Goal: Task Accomplishment & Management: Use online tool/utility

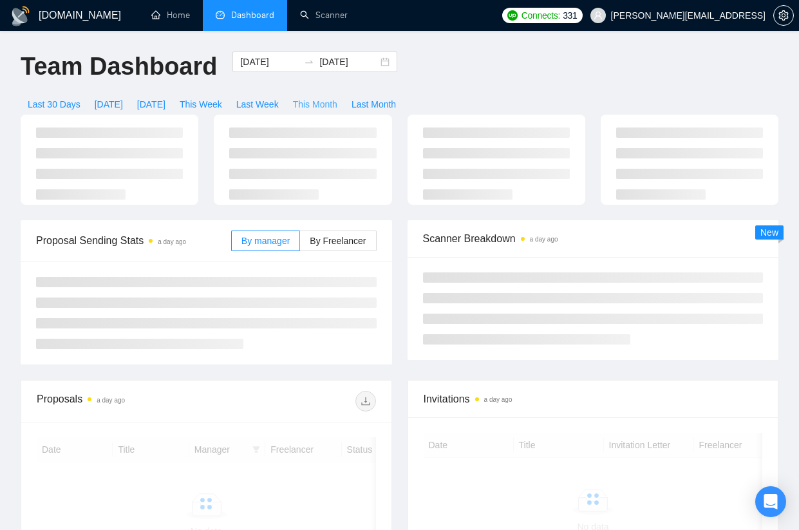
click at [337, 102] on span "This Month" at bounding box center [315, 104] width 44 height 14
type input "[DATE]"
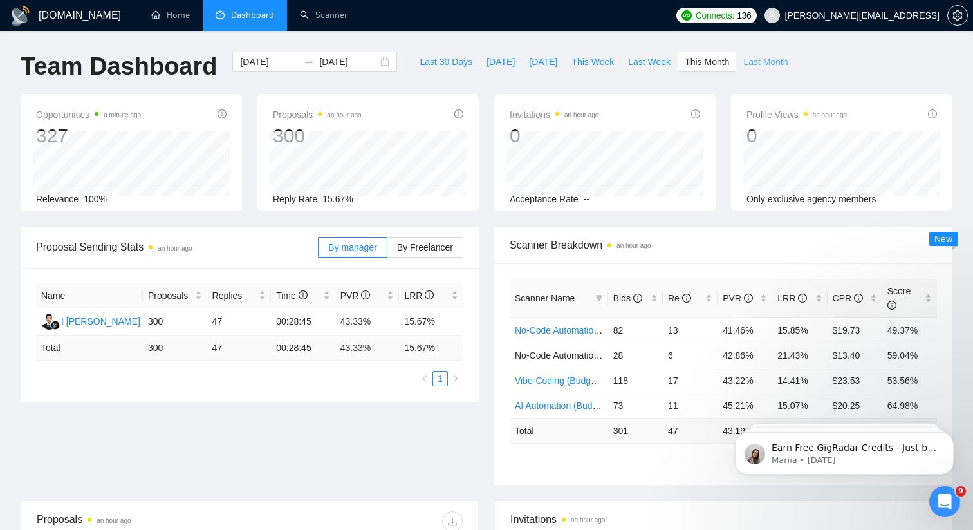
click at [776, 57] on span "Last Month" at bounding box center [765, 62] width 44 height 14
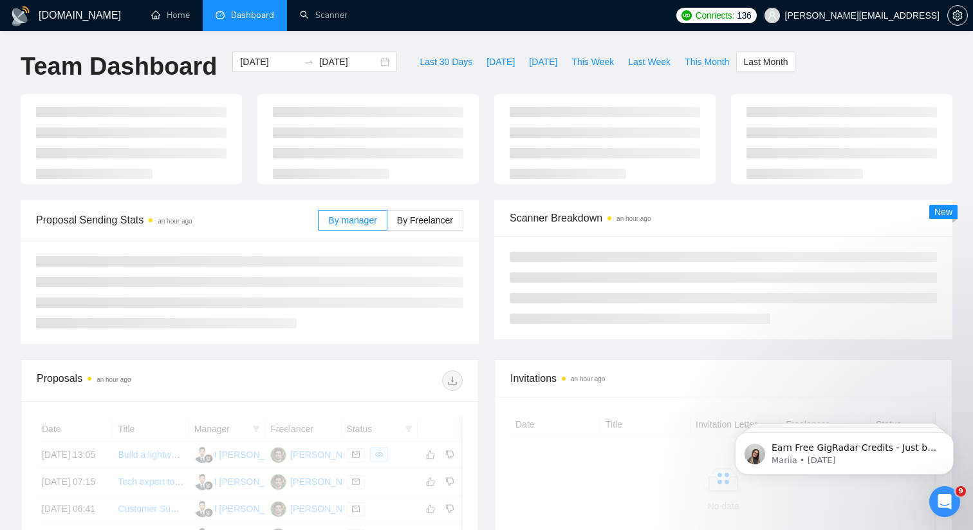
type input "[DATE]"
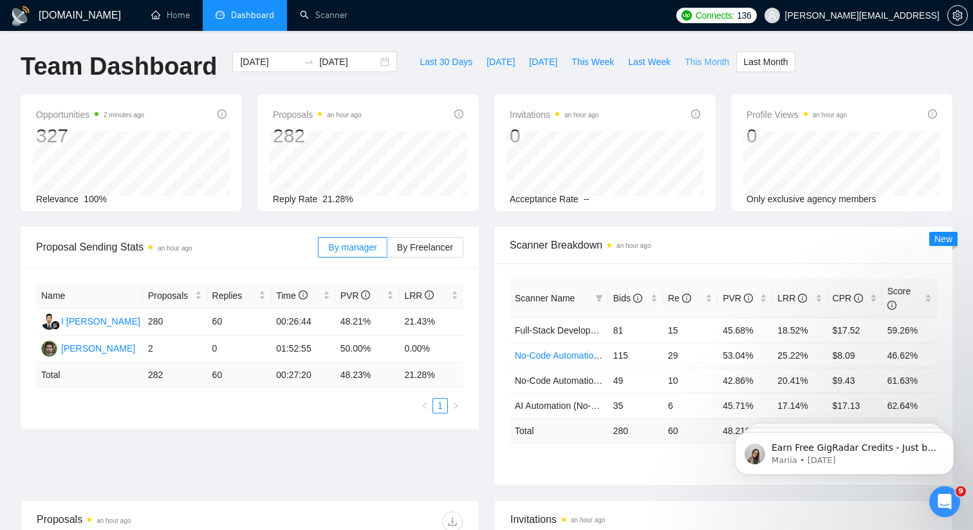
click at [714, 62] on span "This Month" at bounding box center [707, 62] width 44 height 14
type input "2025-08-01"
type input "2025-08-31"
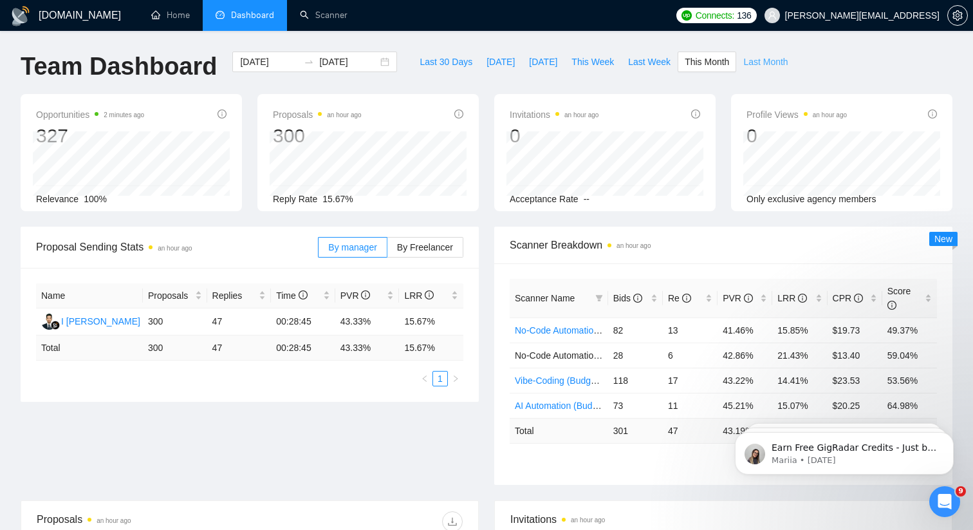
click at [769, 60] on span "Last Month" at bounding box center [765, 62] width 44 height 14
type input "[DATE]"
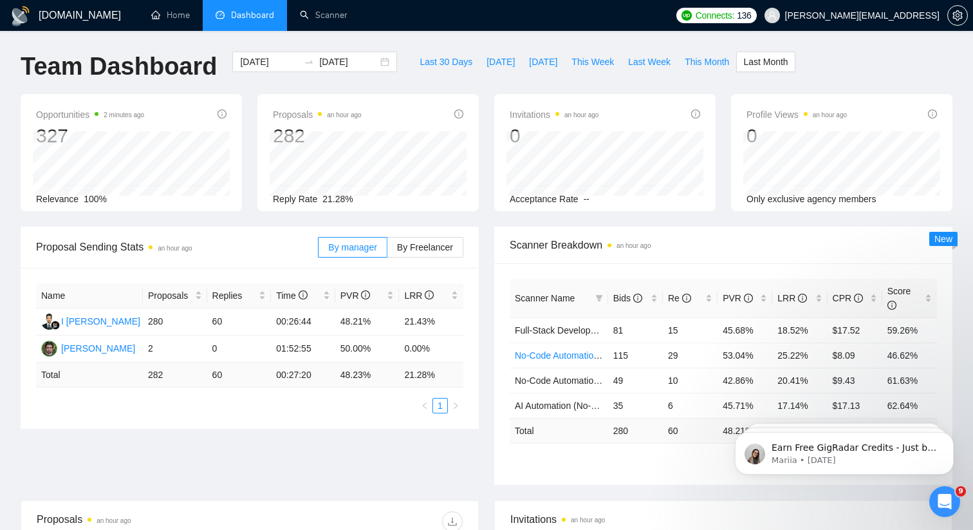
scroll to position [1, 0]
click at [694, 55] on span "This Month" at bounding box center [707, 61] width 44 height 14
type input "2025-08-01"
type input "2025-08-31"
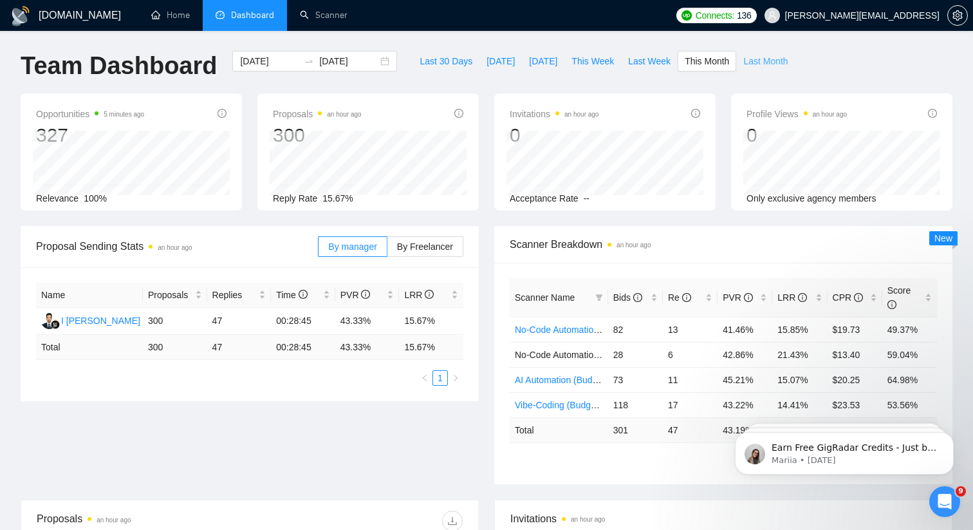
click at [774, 60] on span "Last Month" at bounding box center [765, 61] width 44 height 14
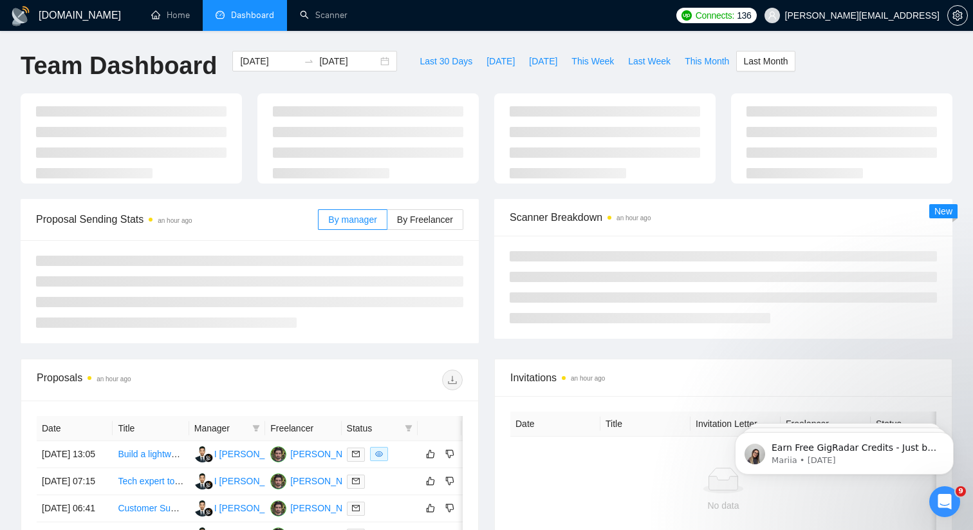
type input "[DATE]"
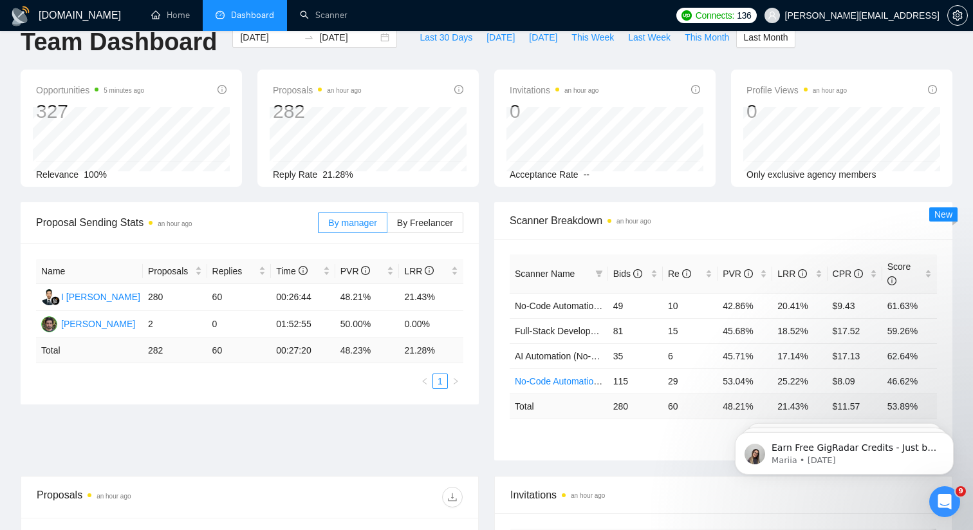
scroll to position [25, 0]
click at [693, 39] on span "This Month" at bounding box center [707, 37] width 44 height 14
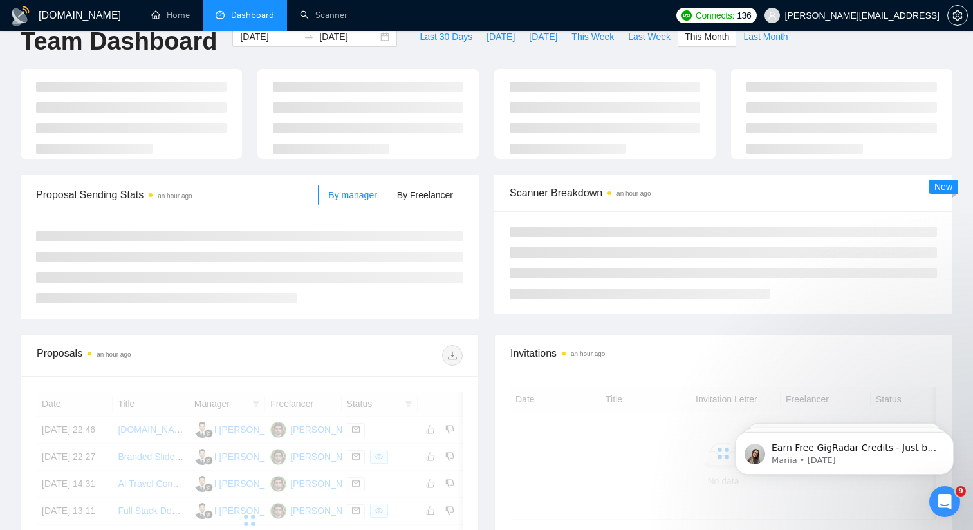
type input "2025-08-01"
type input "2025-08-31"
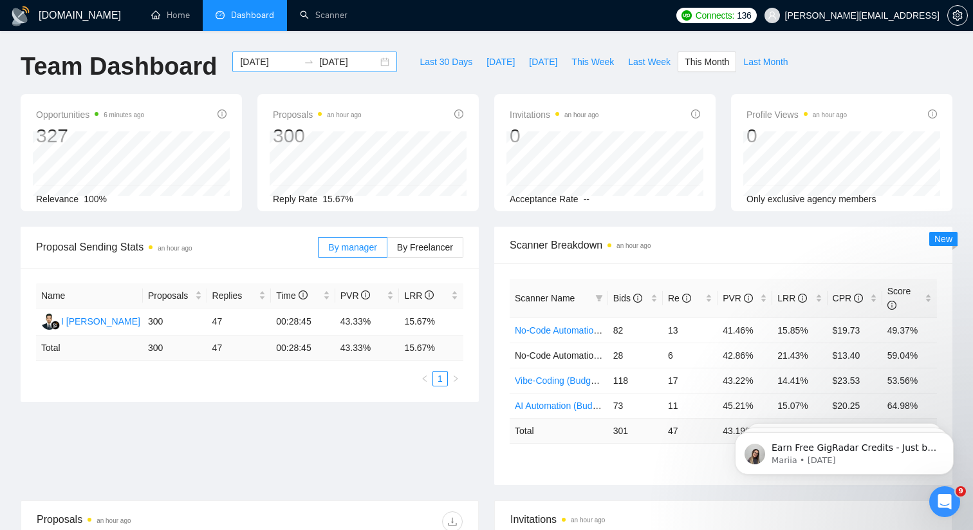
click at [371, 64] on div "2025-08-01 2025-08-31" at bounding box center [314, 61] width 165 height 21
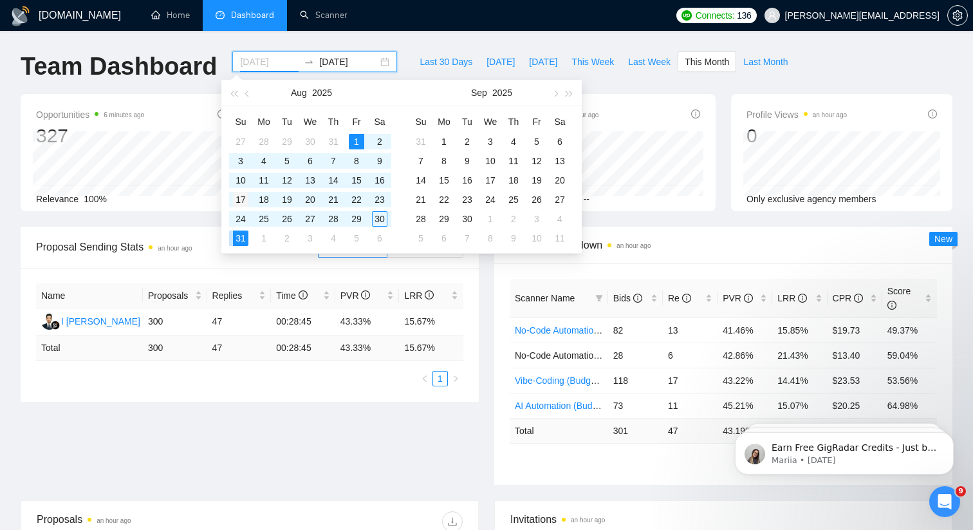
type input "2025-08-17"
click at [237, 200] on div "17" at bounding box center [240, 199] width 15 height 15
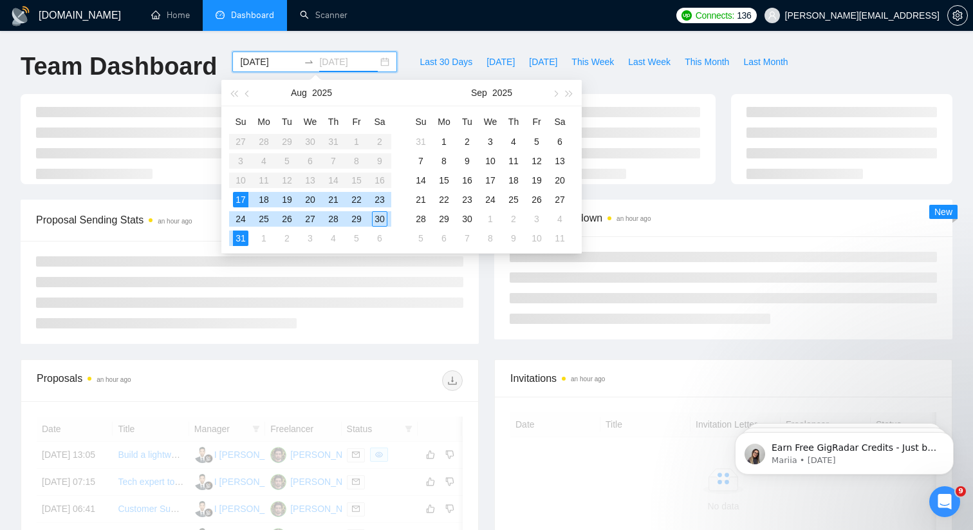
click at [236, 237] on div "31" at bounding box center [240, 237] width 15 height 15
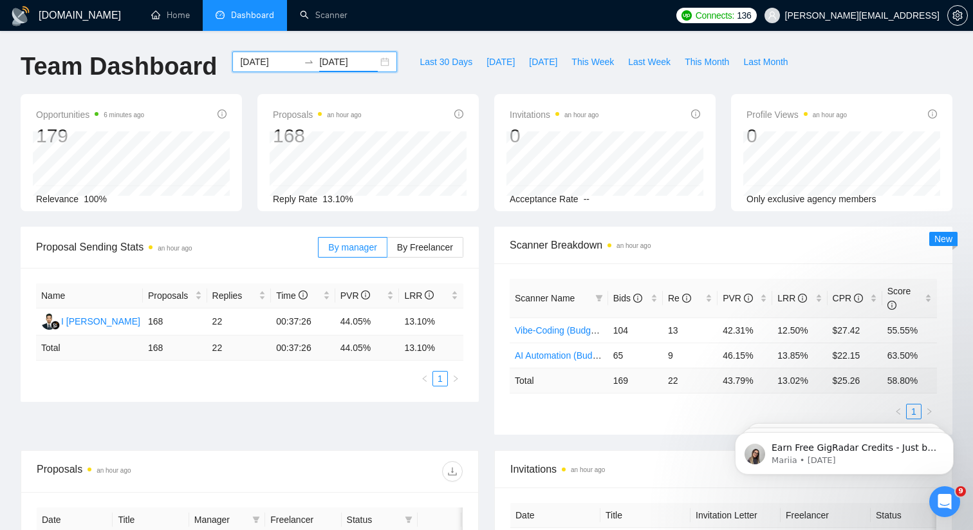
click at [366, 58] on input "2025-08-31" at bounding box center [348, 62] width 59 height 14
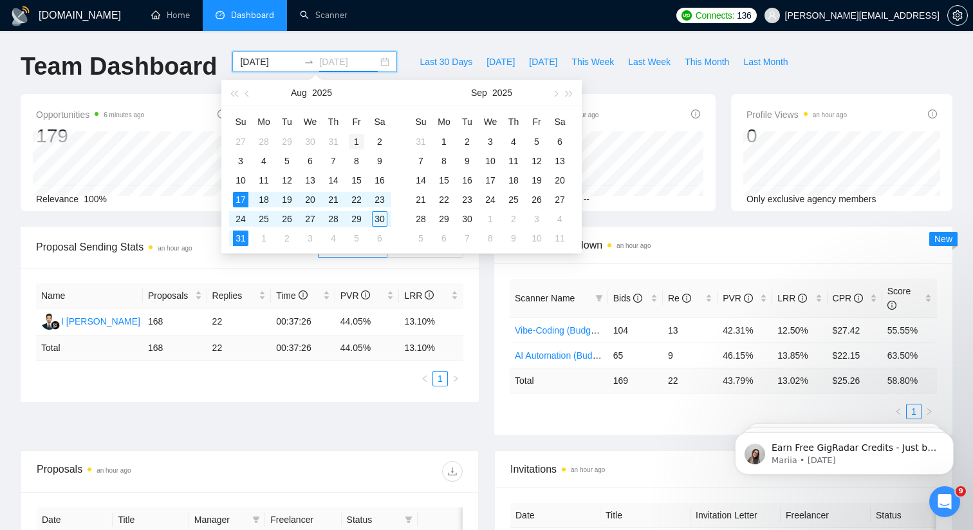
type input "2025-08-01"
click at [353, 137] on div "1" at bounding box center [356, 141] width 15 height 15
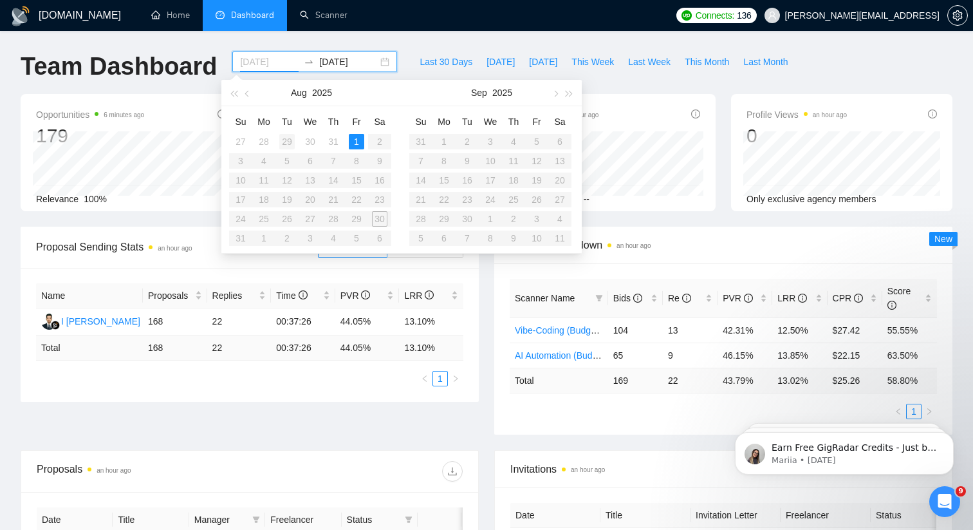
type input "2025-07-29"
click at [335, 180] on table "Su Mo Tu We Th Fr Sa 27 28 29 30 31 1 2 3 4 5 6 7 8 9 10 11 12 13 14 15 16 17 1…" at bounding box center [310, 179] width 162 height 136
click at [335, 179] on table "Su Mo Tu We Th Fr Sa 27 28 29 30 31 1 2 3 4 5 6 7 8 9 10 11 12 13 14 15 16 17 1…" at bounding box center [310, 179] width 162 height 136
type input "[DATE]"
click at [263, 60] on input at bounding box center [269, 62] width 59 height 14
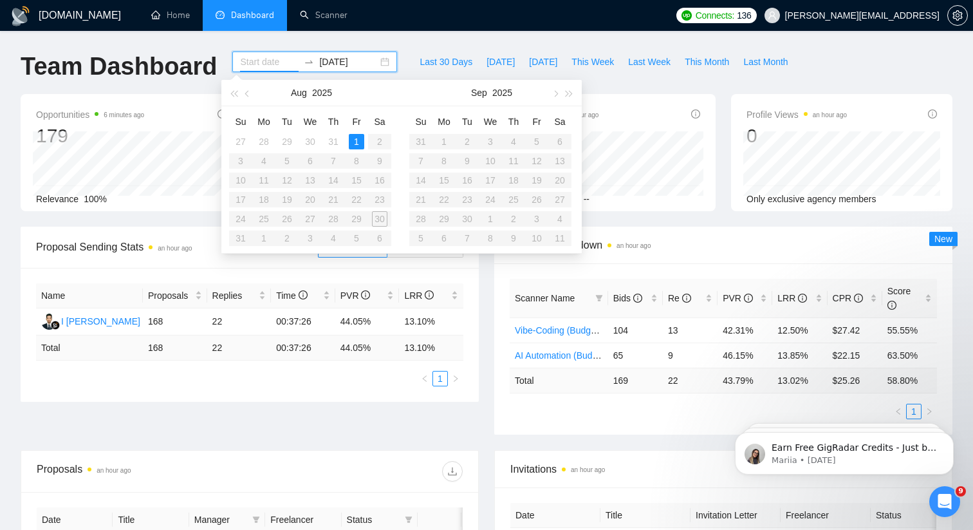
type input "2025-08-01"
click at [377, 63] on div "2025-08-01" at bounding box center [314, 61] width 165 height 21
type input "2025-08-01"
click at [387, 226] on table "Su Mo Tu We Th Fr Sa 27 28 29 30 31 1 2 3 4 5 6 7 8 9 10 11 12 13 14 15 16 17 1…" at bounding box center [310, 179] width 162 height 136
click at [384, 219] on table "Su Mo Tu We Th Fr Sa 27 28 29 30 31 1 2 3 4 5 6 7 8 9 10 11 12 13 14 15 16 17 1…" at bounding box center [310, 179] width 162 height 136
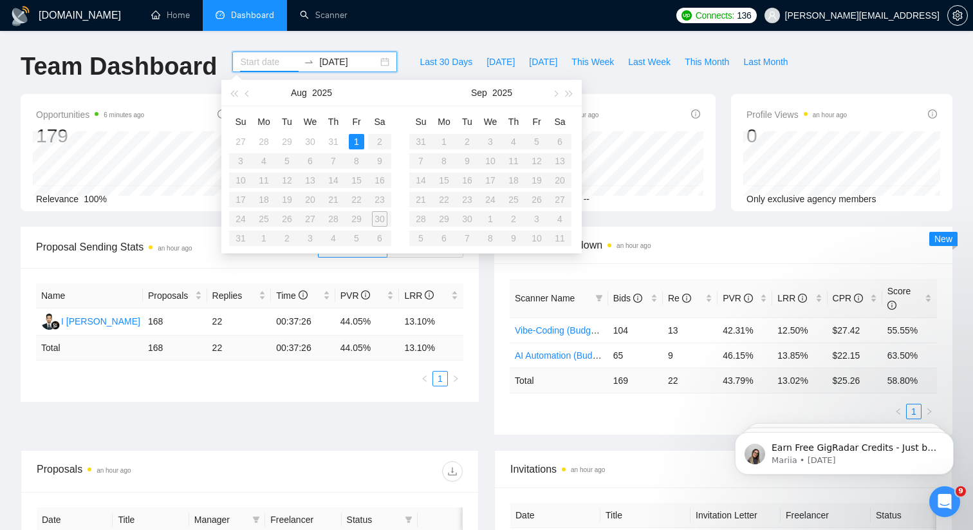
click at [384, 219] on table "Su Mo Tu We Th Fr Sa 27 28 29 30 31 1 2 3 4 5 6 7 8 9 10 11 12 13 14 15 16 17 1…" at bounding box center [310, 179] width 162 height 136
type input "2025-08-01"
click at [355, 66] on input "2025-08-01" at bounding box center [348, 62] width 59 height 14
type input "2025-08-14"
click at [337, 178] on div "14" at bounding box center [333, 179] width 15 height 15
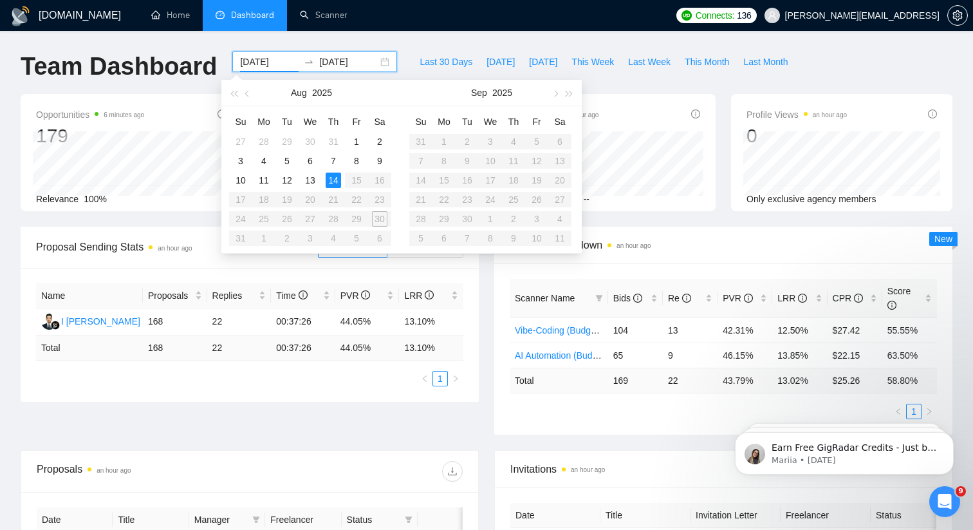
type input "2025-07-30"
type input "2025-08-01"
click at [357, 138] on div "1" at bounding box center [356, 141] width 15 height 15
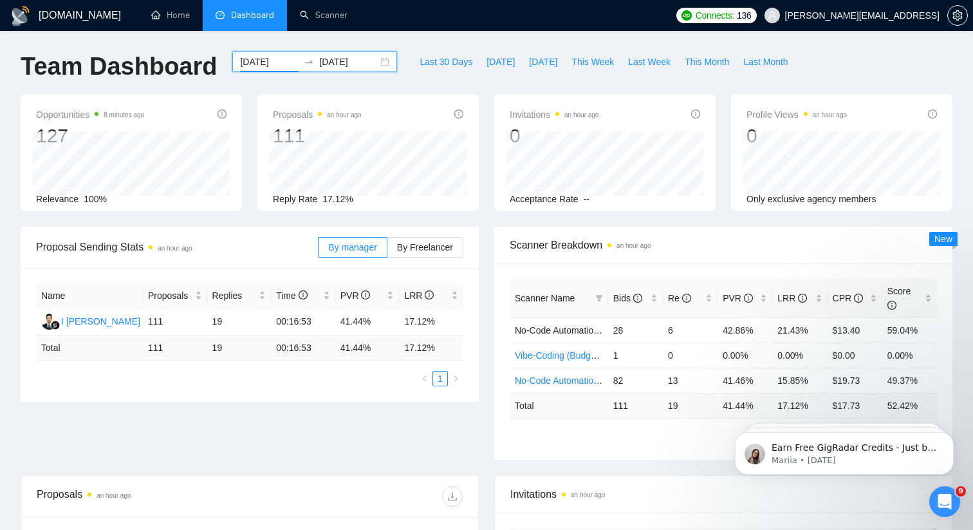
click at [492, 33] on div "GigRadar.io Home Dashboard Scanner Connects: 136 toby@ashgrove.ai Team Dashboar…" at bounding box center [486, 492] width 973 height 984
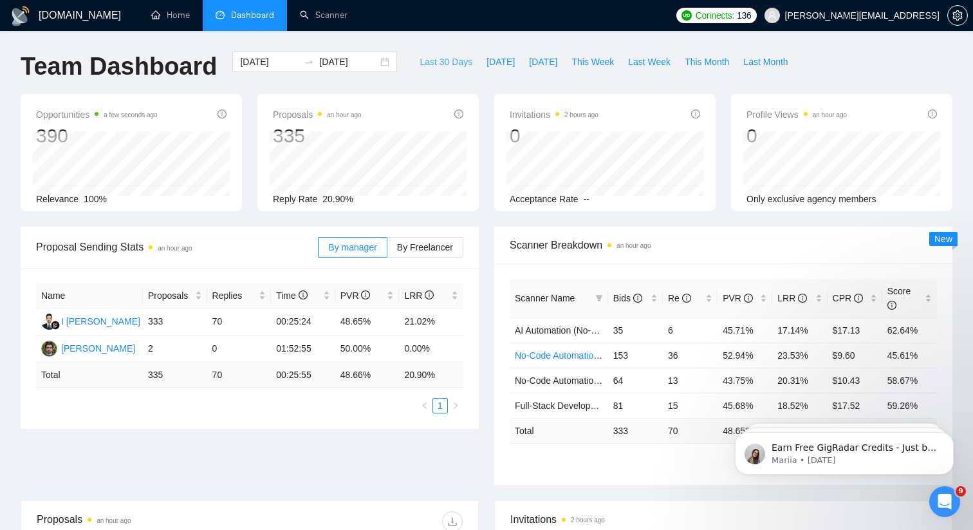
click at [458, 64] on span "Last 30 Days" at bounding box center [446, 62] width 53 height 14
type input "[DATE]"
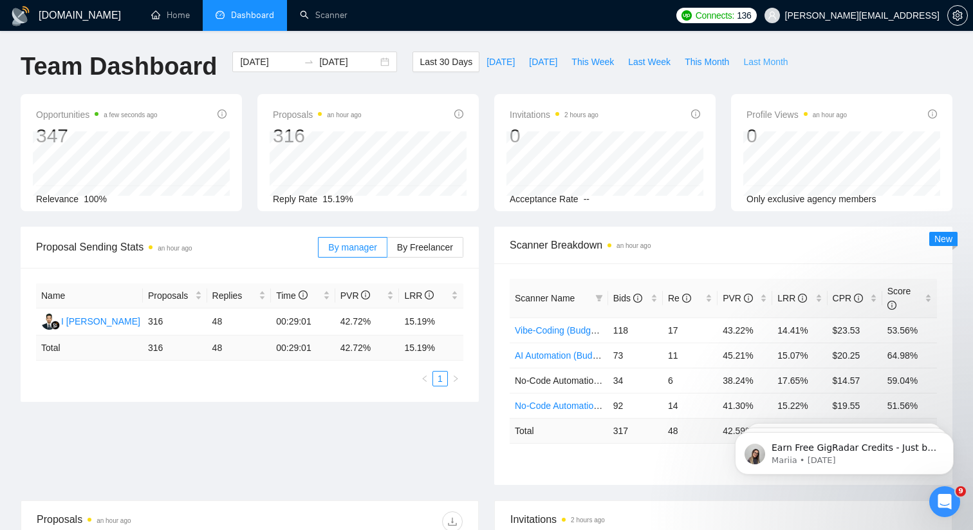
click at [758, 64] on span "Last Month" at bounding box center [765, 62] width 44 height 14
type input "[DATE]"
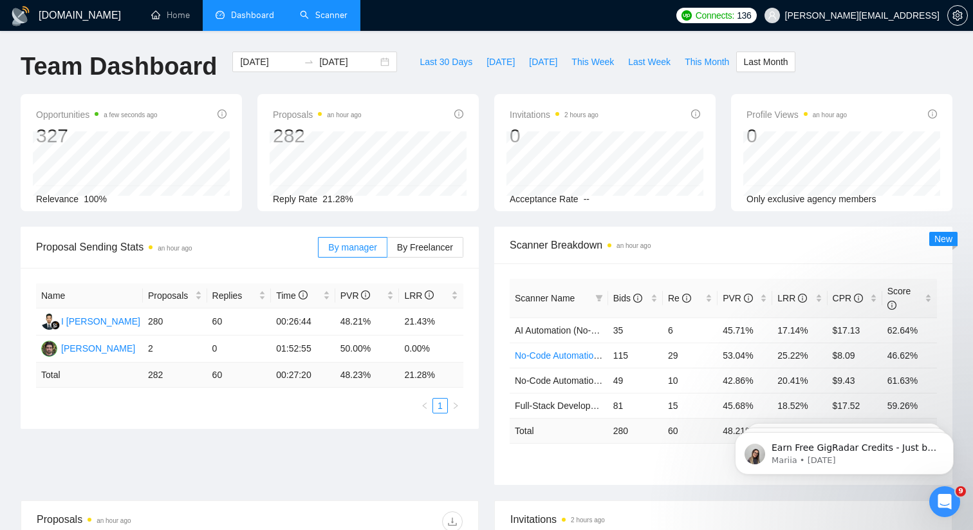
click at [314, 12] on link "Scanner" at bounding box center [324, 15] width 48 height 11
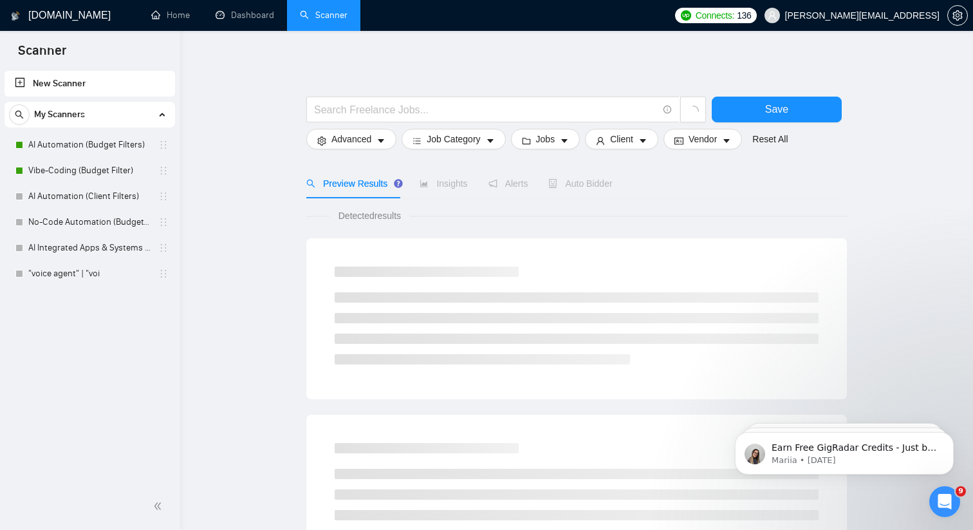
click at [117, 165] on link "Vibe-Coding (Budget Filter)" at bounding box center [89, 171] width 122 height 26
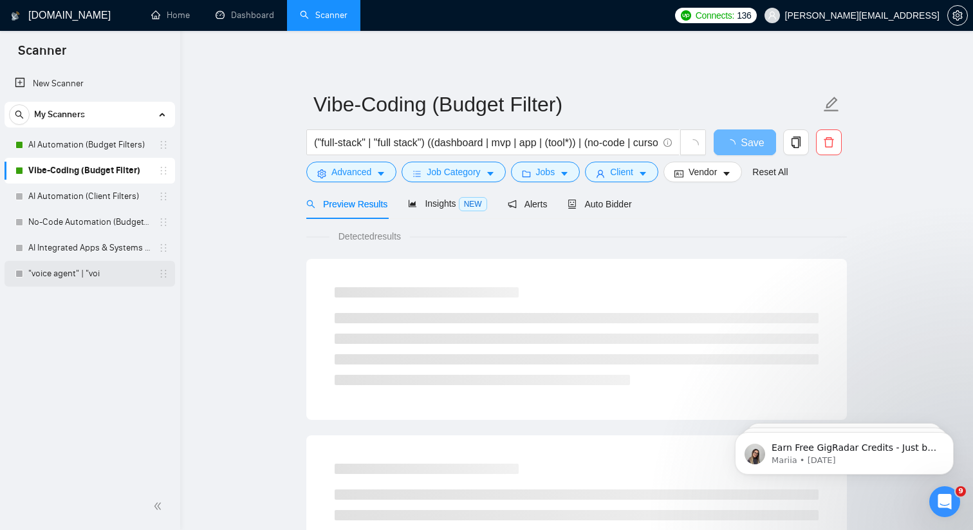
click at [106, 270] on link ""voice agent" | "voi" at bounding box center [89, 274] width 122 height 26
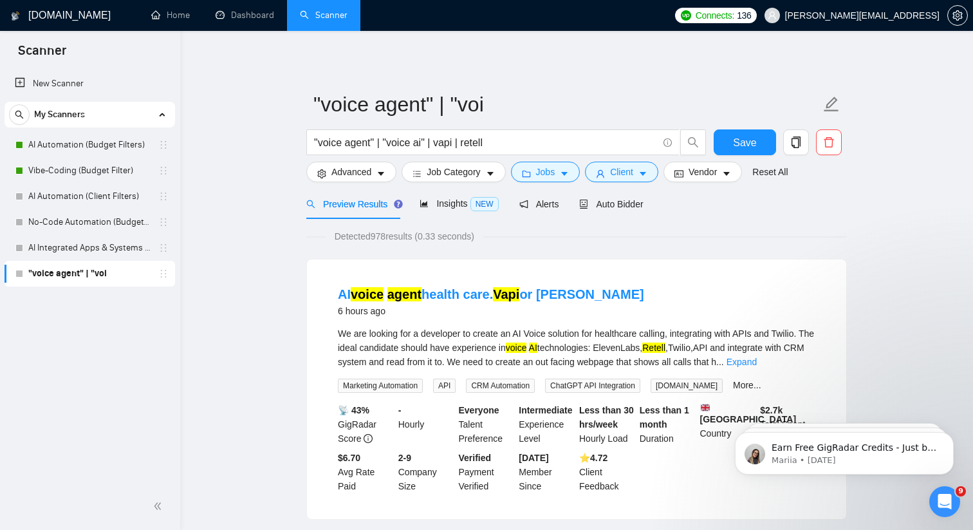
scroll to position [9, 0]
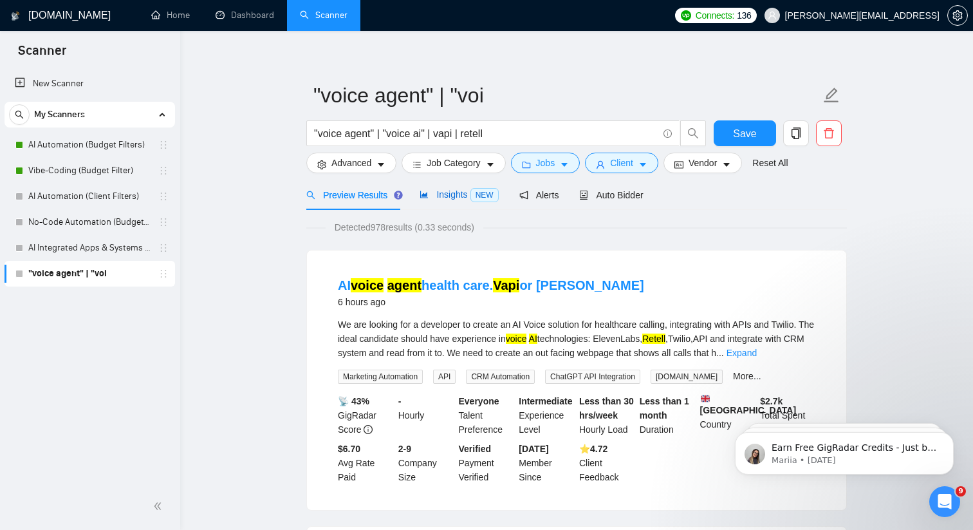
click at [442, 198] on span "Insights NEW" at bounding box center [459, 194] width 79 height 10
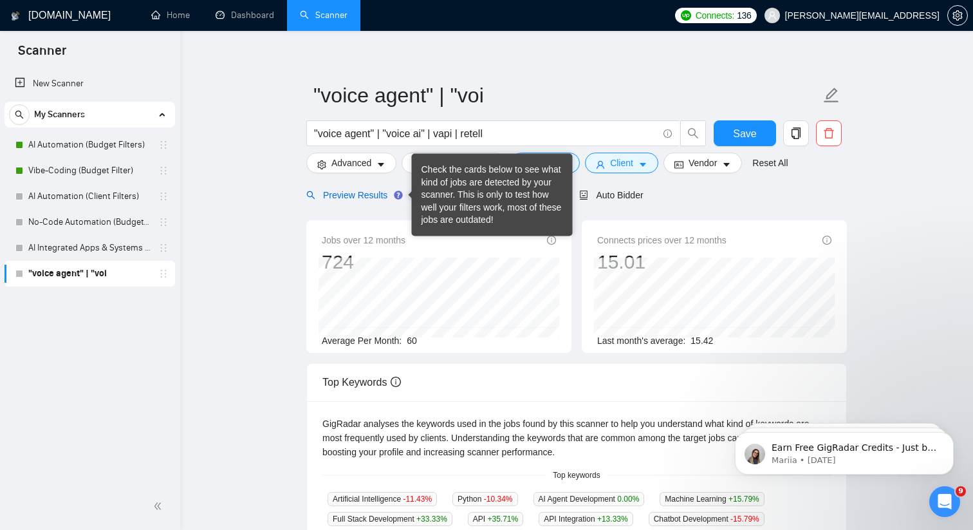
click at [376, 193] on span "Preview Results" at bounding box center [352, 195] width 93 height 10
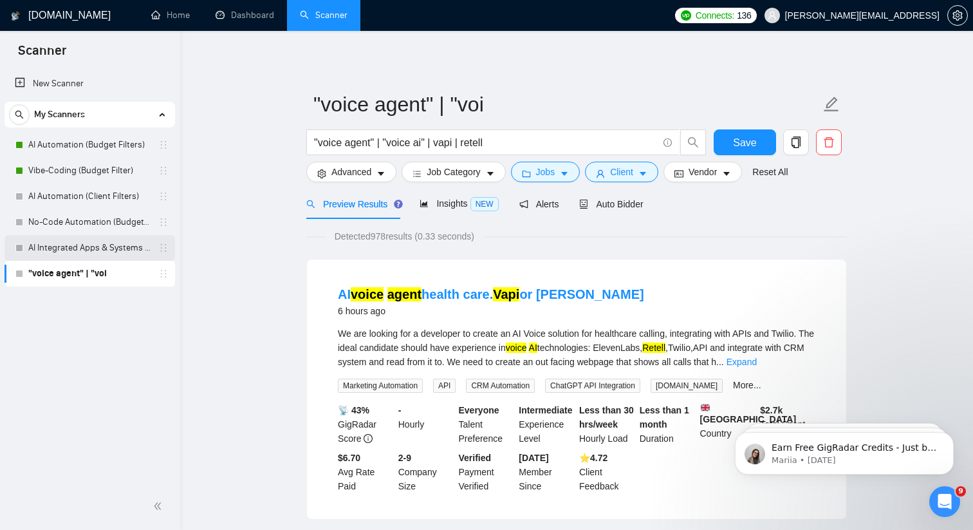
click at [144, 250] on link "AI Integrated Apps & Systems (Budget Filters)" at bounding box center [89, 248] width 122 height 26
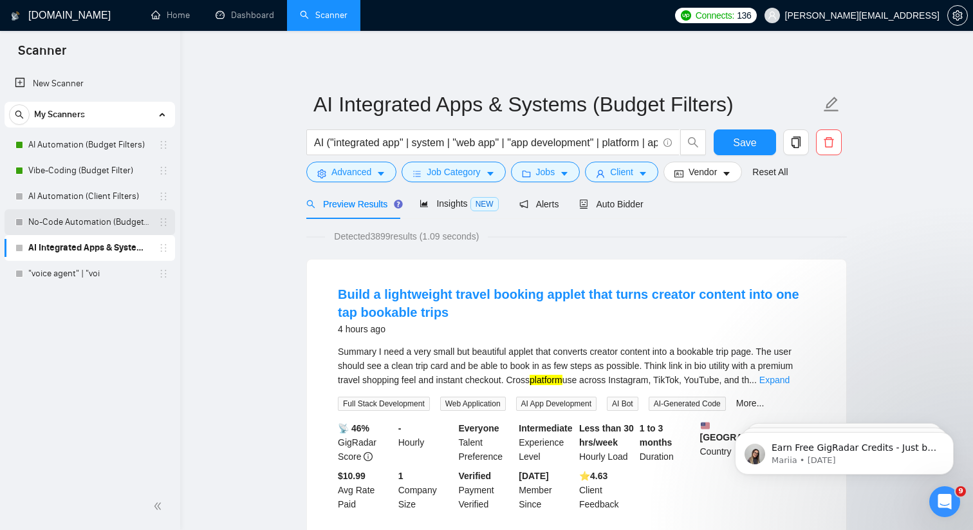
click at [129, 216] on link "No-Code Automation (Budget-Filters)" at bounding box center [89, 222] width 122 height 26
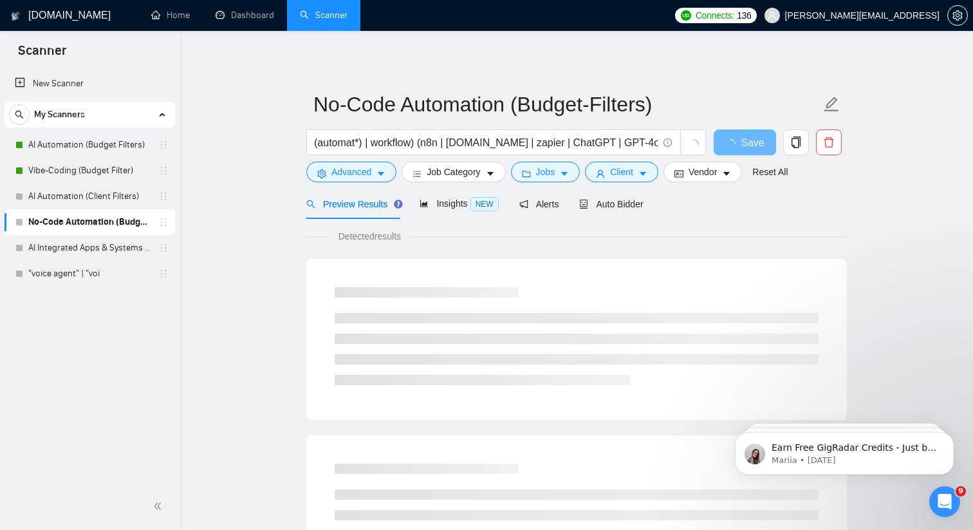
click at [815, 142] on div at bounding box center [829, 145] width 31 height 32
click at [829, 142] on icon "delete" at bounding box center [829, 142] width 12 height 12
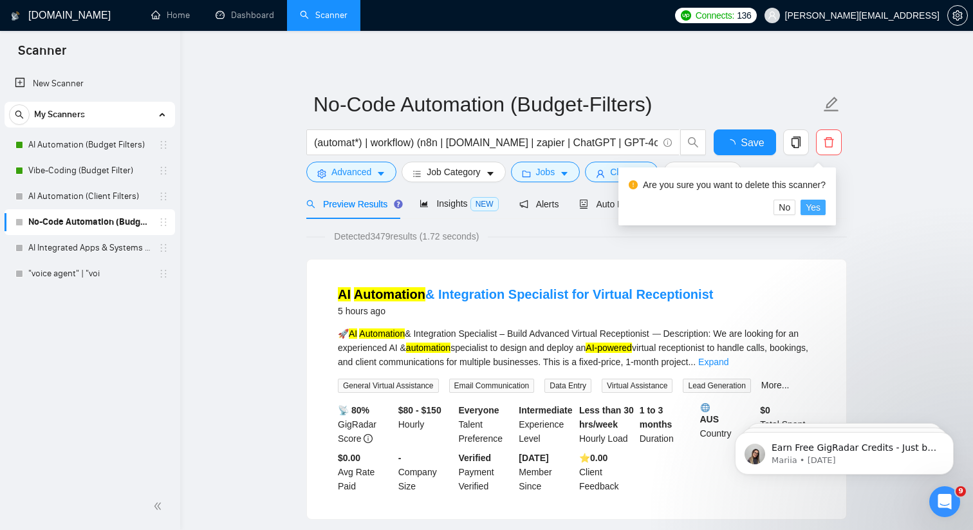
click at [821, 205] on span "Yes" at bounding box center [813, 207] width 15 height 14
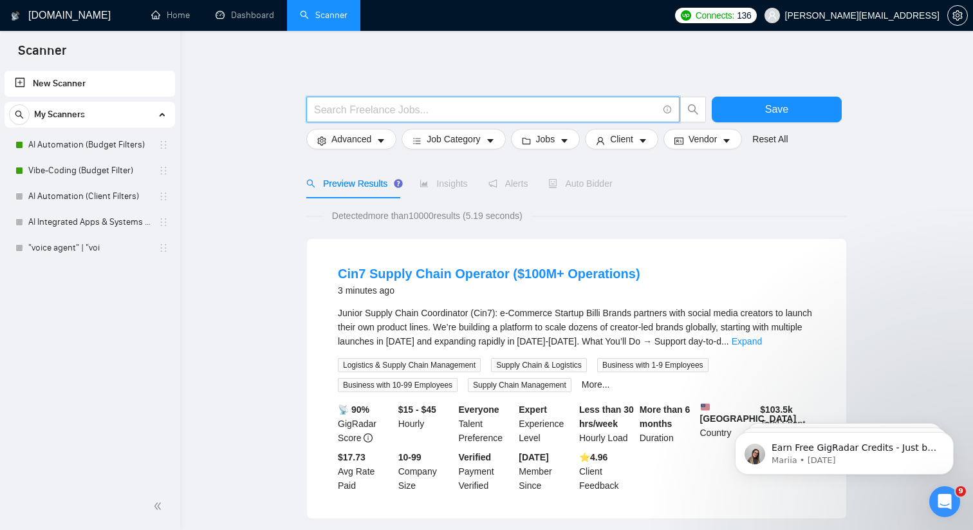
click at [349, 109] on input "text" at bounding box center [486, 110] width 344 height 16
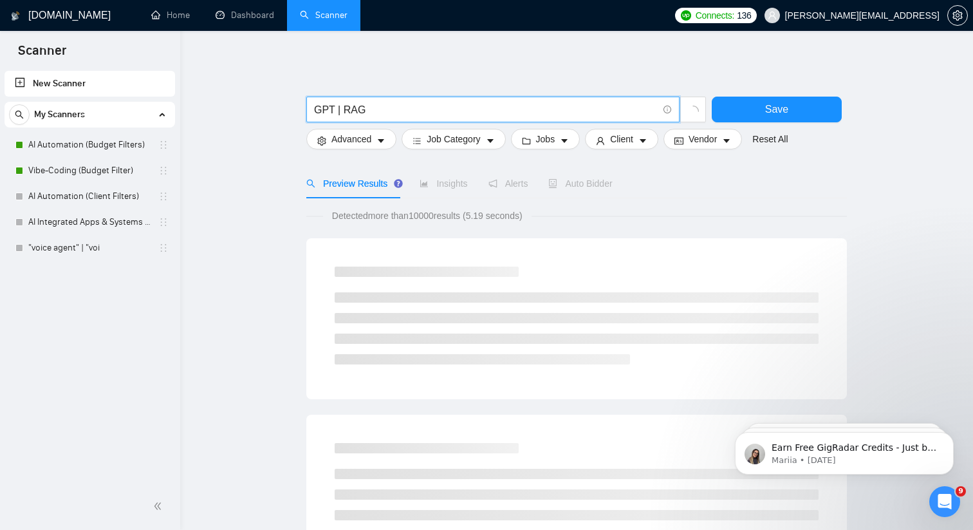
type input "GPT | RAG"
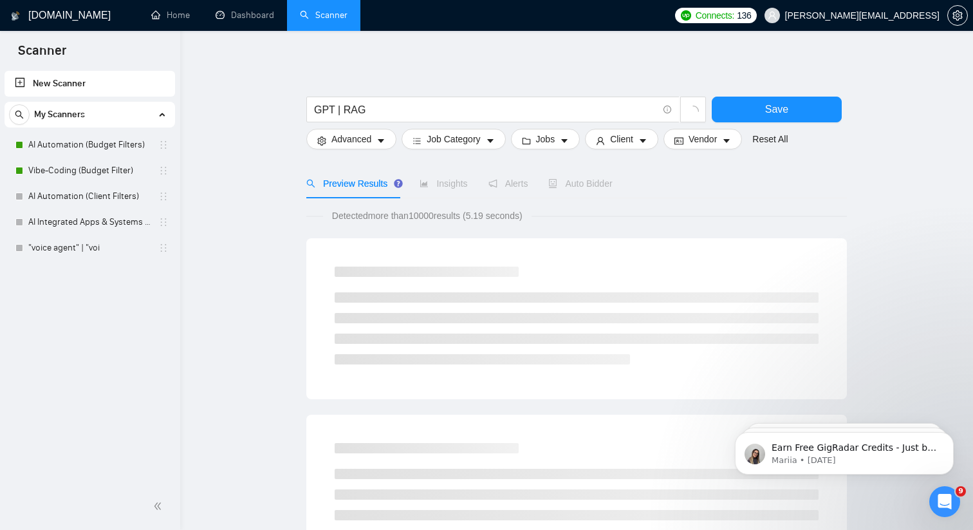
click at [434, 108] on input "GPT | RAG" at bounding box center [486, 110] width 344 height 16
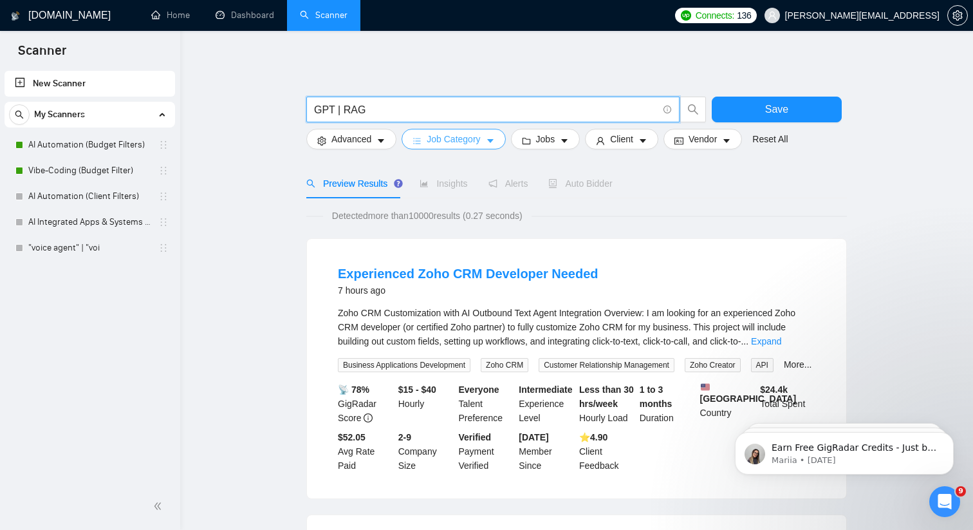
click at [429, 134] on span "Job Category" at bounding box center [453, 139] width 53 height 14
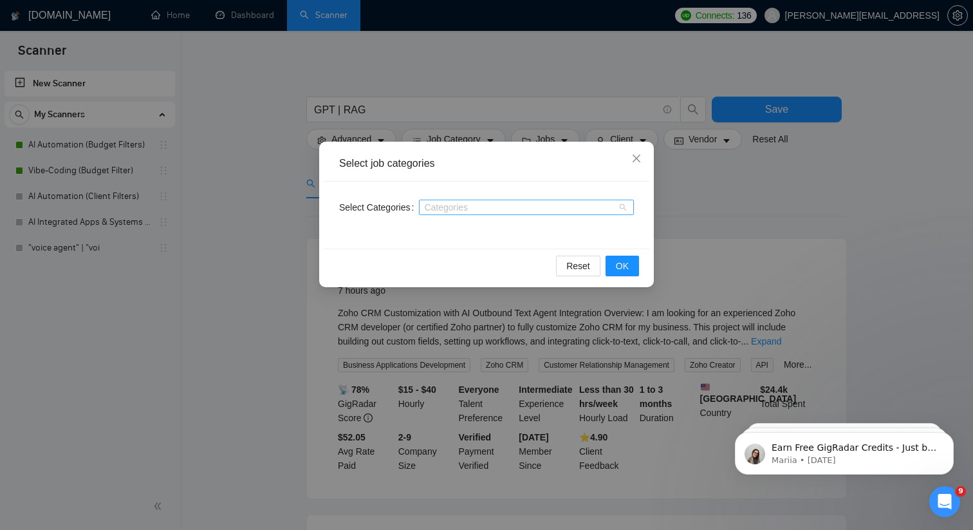
click at [438, 210] on div at bounding box center [520, 207] width 196 height 10
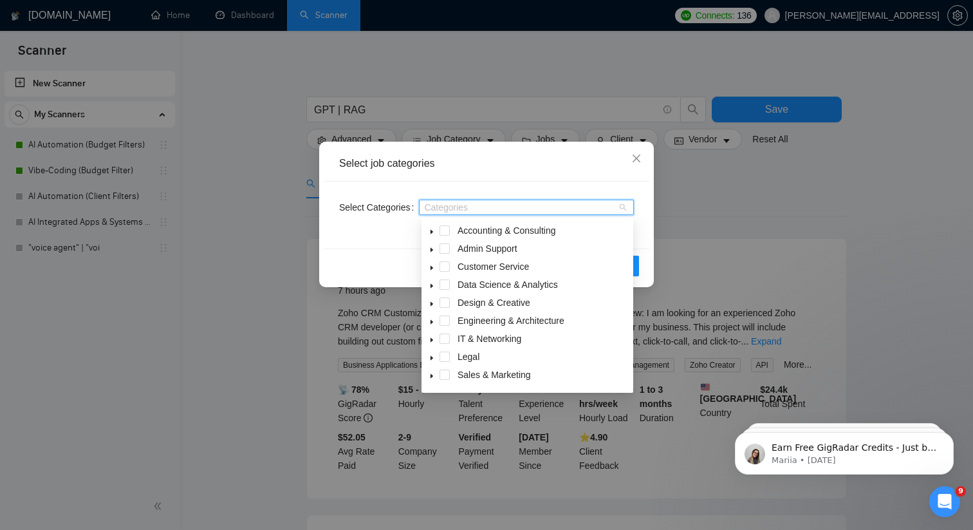
click at [431, 284] on icon "caret-down" at bounding box center [432, 286] width 6 height 6
click at [460, 300] on span at bounding box center [460, 302] width 10 height 10
click at [437, 285] on span at bounding box center [431, 284] width 15 height 15
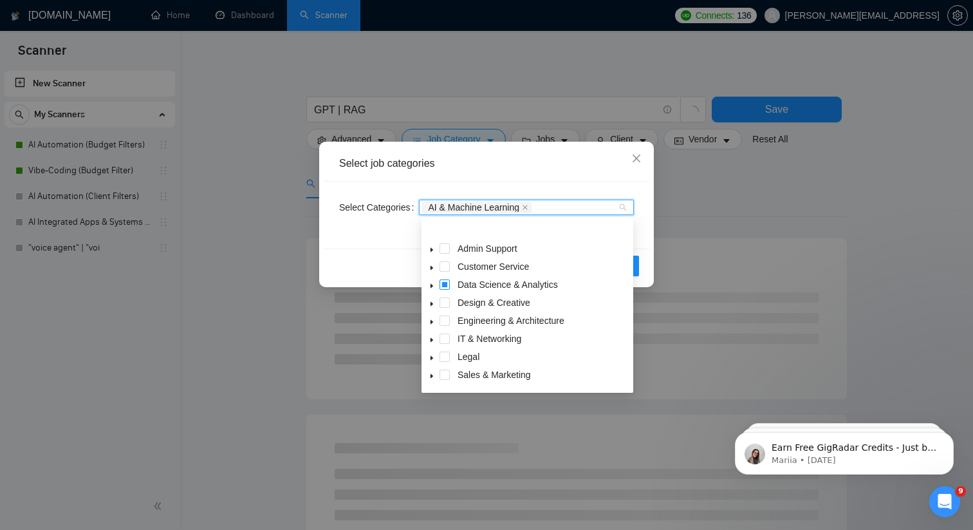
scroll to position [38, 0]
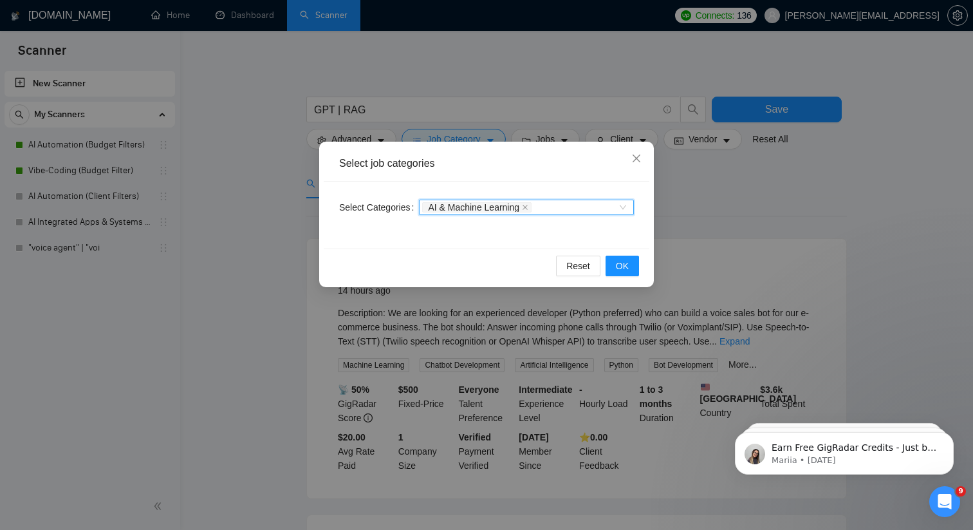
click at [621, 207] on div "AI & Machine Learning" at bounding box center [526, 207] width 215 height 15
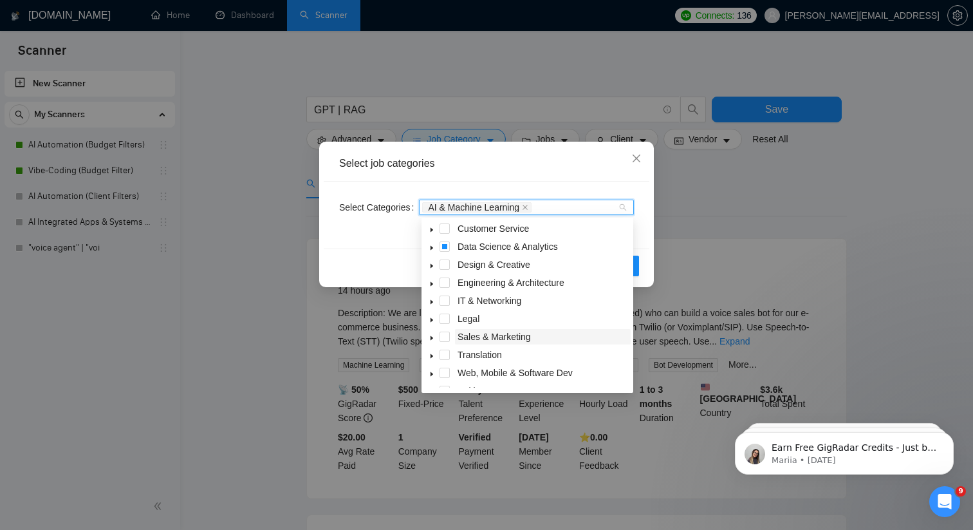
scroll to position [51, 0]
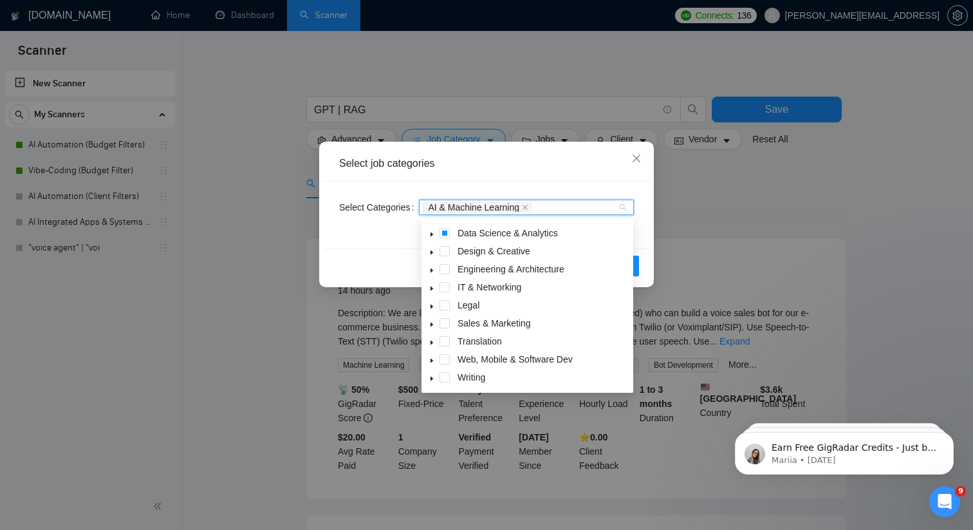
click at [433, 358] on icon "caret-down" at bounding box center [432, 360] width 6 height 6
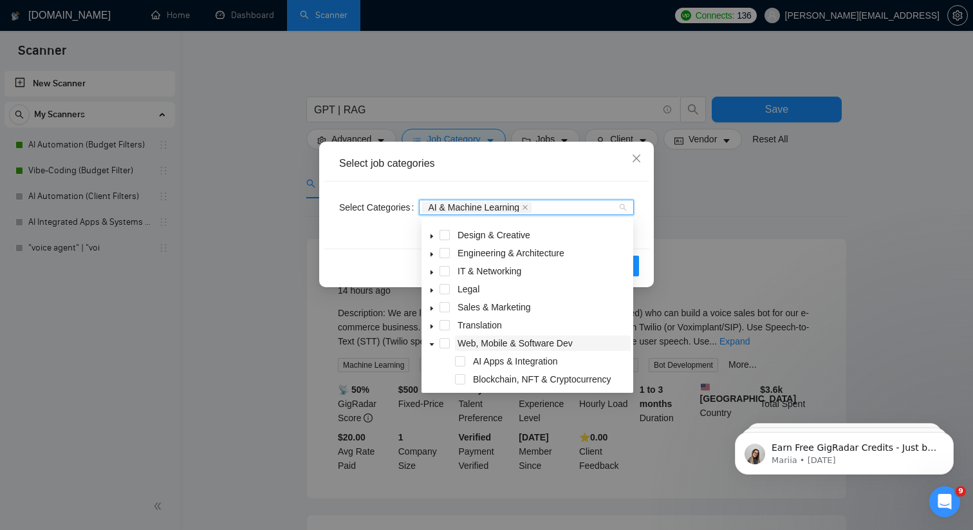
scroll to position [68, 0]
click at [460, 362] on span at bounding box center [460, 360] width 10 height 10
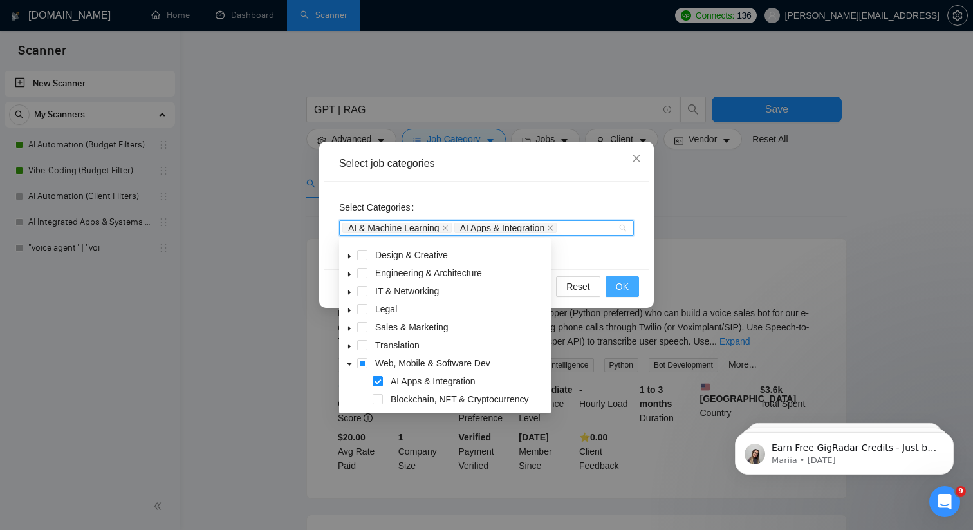
click at [628, 276] on button "OK" at bounding box center [622, 286] width 33 height 21
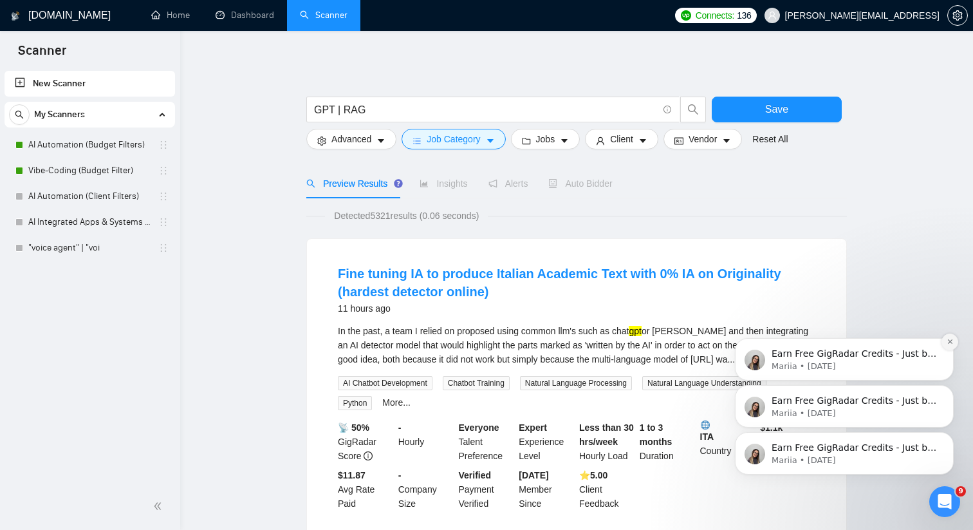
click at [948, 341] on icon "Dismiss notification" at bounding box center [950, 341] width 7 height 7
click at [949, 390] on icon "Dismiss notification" at bounding box center [950, 388] width 7 height 7
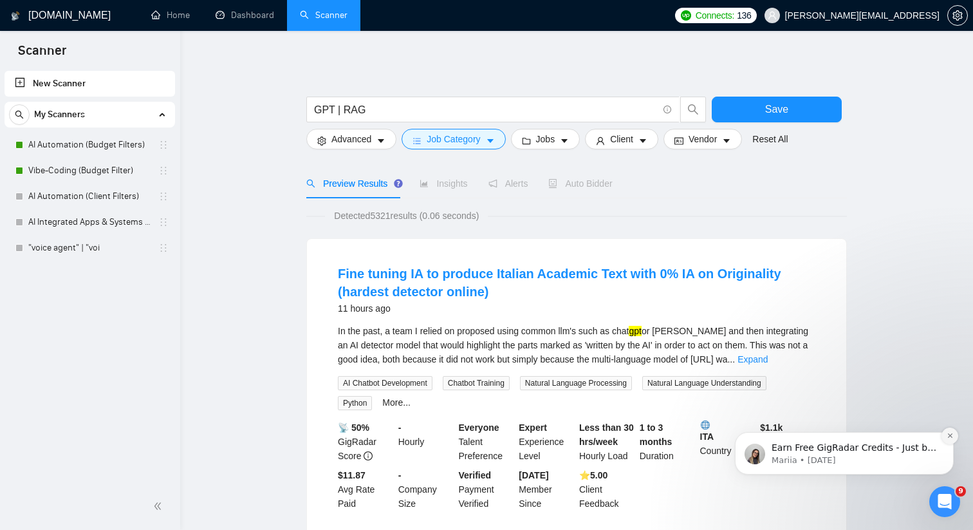
click at [947, 436] on icon "Dismiss notification" at bounding box center [950, 435] width 7 height 7
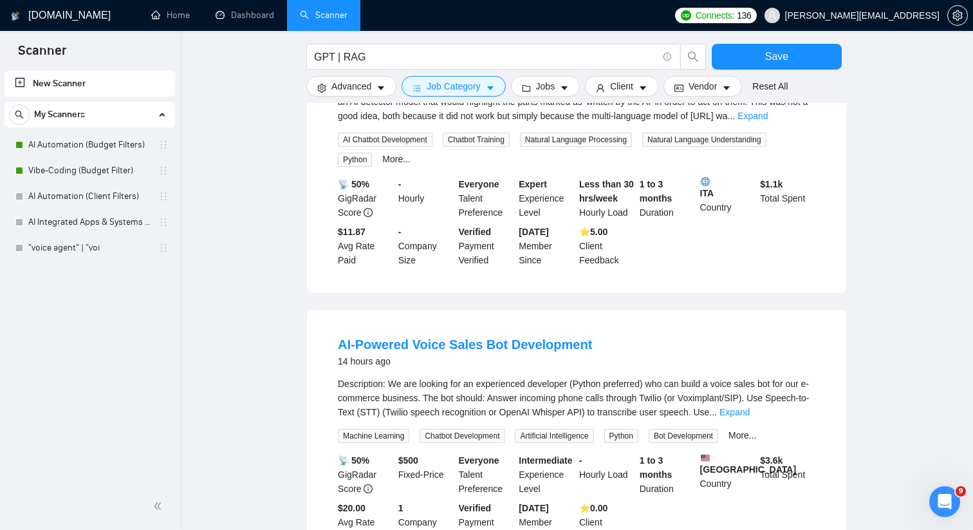
scroll to position [210, 0]
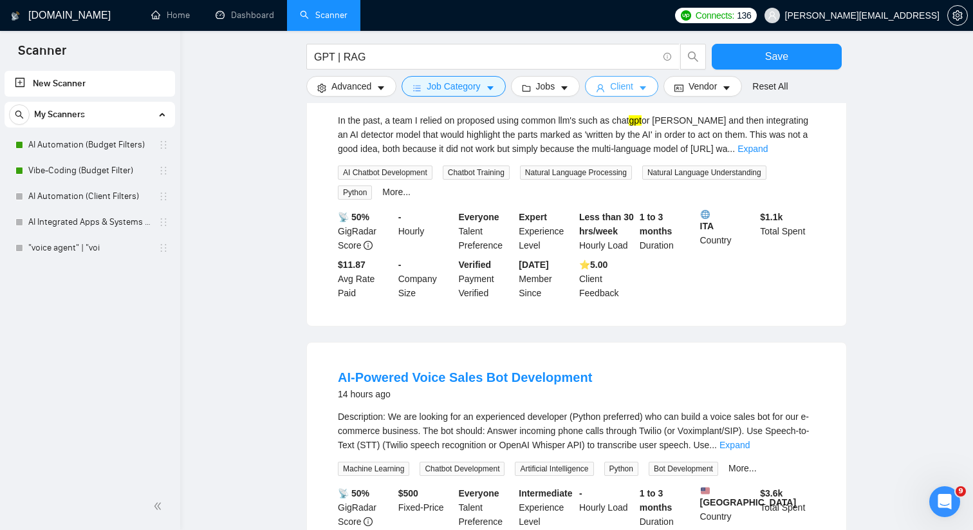
click at [633, 84] on span "Client" at bounding box center [621, 86] width 23 height 14
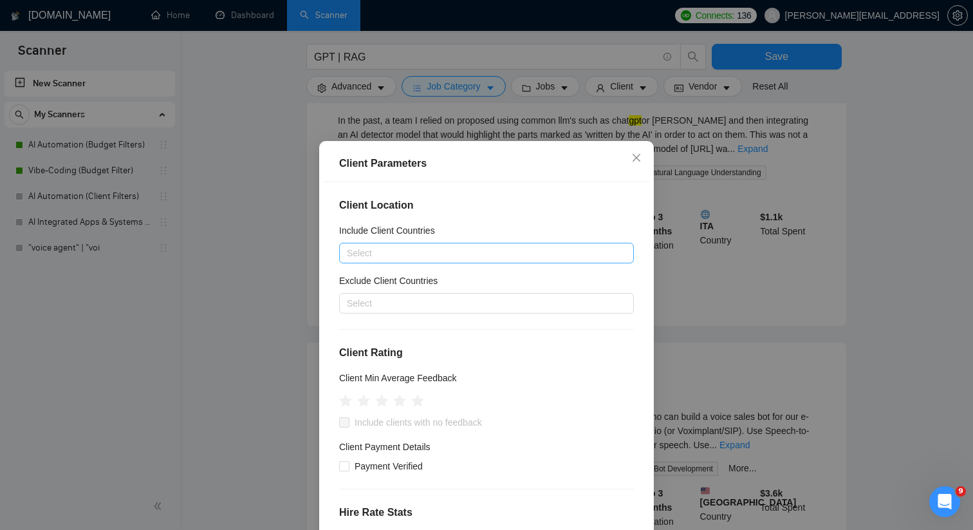
click at [519, 253] on div at bounding box center [479, 252] width 275 height 15
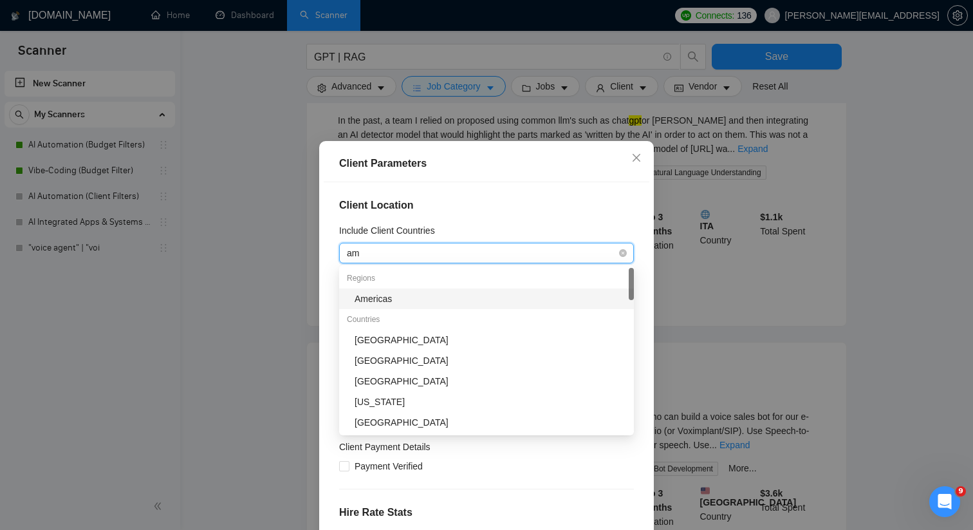
type input "a"
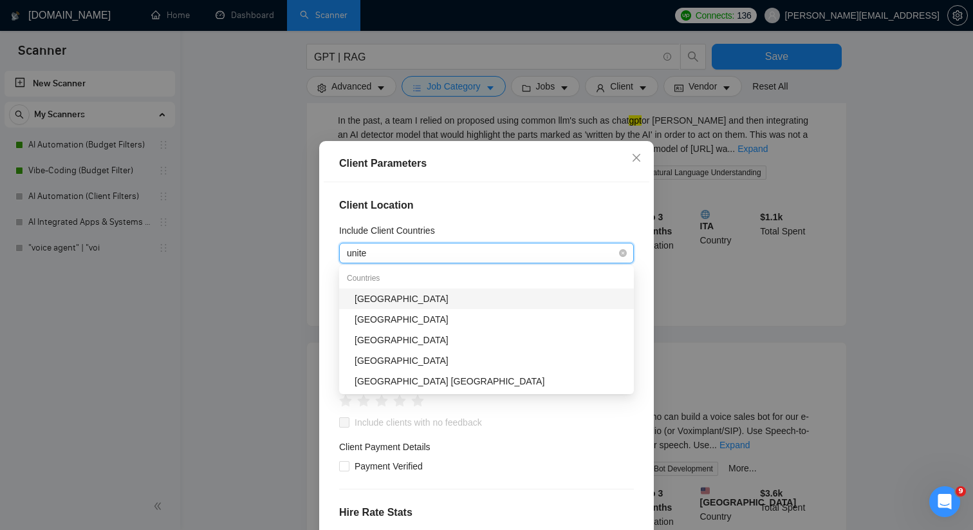
type input "united"
click at [481, 299] on div "[GEOGRAPHIC_DATA]" at bounding box center [491, 299] width 272 height 14
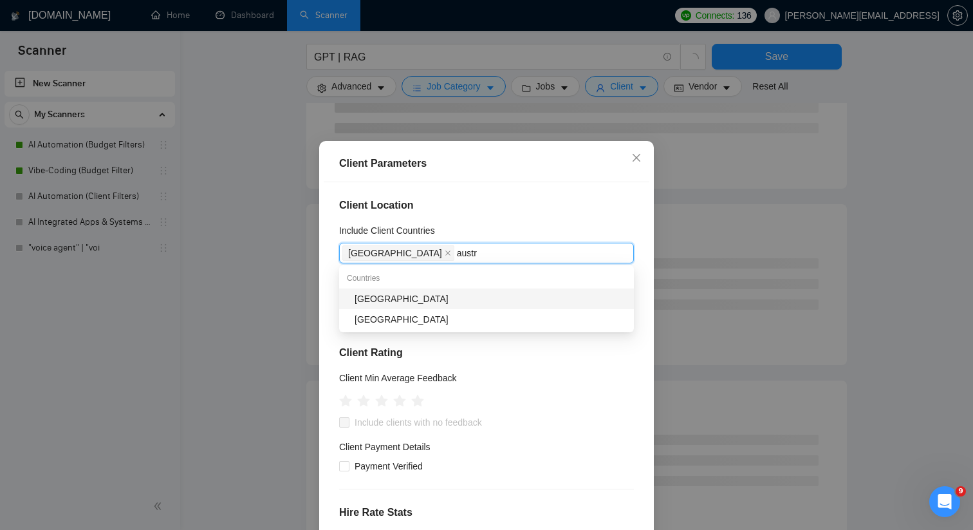
type input "austra"
click at [472, 306] on div "[GEOGRAPHIC_DATA]" at bounding box center [486, 298] width 295 height 21
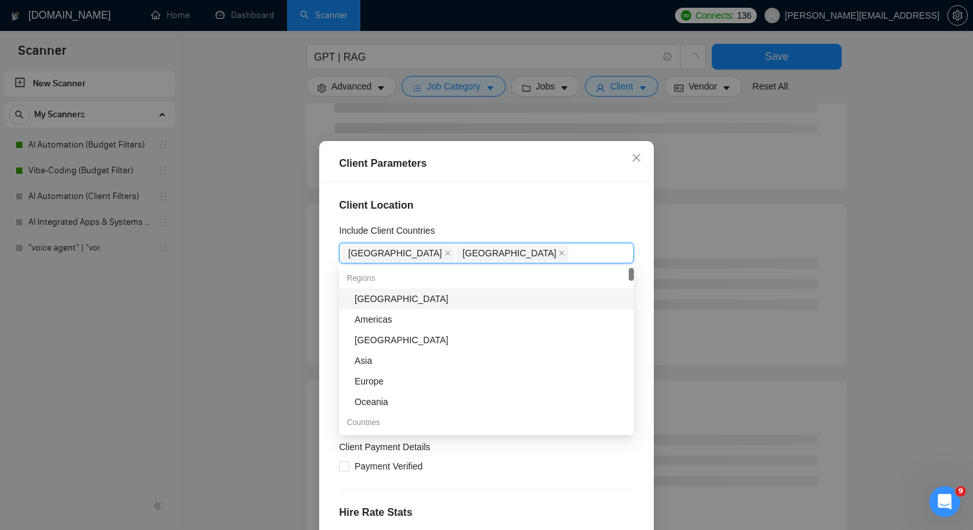
click at [521, 224] on div "Include Client Countries" at bounding box center [486, 232] width 295 height 19
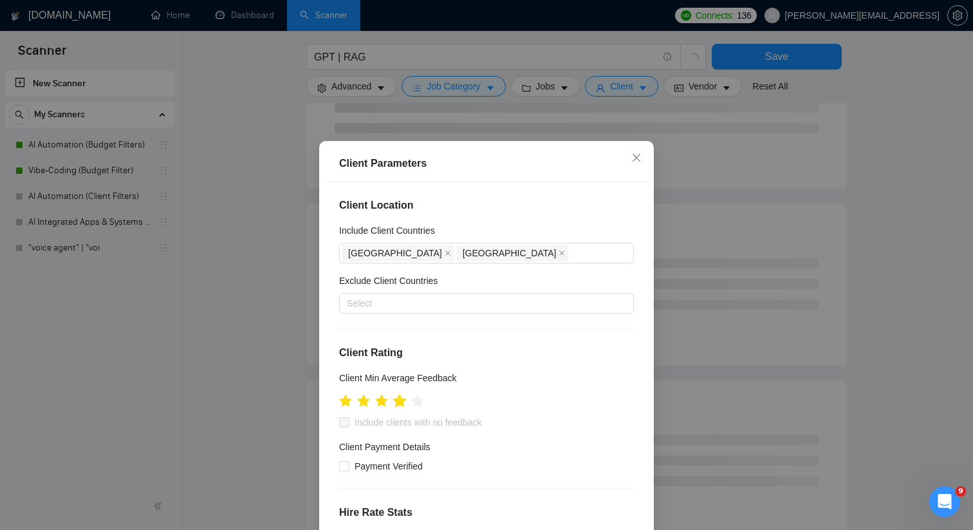
click at [404, 405] on icon "star" at bounding box center [400, 400] width 14 height 13
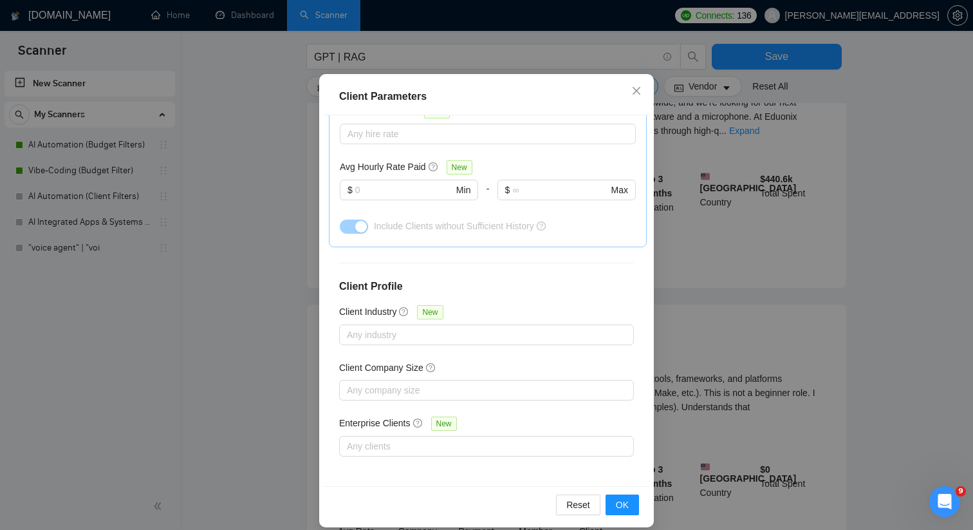
scroll to position [80, 0]
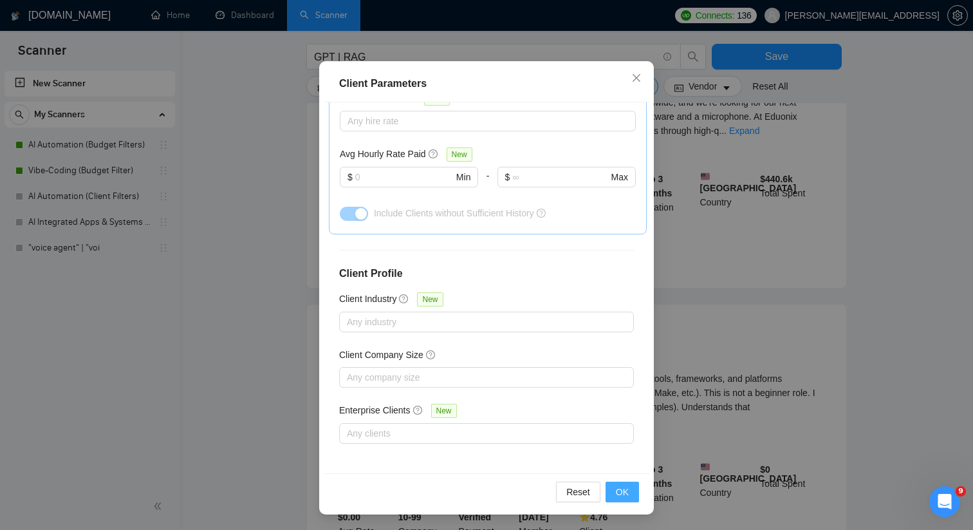
click at [617, 494] on span "OK" at bounding box center [622, 492] width 13 height 14
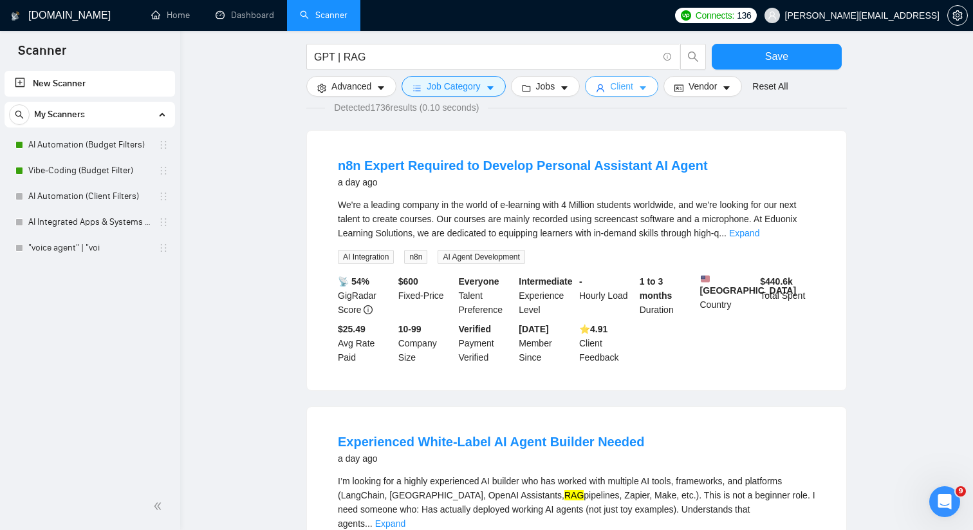
scroll to position [0, 0]
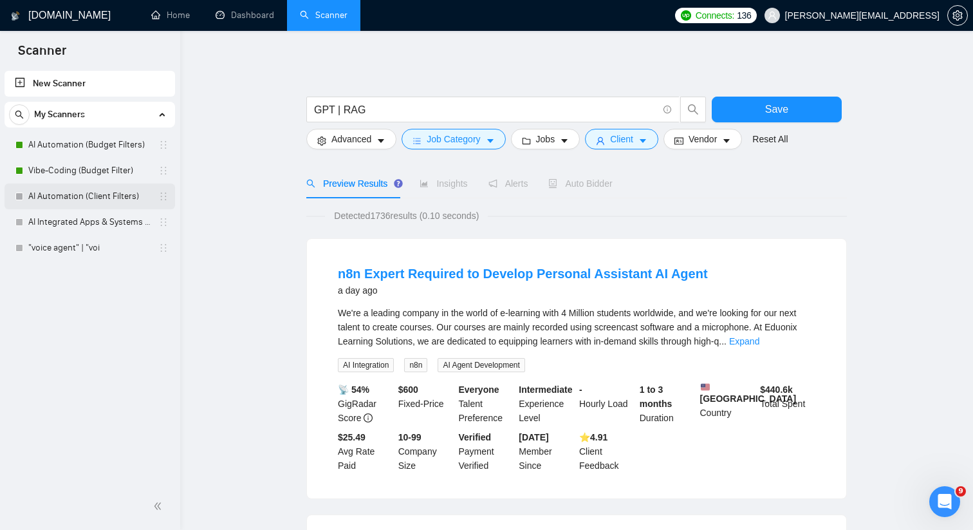
click at [121, 199] on link "AI Automation (Client Filters)" at bounding box center [89, 196] width 122 height 26
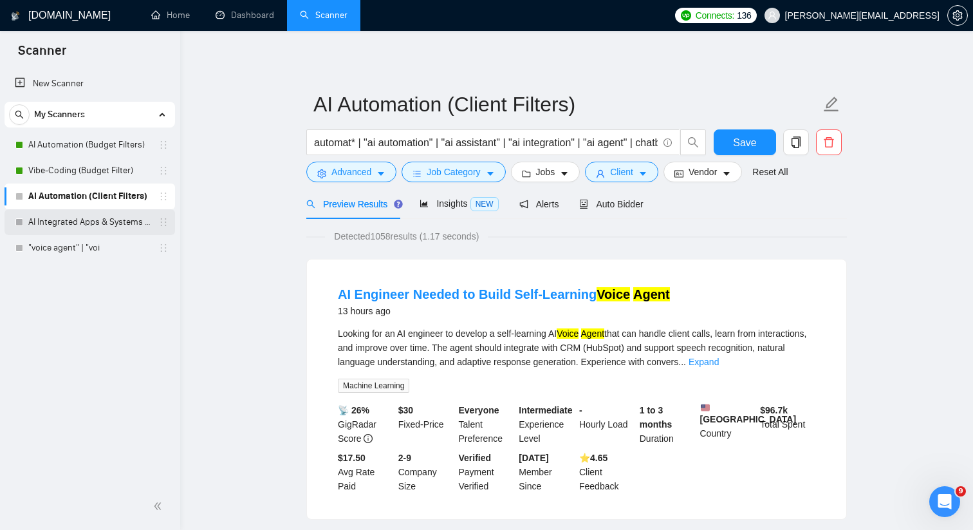
click at [135, 229] on link "AI Integrated Apps & Systems (Budget Filters)" at bounding box center [89, 222] width 122 height 26
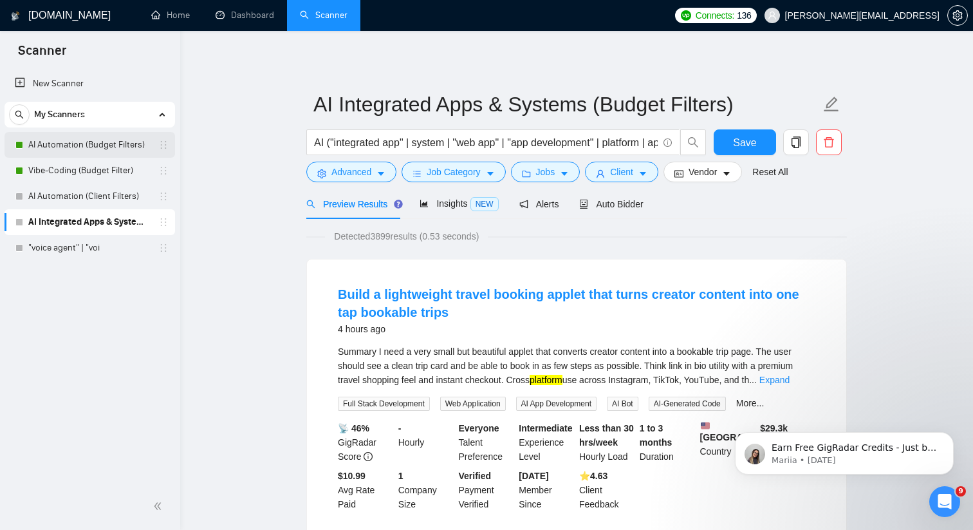
click at [104, 140] on link "AI Automation (Budget Filters)" at bounding box center [89, 145] width 122 height 26
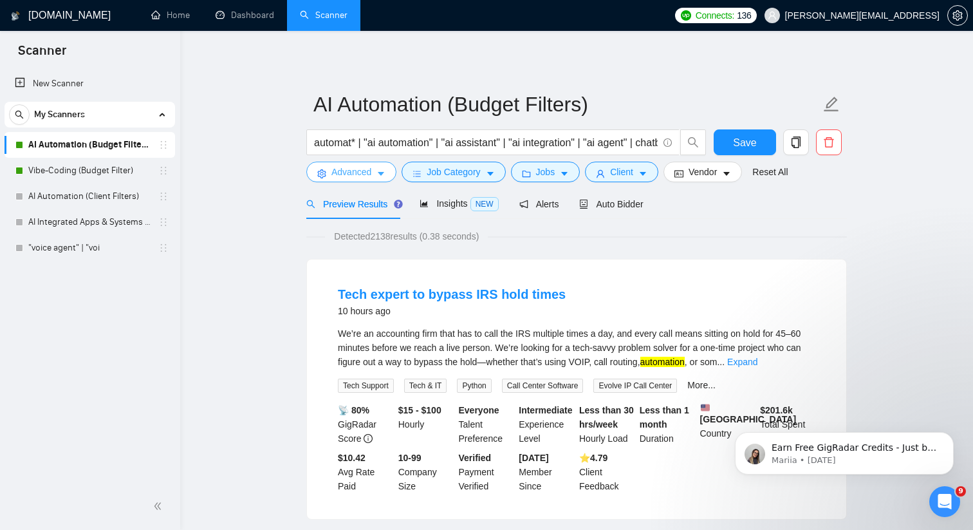
click at [387, 171] on button "Advanced" at bounding box center [351, 172] width 90 height 21
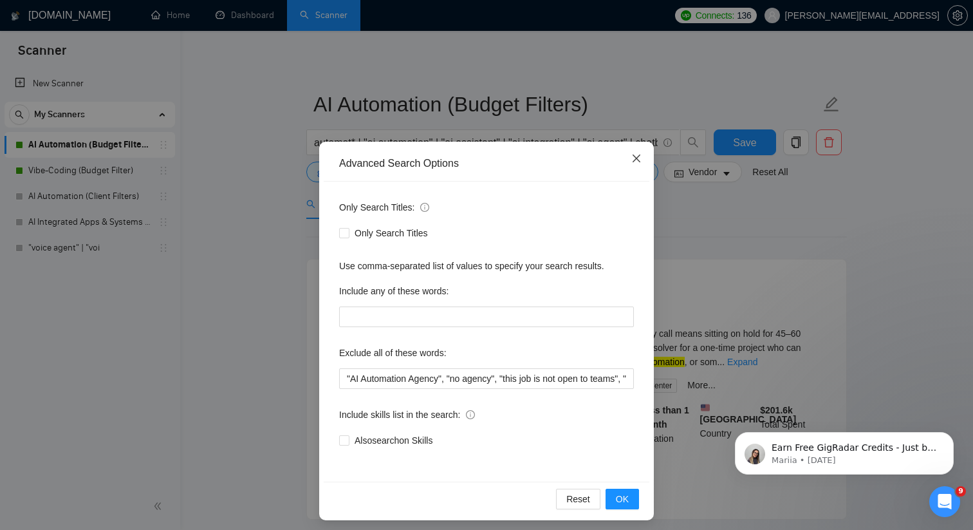
click at [633, 156] on icon "close" at bounding box center [637, 158] width 8 height 8
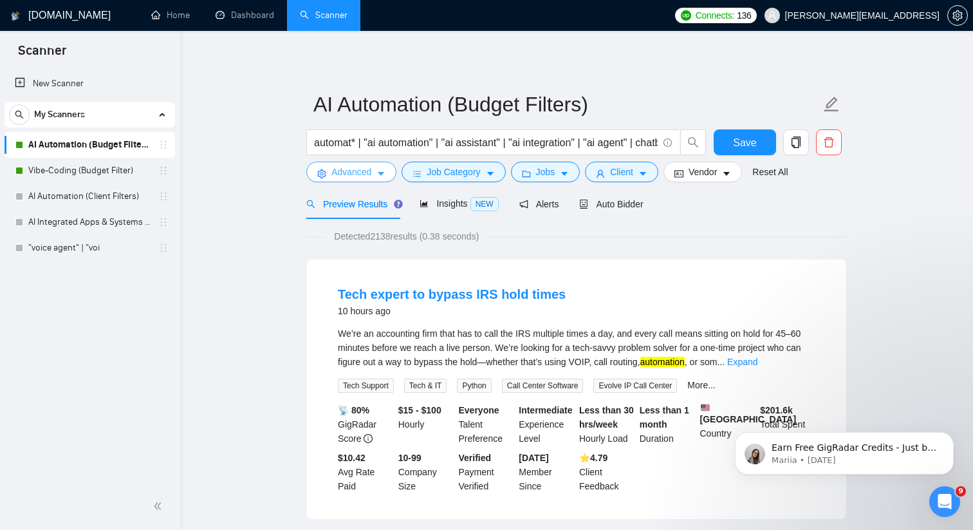
click at [379, 168] on button "Advanced" at bounding box center [351, 172] width 90 height 21
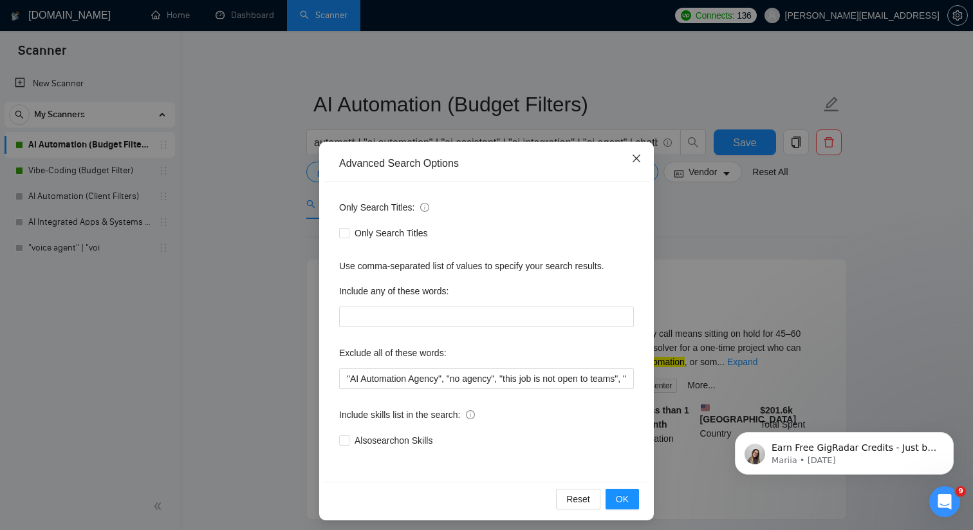
click at [641, 157] on icon "close" at bounding box center [636, 158] width 10 height 10
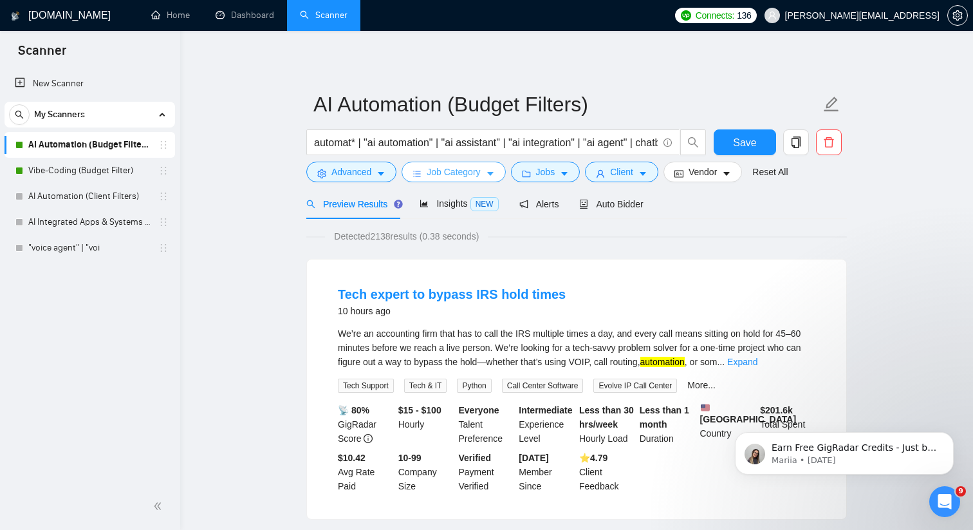
click at [463, 178] on span "Job Category" at bounding box center [453, 172] width 53 height 14
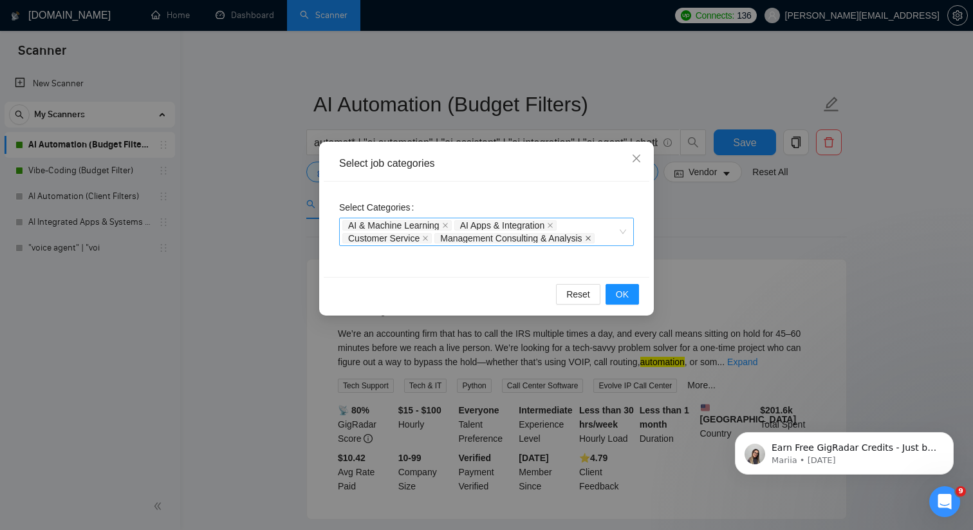
click at [591, 238] on icon "close" at bounding box center [588, 238] width 6 height 6
click at [428, 236] on icon "close" at bounding box center [425, 238] width 6 height 6
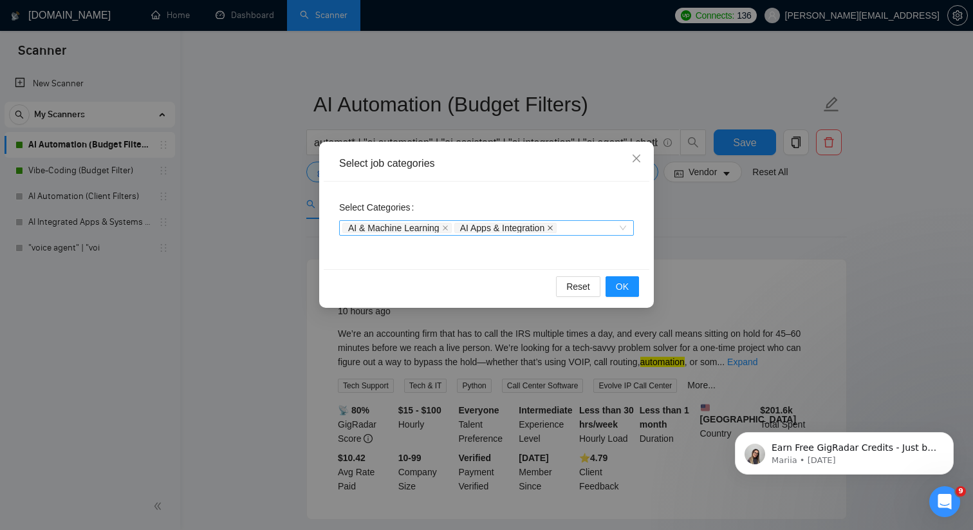
click at [553, 227] on icon "close" at bounding box center [550, 228] width 6 height 6
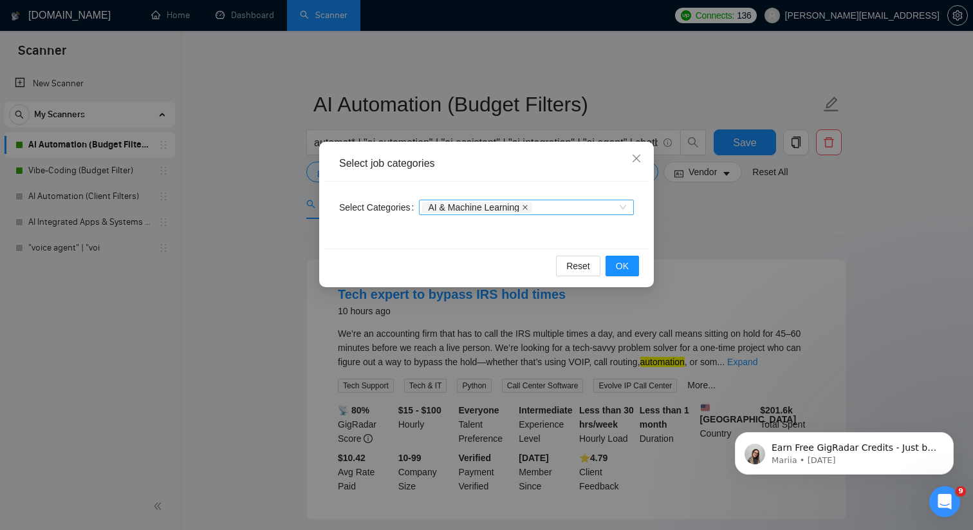
click at [528, 209] on icon "close" at bounding box center [525, 207] width 6 height 6
click at [637, 265] on button "OK" at bounding box center [622, 266] width 33 height 21
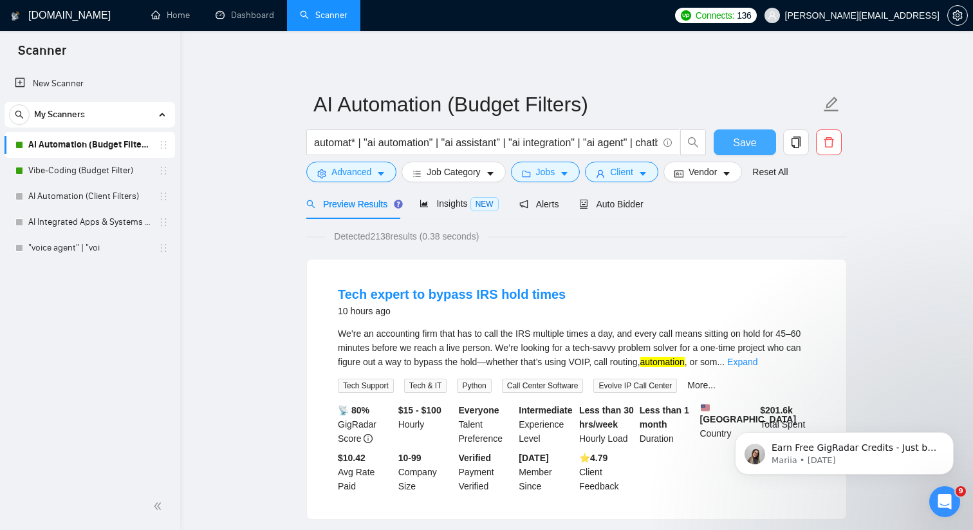
click at [751, 144] on span "Save" at bounding box center [744, 143] width 23 height 16
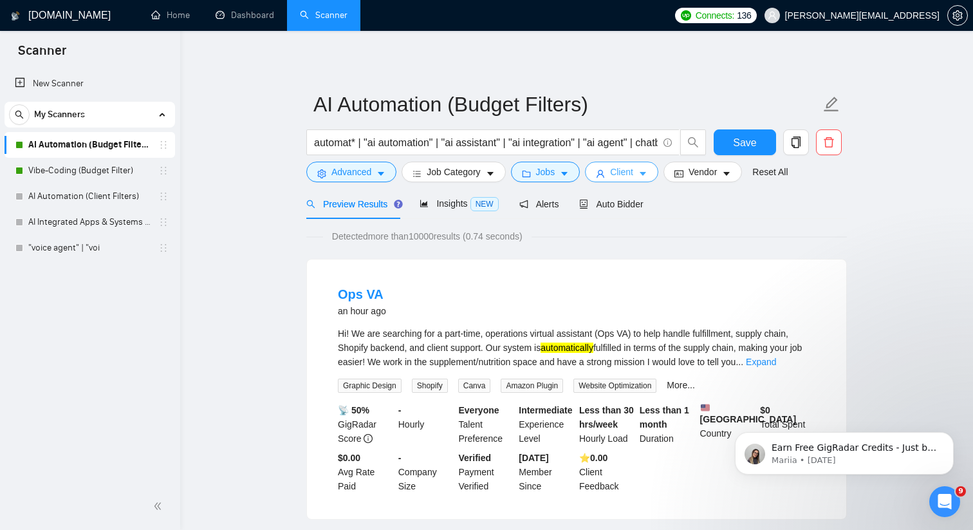
click at [656, 177] on button "Client" at bounding box center [621, 172] width 73 height 21
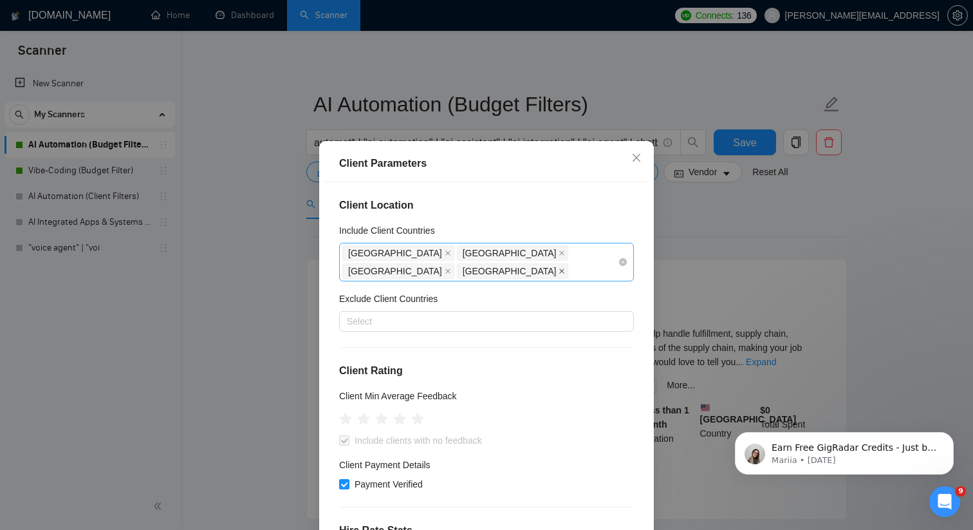
click at [565, 268] on icon "close" at bounding box center [562, 270] width 5 height 5
click at [451, 268] on icon "close" at bounding box center [448, 271] width 6 height 6
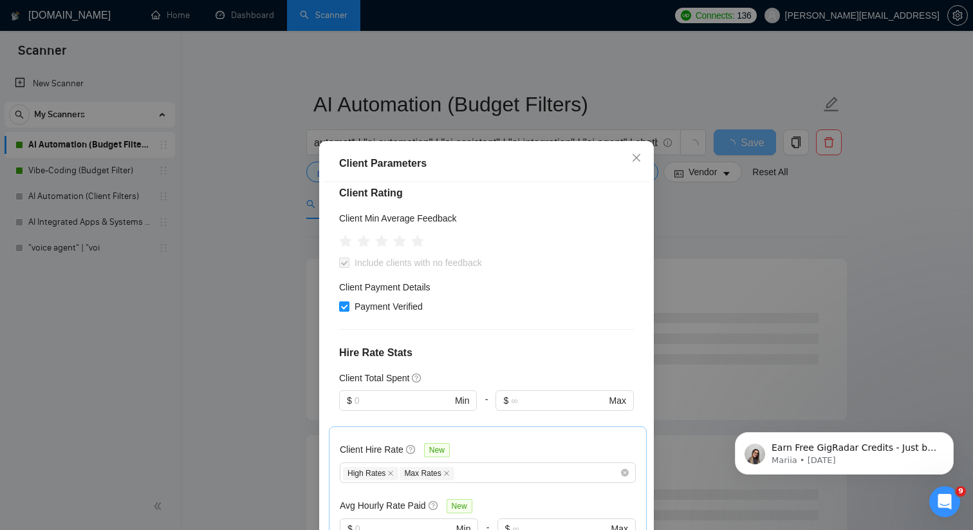
scroll to position [124, 0]
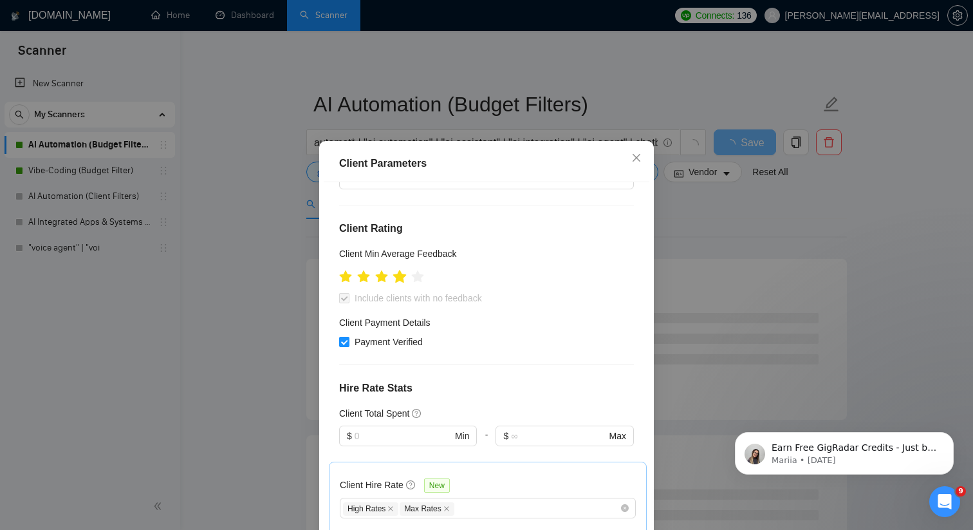
click at [402, 277] on icon "star" at bounding box center [400, 276] width 14 height 13
click at [638, 158] on icon "close" at bounding box center [636, 158] width 10 height 10
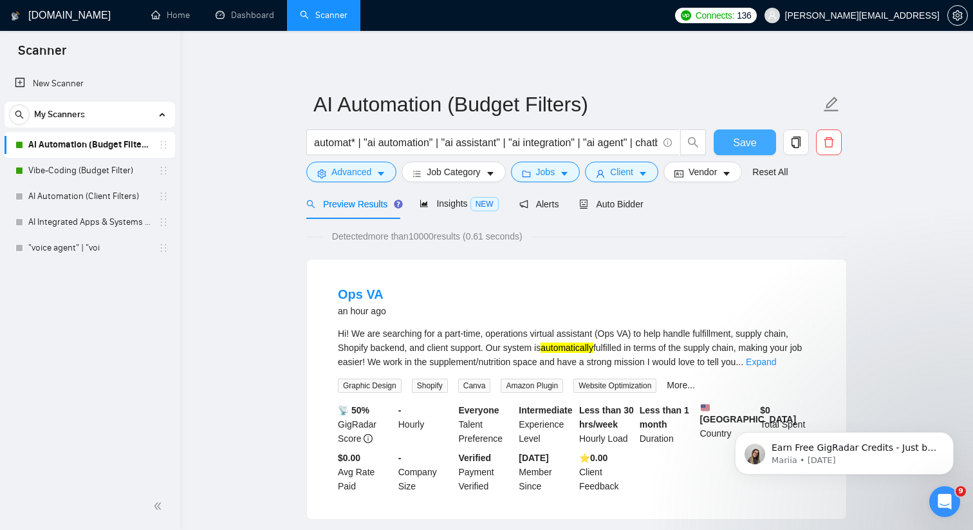
click at [744, 142] on span "Save" at bounding box center [744, 143] width 23 height 16
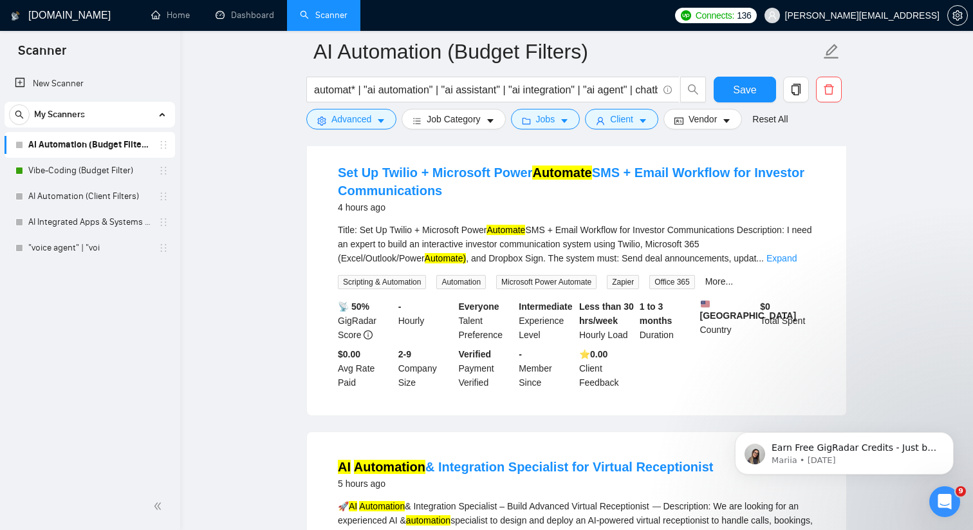
scroll to position [998, 0]
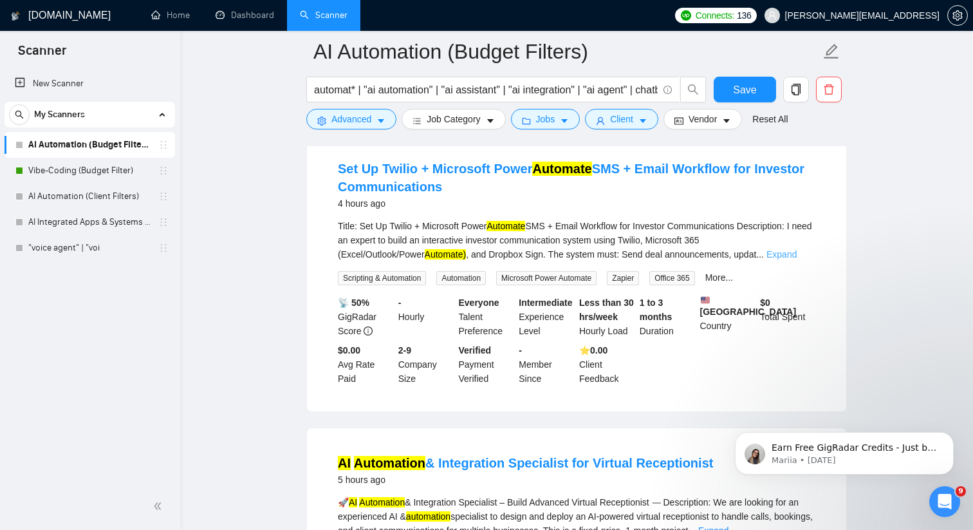
click at [797, 257] on link "Expand" at bounding box center [782, 254] width 30 height 10
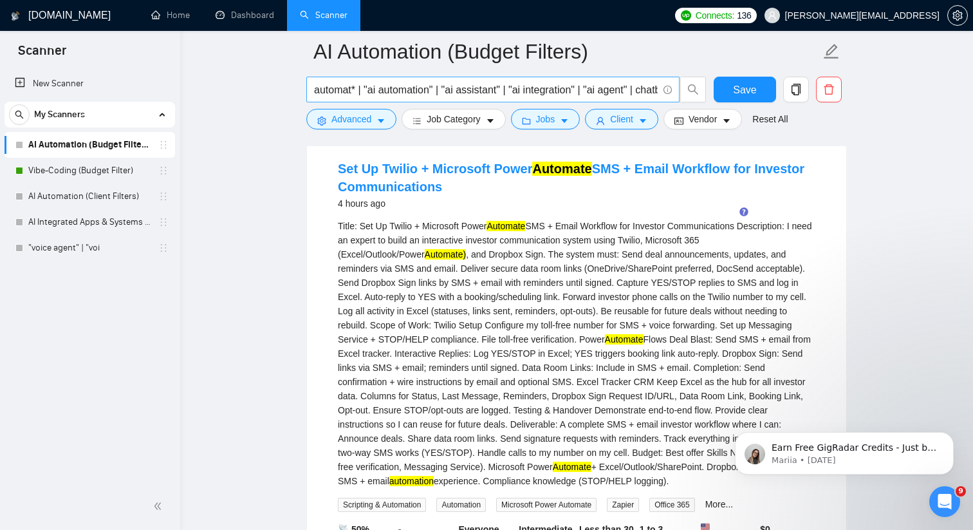
click at [314, 91] on input "automat* | "ai automation" | "ai assistant" | "ai integration" | "ai agent" | c…" at bounding box center [486, 90] width 344 height 16
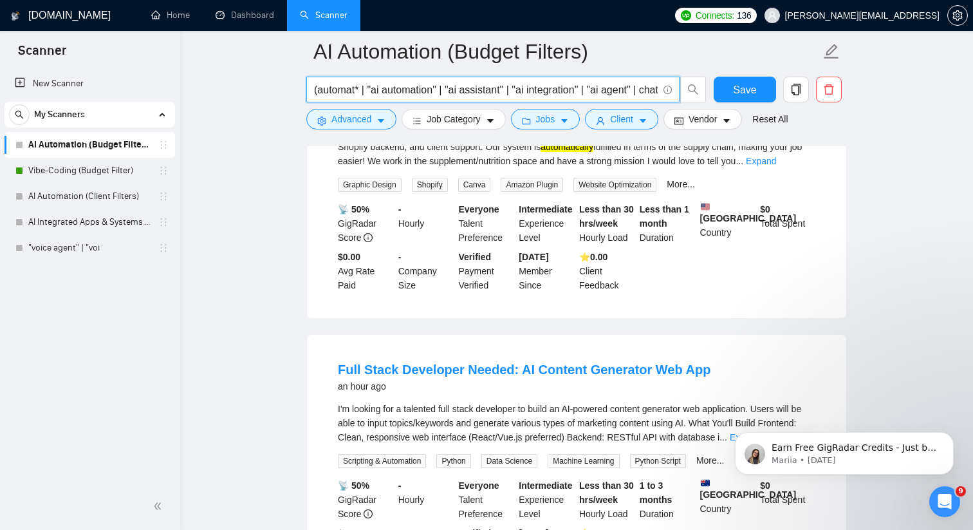
scroll to position [0, 0]
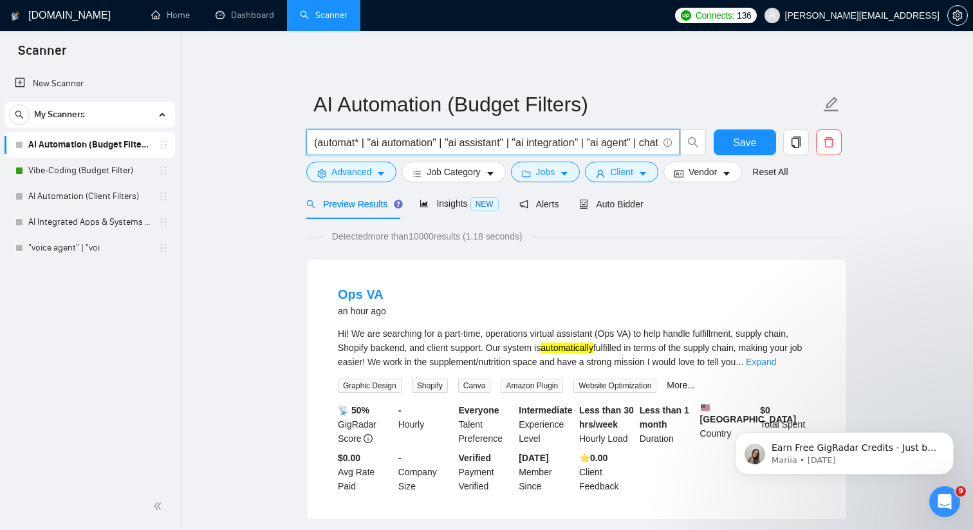
click at [440, 142] on input "(automat* | "ai automation" | "ai assistant" | "ai integration" | "ai agent" | …" at bounding box center [486, 143] width 344 height 16
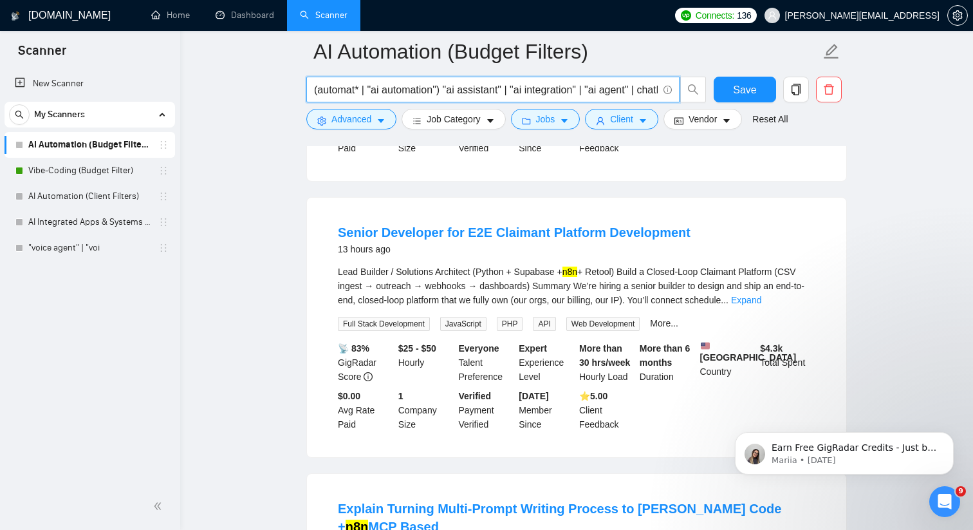
scroll to position [919, 0]
click at [318, 91] on input "(automat* | "ai automation" | "ai assistant" | "ai integration" | "ai agent" | …" at bounding box center [486, 90] width 344 height 16
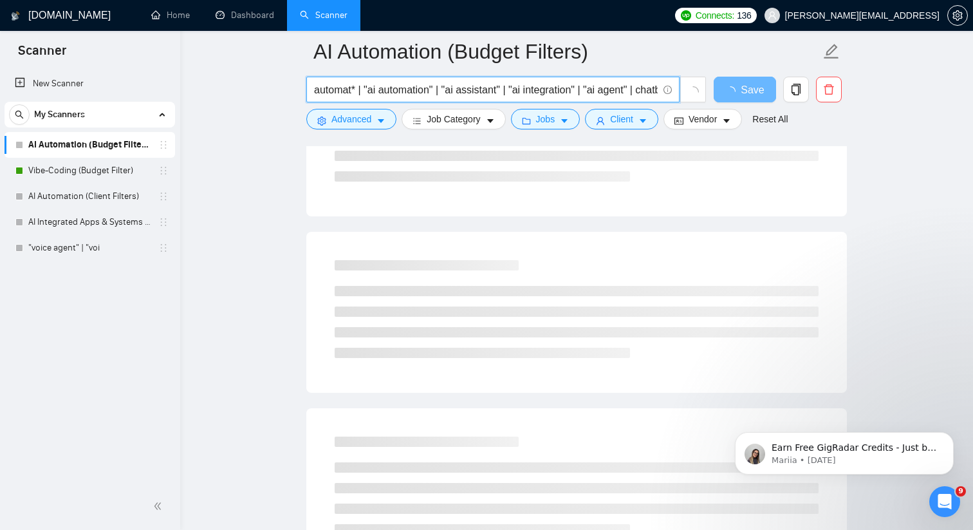
type input "automat* | "ai automation" | "ai assistant" | "ai integration" | "ai agent" | c…"
click at [284, 141] on main "AI Automation (Budget Filters) automat* | "ai automation" | "ai assistant" | "a…" at bounding box center [577, 130] width 752 height 1996
click at [339, 85] on input "automat* | "ai automation" | "ai assistant" | "ai integration" | "ai agent" | c…" at bounding box center [486, 90] width 344 height 16
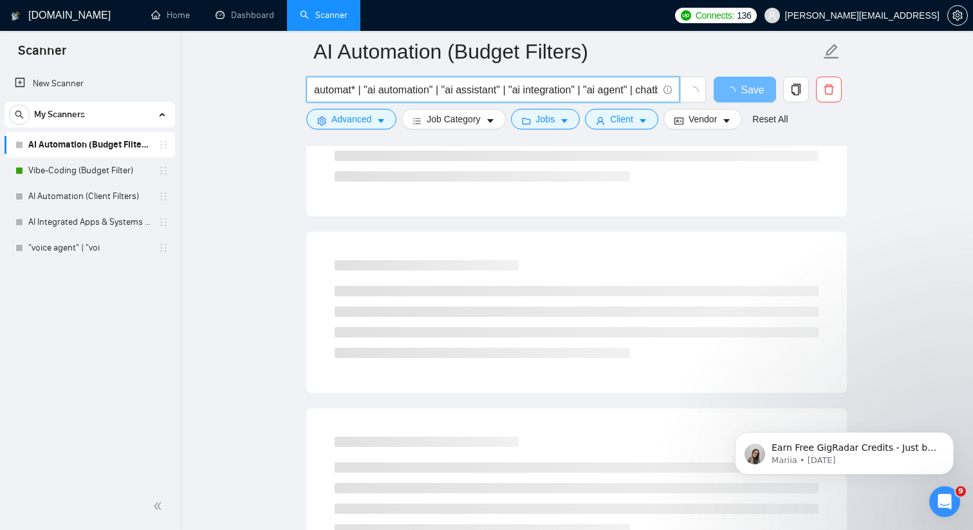
click at [339, 85] on input "automat* | "ai automation" | "ai assistant" | "ai integration" | "ai agent" | c…" at bounding box center [486, 90] width 344 height 16
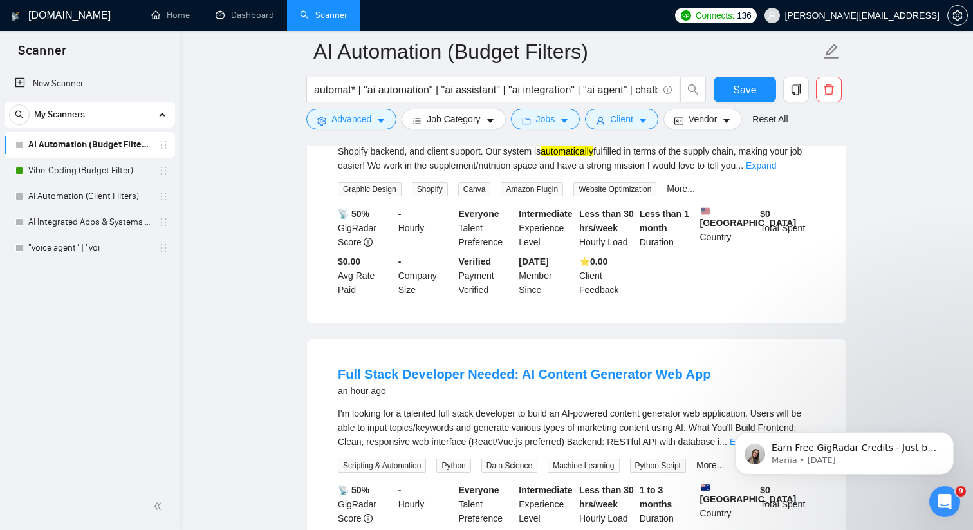
scroll to position [0, 0]
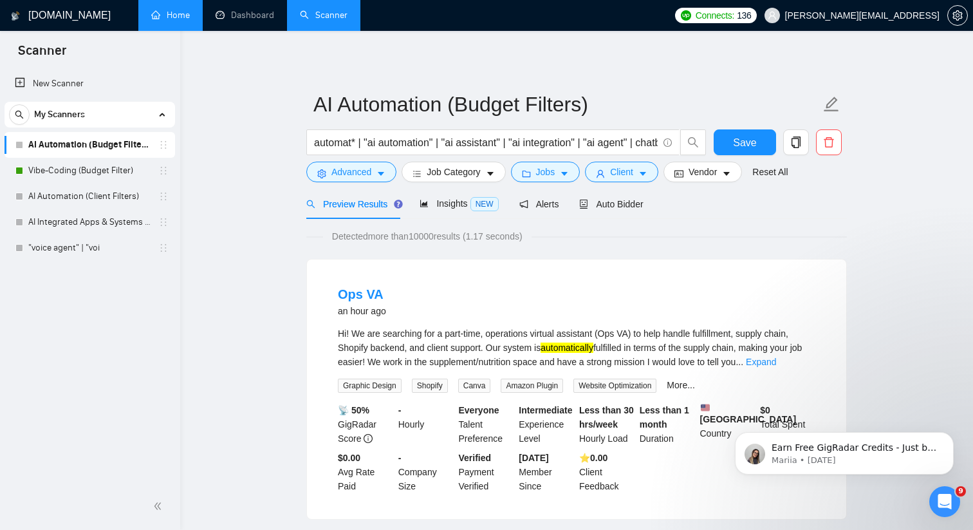
click at [163, 12] on link "Home" at bounding box center [170, 15] width 39 height 11
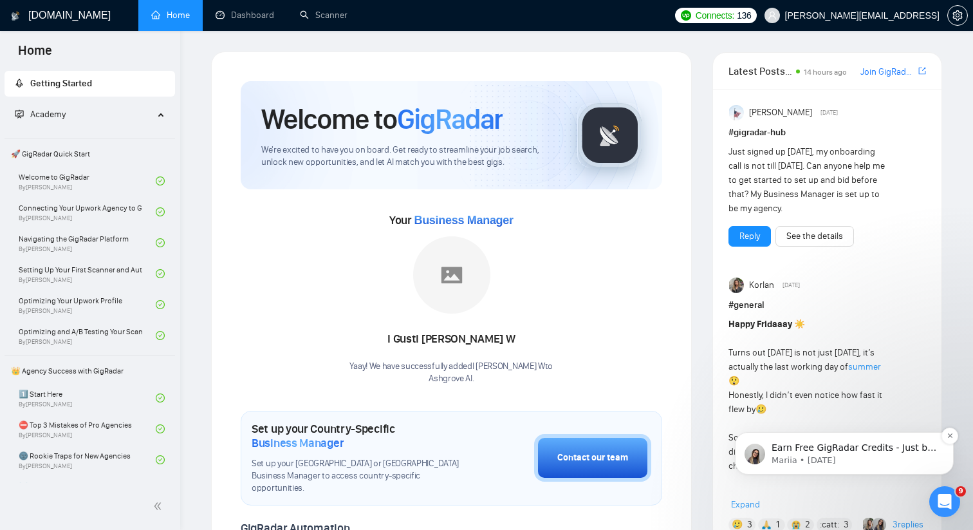
click at [799, 458] on p "Mariia • 3d ago" at bounding box center [855, 460] width 166 height 12
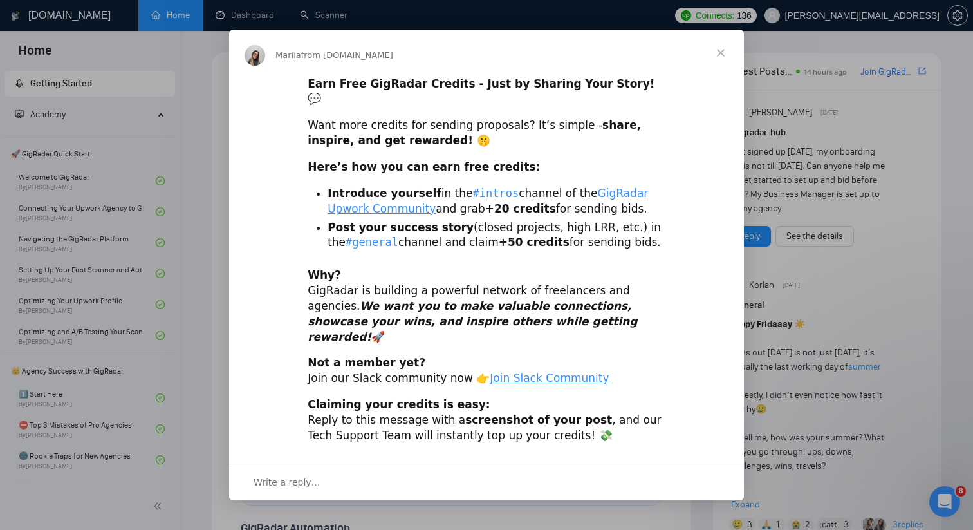
click at [716, 60] on span "Close" at bounding box center [721, 53] width 46 height 46
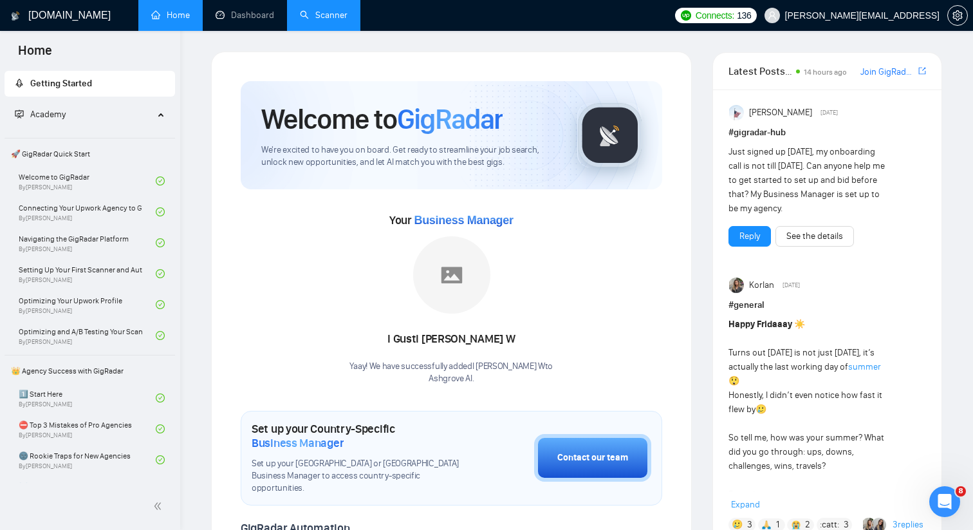
click at [328, 14] on link "Scanner" at bounding box center [324, 15] width 48 height 11
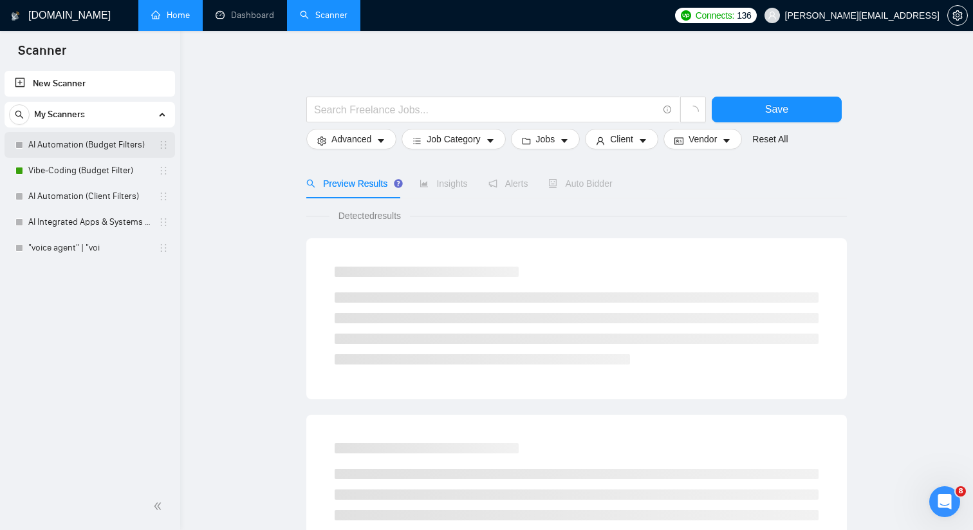
click at [127, 148] on link "AI Automation (Budget Filters)" at bounding box center [89, 145] width 122 height 26
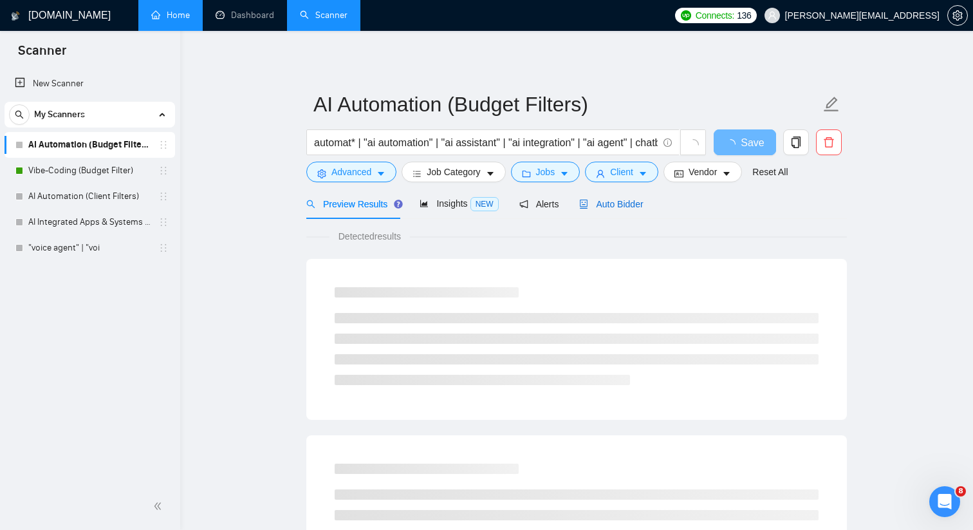
click at [618, 203] on span "Auto Bidder" at bounding box center [611, 204] width 64 height 10
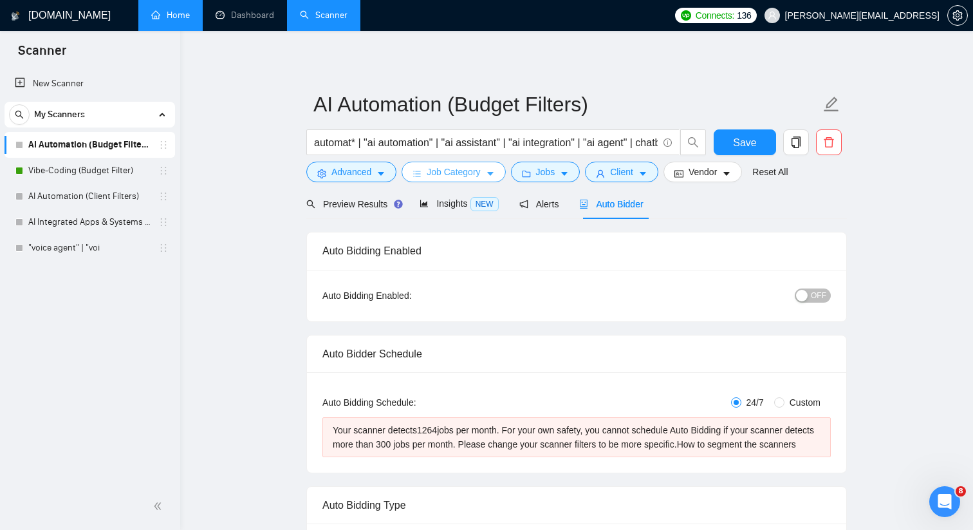
click at [494, 175] on icon "caret-down" at bounding box center [490, 174] width 6 height 4
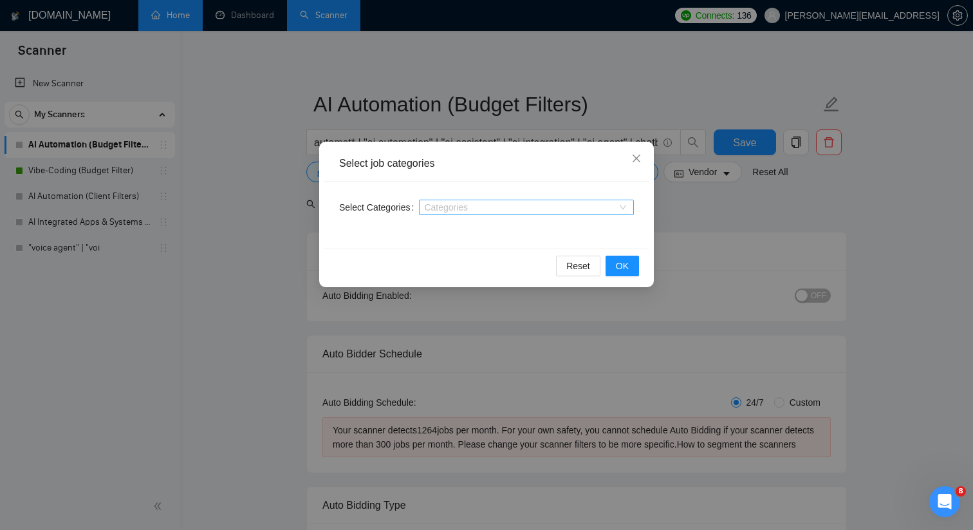
click at [483, 202] on div at bounding box center [520, 207] width 196 height 10
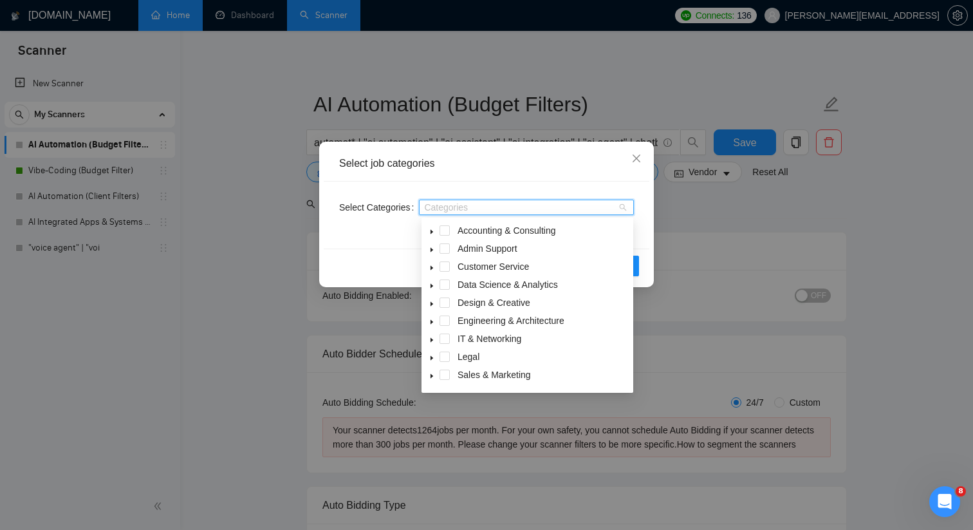
click at [431, 285] on icon "caret-down" at bounding box center [432, 286] width 3 height 5
click at [464, 301] on span at bounding box center [460, 302] width 10 height 10
click at [521, 176] on div "Select job categories" at bounding box center [487, 163] width 326 height 35
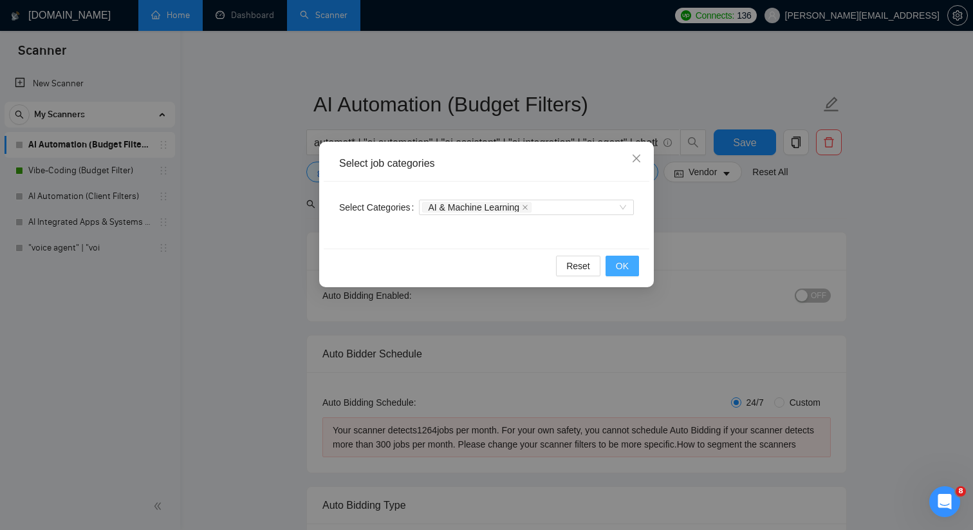
click at [615, 261] on button "OK" at bounding box center [622, 266] width 33 height 21
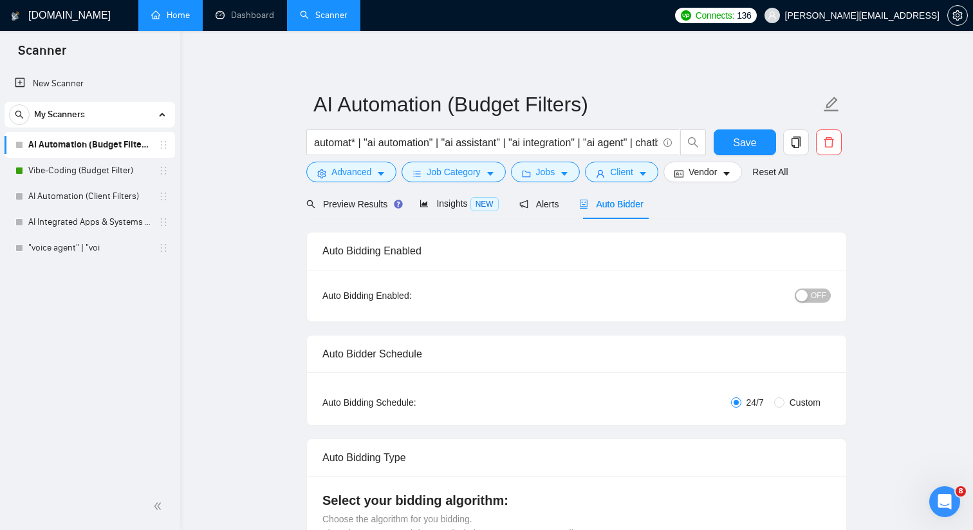
click at [814, 288] on div "OFF" at bounding box center [746, 295] width 169 height 15
click at [812, 295] on span "OFF" at bounding box center [818, 295] width 15 height 14
click at [767, 142] on button "Save" at bounding box center [745, 142] width 62 height 26
click at [346, 203] on span "Preview Results" at bounding box center [352, 204] width 93 height 10
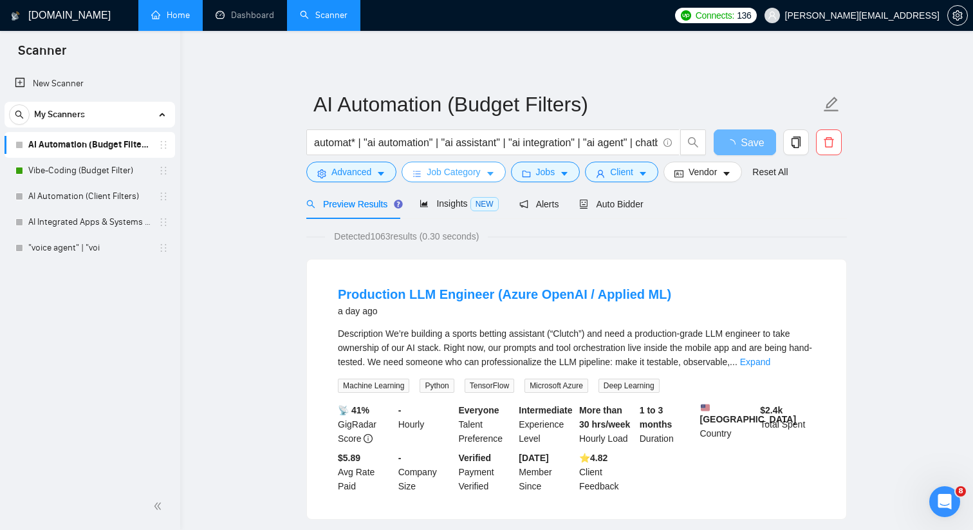
click at [468, 171] on span "Job Category" at bounding box center [453, 172] width 53 height 14
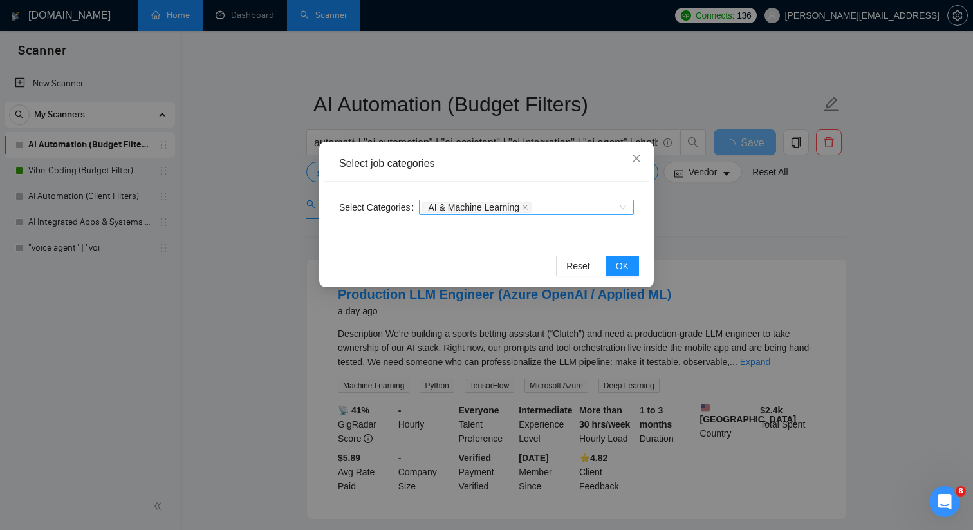
click at [624, 207] on div "AI & Machine Learning" at bounding box center [526, 207] width 215 height 15
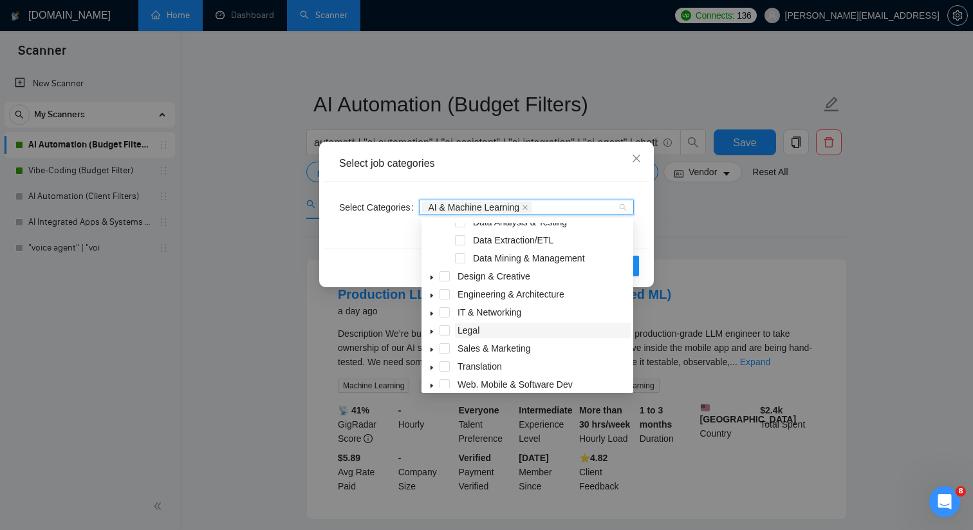
scroll to position [124, 0]
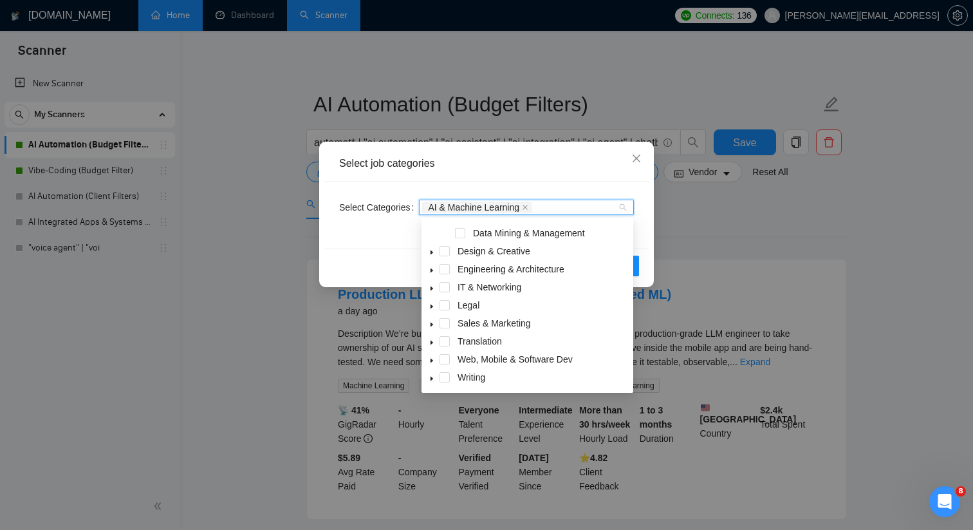
click at [436, 359] on span at bounding box center [431, 358] width 15 height 15
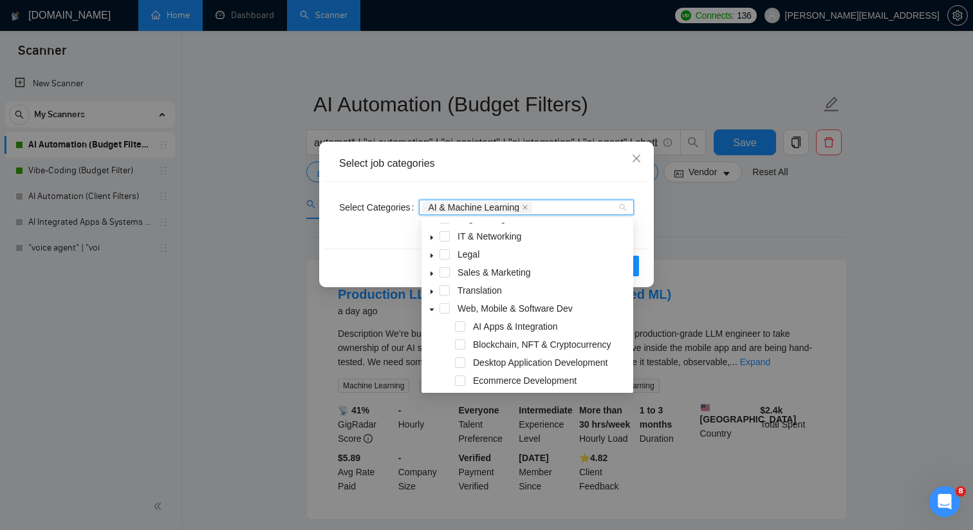
scroll to position [185, 0]
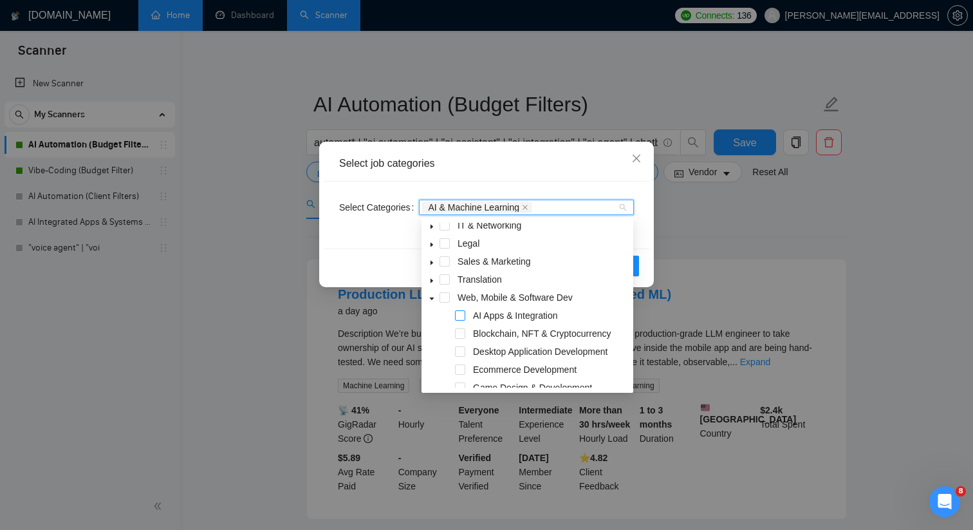
click at [461, 310] on span at bounding box center [460, 315] width 10 height 10
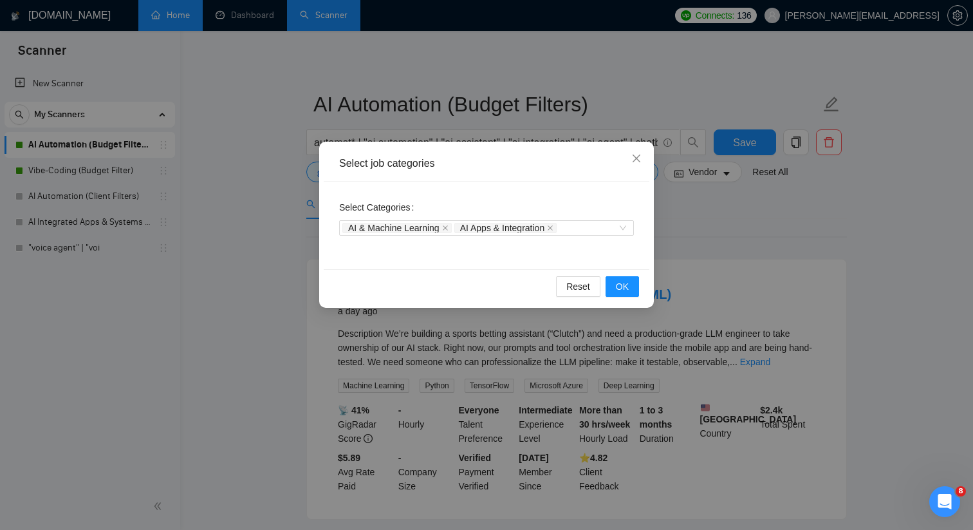
click at [551, 185] on div "Select Categories AI & Machine Learning AI Apps & Integration" at bounding box center [487, 225] width 326 height 88
click at [622, 280] on span "OK" at bounding box center [622, 286] width 13 height 14
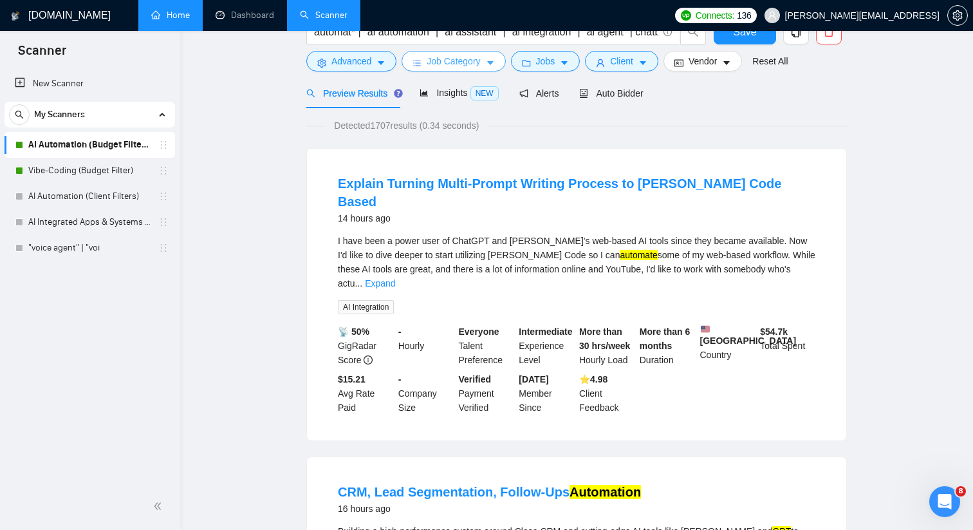
scroll to position [0, 0]
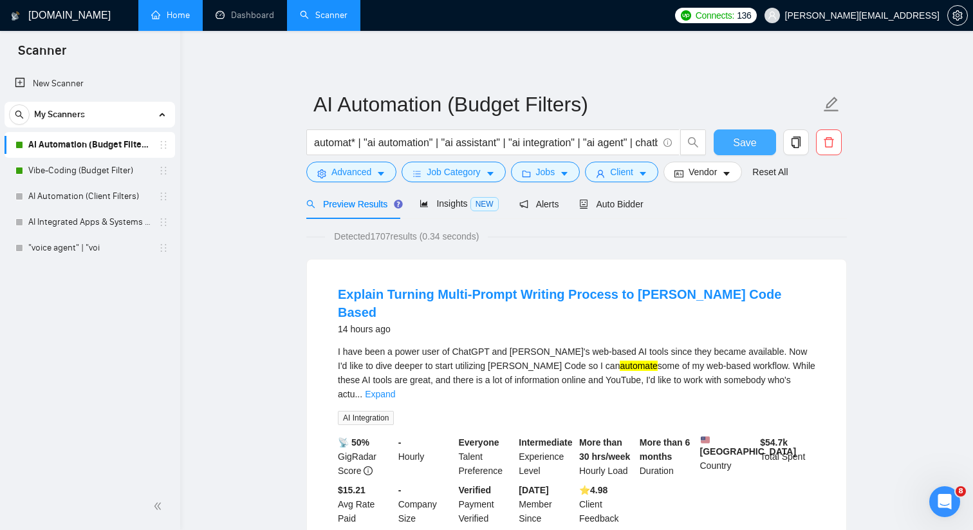
click at [753, 148] on span "Save" at bounding box center [744, 143] width 23 height 16
click at [784, 138] on span "copy" at bounding box center [796, 142] width 24 height 12
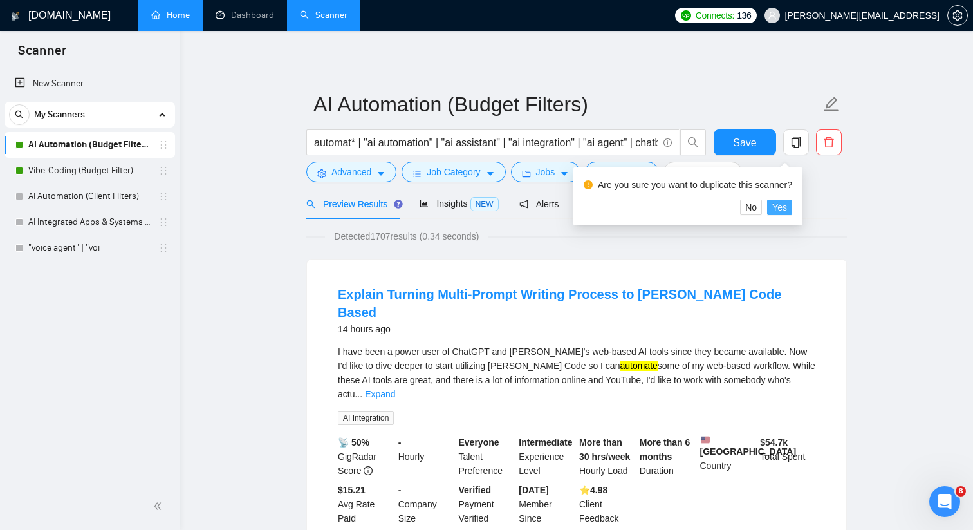
click at [785, 210] on span "Yes" at bounding box center [779, 207] width 15 height 14
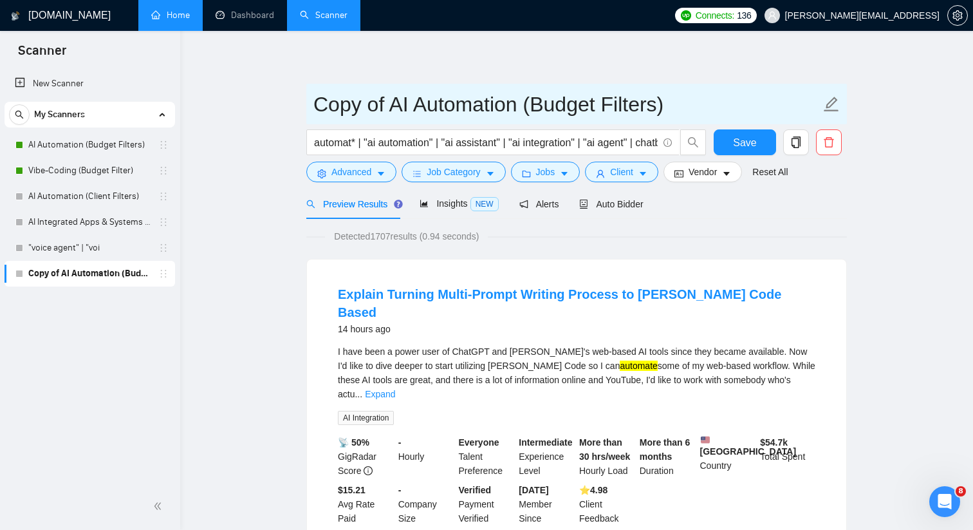
drag, startPoint x: 416, startPoint y: 107, endPoint x: 288, endPoint y: 106, distance: 128.7
type input "AI Automation (Budget Filters)"
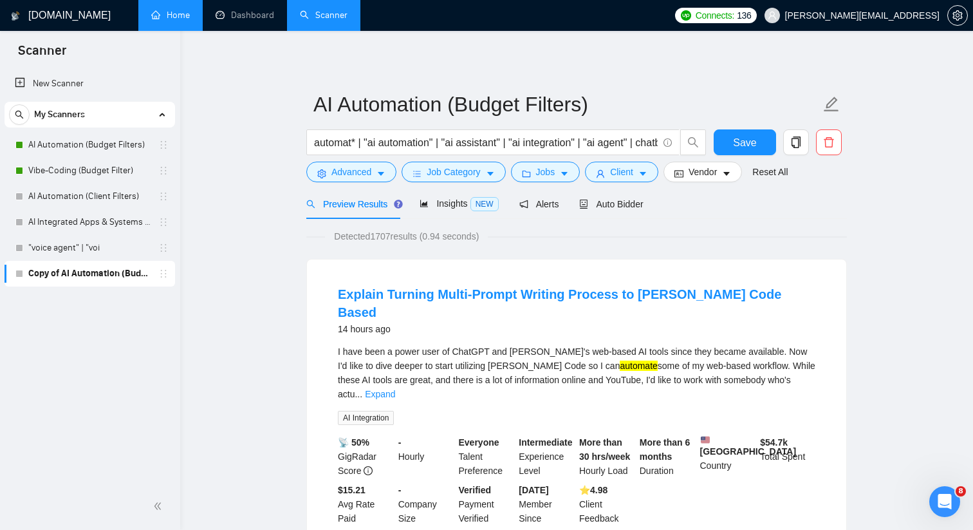
click at [370, 153] on span "automat* | "ai automation" | "ai assistant" | "ai integration" | "ai agent" | c…" at bounding box center [492, 142] width 373 height 26
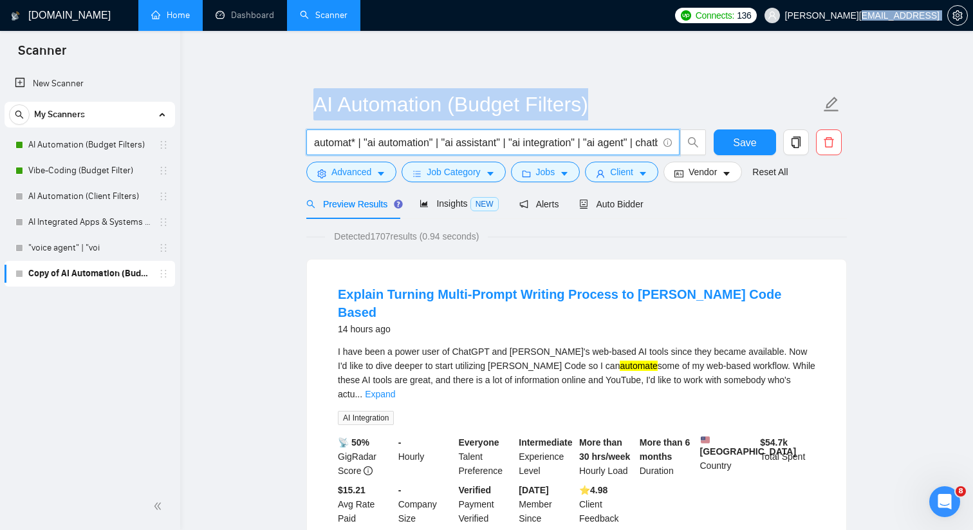
click at [370, 153] on span "automat* | "ai automation" | "ai assistant" | "ai integration" | "ai agent" | c…" at bounding box center [492, 142] width 373 height 26
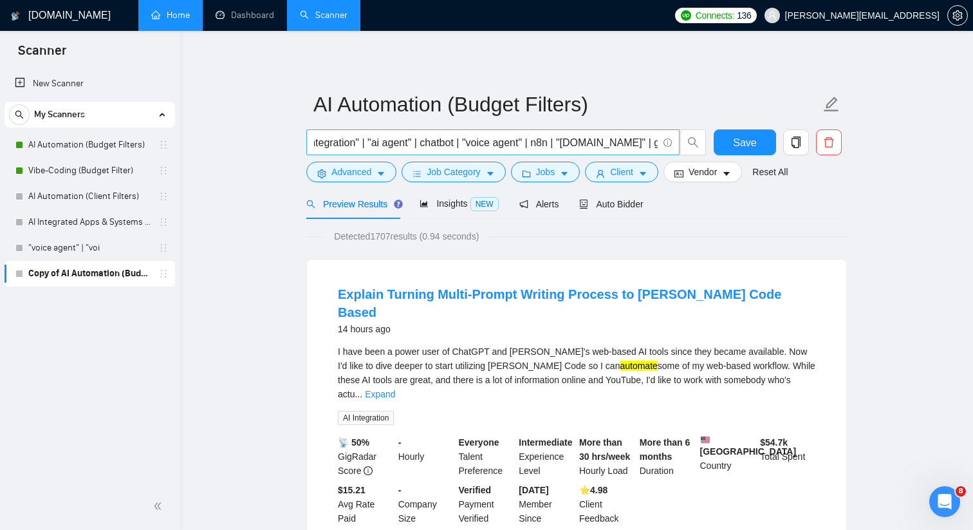
type input "automat* | "ai automation" | "ai assistant" | "ai integration" | "ai agent" | c…"
click at [378, 144] on input "automat* | "ai automation" | "ai assistant" | "ai integration" | "ai agent" | c…" at bounding box center [486, 143] width 344 height 16
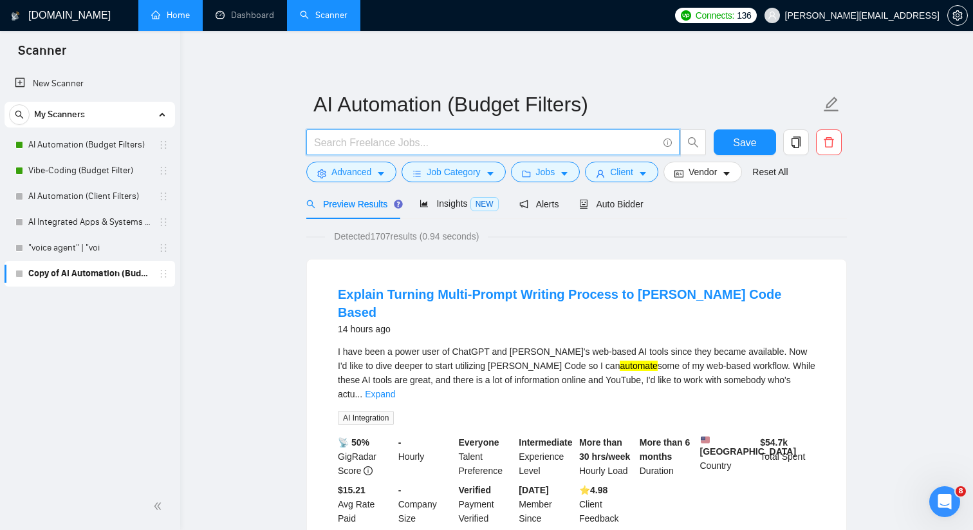
scroll to position [0, 0]
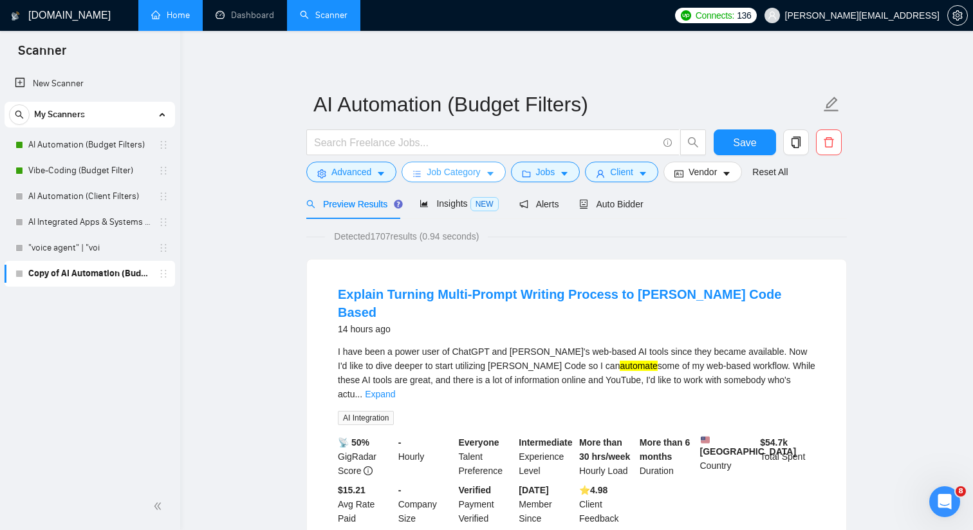
click at [480, 173] on span "Job Category" at bounding box center [453, 172] width 53 height 14
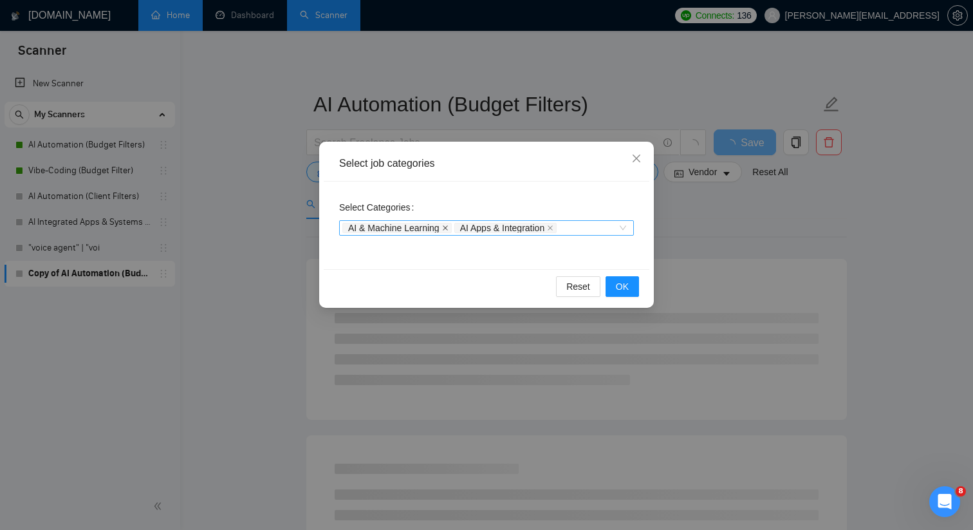
click at [445, 226] on icon "close" at bounding box center [445, 227] width 5 height 5
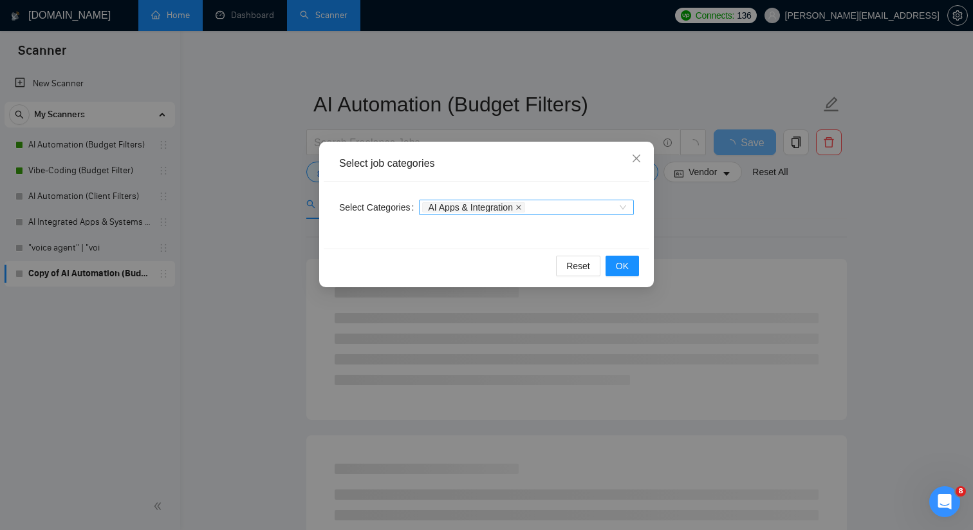
click at [521, 207] on icon "close" at bounding box center [518, 207] width 5 height 5
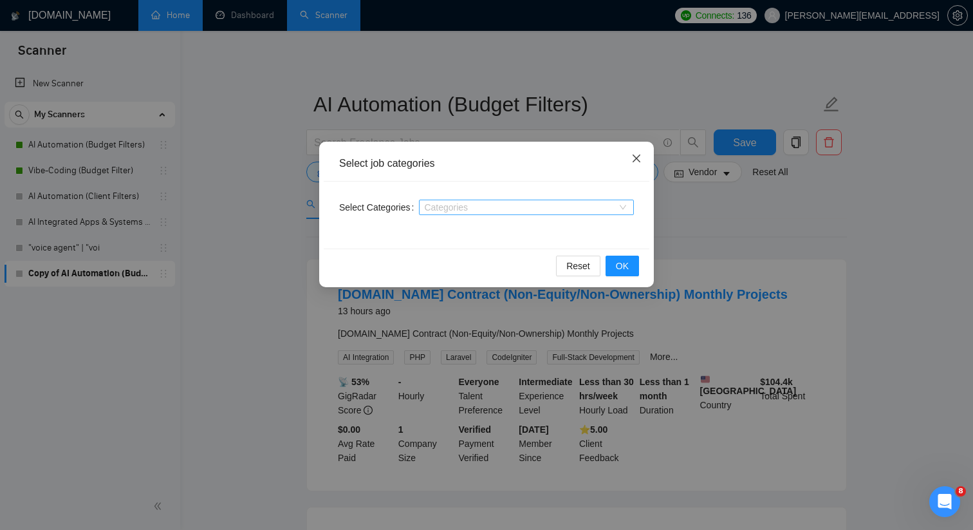
click at [643, 159] on span "Close" at bounding box center [636, 159] width 35 height 35
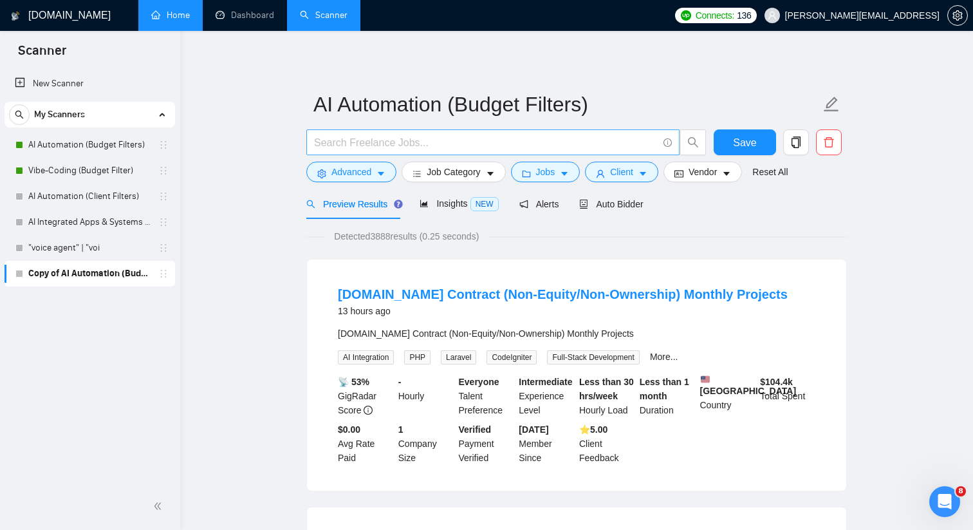
click at [529, 147] on input "text" at bounding box center [486, 143] width 344 height 16
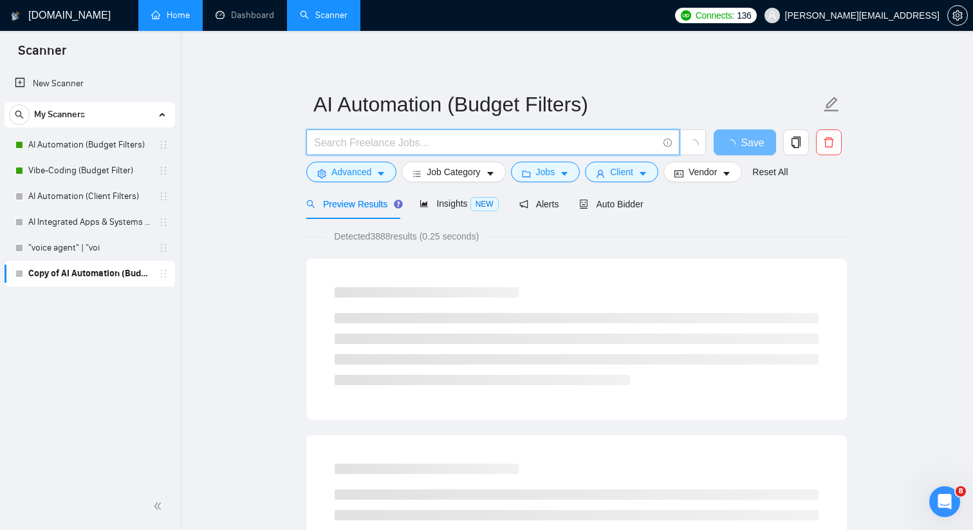
paste input "((automat*) | (ai*)) (("ai automation" | "ai integration" | "ai agent" | "ai as…"
type input "((automat*) | (ai*)) (("ai automation" | "ai integration" | "ai agent" | "ai as…"
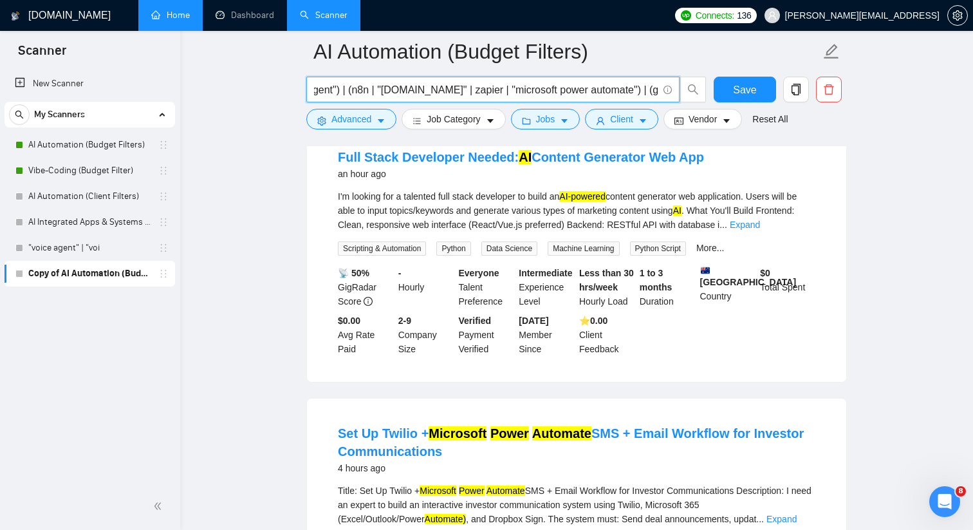
scroll to position [0, 453]
drag, startPoint x: 449, startPoint y: 95, endPoint x: 322, endPoint y: 88, distance: 127.6
click at [322, 88] on input "((automat*) | (ai*)) (("ai automation" | "ai integration" | "ai agent" | "ai as…" at bounding box center [486, 90] width 344 height 16
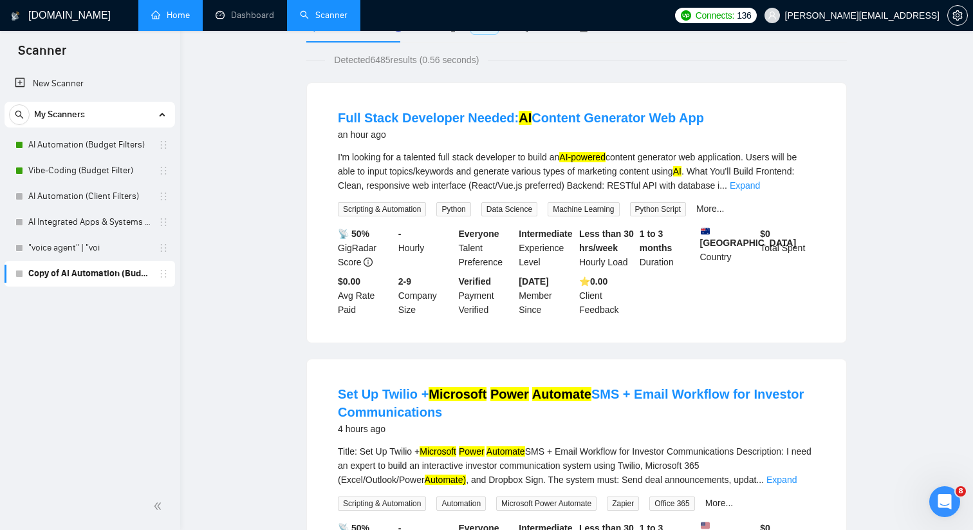
scroll to position [0, 0]
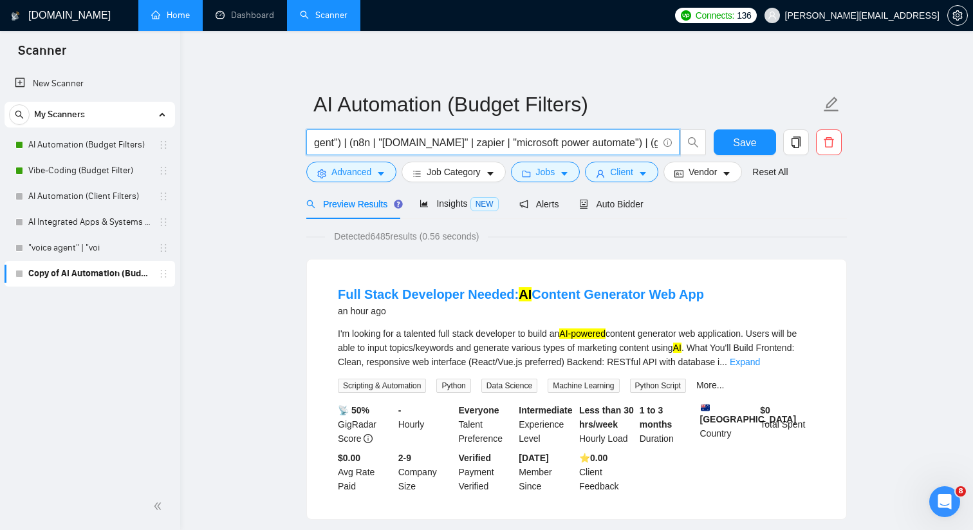
drag, startPoint x: 633, startPoint y: 142, endPoint x: 496, endPoint y: 143, distance: 137.1
click at [496, 143] on input "((automat*) | (ai*)) (("ai automation" | "ai integration" | "ai agent" | "ai as…" at bounding box center [486, 143] width 344 height 16
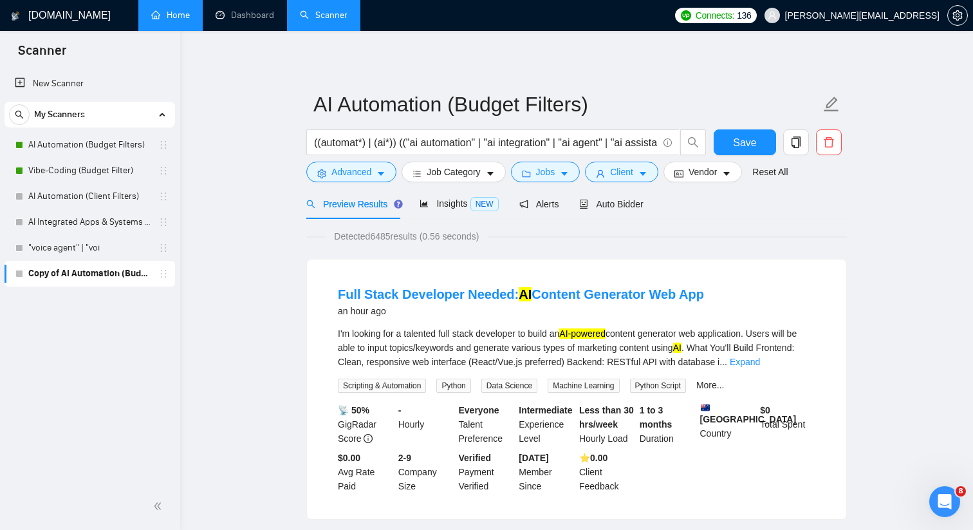
click at [536, 181] on button "Jobs" at bounding box center [546, 172] width 70 height 21
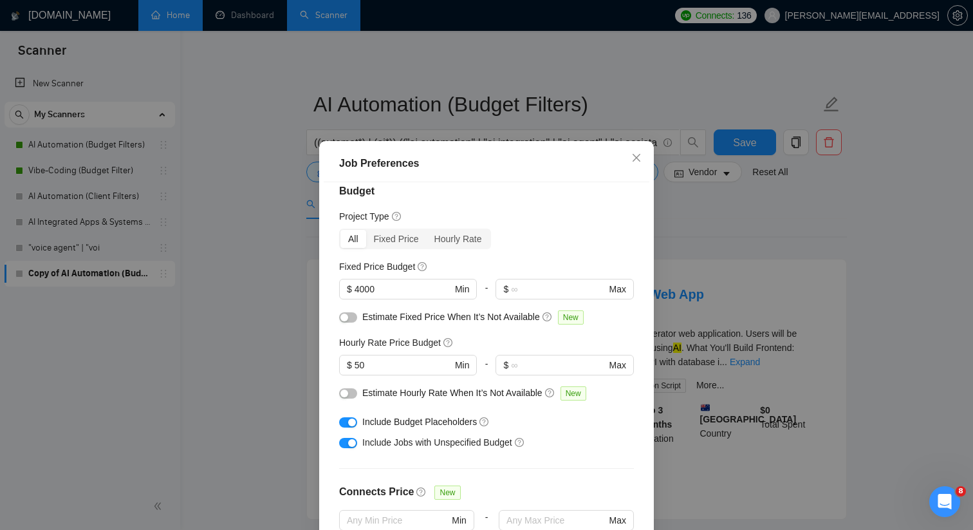
scroll to position [20, 0]
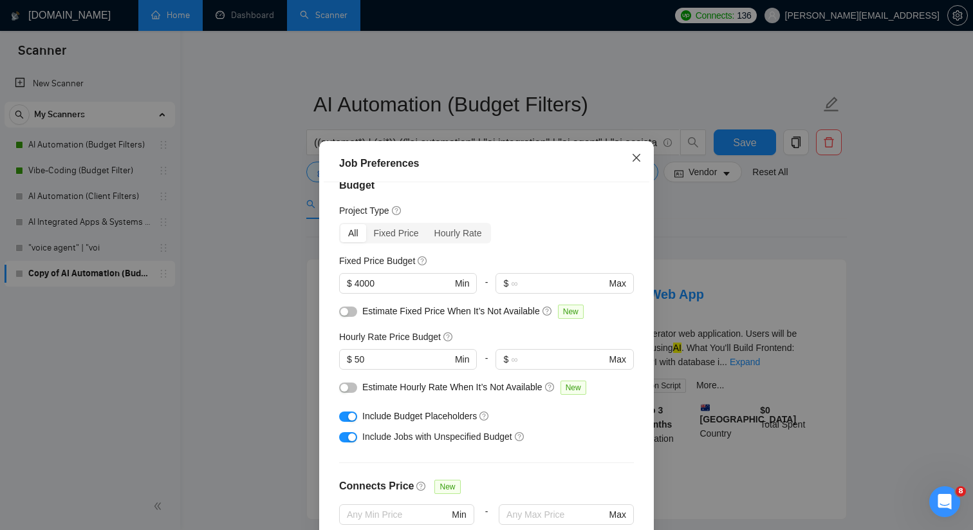
click at [635, 163] on span "Close" at bounding box center [636, 158] width 35 height 35
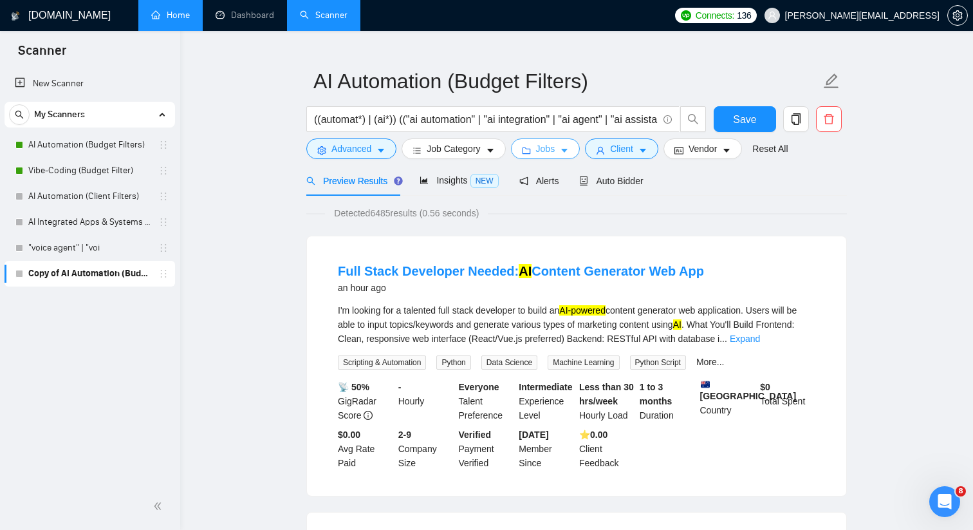
scroll to position [28, 0]
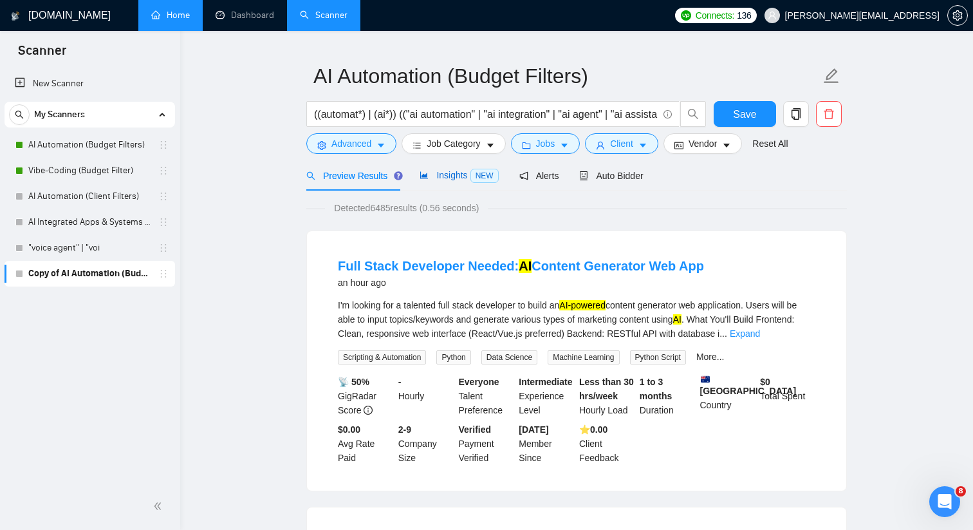
click at [468, 174] on span "Insights NEW" at bounding box center [459, 175] width 79 height 10
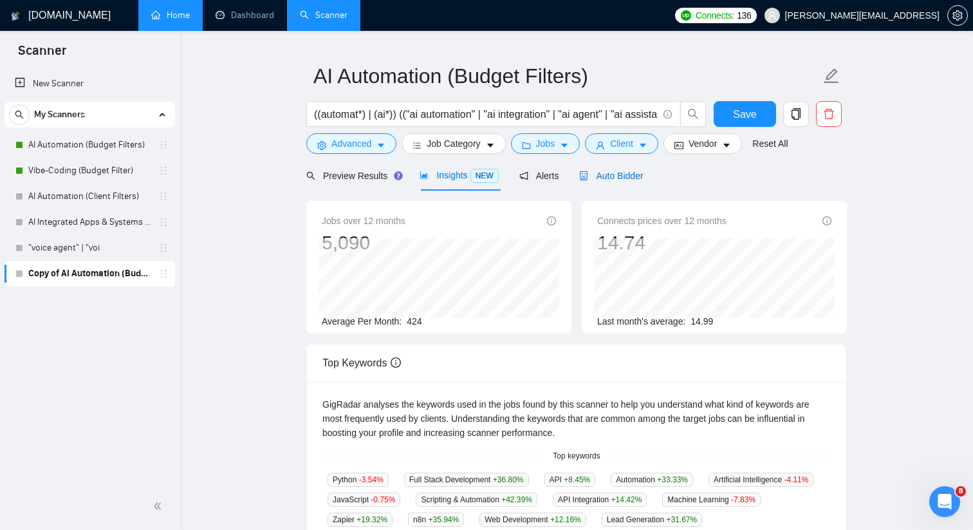
click at [603, 175] on span "Auto Bidder" at bounding box center [611, 176] width 64 height 10
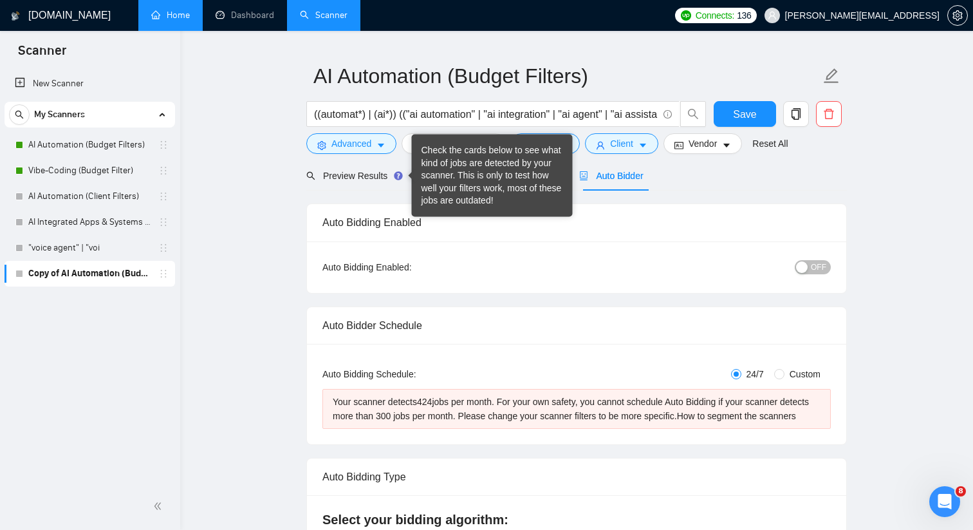
click at [438, 176] on div "Check the cards below to see what kind of jobs are detected by your scanner. Th…" at bounding box center [493, 175] width 142 height 63
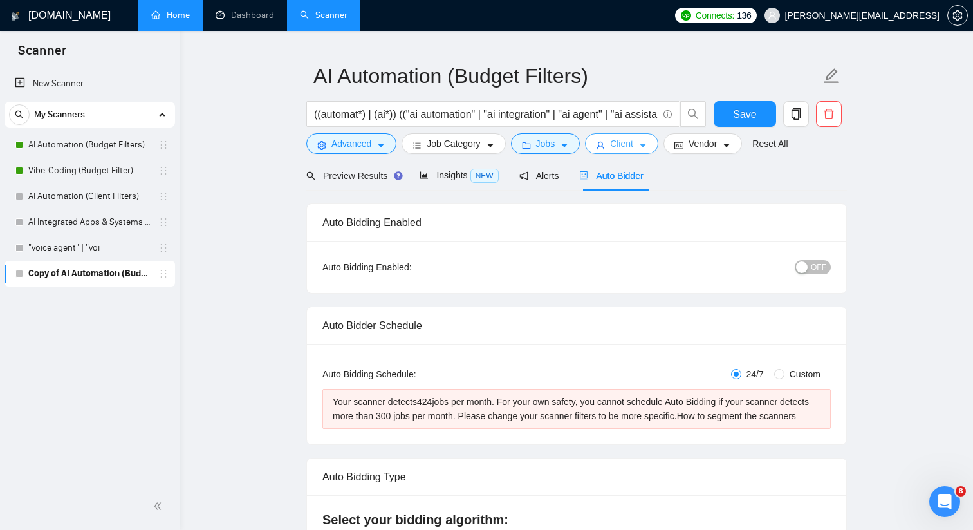
click at [626, 142] on span "Client" at bounding box center [621, 143] width 23 height 14
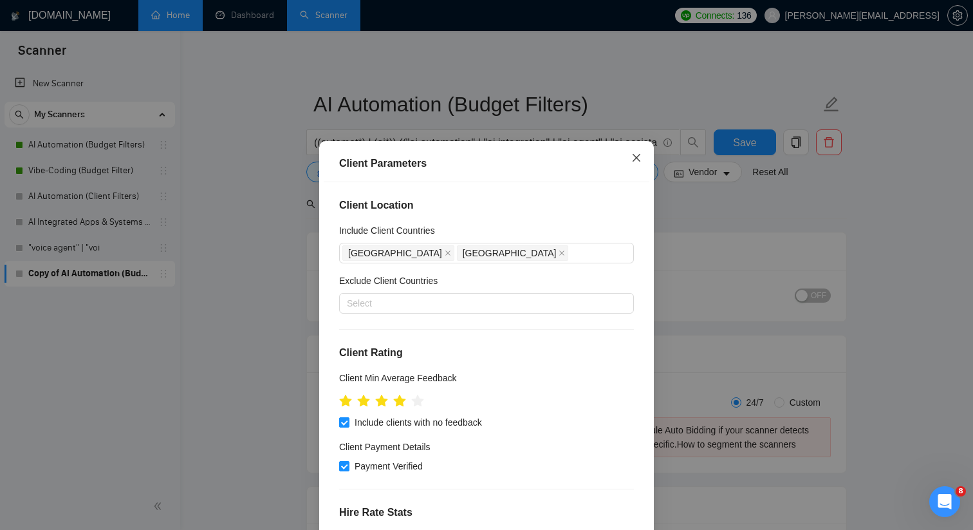
click at [634, 151] on span "Close" at bounding box center [636, 158] width 35 height 35
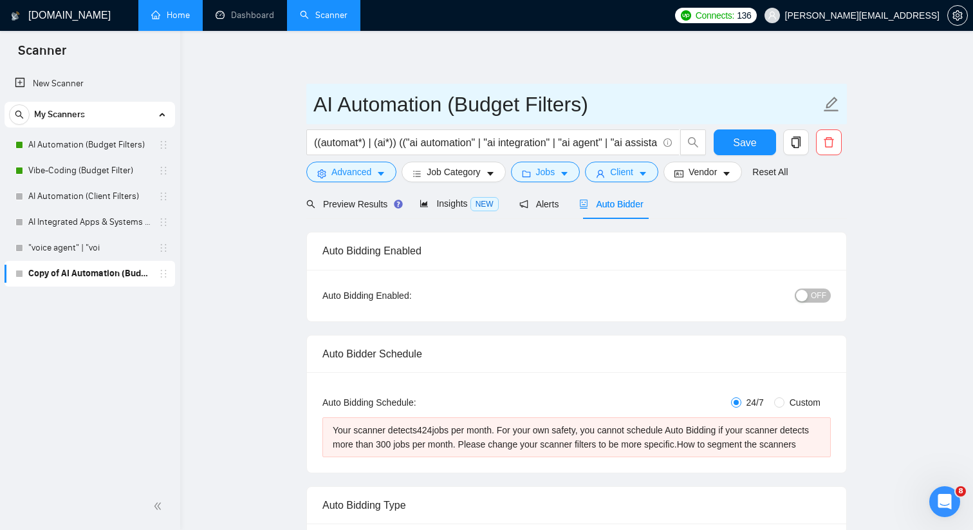
drag, startPoint x: 604, startPoint y: 107, endPoint x: 513, endPoint y: 106, distance: 91.4
click at [581, 106] on input "AI Automation (Budget Filters)" at bounding box center [566, 104] width 507 height 32
click at [507, 106] on input "AI Automation (Budget Filters)" at bounding box center [566, 104] width 507 height 32
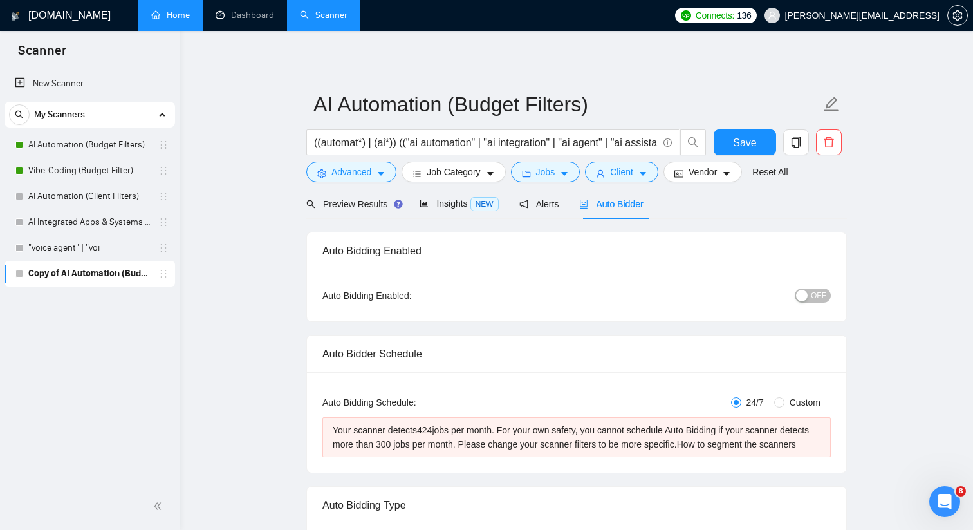
click at [158, 196] on icon "holder" at bounding box center [163, 196] width 10 height 10
click at [362, 205] on span "Preview Results" at bounding box center [352, 204] width 93 height 10
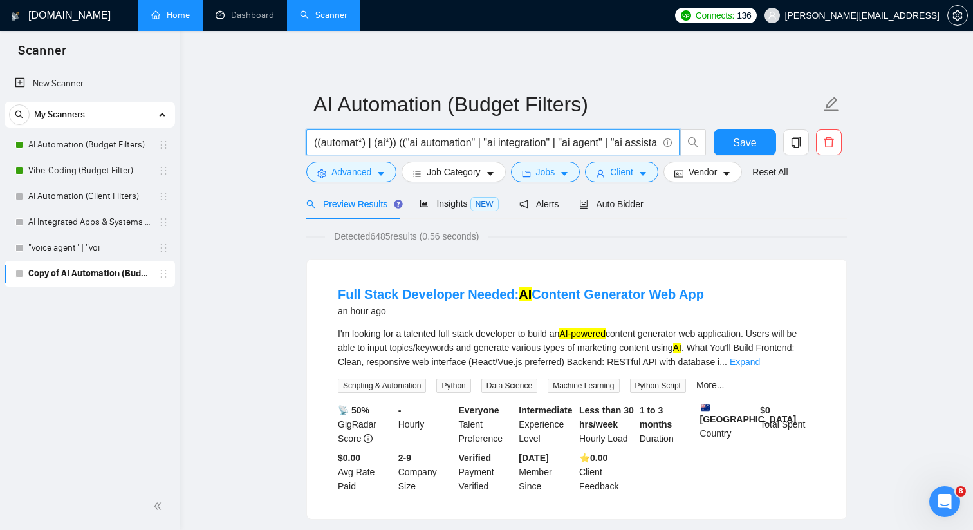
drag, startPoint x: 396, startPoint y: 143, endPoint x: 608, endPoint y: 149, distance: 211.8
click at [608, 149] on input "((automat*) | (ai*)) (("ai automation" | "ai integration" | "ai agent" | "ai as…" at bounding box center [486, 143] width 344 height 16
drag, startPoint x: 618, startPoint y: 146, endPoint x: 653, endPoint y: 138, distance: 35.7
click at [653, 138] on input "((automat*) | (ai*)) (("ai automation" | "ai integration" | "ai agent" | "ai as…" at bounding box center [486, 143] width 344 height 16
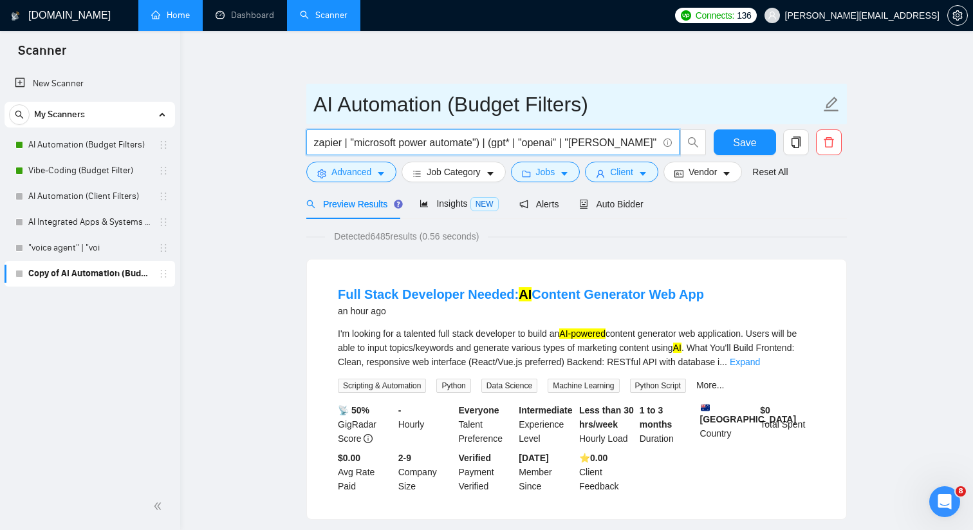
click at [652, 98] on input "AI Automation (Budget Filters)" at bounding box center [566, 104] width 507 height 32
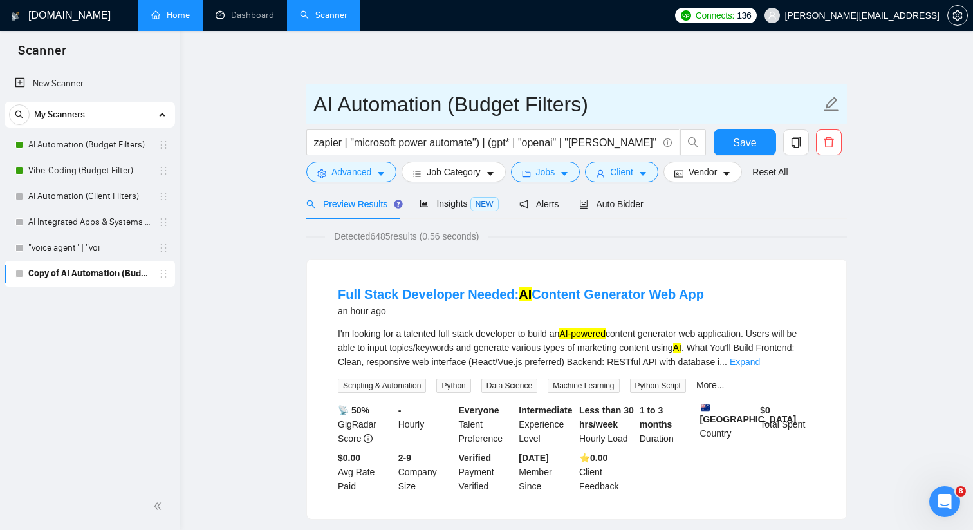
scroll to position [0, 0]
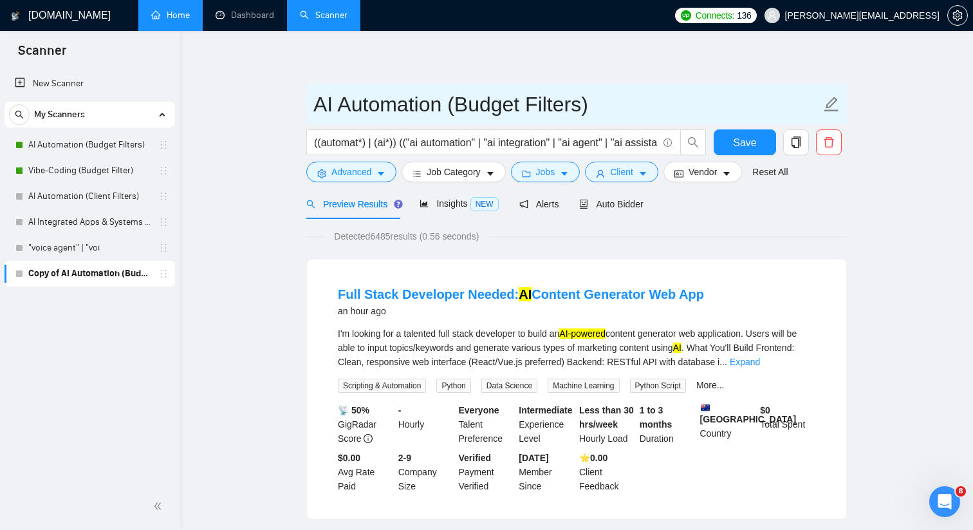
click at [485, 107] on input "AI Automation (Budget Filters)" at bounding box center [566, 104] width 507 height 32
click at [315, 104] on input "AI Automation (Budget Filters)" at bounding box center [566, 104] width 507 height 32
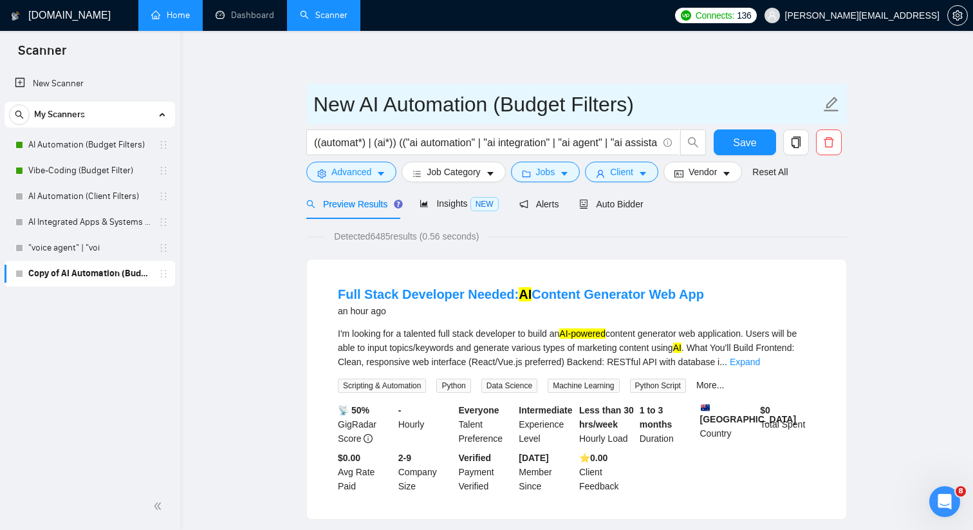
click at [321, 106] on input "New AI Automation (Budget Filters)" at bounding box center [566, 104] width 507 height 32
paste input "Enhanced"
type input "Enhanced AI Automation (Budget Filters)"
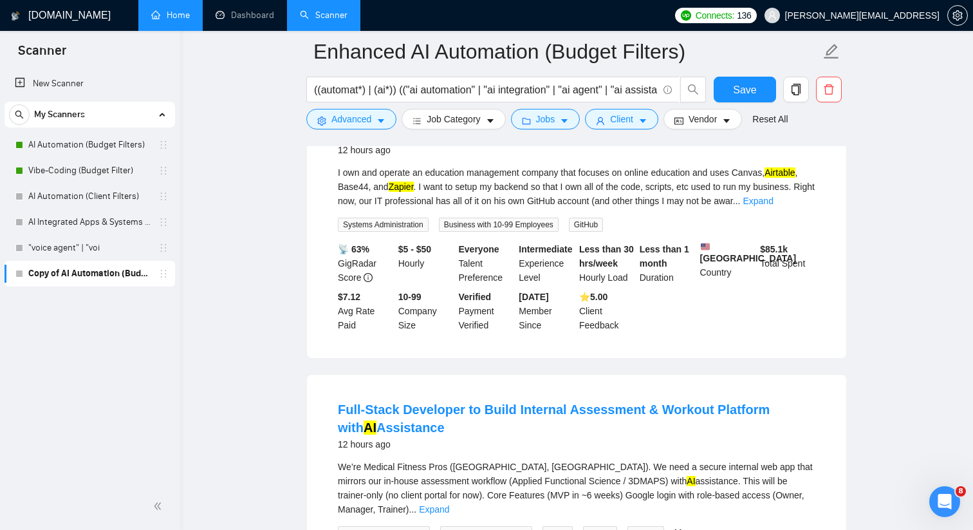
scroll to position [1288, 0]
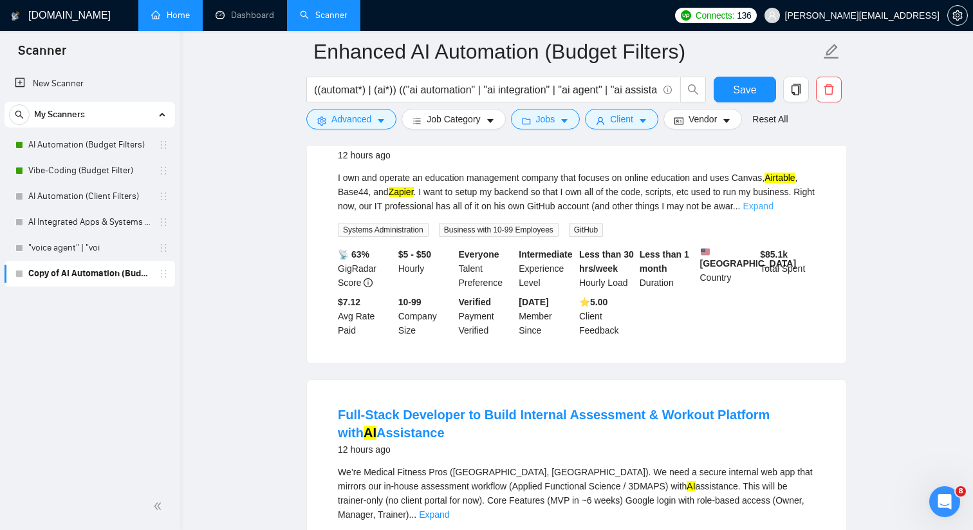
click at [773, 211] on link "Expand" at bounding box center [758, 206] width 30 height 10
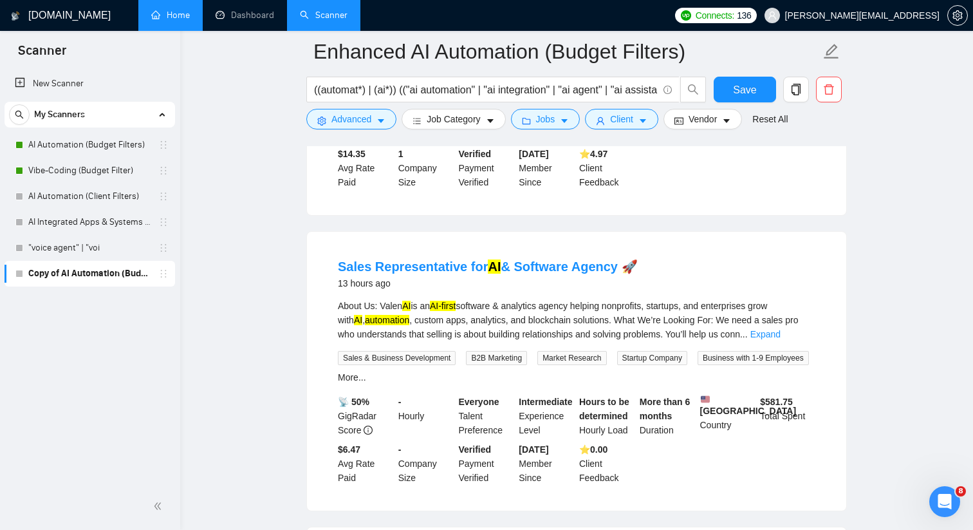
scroll to position [2082, 0]
click at [386, 120] on icon "caret-down" at bounding box center [381, 120] width 9 height 9
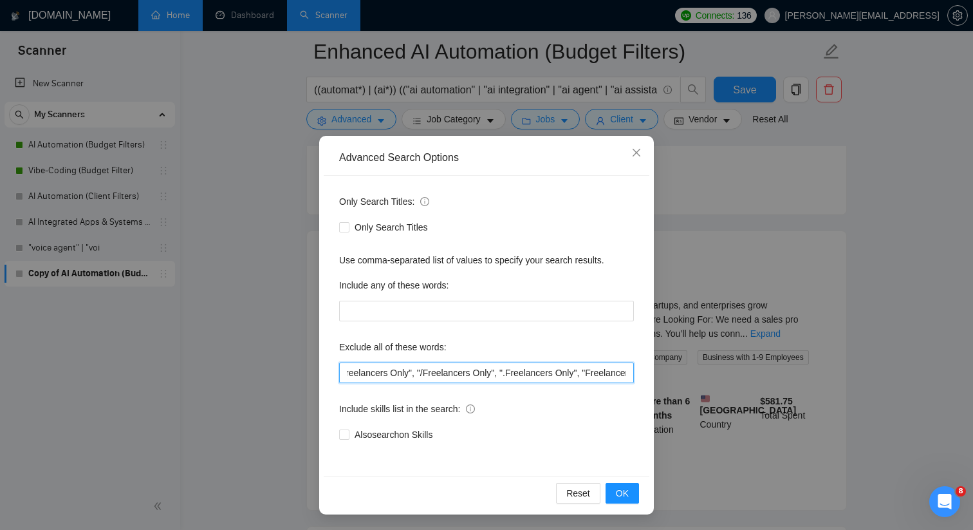
scroll to position [0, 1333]
drag, startPoint x: 427, startPoint y: 371, endPoint x: 666, endPoint y: 371, distance: 239.4
click at [666, 371] on div "Advanced Search Options Only Search Titles: Only Search Titles Use comma-separa…" at bounding box center [486, 265] width 973 height 530
click at [635, 153] on icon "close" at bounding box center [637, 153] width 8 height 8
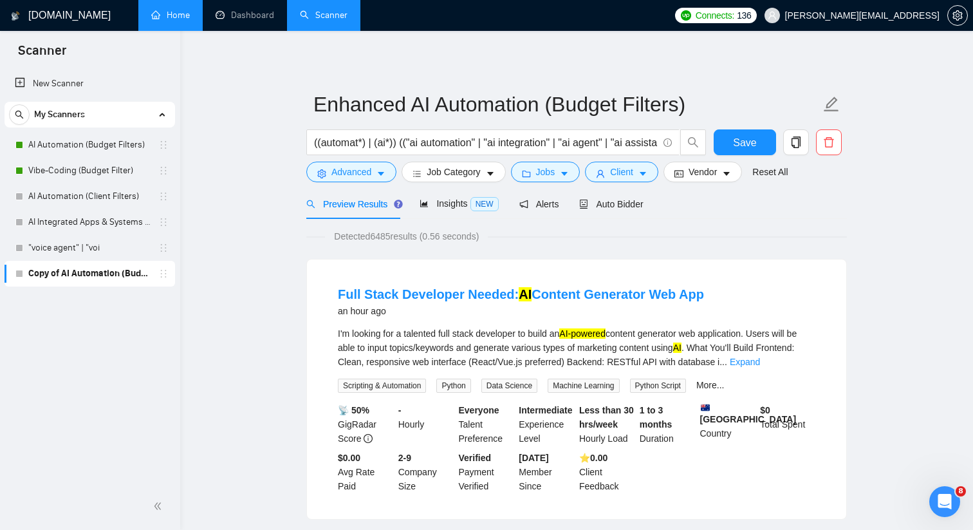
click at [727, 134] on button "Save" at bounding box center [745, 142] width 62 height 26
click at [136, 244] on link ""voice agent" | "voi" at bounding box center [89, 248] width 122 height 26
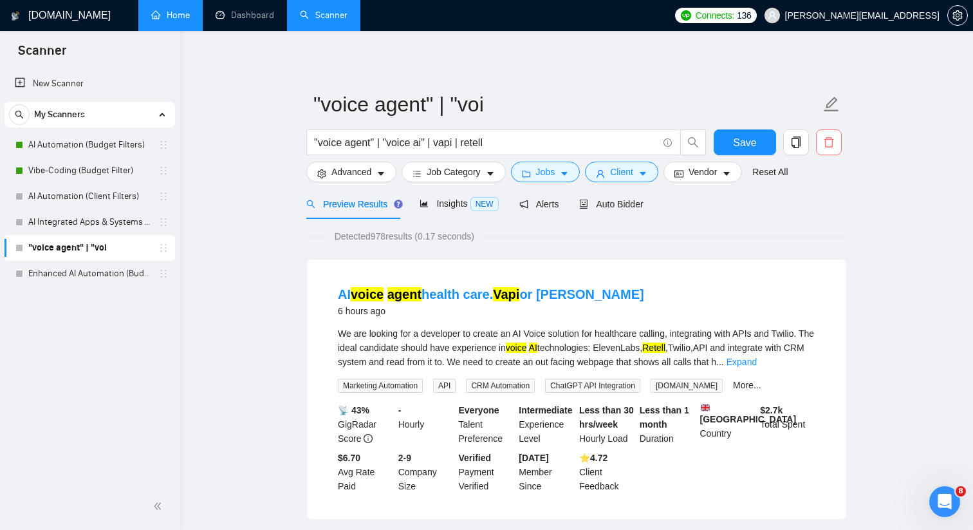
click at [832, 147] on icon "delete" at bounding box center [829, 142] width 10 height 10
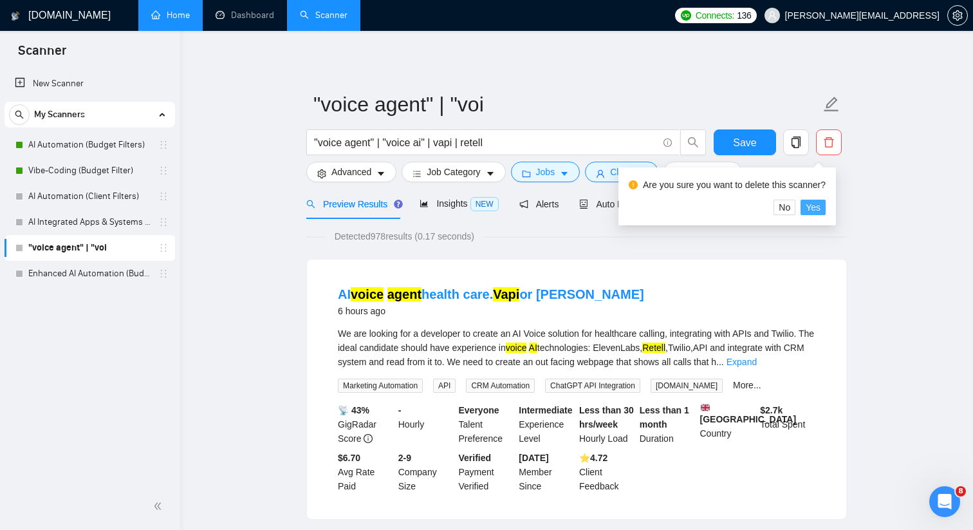
click at [821, 205] on span "Yes" at bounding box center [813, 207] width 15 height 14
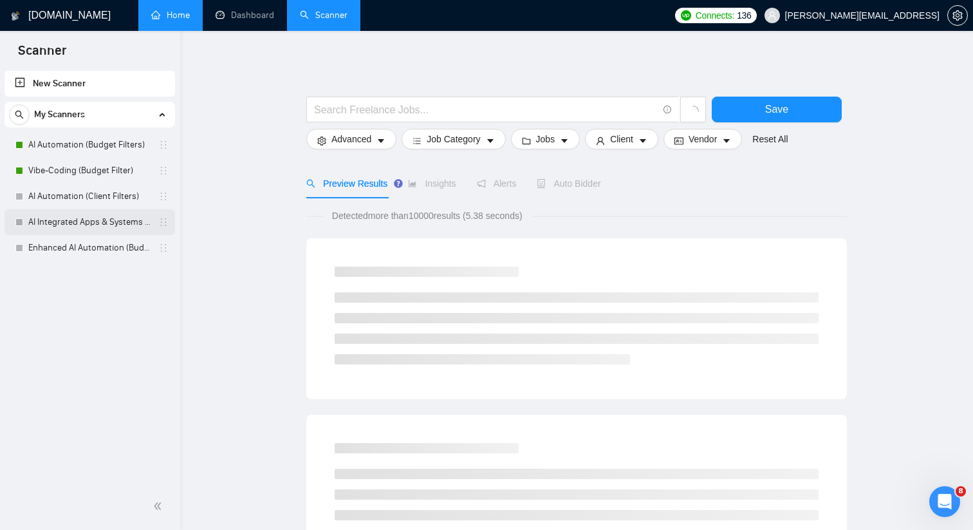
click at [139, 228] on link "AI Integrated Apps & Systems (Budget Filters)" at bounding box center [89, 222] width 122 height 26
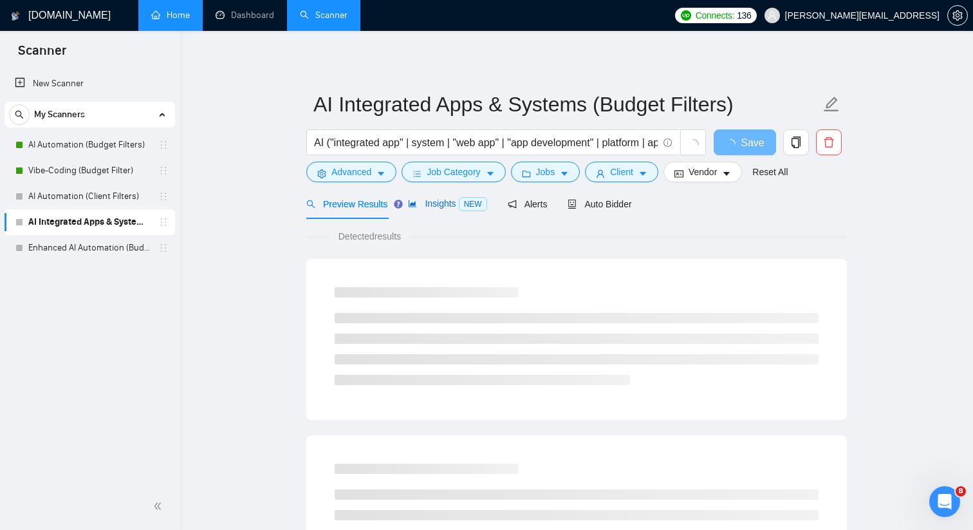
click at [436, 206] on span "Insights NEW" at bounding box center [447, 203] width 79 height 10
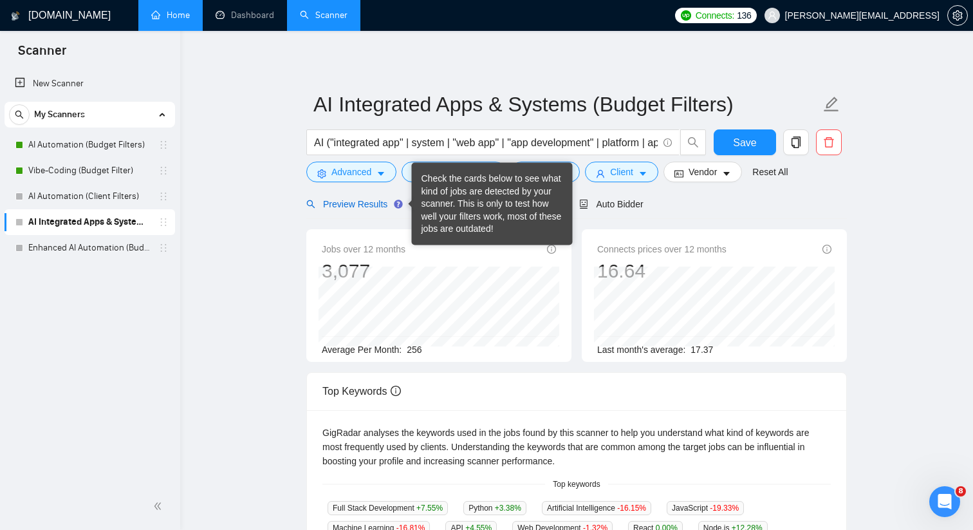
click at [365, 206] on span "Preview Results" at bounding box center [352, 204] width 93 height 10
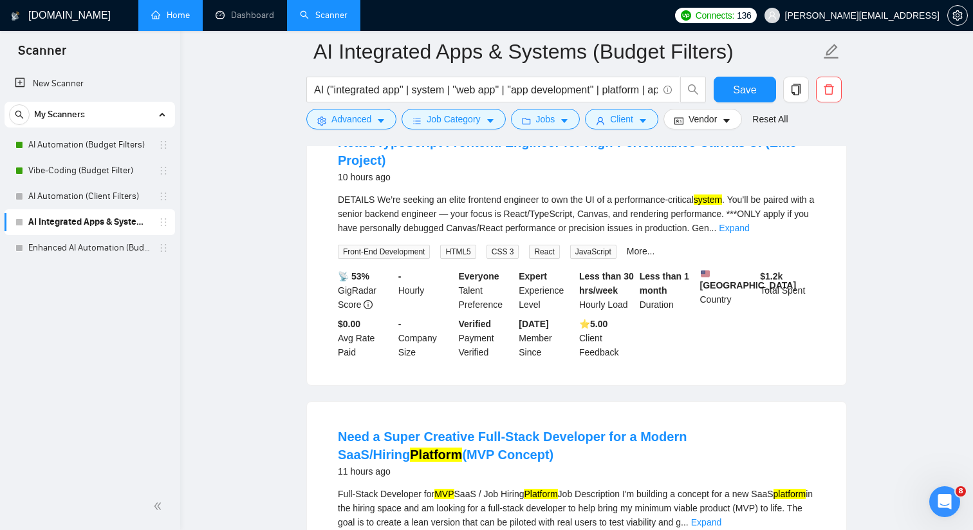
scroll to position [1316, 0]
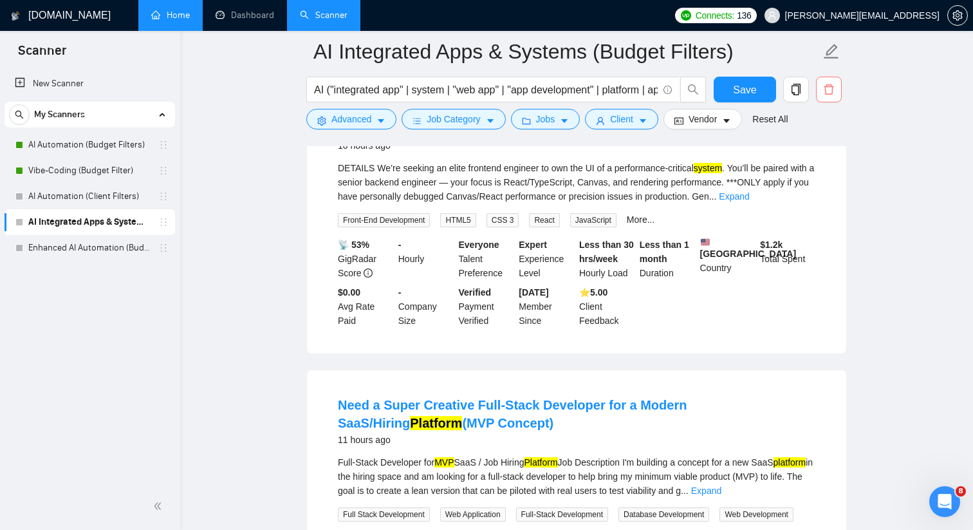
click at [829, 91] on icon "delete" at bounding box center [829, 90] width 12 height 12
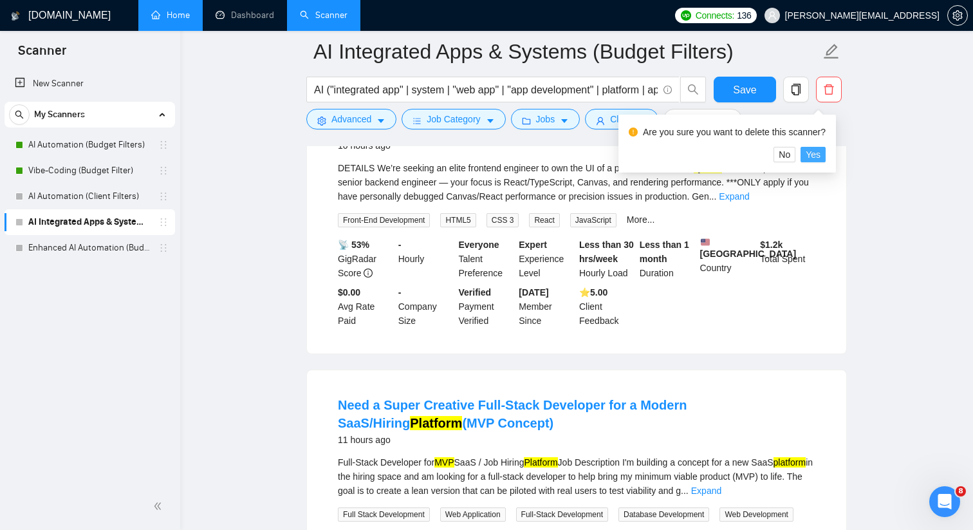
click at [816, 159] on span "Yes" at bounding box center [813, 154] width 15 height 14
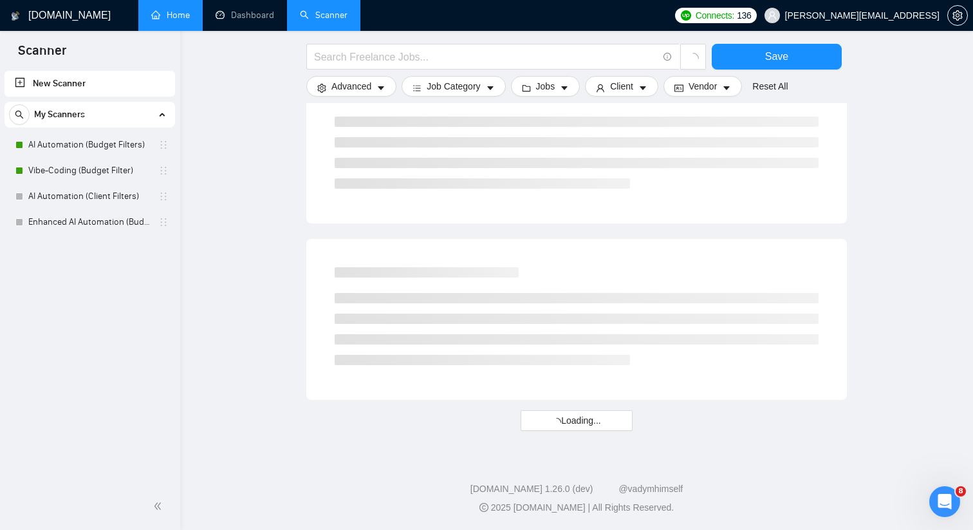
scroll to position [705, 0]
click at [131, 193] on link "AI Automation (Client Filters)" at bounding box center [89, 196] width 122 height 26
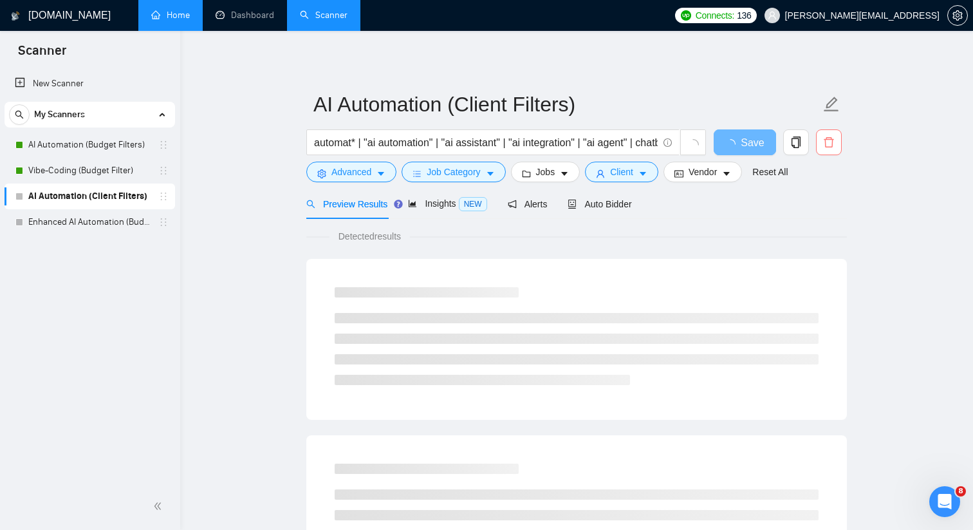
click at [829, 142] on icon "delete" at bounding box center [829, 142] width 12 height 12
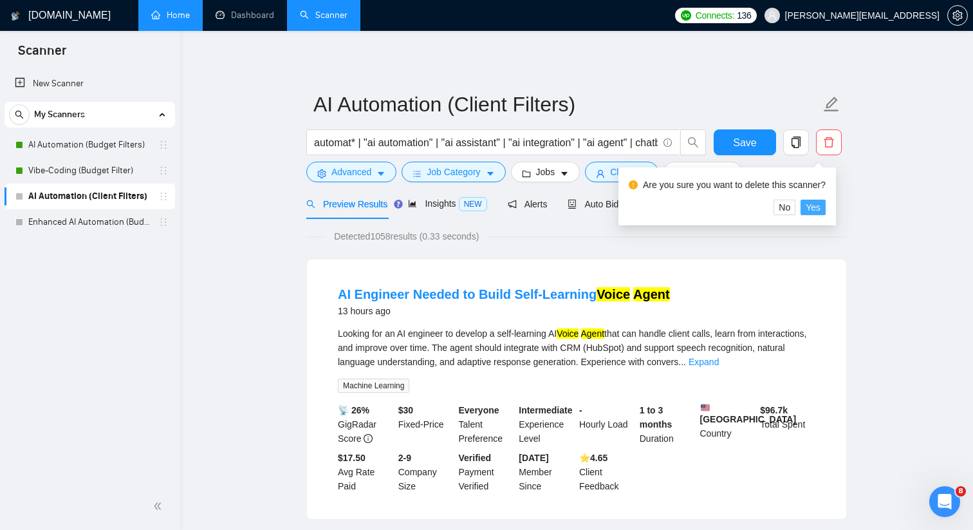
click at [821, 205] on span "Yes" at bounding box center [813, 207] width 15 height 14
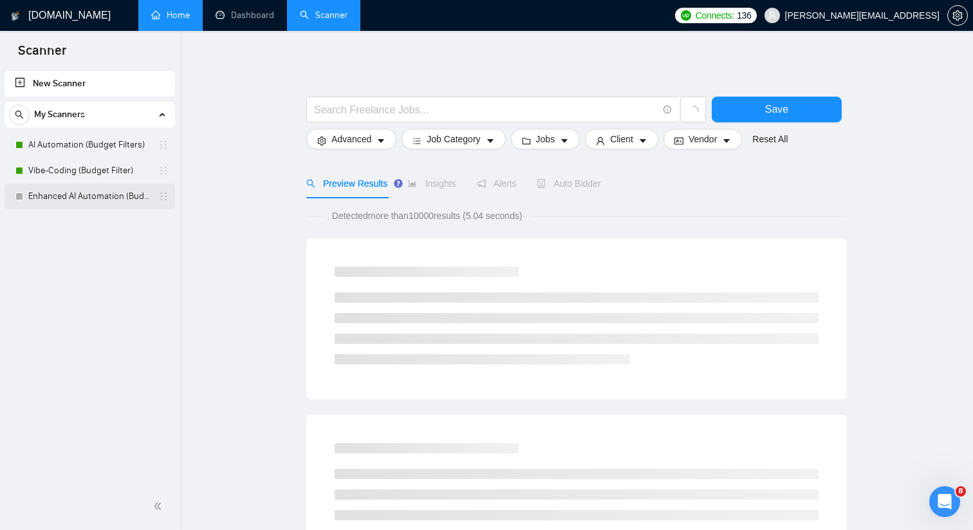
click at [138, 197] on link "Enhanced AI Automation (Budget Filters)" at bounding box center [89, 196] width 122 height 26
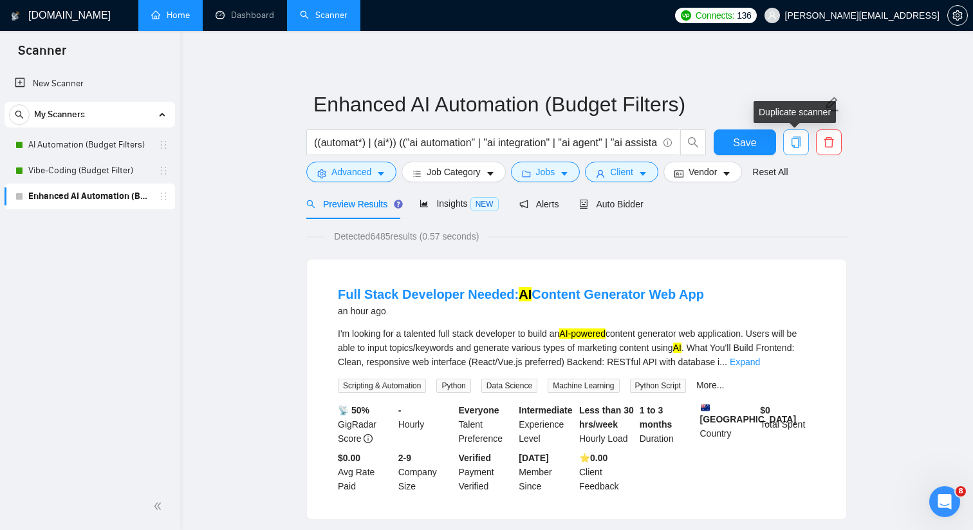
click at [794, 142] on icon "copy" at bounding box center [796, 142] width 12 height 12
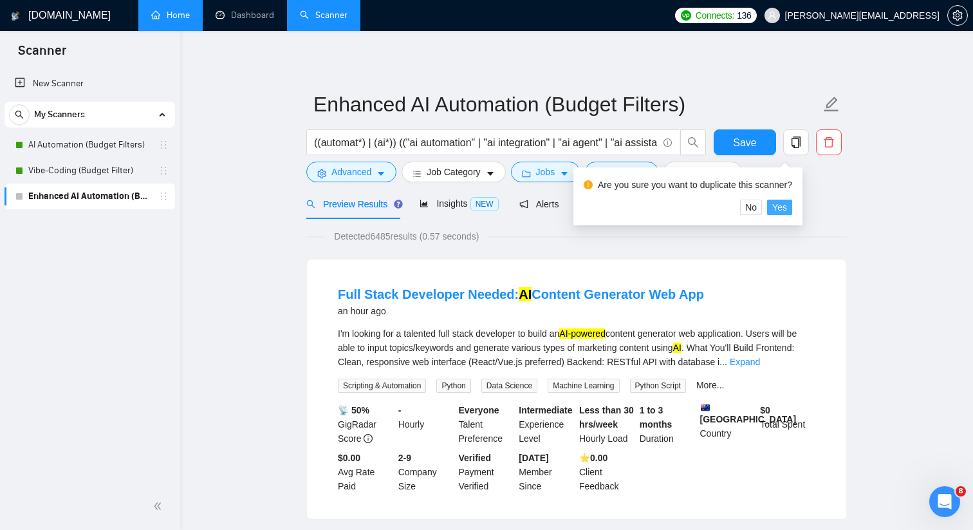
click at [785, 206] on span "Yes" at bounding box center [779, 207] width 15 height 14
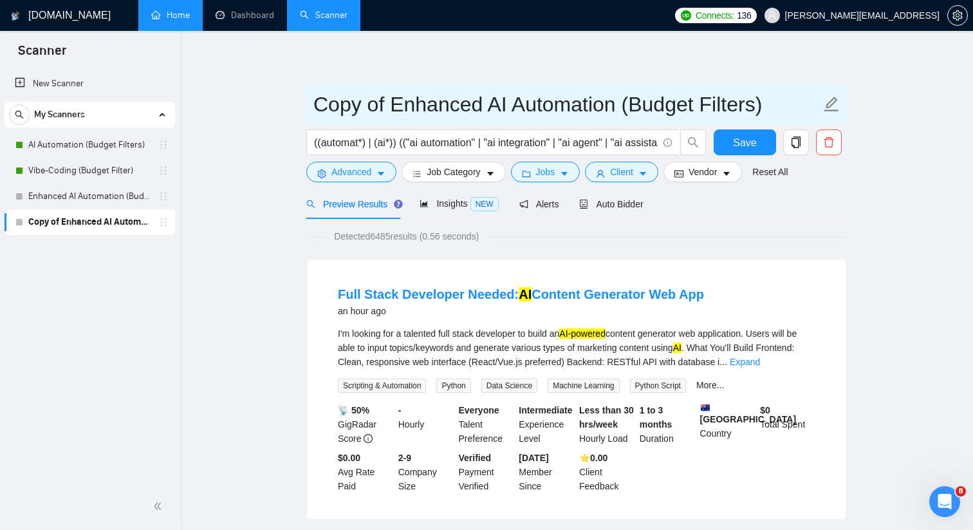
click at [334, 100] on input "Copy of Enhanced AI Automation (Budget Filters)" at bounding box center [566, 104] width 507 height 32
click at [401, 103] on input "Simpler of Enhanced AI Automation (Budget Filters)" at bounding box center [566, 104] width 507 height 32
click at [429, 104] on input "Simpler Enhanced AI Automation (Budget Filters)" at bounding box center [566, 104] width 507 height 32
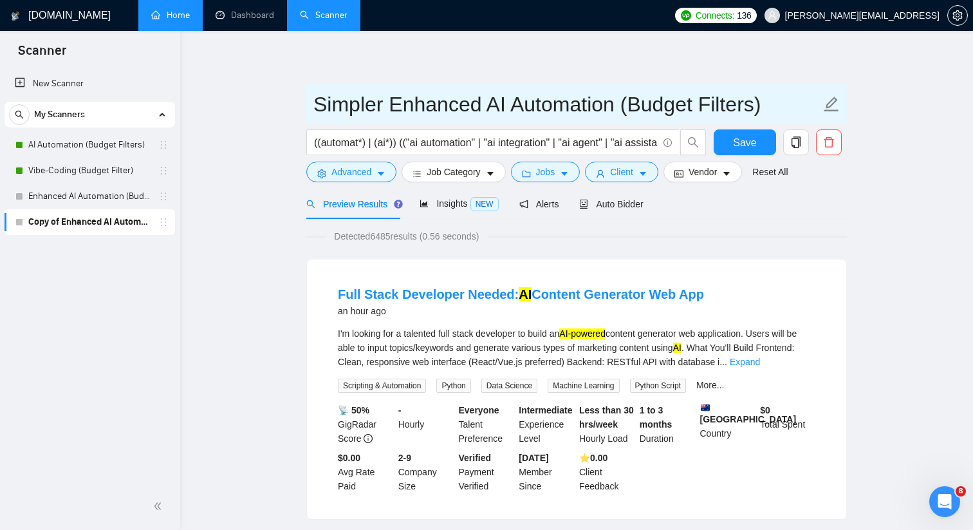
click at [429, 104] on input "Simpler Enhanced AI Automation (Budget Filters)" at bounding box center [566, 104] width 507 height 32
type input "Simpler AI Automation (Budget Filters)"
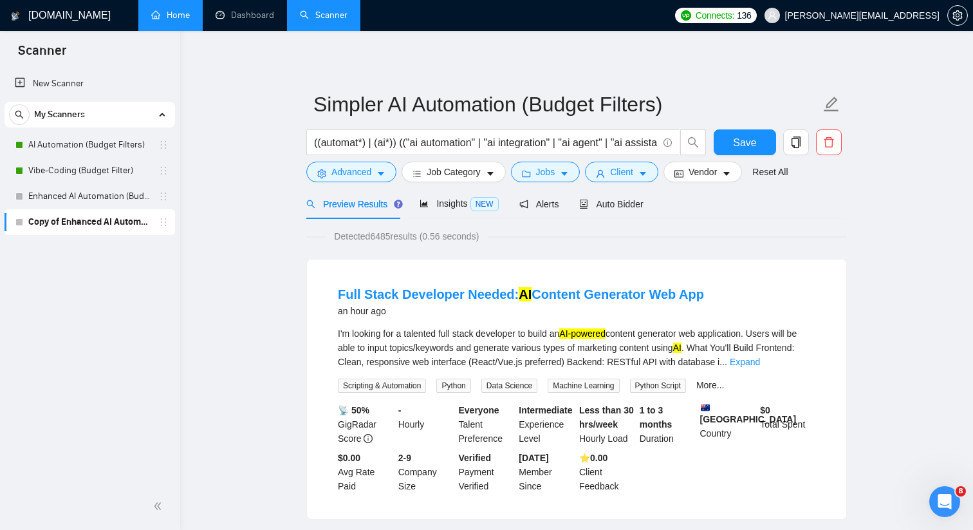
click at [458, 151] on span "((automat*) | (ai*)) (("ai automation" | "ai integration" | "ai agent" | "ai as…" at bounding box center [492, 142] width 373 height 26
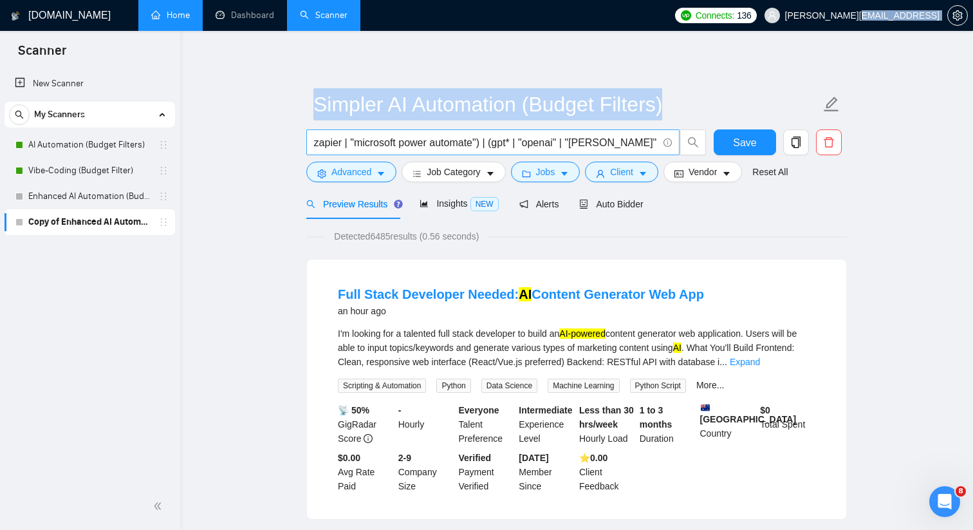
click at [458, 151] on span "((automat*) | (ai*)) (("ai automation" | "ai integration" | "ai agent" | "ai as…" at bounding box center [492, 142] width 373 height 26
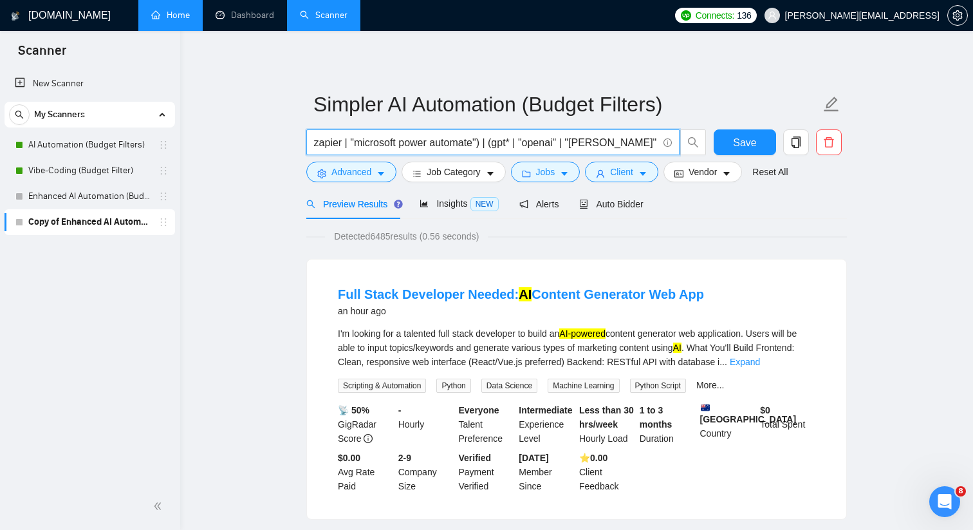
click at [458, 147] on input "((automat*) | (ai*)) (("ai automation" | "ai integration" | "ai agent" | "ai as…" at bounding box center [486, 143] width 344 height 16
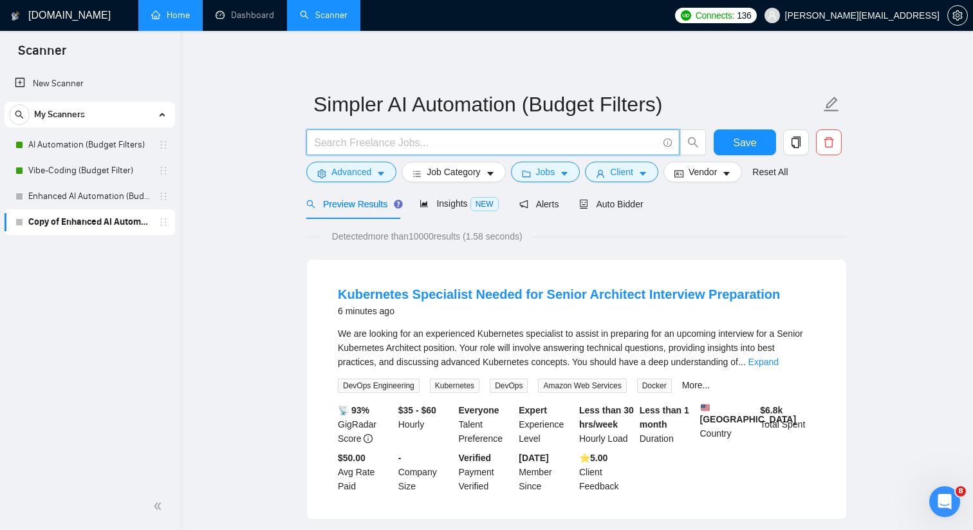
paste input "(automat* | "ai automation") ((chatbot* | "ai assistant" | "ai agent") | (n8n |…"
type input "(automat* | "ai automation") ((chatbot* | "ai assistant" | "ai agent") | (n8n |…"
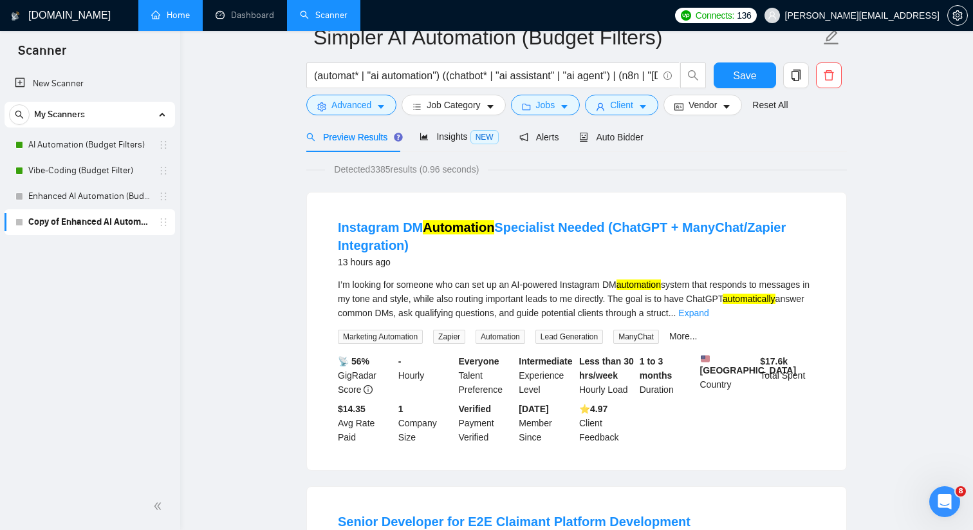
scroll to position [0, 0]
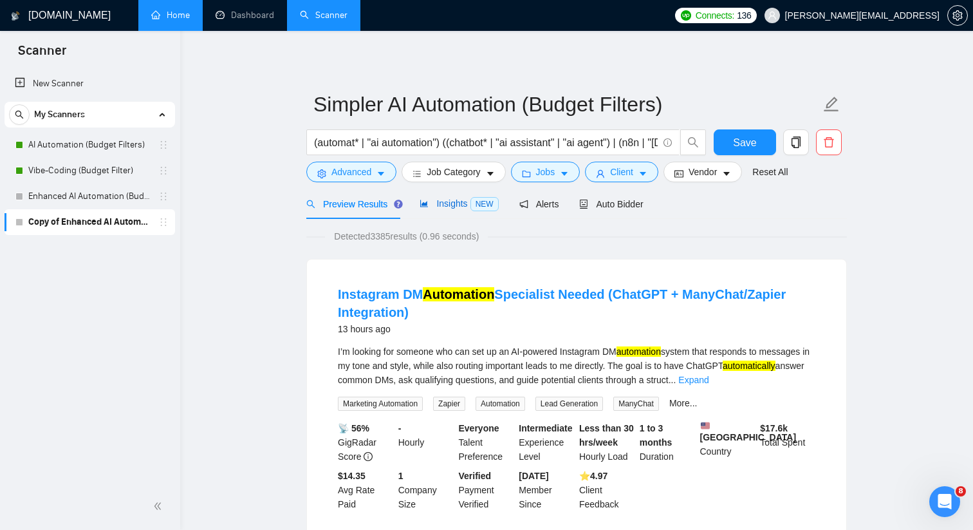
click at [442, 204] on span "Insights NEW" at bounding box center [459, 203] width 79 height 10
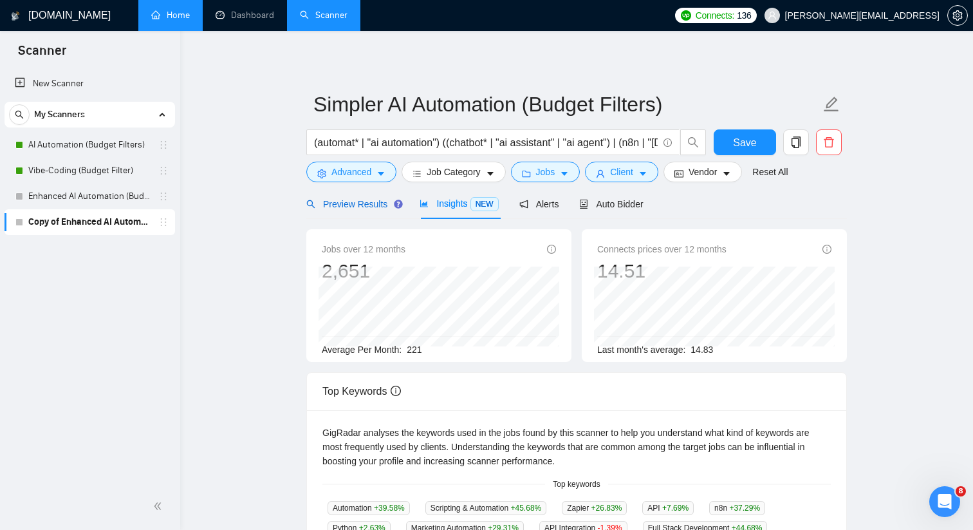
click at [328, 205] on span "Preview Results" at bounding box center [352, 204] width 93 height 10
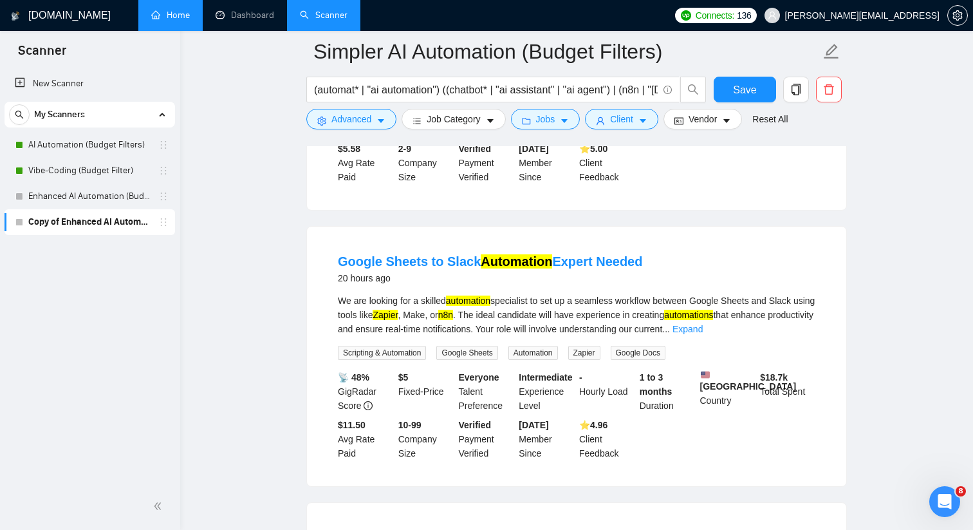
scroll to position [2324, 0]
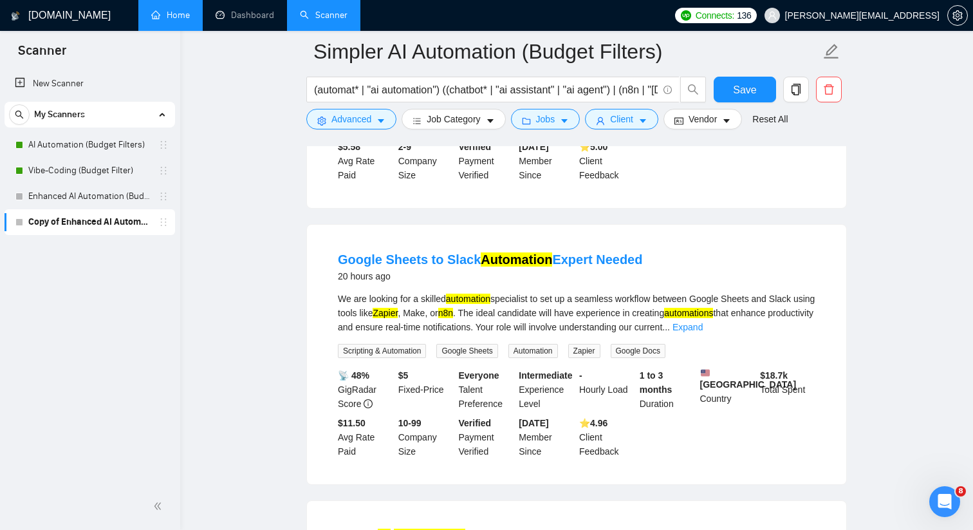
click at [132, 257] on div "New Scanner My Scanners AI Automation (Budget Filters) Vibe-Coding (Budget Filt…" at bounding box center [90, 275] width 180 height 414
click at [136, 202] on link "Enhanced AI Automation (Budget Filters)" at bounding box center [89, 196] width 122 height 26
click at [748, 86] on span "Save" at bounding box center [744, 90] width 23 height 16
click at [126, 198] on link "Enhanced AI Automation (Budget Filters)" at bounding box center [89, 196] width 122 height 26
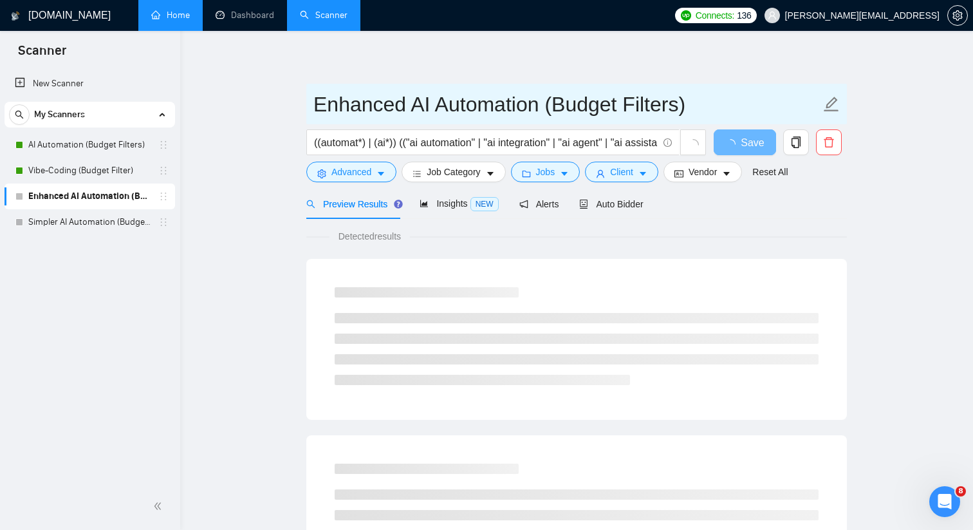
click at [380, 106] on input "Enhanced AI Automation (Budget Filters)" at bounding box center [566, 104] width 507 height 32
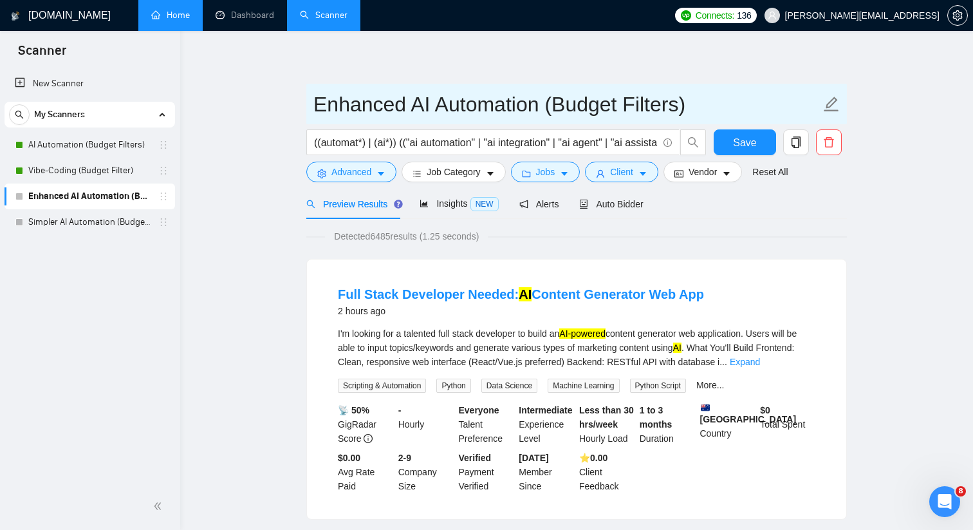
drag, startPoint x: 411, startPoint y: 106, endPoint x: 311, endPoint y: 100, distance: 100.6
click at [311, 100] on span "Enhanced AI Automation (Budget Filters)" at bounding box center [576, 104] width 541 height 41
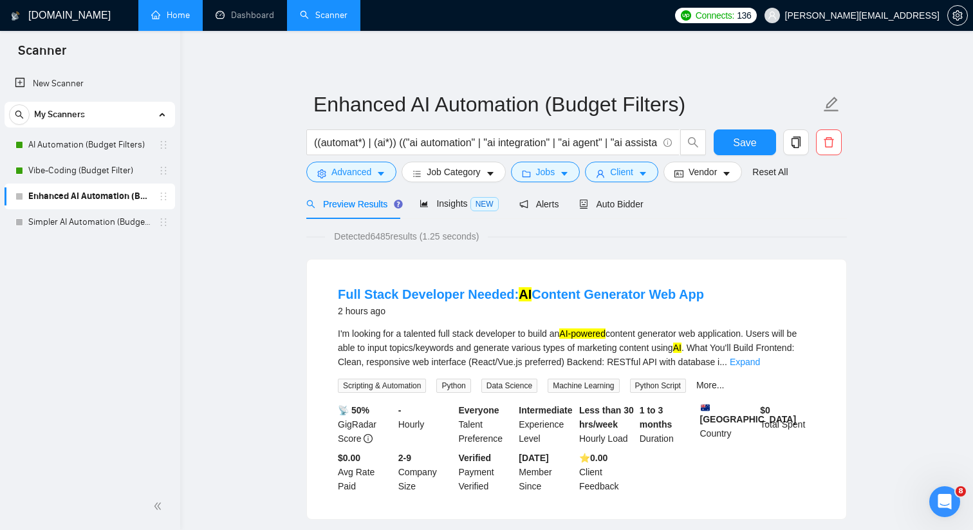
click at [142, 264] on div "New Scanner My Scanners AI Automation (Budget Filters) Vibe-Coding (Budget Filt…" at bounding box center [90, 275] width 180 height 414
click at [85, 89] on link "New Scanner" at bounding box center [90, 84] width 150 height 26
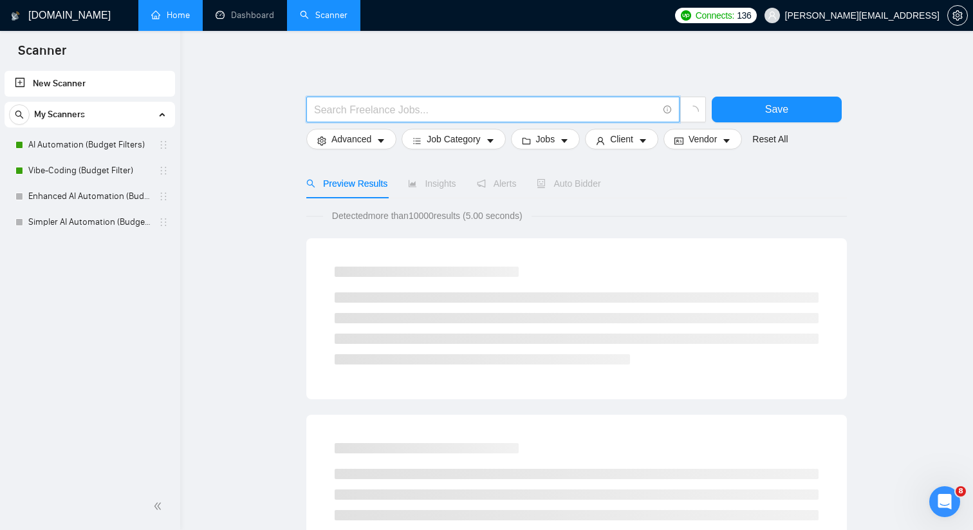
click at [372, 106] on input "text" at bounding box center [486, 110] width 344 height 16
paste input "((automat* | "ai automation" | "process automation" | workflow*) | ("ai agent" …"
type input "((automat* | "ai automation" | "process automation" | workflow*) | ("ai agent" …"
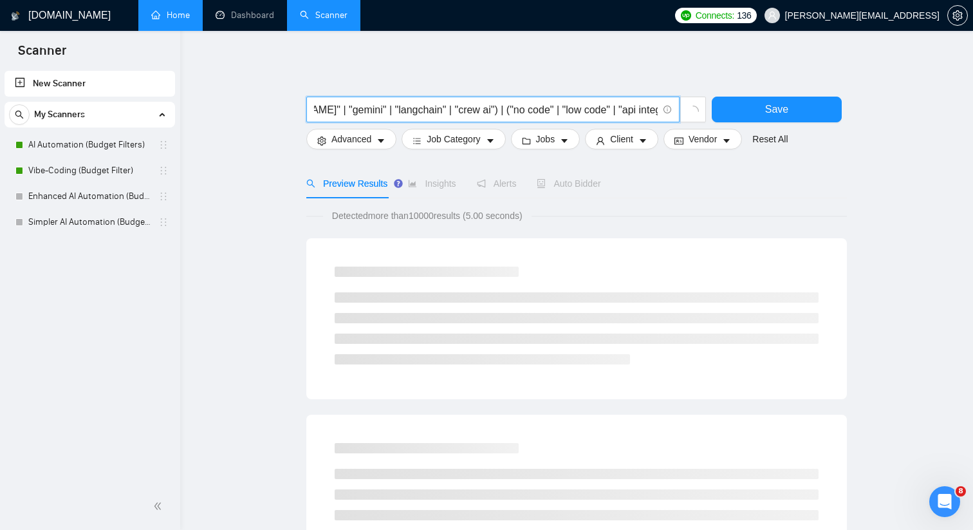
scroll to position [0, 0]
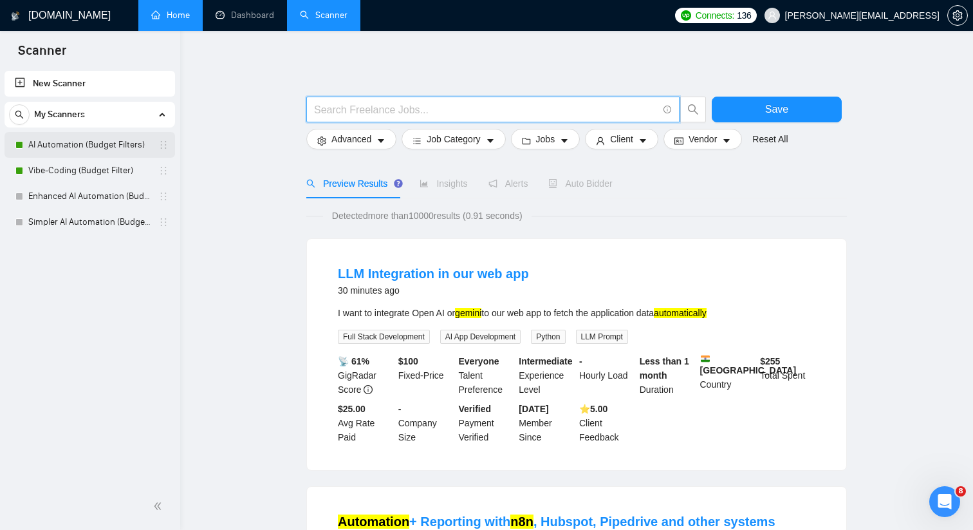
click at [128, 150] on link "AI Automation (Budget Filters)" at bounding box center [89, 145] width 122 height 26
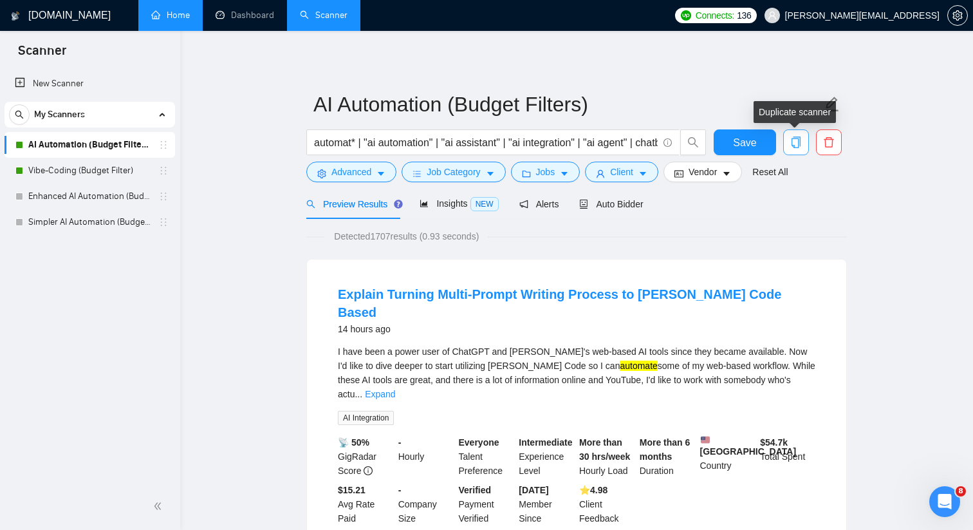
click at [796, 141] on icon "copy" at bounding box center [796, 142] width 12 height 12
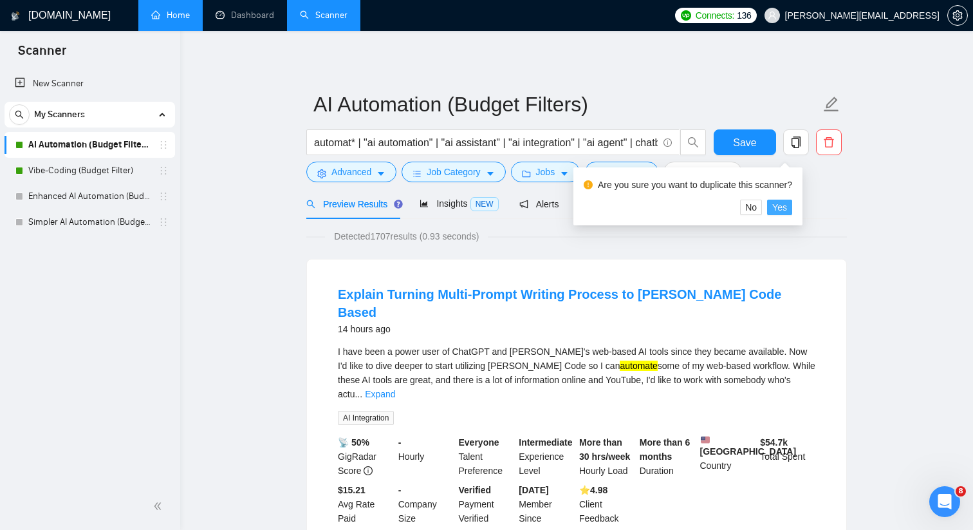
click at [787, 204] on span "Yes" at bounding box center [779, 207] width 15 height 14
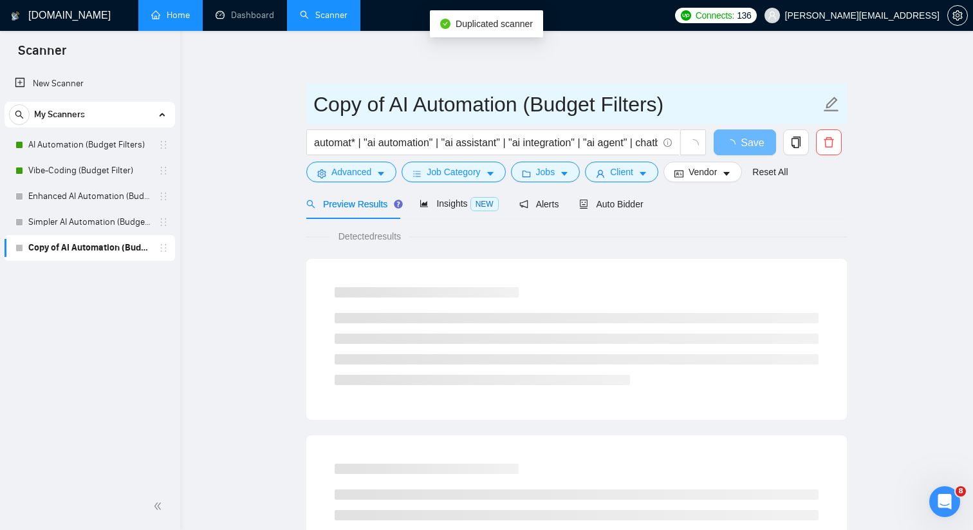
drag, startPoint x: 389, startPoint y: 102, endPoint x: 284, endPoint y: 109, distance: 104.5
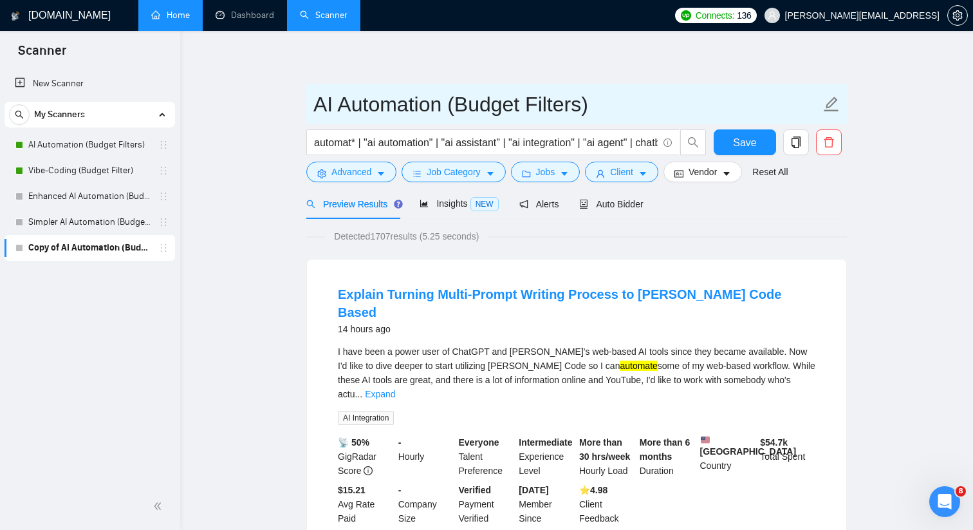
click at [315, 100] on input "AI Automation (Budget Filters)" at bounding box center [566, 104] width 507 height 32
click at [314, 102] on input "AI Automation (Budget Filters)" at bounding box center [566, 104] width 507 height 32
paste input "Comprehensive AI Automation Scanner:"
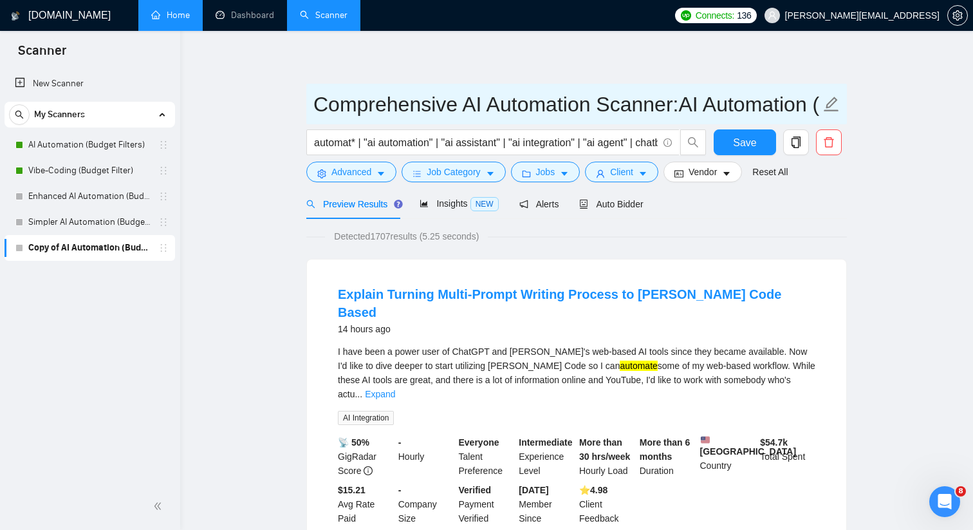
drag, startPoint x: 595, startPoint y: 105, endPoint x: 803, endPoint y: 95, distance: 208.1
click at [803, 95] on input "Comprehensive AI Automation Scanner:AI Automation (Budget Filters)" at bounding box center [566, 104] width 507 height 32
type input "Comprehensive AI Automation (Budget Filters)"
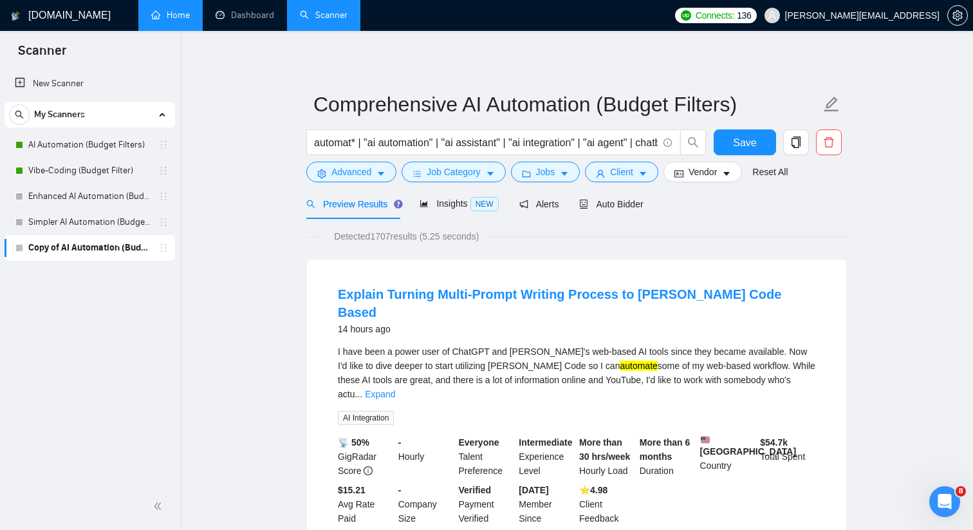
click at [439, 205] on span "Insights NEW" at bounding box center [459, 203] width 79 height 10
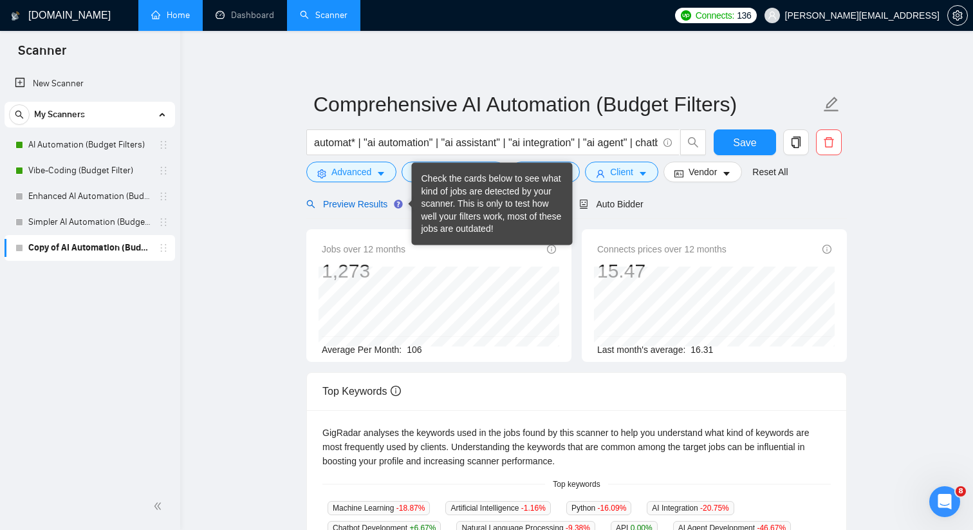
click at [373, 210] on div "Preview Results" at bounding box center [352, 204] width 93 height 14
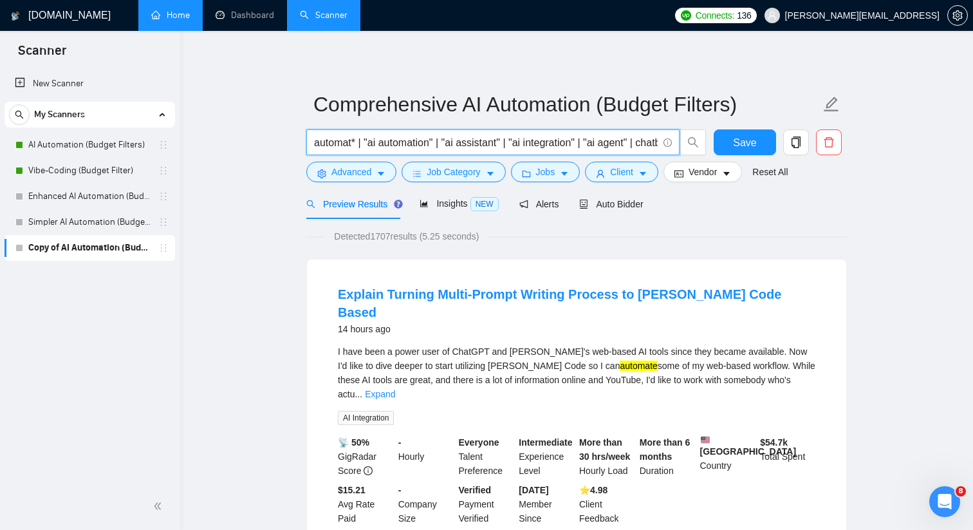
click at [407, 142] on input "automat* | "ai automation" | "ai assistant" | "ai integration" | "ai agent" | c…" at bounding box center [486, 143] width 344 height 16
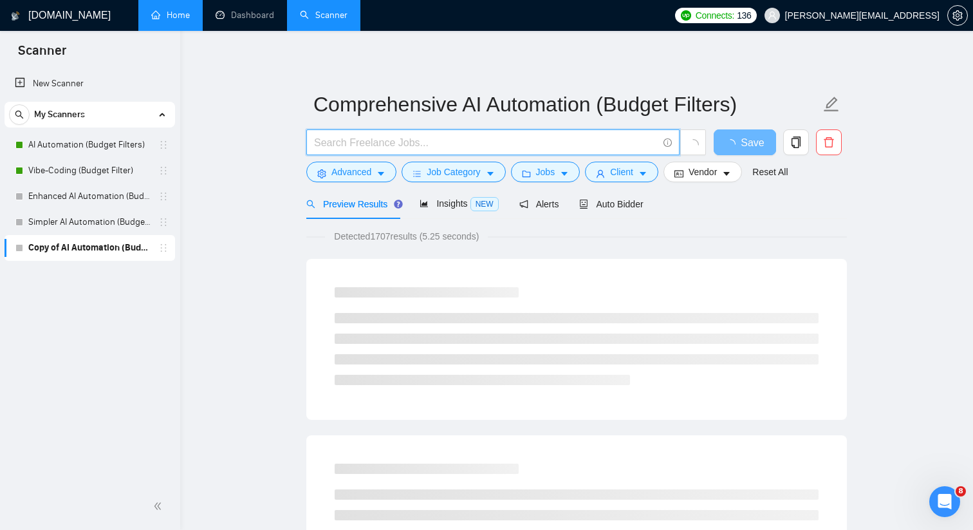
paste input "((automat* | "ai automation" | "process automation" | workflow*) | ("ai agent" …"
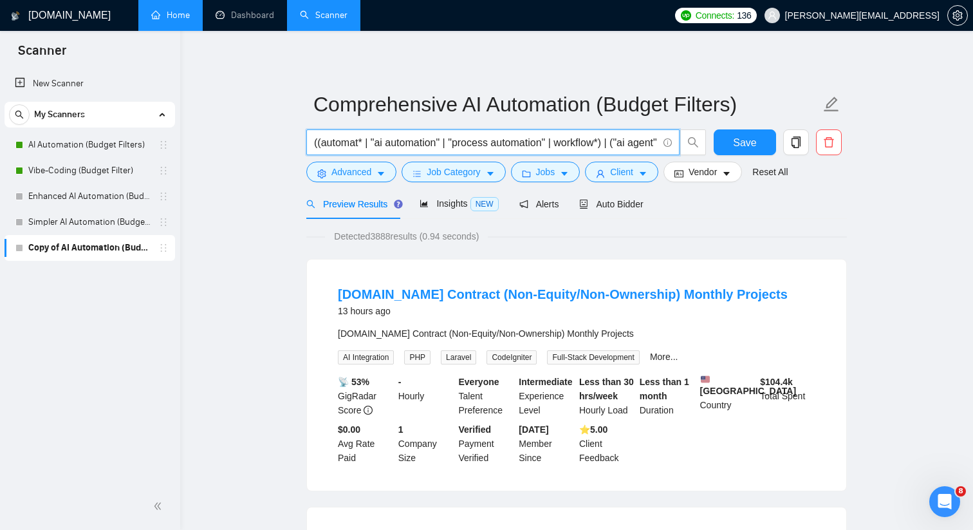
scroll to position [0, 1869]
type input "((automat* | "ai automation" | "process automation" | workflow*) | ("ai agent" …"
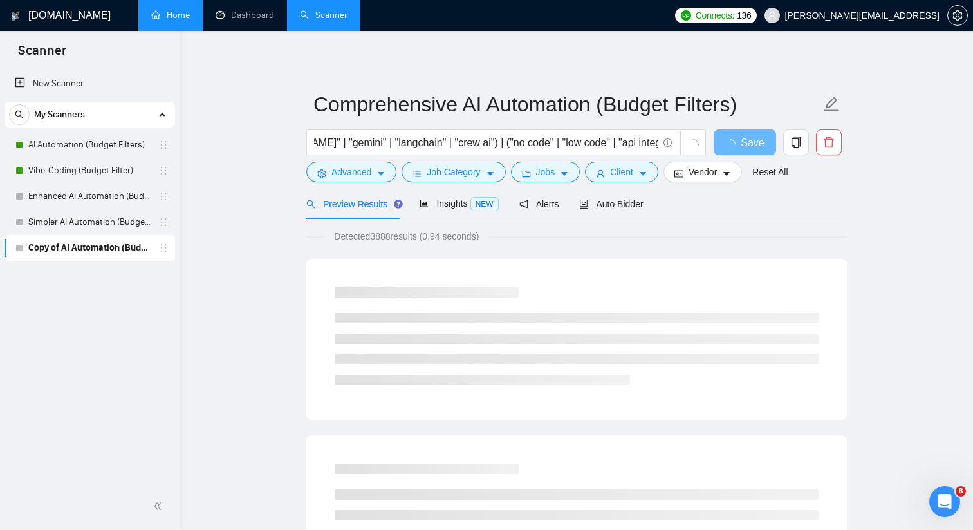
scroll to position [0, 0]
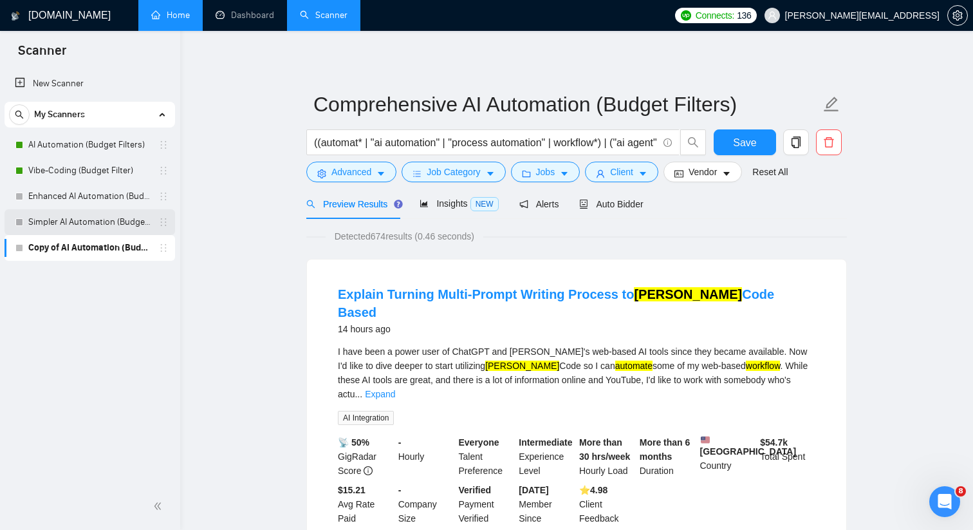
click at [131, 220] on link "Simpler AI Automation (Budget Filters)" at bounding box center [89, 222] width 122 height 26
click at [109, 222] on link "Simpler AI Automation (Budget Filters)" at bounding box center [89, 222] width 122 height 26
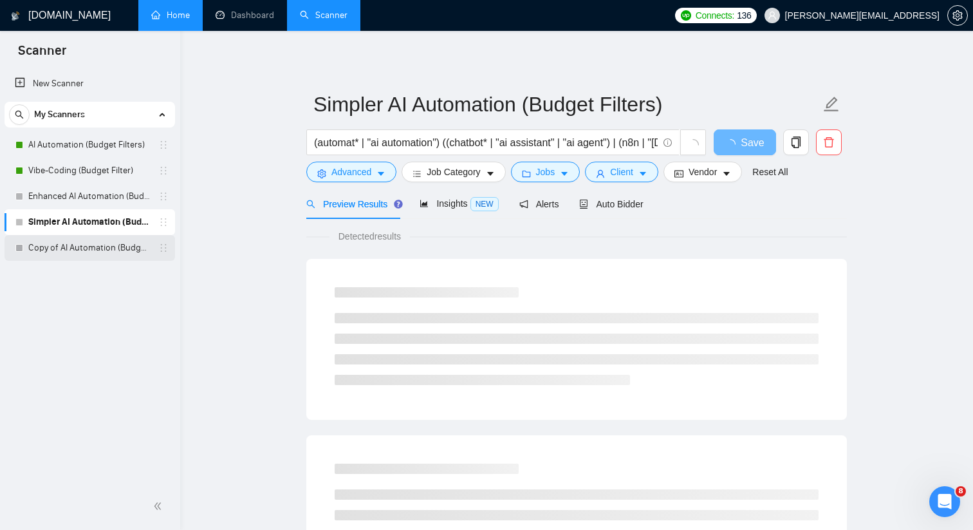
click at [133, 245] on link "Copy of AI Automation (Budget Filters)" at bounding box center [89, 248] width 122 height 26
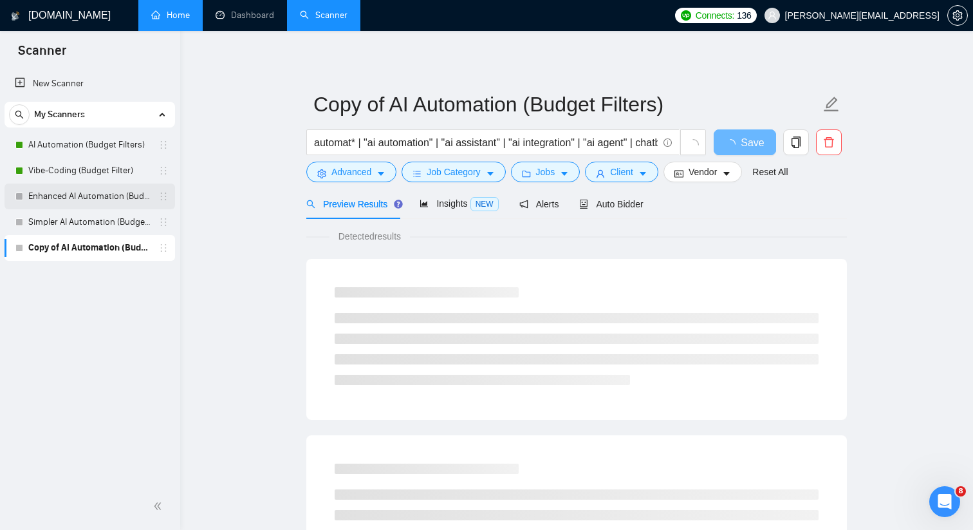
click at [102, 201] on link "Enhanced AI Automation (Budget Filters)" at bounding box center [89, 196] width 122 height 26
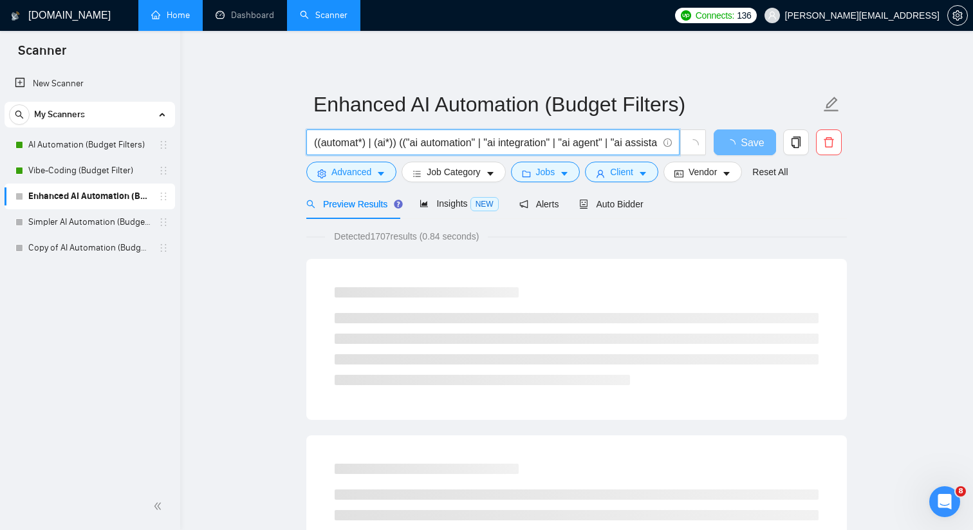
click at [393, 138] on input "((automat*) | (ai*)) (("ai automation" | "ai integration" | "ai agent" | "ai as…" at bounding box center [486, 143] width 344 height 16
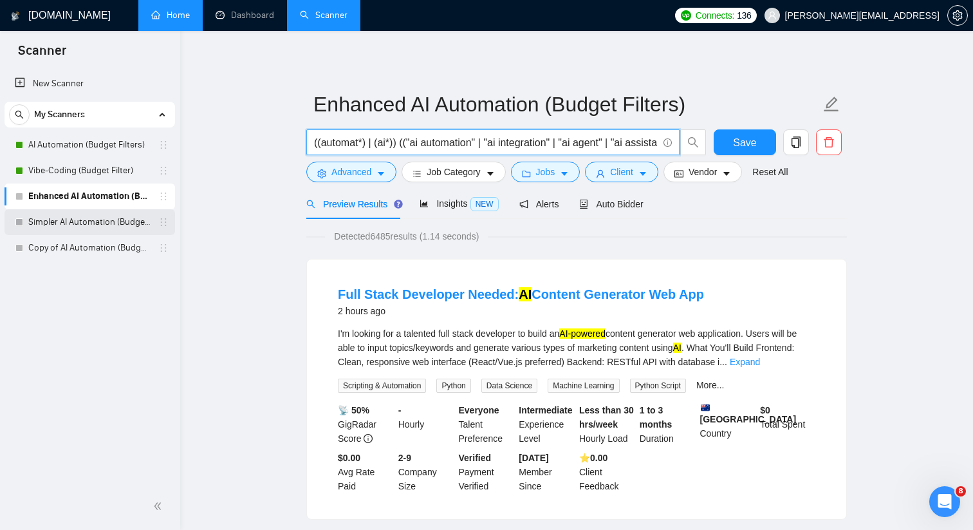
click at [108, 218] on link "Simpler AI Automation (Budget Filters)" at bounding box center [89, 222] width 122 height 26
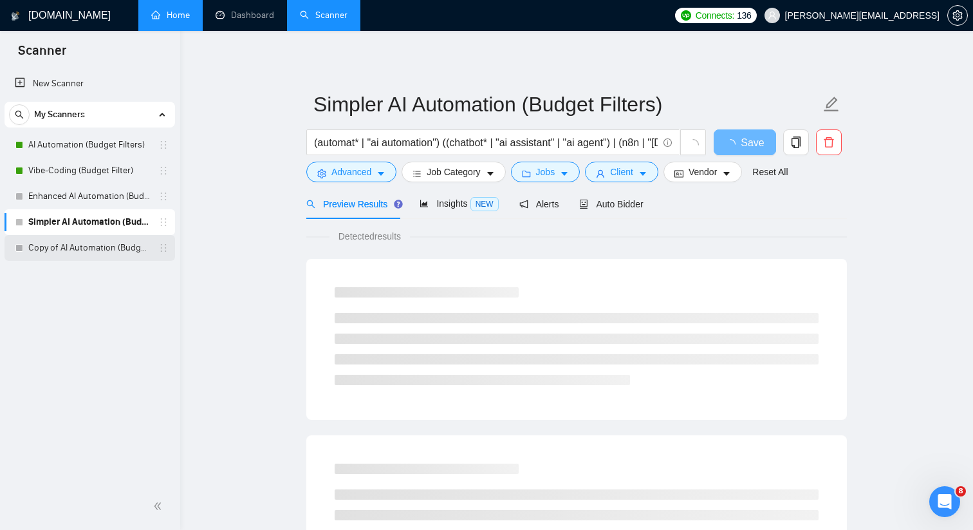
click at [104, 246] on link "Copy of AI Automation (Budget Filters)" at bounding box center [89, 248] width 122 height 26
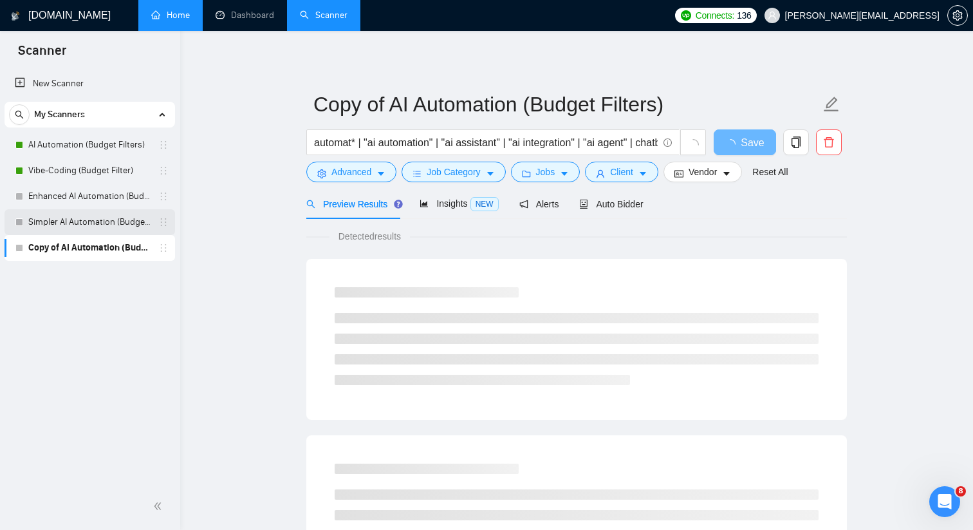
click at [116, 221] on link "Simpler AI Automation (Budget Filters)" at bounding box center [89, 222] width 122 height 26
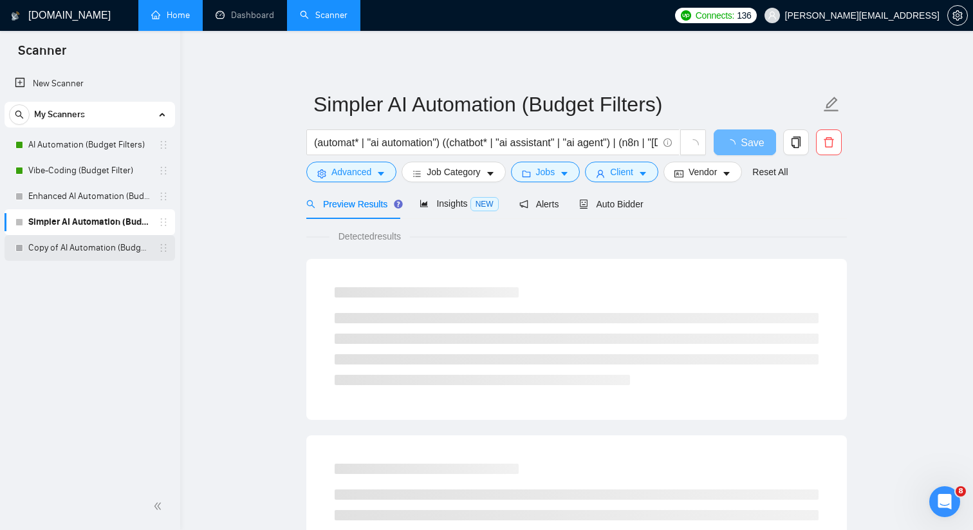
click at [114, 243] on link "Copy of AI Automation (Budget Filters)" at bounding box center [89, 248] width 122 height 26
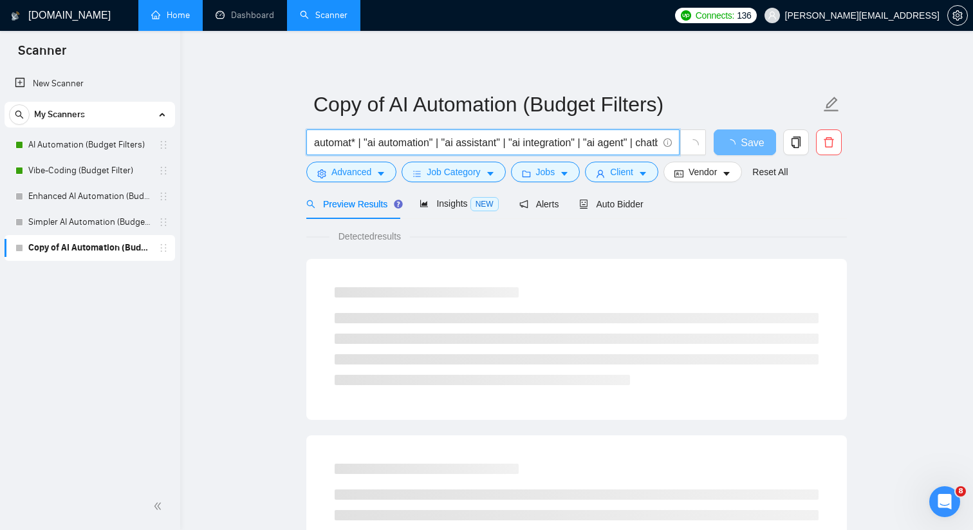
click at [434, 142] on input "automat* | "ai automation" | "ai assistant" | "ai integration" | "ai agent" | c…" at bounding box center [486, 143] width 344 height 16
paste input "((automat*) | “ai automation” | workflow* | (ai*)) ((”assistant” | "ai automati…"
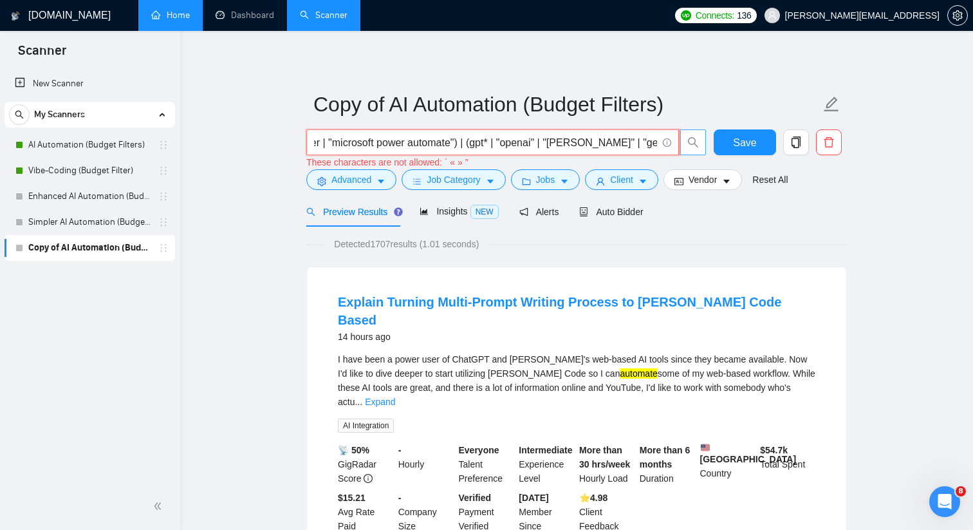
scroll to position [0, 1505]
drag, startPoint x: 523, startPoint y: 142, endPoint x: 702, endPoint y: 142, distance: 178.9
click at [702, 142] on span "((automat*) | “ai automation” | workflow* | (ai*)) ((”assistant” | "ai automati…" at bounding box center [506, 142] width 400 height 26
click at [439, 143] on input "((automat*) | “ai automation” | workflow* | (ai*)) ((”assistant” | "ai automati…" at bounding box center [485, 143] width 343 height 16
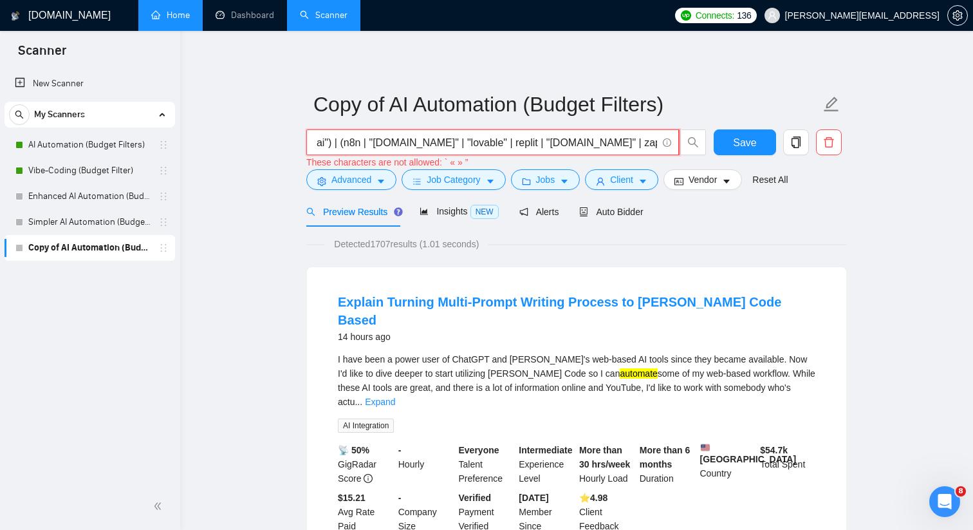
click at [375, 142] on input "((automat*) | “ai automation” | workflow* | (ai*)) ((”assistant” | "ai automati…" at bounding box center [485, 143] width 343 height 16
drag, startPoint x: 370, startPoint y: 142, endPoint x: 339, endPoint y: 144, distance: 31.6
click at [339, 144] on input "((automat*) | “ai automation” | workflow* | (ai*)) ((”assistant” | "ai automati…" at bounding box center [485, 143] width 343 height 16
click at [364, 144] on input "((automat*) | “ai automation” | workflow* | (ai*)) ((”assistant” | "ai automati…" at bounding box center [485, 143] width 343 height 16
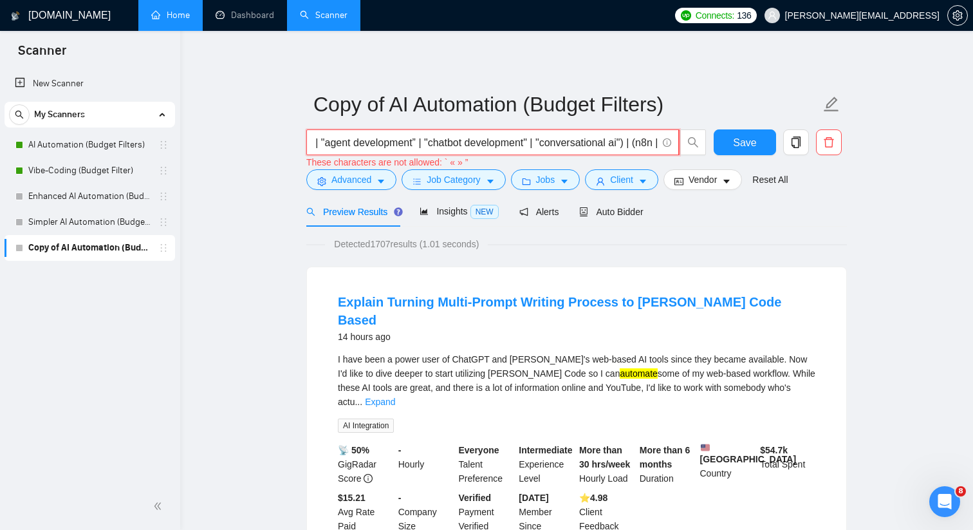
click at [456, 140] on input "((automat*) | “ai automation” | workflow* | (ai*)) ((”assistant” | "ai automati…" at bounding box center [485, 143] width 343 height 16
drag, startPoint x: 351, startPoint y: 141, endPoint x: 321, endPoint y: 144, distance: 31.1
click at [321, 144] on input "((automat*) | “ai automation” | workflow* | (ai*)) ((”assistant” | "ai automati…" at bounding box center [485, 143] width 343 height 16
click at [384, 142] on input "((automat*) | “ai automation” | workflow* | (ai*)) ((”assistant” | "ai automati…" at bounding box center [485, 143] width 343 height 16
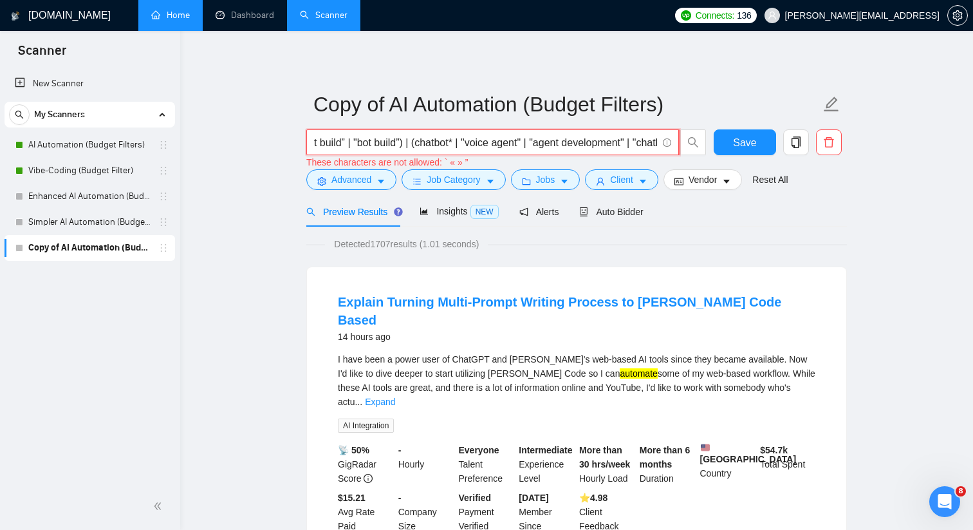
click at [430, 143] on input "((automat*) | “ai automation” | workflow* | (ai*)) ((”assistant” | "ai automati…" at bounding box center [485, 143] width 343 height 16
click at [373, 142] on input "((automat*) | “ai automation” | workflow* | (ai*)) ((”assistant” | "ai automati…" at bounding box center [485, 143] width 343 height 16
drag, startPoint x: 377, startPoint y: 141, endPoint x: 296, endPoint y: 145, distance: 81.2
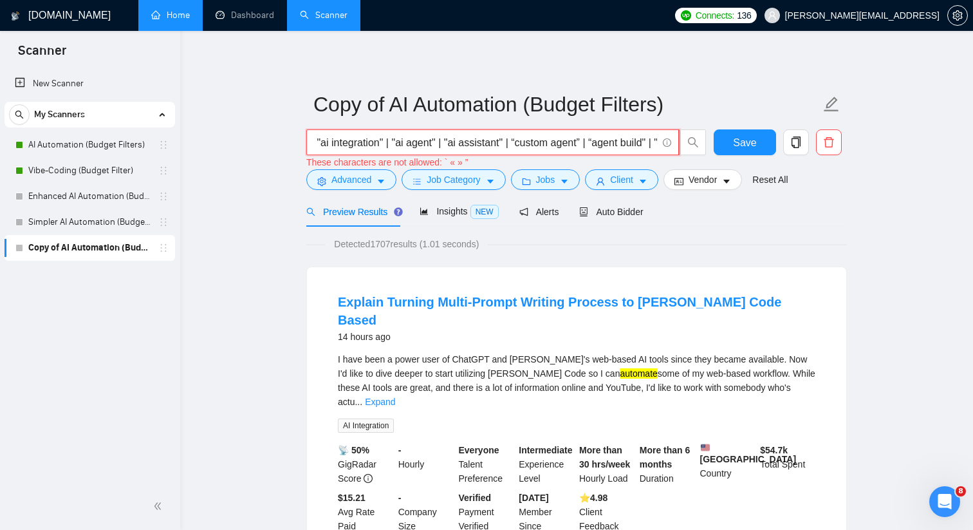
click at [617, 140] on input "((automat*) | “ai automation” | workflow* | (ai*)) ((”assistant” | "ai automati…" at bounding box center [485, 143] width 343 height 16
click at [604, 141] on input "((automat*) | “ai automation” | workflow* | (ai*)) ((”assistant” | "ai automati…" at bounding box center [485, 143] width 343 height 16
click at [536, 147] on input "((automat*) | “ai automation” | workflow* | (ai*)) ((”assistant” | "ai automati…" at bounding box center [485, 143] width 343 height 16
drag, startPoint x: 393, startPoint y: 143, endPoint x: 317, endPoint y: 144, distance: 76.0
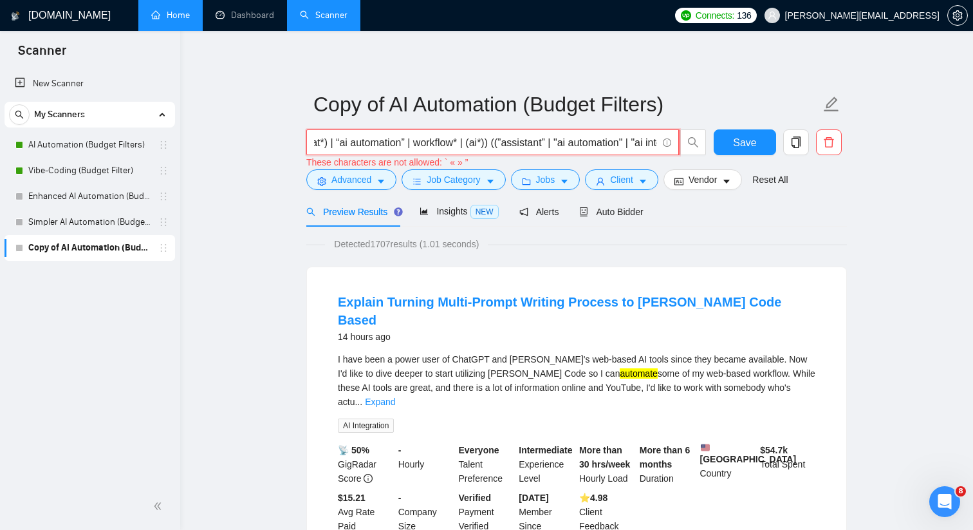
click at [317, 144] on input "((automat*) | “ai automation” | workflow* | (ai*)) ((”assistant” | "ai automati…" at bounding box center [485, 143] width 343 height 16
click at [513, 141] on input "((automat*) | “ai automation” | workflow* | (ai*)) ((”assistant” | "ai automati…" at bounding box center [485, 143] width 343 height 16
click at [557, 141] on input "((automat*) | “ai automation” | workflow* | (ai*)) (("assistant” | "ai automati…" at bounding box center [485, 143] width 343 height 16
drag, startPoint x: 452, startPoint y: 144, endPoint x: 319, endPoint y: 144, distance: 133.2
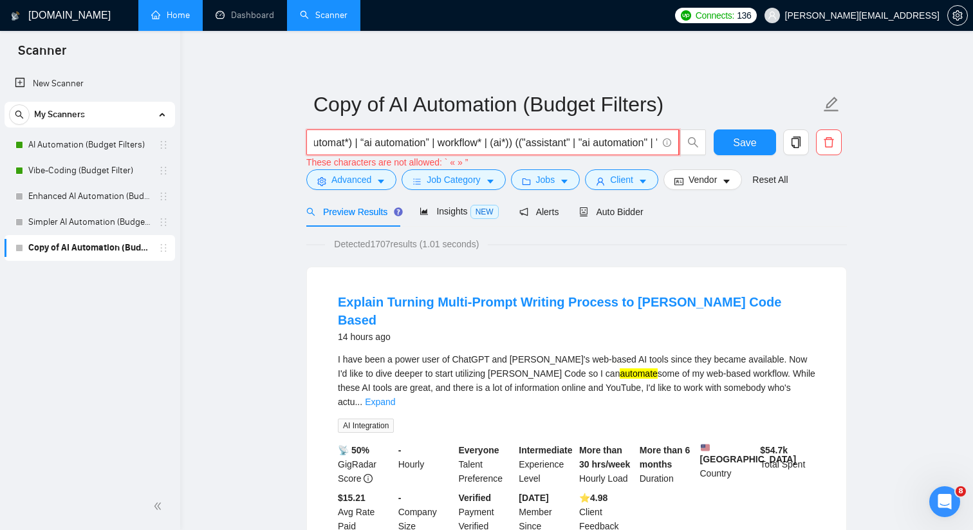
click at [319, 144] on input "((automat*) | “ai automation” | workflow* | (ai*)) (("assistant" | "ai automati…" at bounding box center [485, 143] width 343 height 16
click at [367, 145] on input "((automat*) | “ai automation” | workflow* | (ai*)) (("assistant" | "ai automati…" at bounding box center [485, 143] width 343 height 16
click at [436, 143] on input "((automat*) | "ai automation” | workflow* | (ai*)) (("assistant" | "ai automati…" at bounding box center [485, 143] width 343 height 16
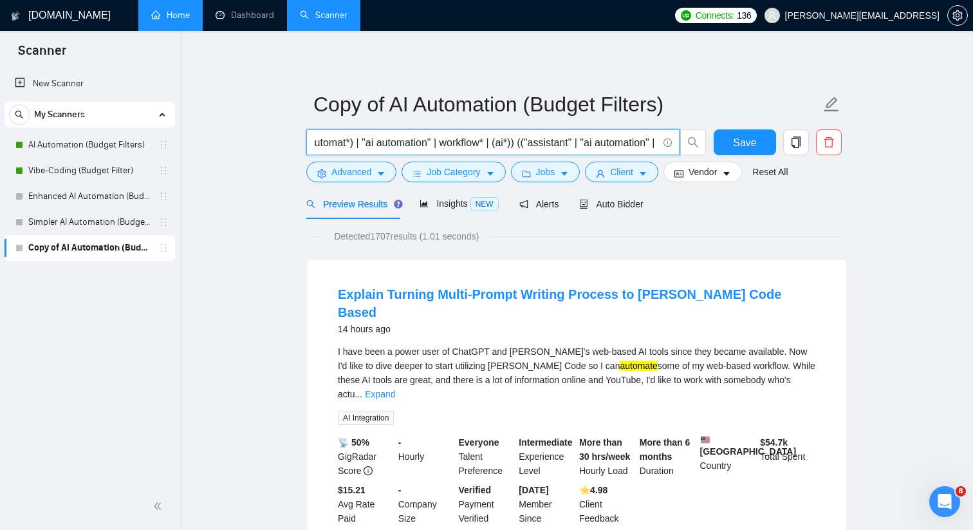
scroll to position [0, 0]
drag, startPoint x: 399, startPoint y: 140, endPoint x: 305, endPoint y: 142, distance: 94.0
click at [305, 142] on div "((automat*) | "ai automation" | workflow* | (ai*)) (("assistant" | "ai automati…" at bounding box center [506, 145] width 405 height 32
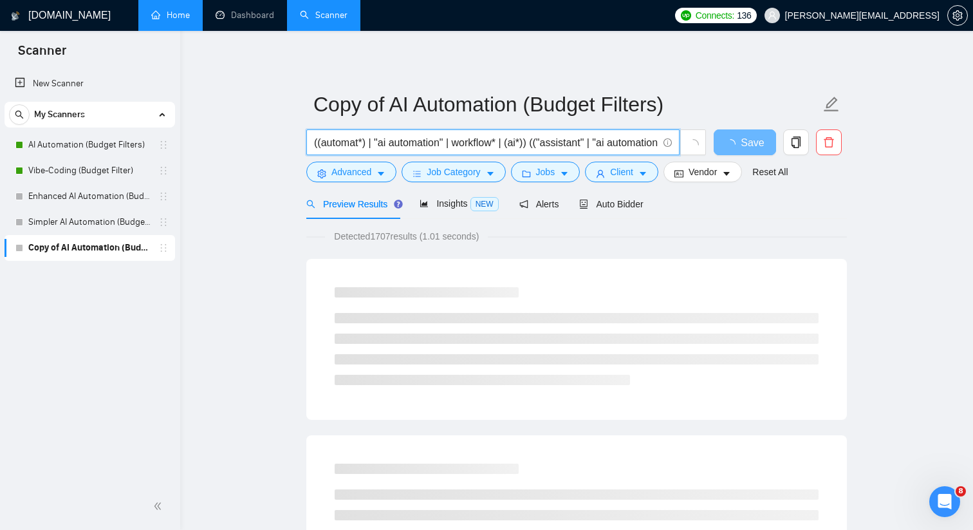
type input "((automat*) | "ai automation" | workflow* | (ai*)) (("assistant" | "ai automati…"
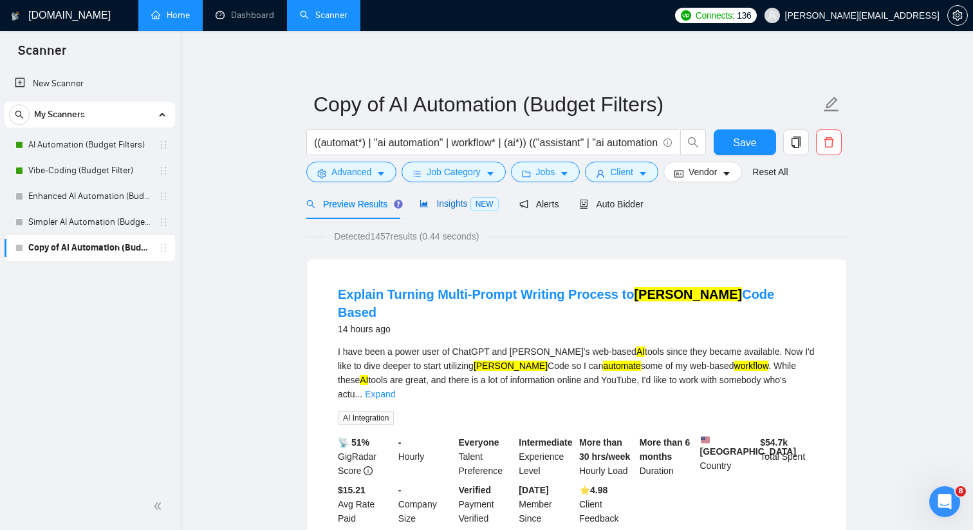
click at [454, 203] on span "Insights NEW" at bounding box center [459, 203] width 79 height 10
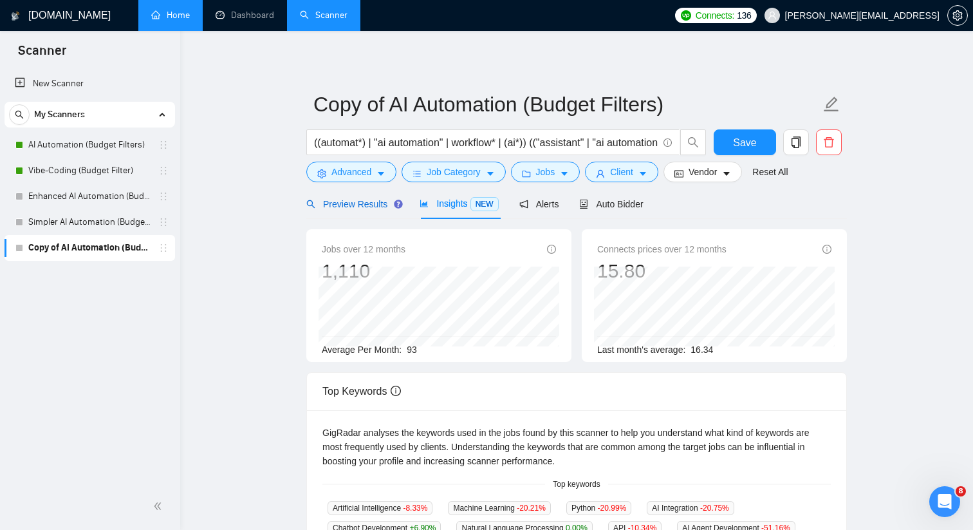
click at [379, 201] on span "Preview Results" at bounding box center [352, 204] width 93 height 10
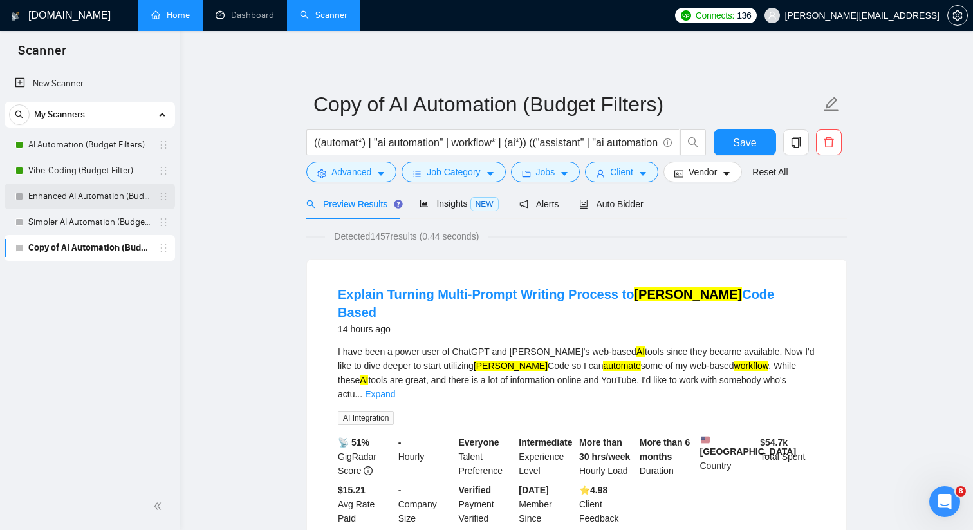
click at [114, 198] on link "Enhanced AI Automation (Budget Filters)" at bounding box center [89, 196] width 122 height 26
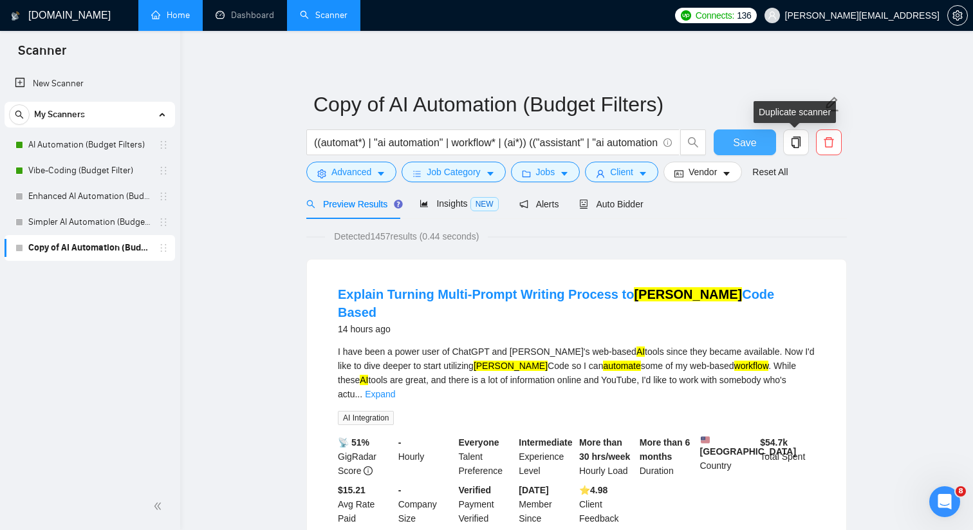
click at [747, 147] on span "Save" at bounding box center [744, 143] width 23 height 16
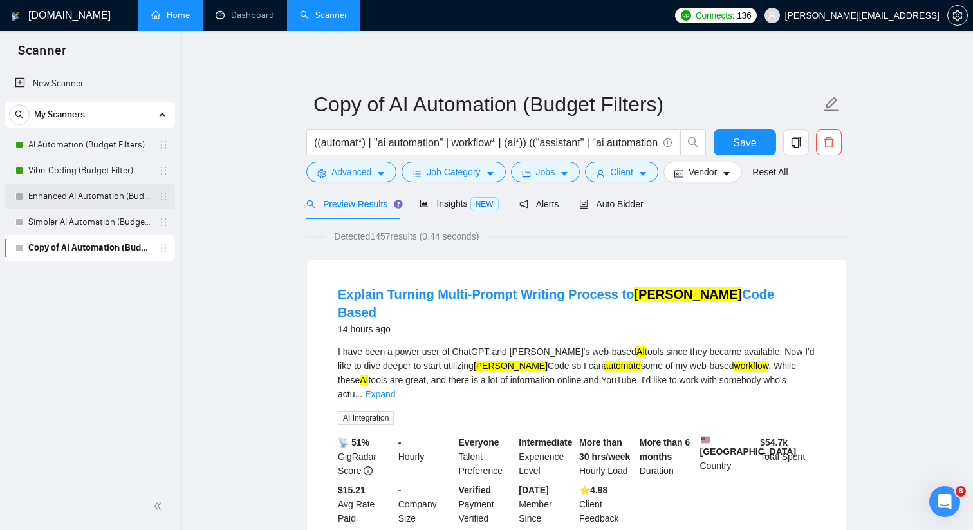
click at [115, 196] on link "Enhanced AI Automation (Budget Filters)" at bounding box center [89, 196] width 122 height 26
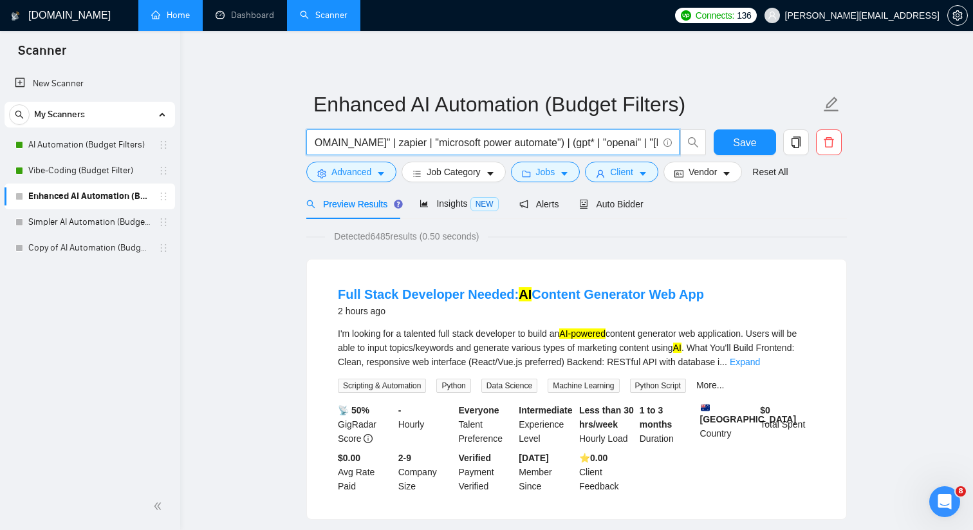
drag, startPoint x: 413, startPoint y: 142, endPoint x: 652, endPoint y: 147, distance: 239.5
click at [652, 147] on input "((automat*) | (ai*)) (("ai automation" | "ai integration" | "ai agent" | "ai as…" at bounding box center [486, 143] width 344 height 16
click at [578, 148] on input "((automat*) | (ai*)) (("ai automation" | "ai integration" | "ai agent" | "ai as…" at bounding box center [486, 143] width 344 height 16
drag, startPoint x: 584, startPoint y: 148, endPoint x: 649, endPoint y: 148, distance: 65.6
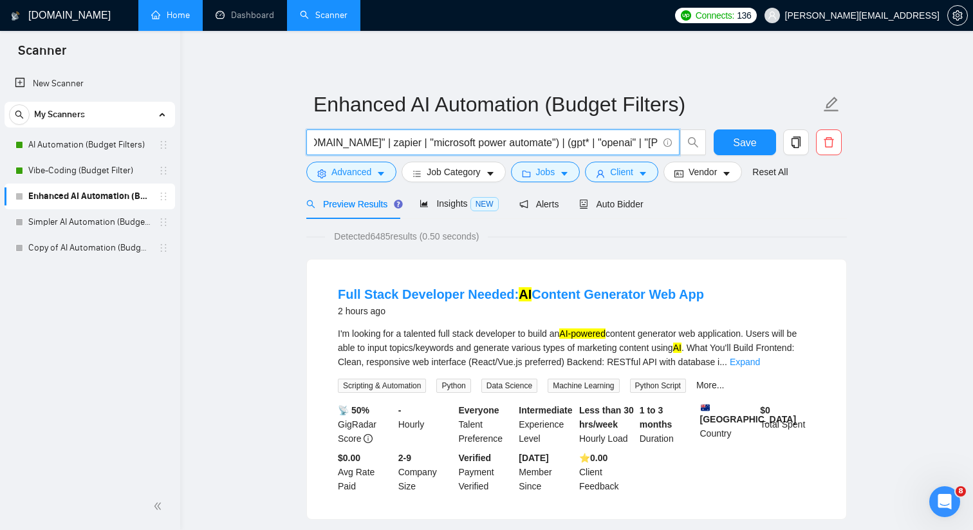
click at [649, 148] on input "((automat*) | (ai*)) (("ai automation" | "ai integration" | "ai agent" | "ai as…" at bounding box center [486, 143] width 344 height 16
click at [550, 142] on input "((automat*) | (ai*)) (("ai automation" | "ai integration" | "ai agent" | "ai as…" at bounding box center [486, 143] width 344 height 16
click at [559, 143] on input "((automat*) | (ai*)) (("ai automation" | "ai integration" | "ai agent" | "ai as…" at bounding box center [486, 143] width 344 height 16
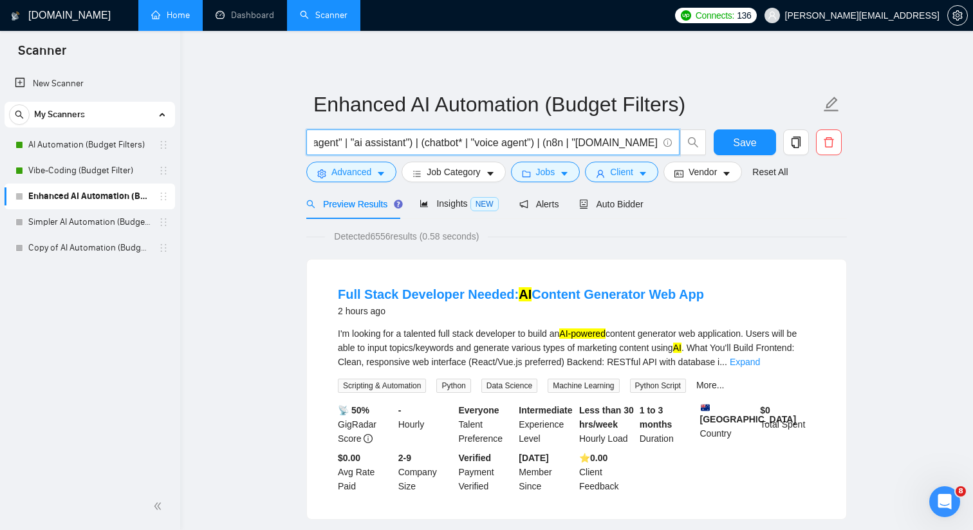
scroll to position [0, 261]
drag, startPoint x: 631, startPoint y: 146, endPoint x: 648, endPoint y: 146, distance: 17.4
click at [648, 146] on input "((automat*) | (ai*)) (("ai automation" | "ai integration" | "ai agent" | "ai as…" at bounding box center [486, 143] width 344 height 16
drag, startPoint x: 546, startPoint y: 145, endPoint x: 655, endPoint y: 145, distance: 108.8
click at [655, 145] on input "((automat*) | (ai*)) (("ai automation" | "ai integration" | "ai agent" | "ai as…" at bounding box center [486, 143] width 344 height 16
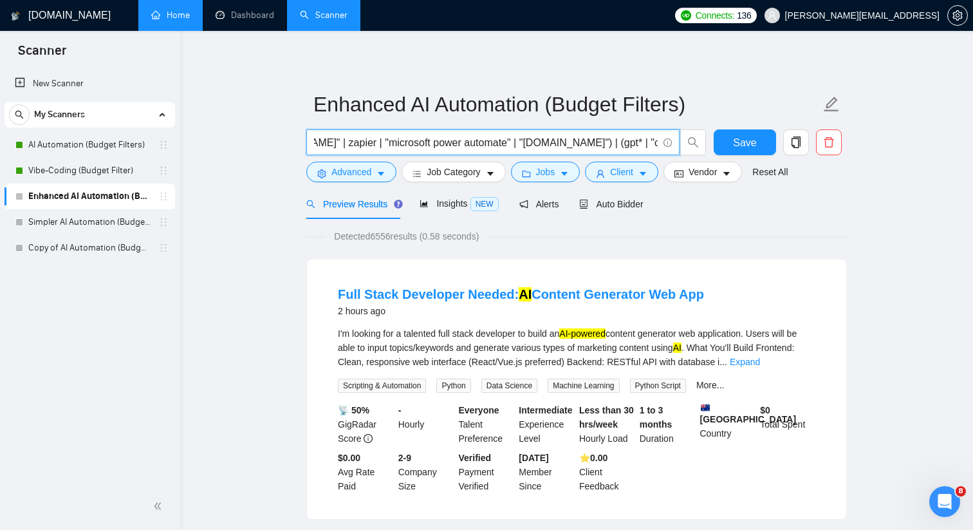
scroll to position [0, 588]
click at [557, 144] on input "((automat*) | (ai*)) (("ai automation" | "ai integration" | "ai agent" | "ai as…" at bounding box center [486, 143] width 344 height 16
drag, startPoint x: 579, startPoint y: 145, endPoint x: 663, endPoint y: 144, distance: 84.3
click at [663, 144] on span "((automat*) | (ai*)) (("ai automation" | "ai integration" | "ai agent" | "ai as…" at bounding box center [492, 142] width 373 height 26
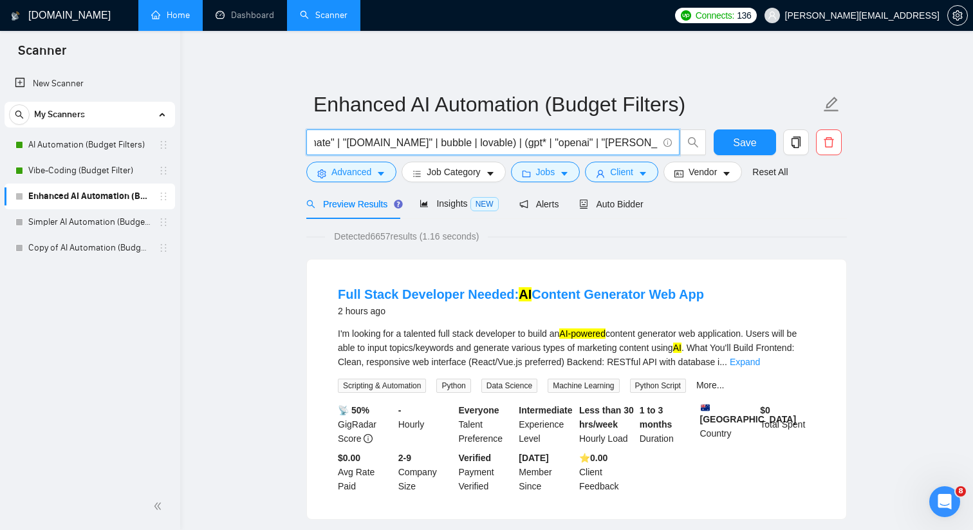
click at [651, 144] on input "((automat*) | (ai*)) (("ai automation" | "ai integration" | "ai agent" | "ai as…" at bounding box center [486, 143] width 344 height 16
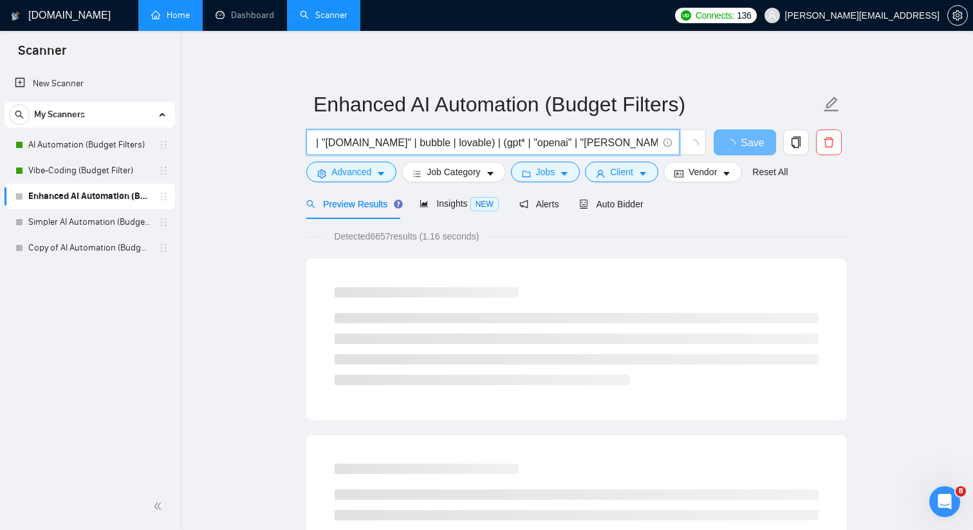
scroll to position [0, 786]
drag, startPoint x: 653, startPoint y: 142, endPoint x: 673, endPoint y: 142, distance: 20.6
click at [673, 142] on span "((automat*) | (ai*)) (("ai automation" | "ai integration" | "ai agent" | "ai as…" at bounding box center [492, 142] width 373 height 26
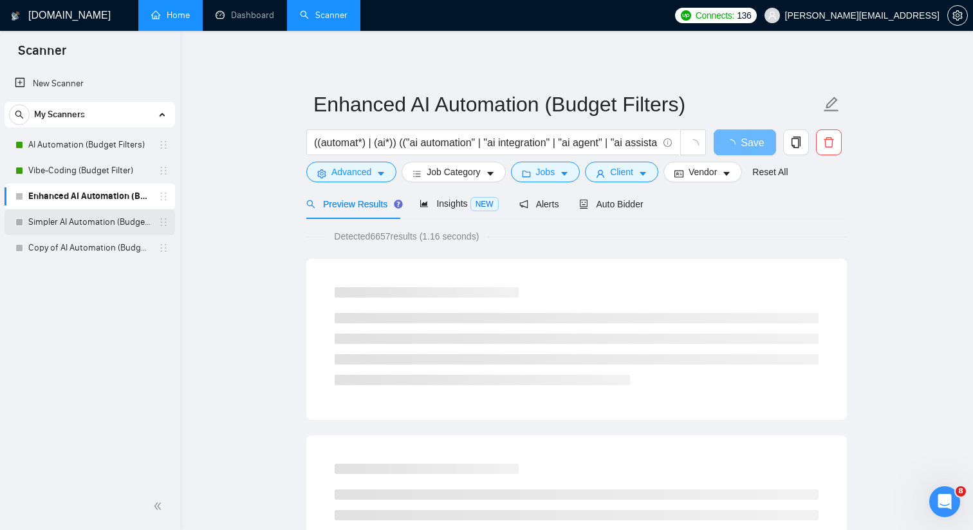
click at [151, 228] on link "Simpler AI Automation (Budget Filters)" at bounding box center [89, 222] width 122 height 26
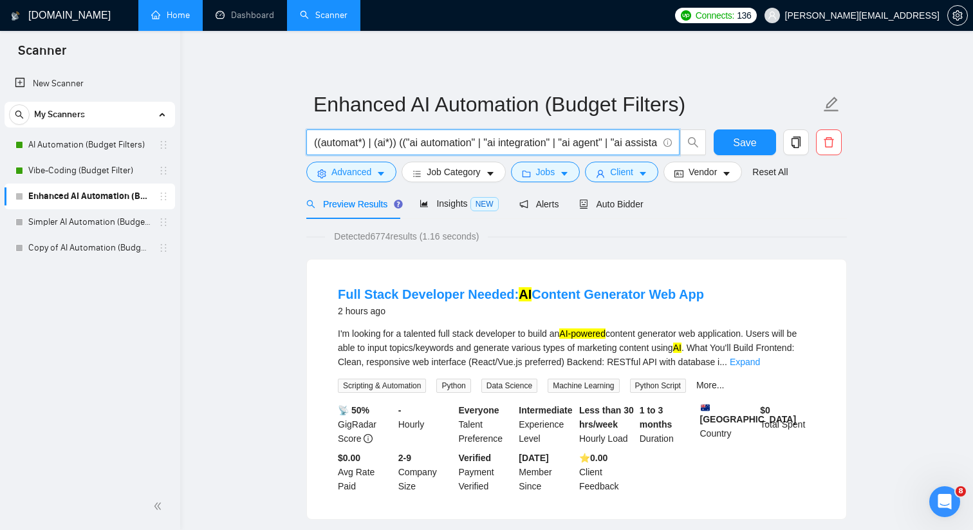
drag, startPoint x: 443, startPoint y: 140, endPoint x: 288, endPoint y: 144, distance: 155.8
click at [352, 138] on input "((automat*) | (ai*)) (("ai automation" | "ai integration" | "ai agent" | "ai as…" at bounding box center [486, 143] width 344 height 16
drag, startPoint x: 354, startPoint y: 138, endPoint x: 656, endPoint y: 140, distance: 301.9
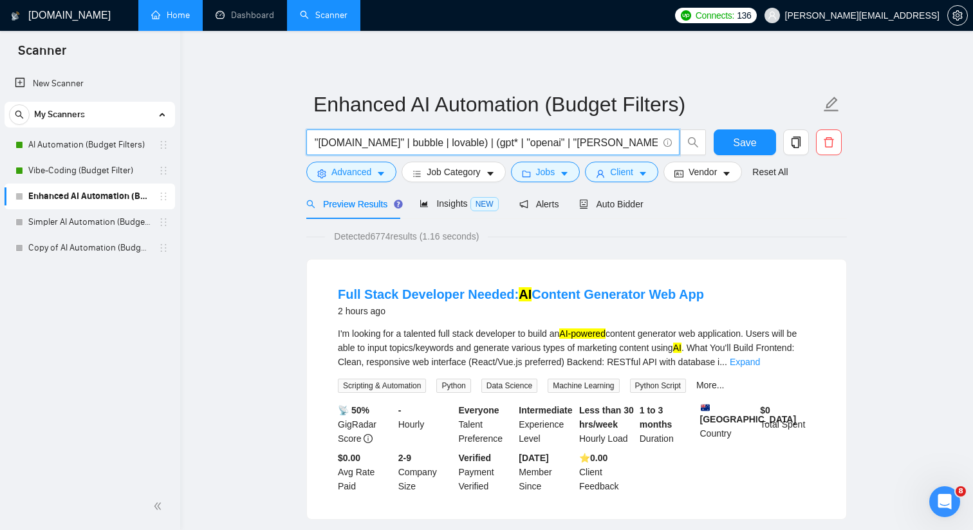
click at [656, 140] on input "((automat*) | (ai*)) (("ai automation" | "ai integration" | "ai agent" | "ai as…" at bounding box center [486, 143] width 344 height 16
click at [728, 136] on button "Save" at bounding box center [745, 142] width 62 height 26
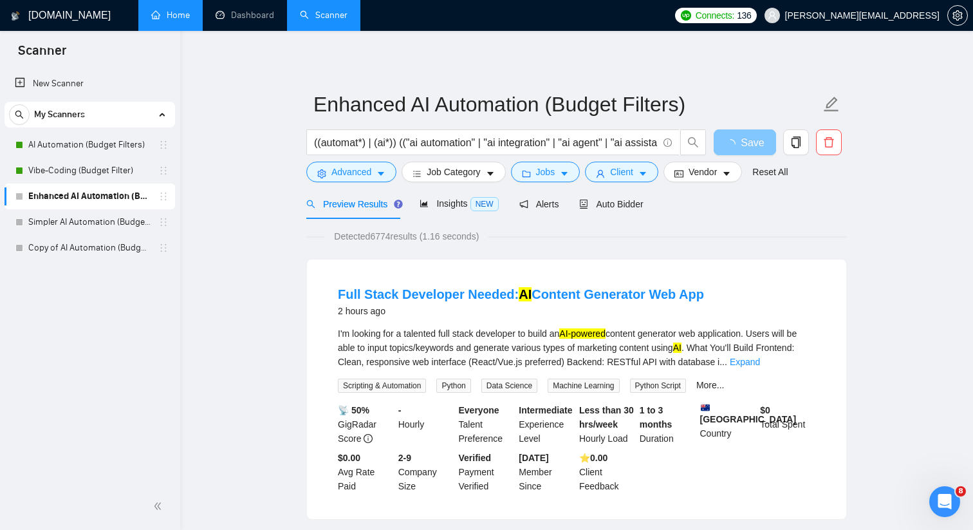
scroll to position [14, 0]
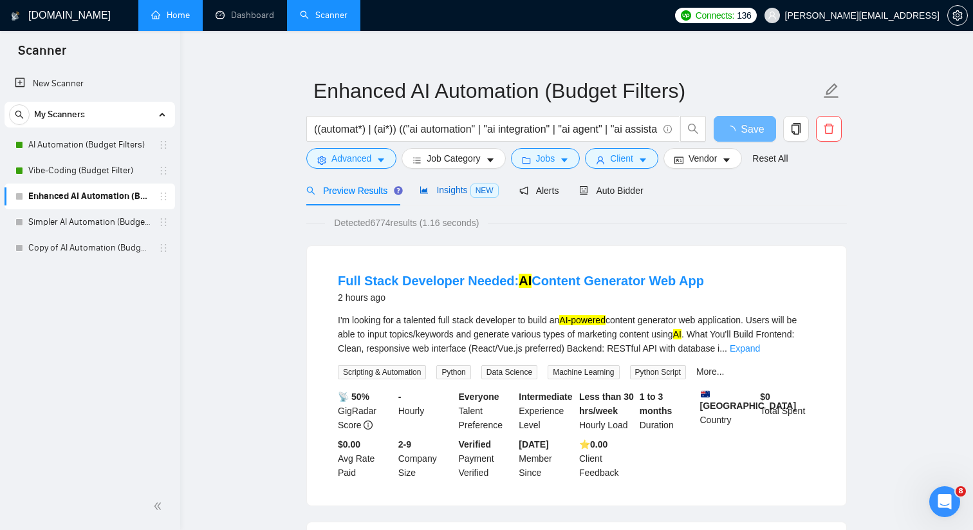
click at [476, 191] on span "NEW" at bounding box center [484, 190] width 28 height 14
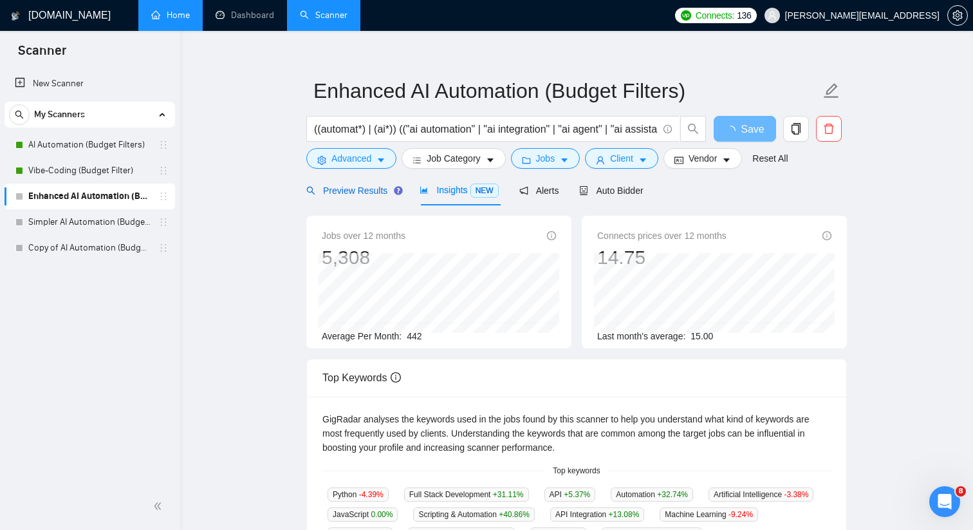
click at [372, 190] on span "Preview Results" at bounding box center [352, 190] width 93 height 10
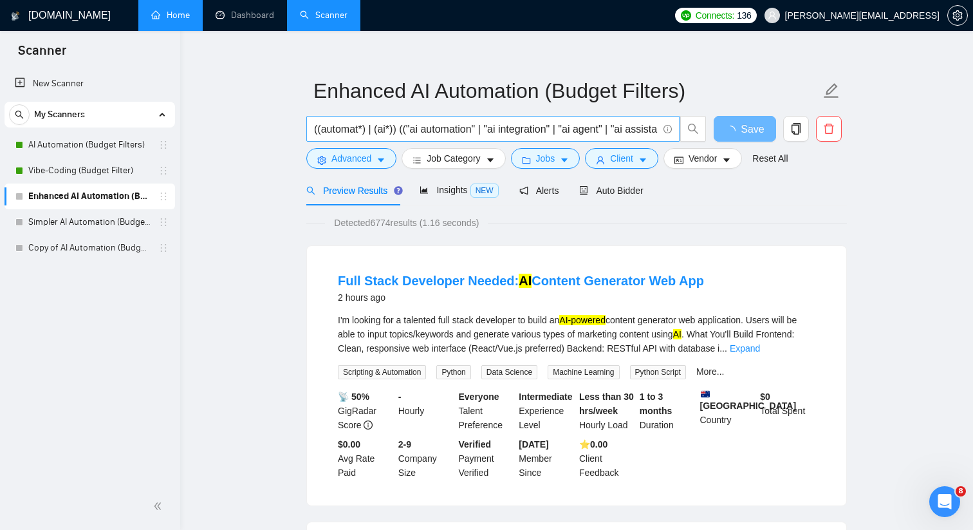
click at [398, 130] on input "((automat*) | (ai*)) (("ai automation" | "ai integration" | "ai agent" | "ai as…" at bounding box center [486, 129] width 344 height 16
click at [560, 126] on input "((automat*) | (ai*)) (("ai automation" | "ai integration" | "ai agent" | "ai as…" at bounding box center [486, 129] width 344 height 16
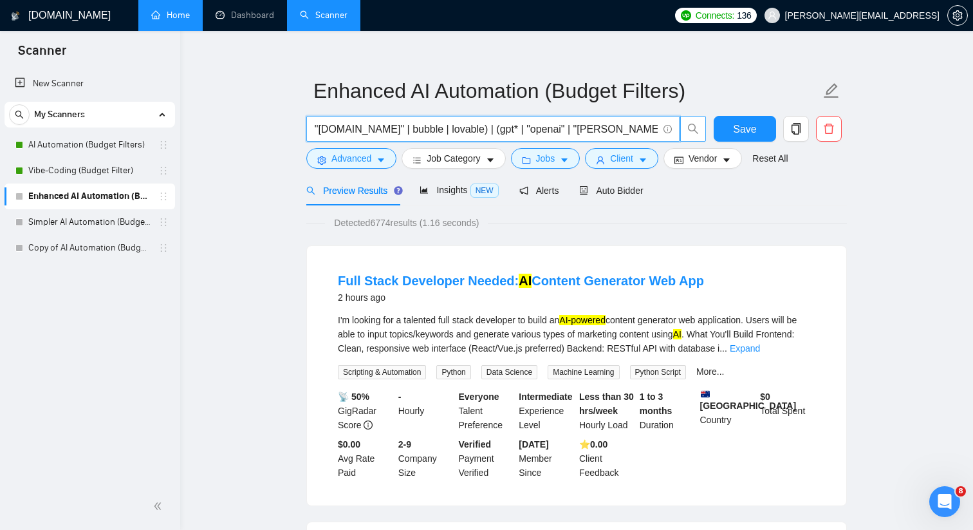
drag, startPoint x: 550, startPoint y: 133, endPoint x: 695, endPoint y: 134, distance: 145.5
click at [695, 133] on span "((automat*) | (ai*)) (("ai automation" | "ai integration" | "ai agent" | "ai as…" at bounding box center [506, 129] width 400 height 26
click at [459, 131] on input "((automat*) | (ai*)) (("ai automation" | "ai integration" | "ai agent" | "ai as…" at bounding box center [486, 129] width 344 height 16
click at [478, 130] on input "((automat*) | (ai*)) (("ai automation" | "ai integration" | "ai agent" | "ai as…" at bounding box center [486, 129] width 344 height 16
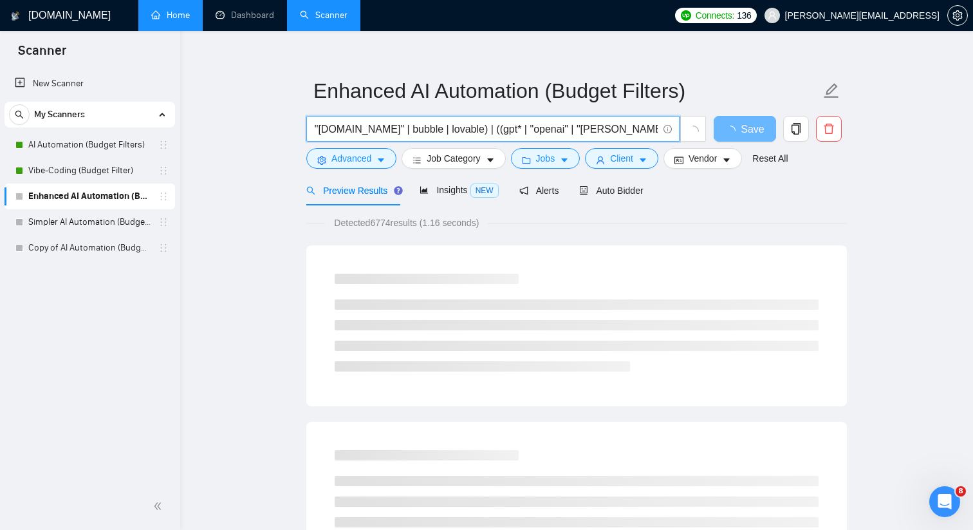
click at [480, 129] on input "((automat*) | (ai*)) (("ai automation" | "ai integration" | "ai agent" | "ai as…" at bounding box center [486, 129] width 344 height 16
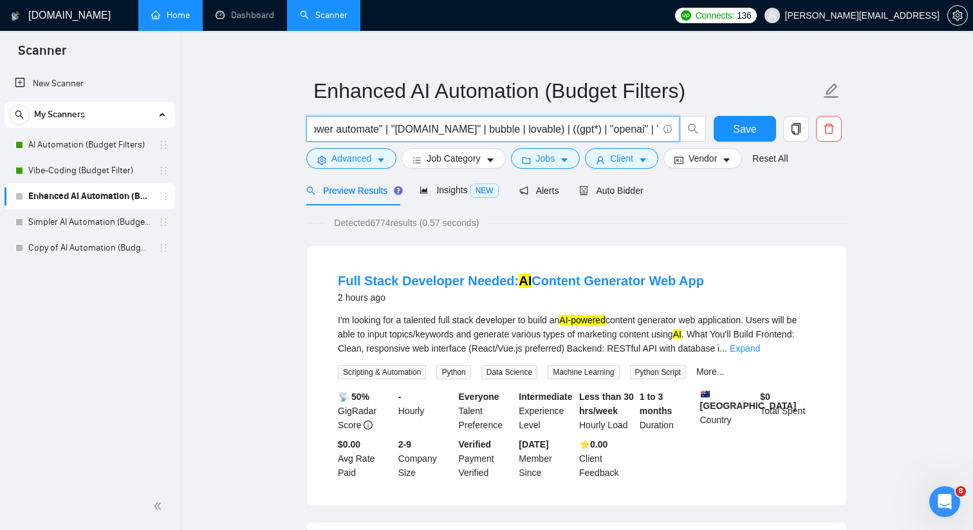
scroll to position [0, 793]
drag, startPoint x: 470, startPoint y: 131, endPoint x: 677, endPoint y: 131, distance: 206.6
click at [677, 131] on span "((automat*) | (ai*)) (("ai automation" | "ai integration" | "ai agent" | "ai as…" at bounding box center [492, 129] width 373 height 26
click at [477, 130] on input "((automat*) | (ai*)) (("ai automation" | "ai integration" | "ai agent" | "ai as…" at bounding box center [486, 129] width 344 height 16
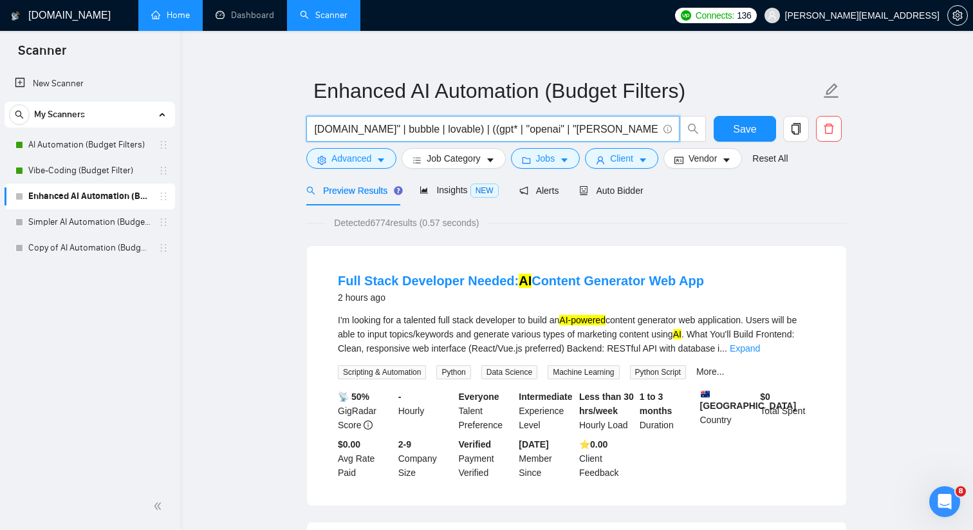
click at [458, 131] on input "((automat*) | (ai*)) (("ai automation" | "ai integration" | "ai agent" | "ai as…" at bounding box center [486, 129] width 344 height 16
drag, startPoint x: 421, startPoint y: 128, endPoint x: 360, endPoint y: 129, distance: 60.5
click at [360, 129] on input "((automat*) | (ai*)) (("ai automation" | "ai integration" | "ai agent" | "ai as…" at bounding box center [486, 129] width 344 height 16
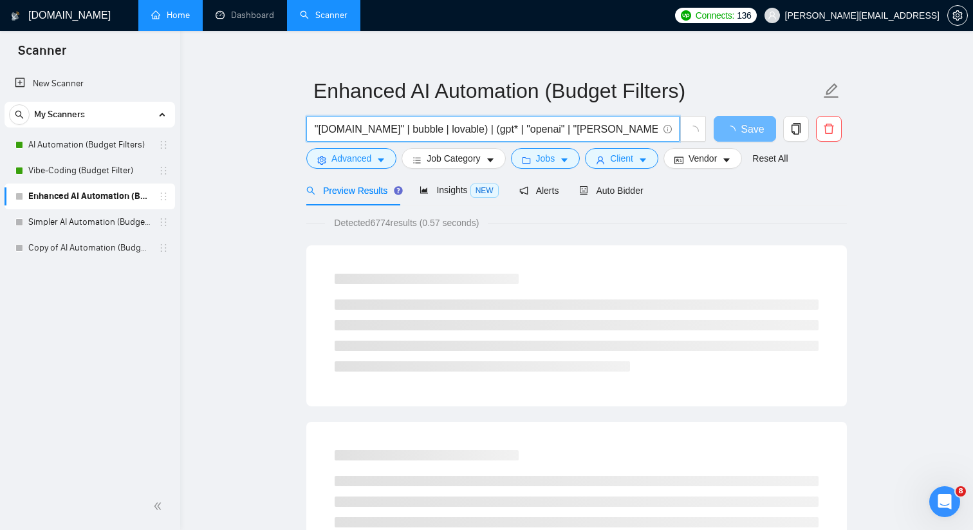
click at [400, 128] on input "((automat*) | (ai*)) (("ai automation" | "ai integration" | "ai agent" | "ai as…" at bounding box center [486, 129] width 344 height 16
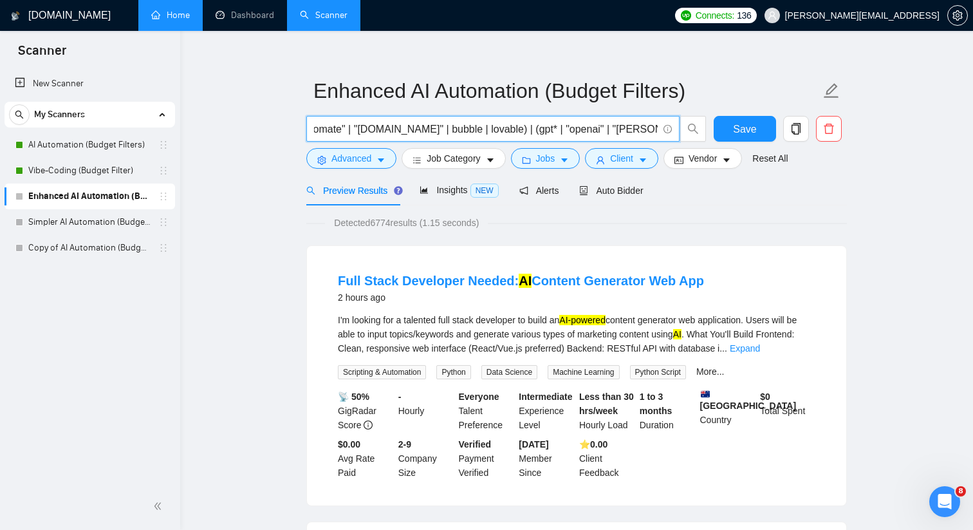
scroll to position [0, 721]
drag, startPoint x: 360, startPoint y: 126, endPoint x: 373, endPoint y: 129, distance: 13.8
click at [373, 129] on input "((automat*) | (ai*)) (("ai automation" | "ai integration" | "ai agent" | "ai as…" at bounding box center [486, 129] width 344 height 16
click at [404, 129] on input "((automat*) | (ai*)) (("ai automation" | "ai integration" | "ai agent" | "ai as…" at bounding box center [486, 129] width 344 height 16
type input "((automat*) | (ai*)) (("ai automation" | "ai integration" | "ai agent" | "ai as…"
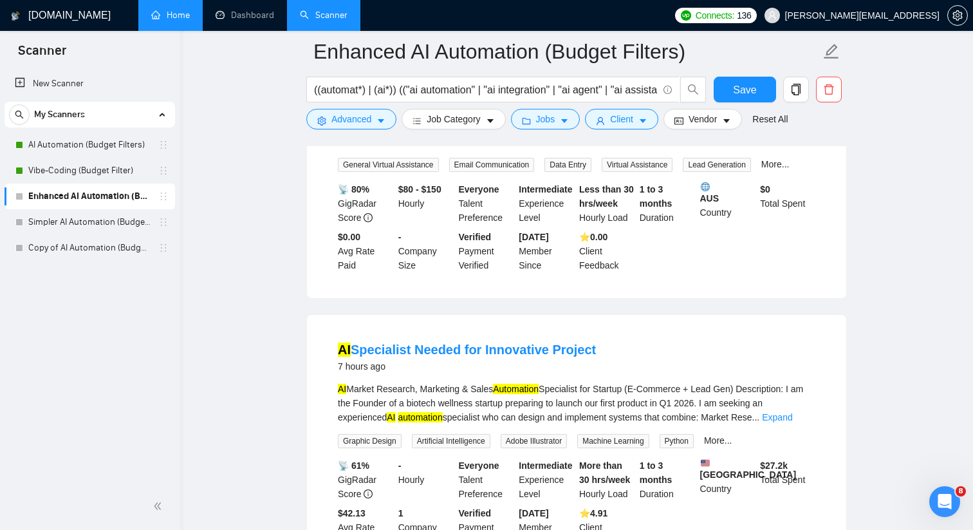
scroll to position [833, 0]
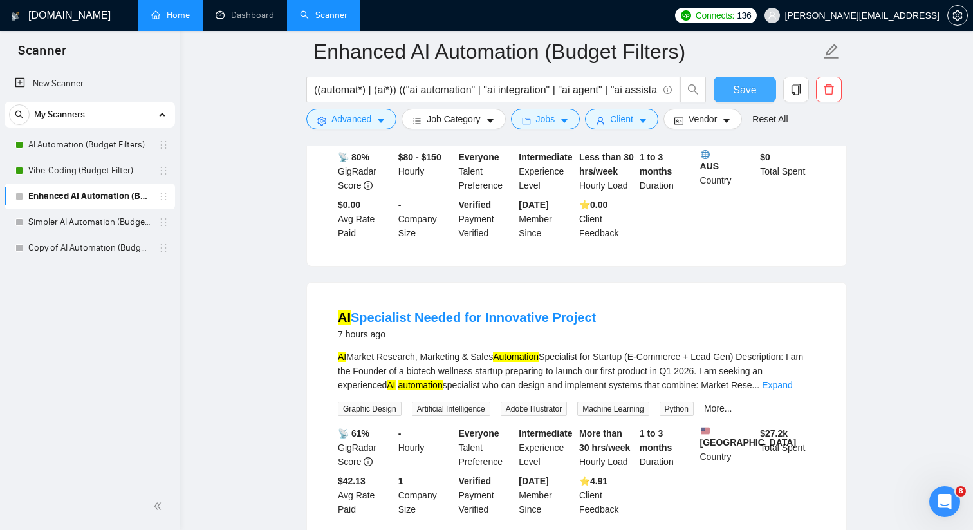
click at [739, 87] on span "Save" at bounding box center [744, 90] width 23 height 16
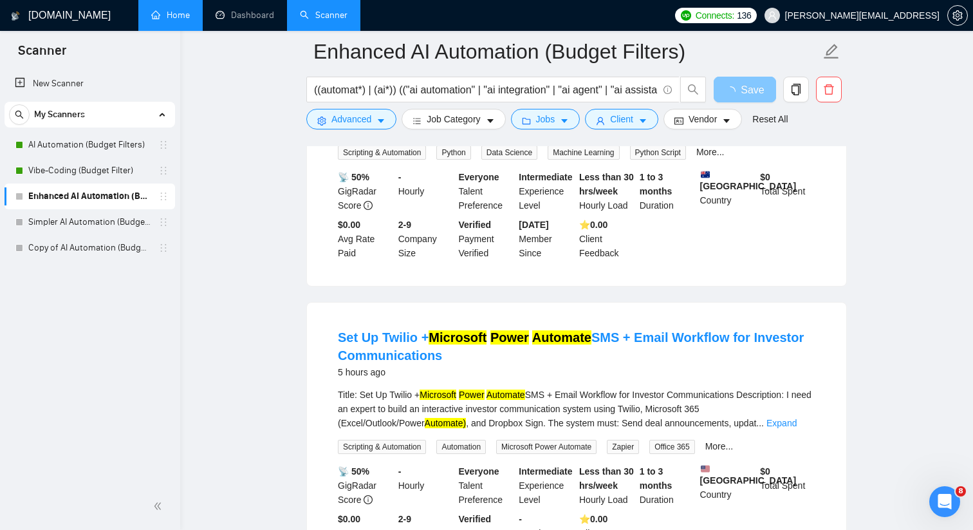
scroll to position [0, 0]
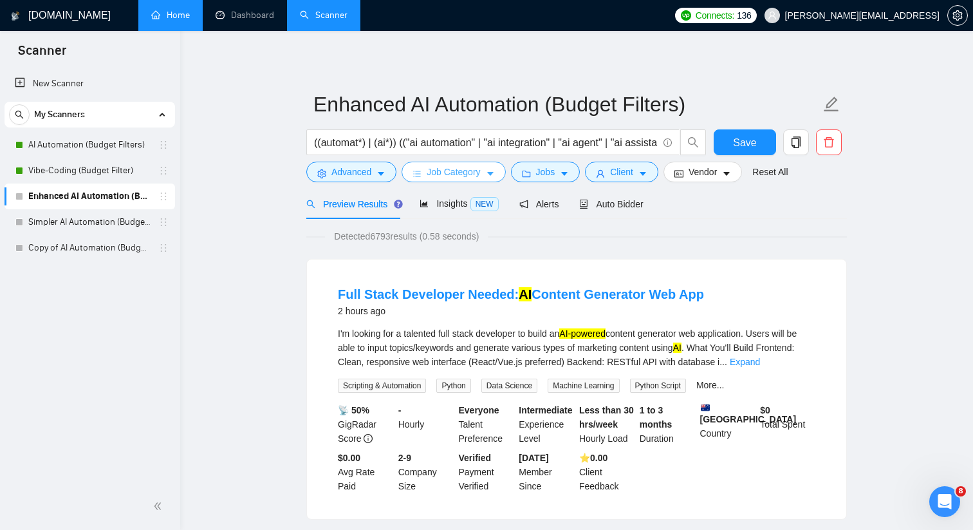
click at [465, 180] on button "Job Category" at bounding box center [454, 172] width 104 height 21
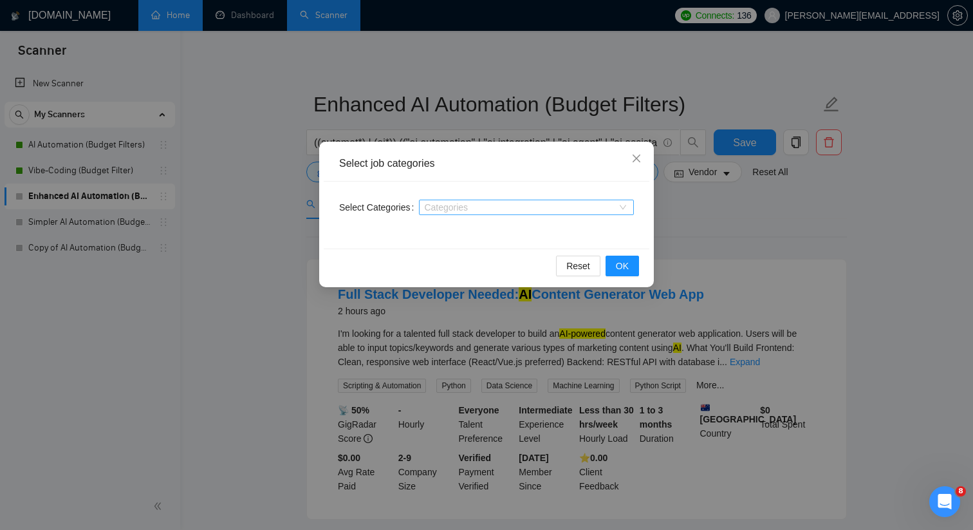
click at [438, 207] on div at bounding box center [520, 207] width 196 height 10
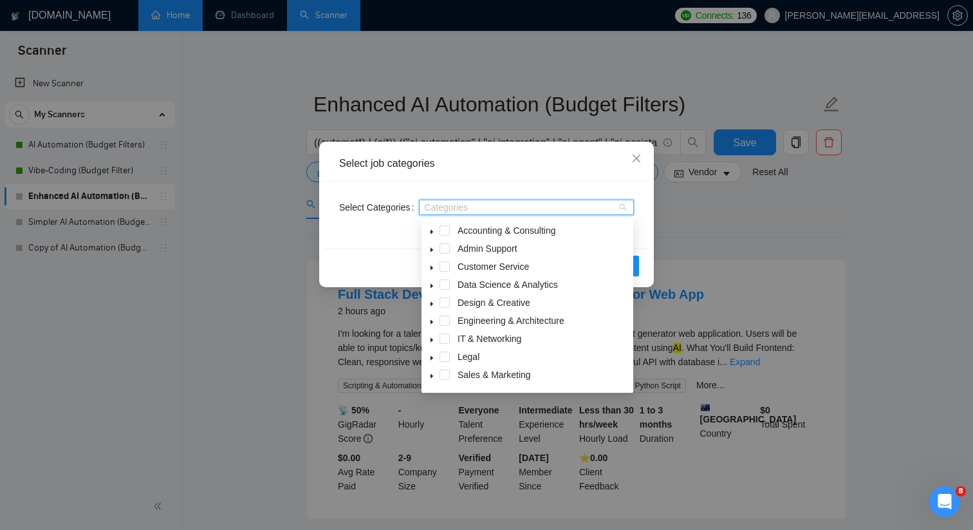
click at [431, 229] on icon "caret-down" at bounding box center [432, 231] width 6 height 6
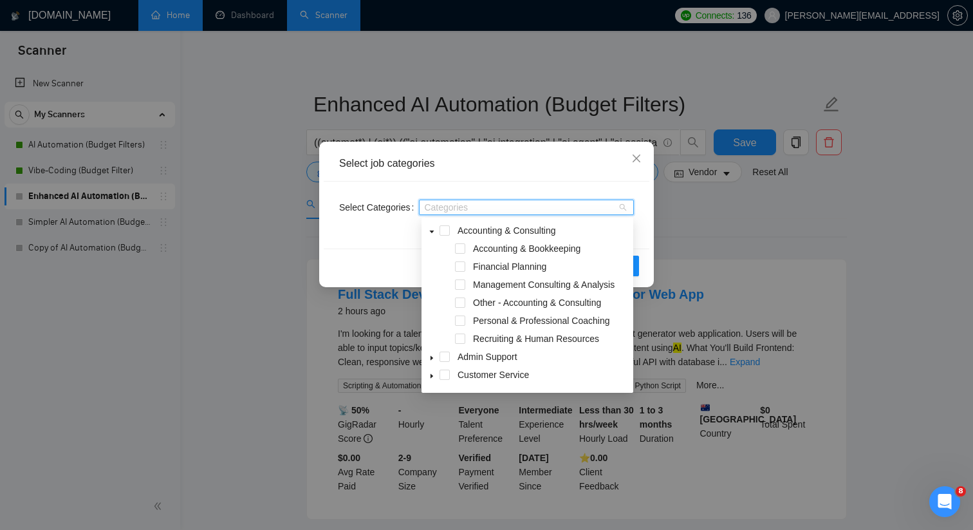
click at [431, 229] on icon "caret-down" at bounding box center [432, 231] width 6 height 6
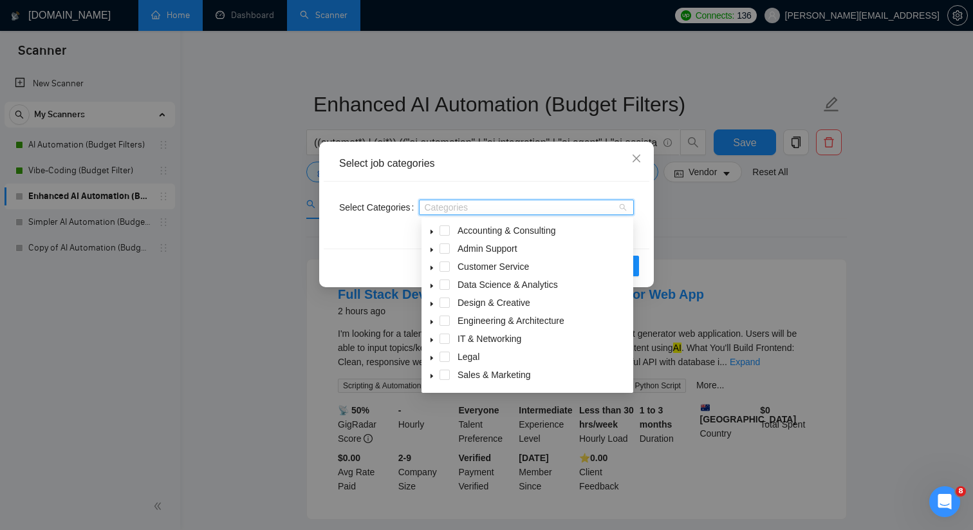
click at [432, 250] on icon "caret-down" at bounding box center [432, 250] width 3 height 5
click at [432, 252] on icon "caret-down" at bounding box center [432, 249] width 6 height 6
click at [433, 287] on icon "caret-down" at bounding box center [432, 286] width 6 height 6
click at [458, 302] on span at bounding box center [460, 302] width 10 height 10
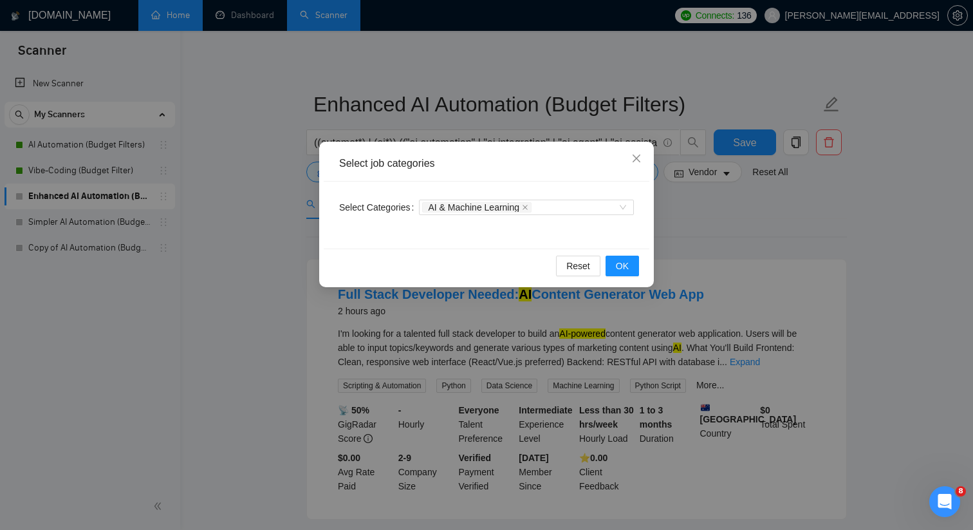
click at [379, 262] on div "Reset OK" at bounding box center [487, 265] width 326 height 34
click at [296, 282] on div "Select job categories Select Categories AI & Machine Learning Reset OK" at bounding box center [486, 265] width 973 height 530
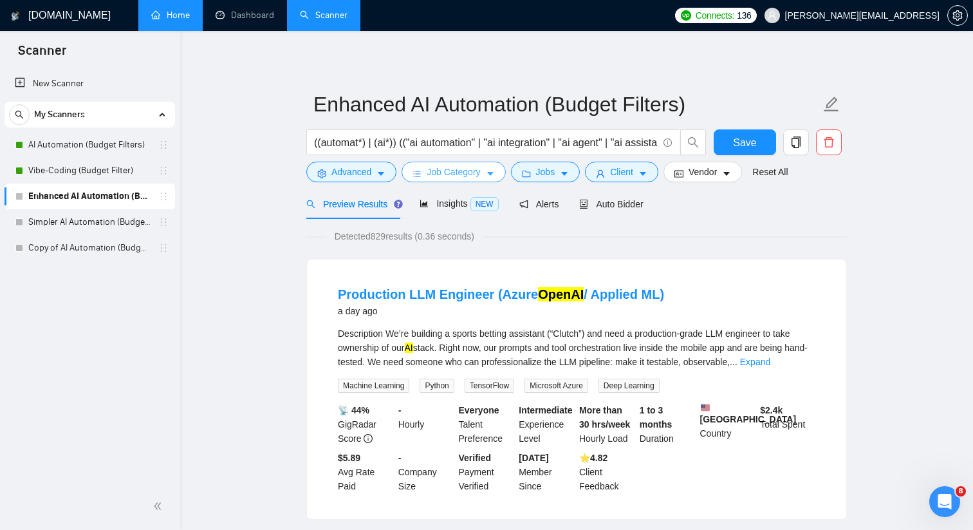
click at [453, 178] on span "Job Category" at bounding box center [453, 172] width 53 height 14
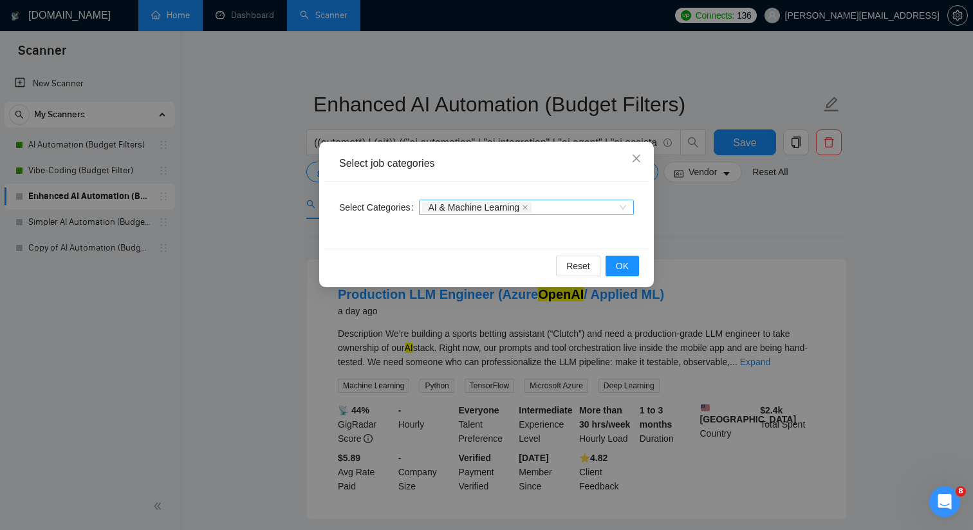
click at [574, 207] on div "AI & Machine Learning" at bounding box center [520, 207] width 196 height 13
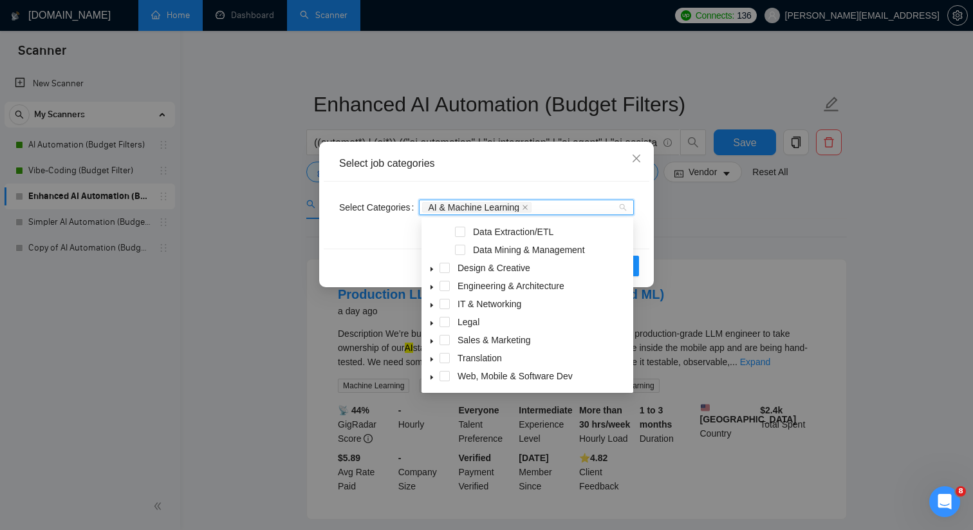
scroll to position [124, 0]
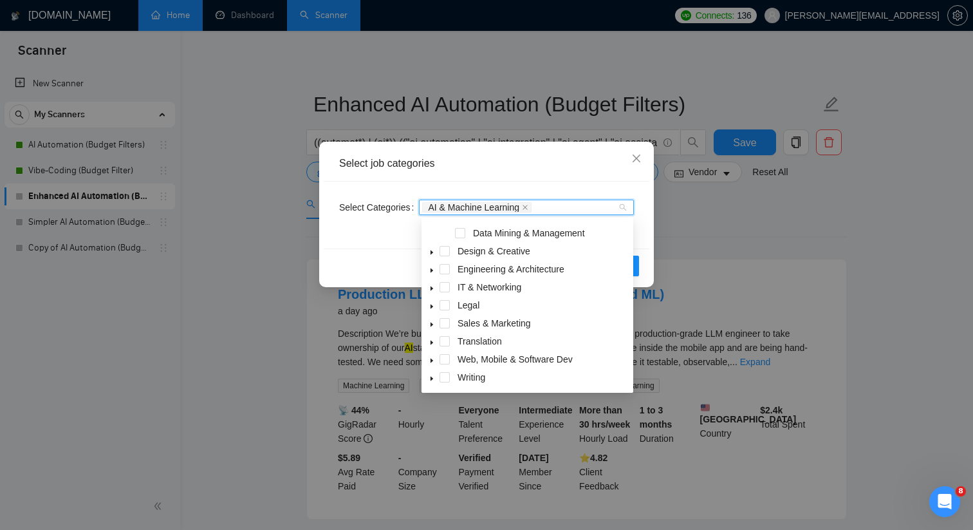
click at [433, 290] on icon "caret-down" at bounding box center [432, 288] width 6 height 6
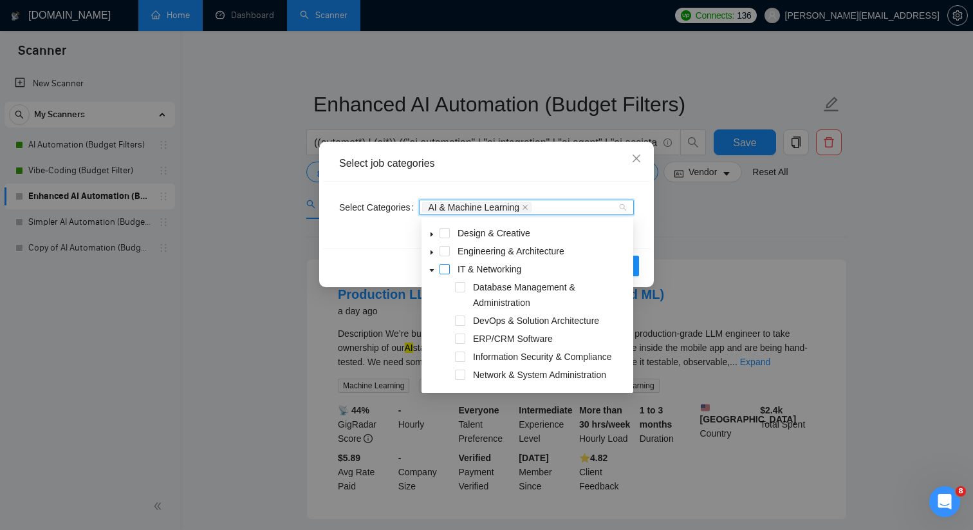
click at [445, 270] on span at bounding box center [445, 269] width 10 height 10
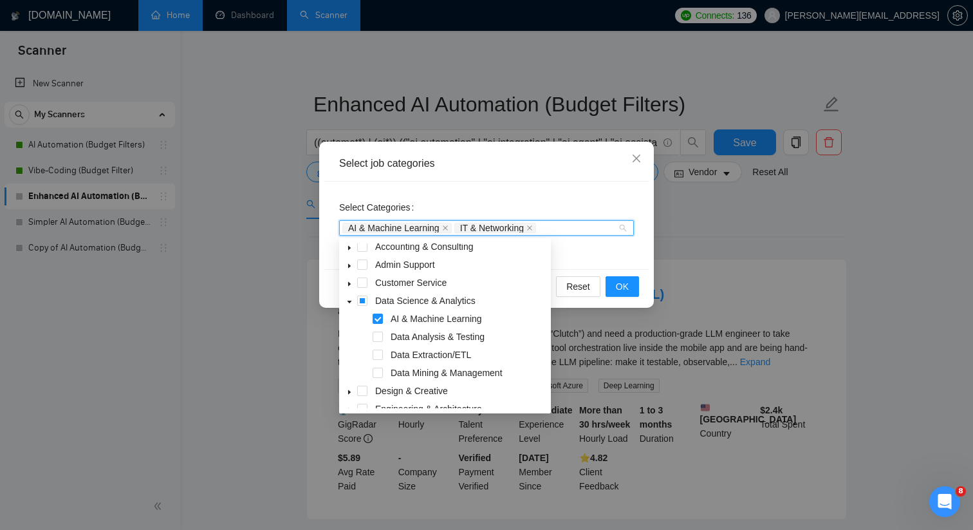
scroll to position [0, 0]
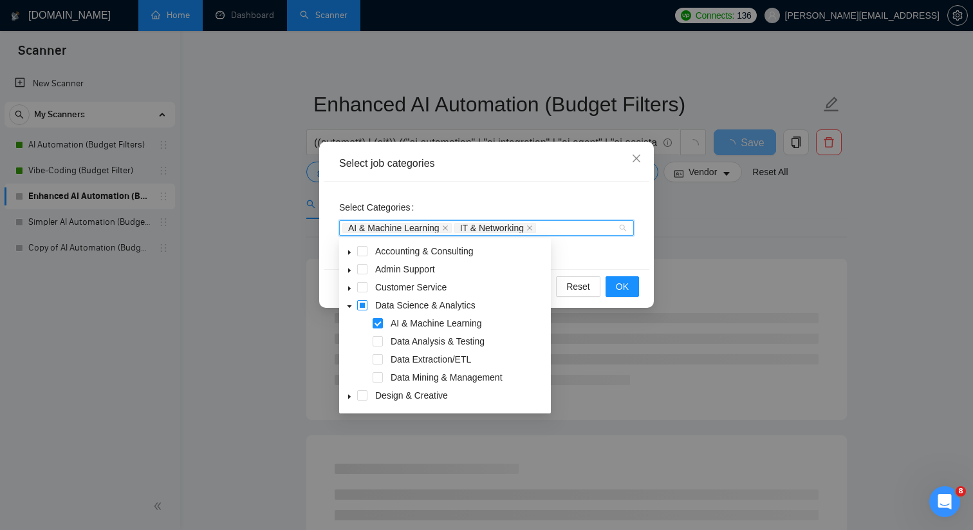
click at [363, 304] on span at bounding box center [362, 305] width 10 height 10
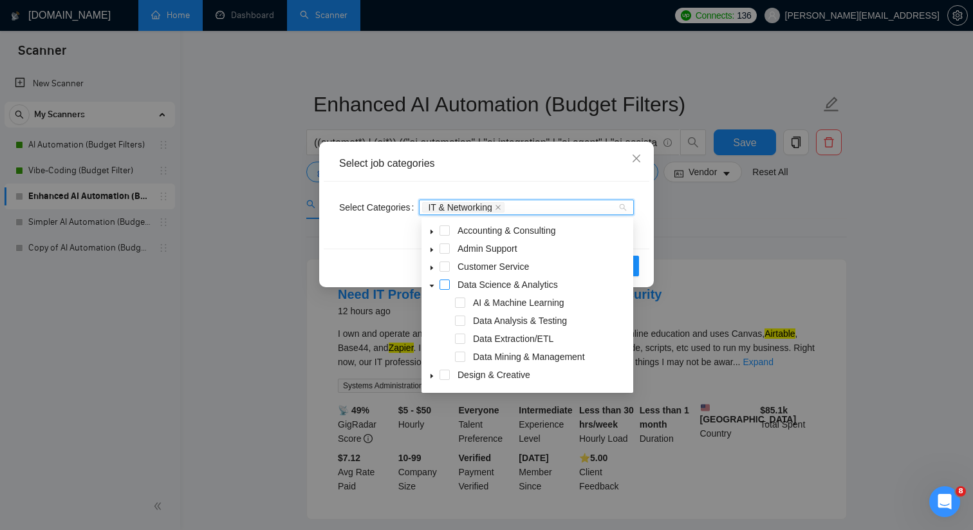
click at [448, 286] on span at bounding box center [445, 284] width 10 height 10
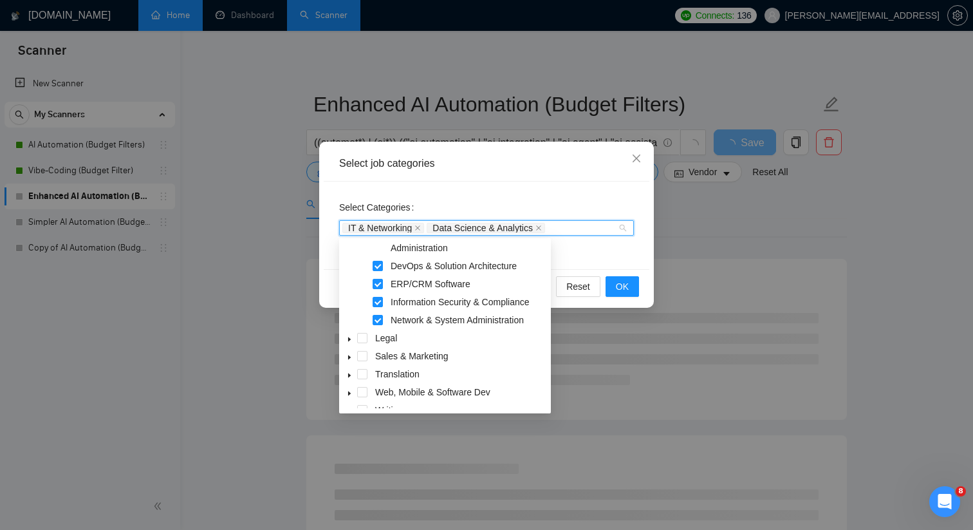
scroll to position [229, 0]
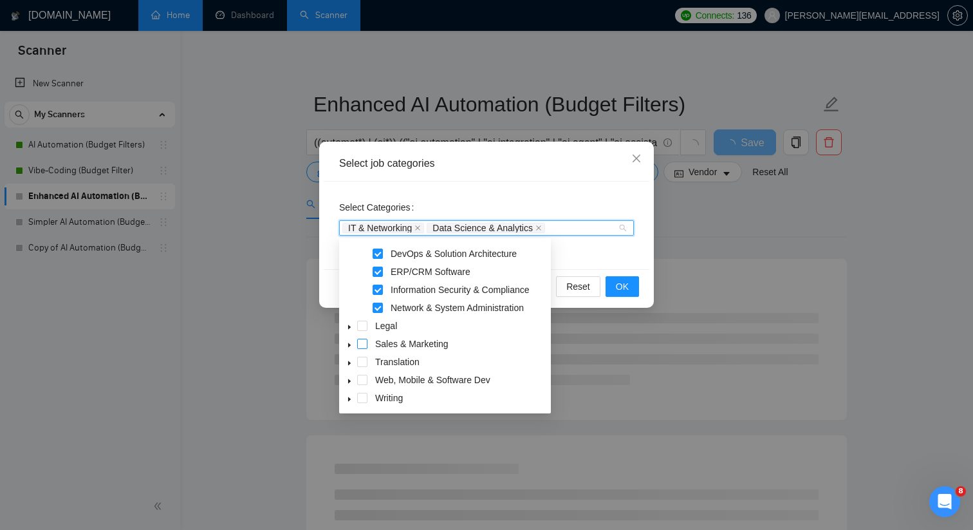
click at [360, 342] on span at bounding box center [362, 344] width 10 height 10
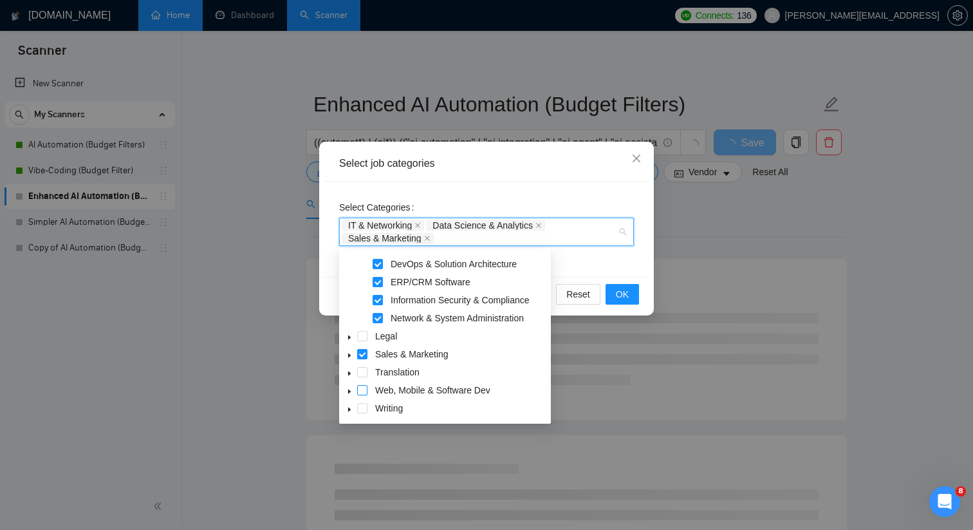
click at [362, 389] on span at bounding box center [362, 390] width 10 height 10
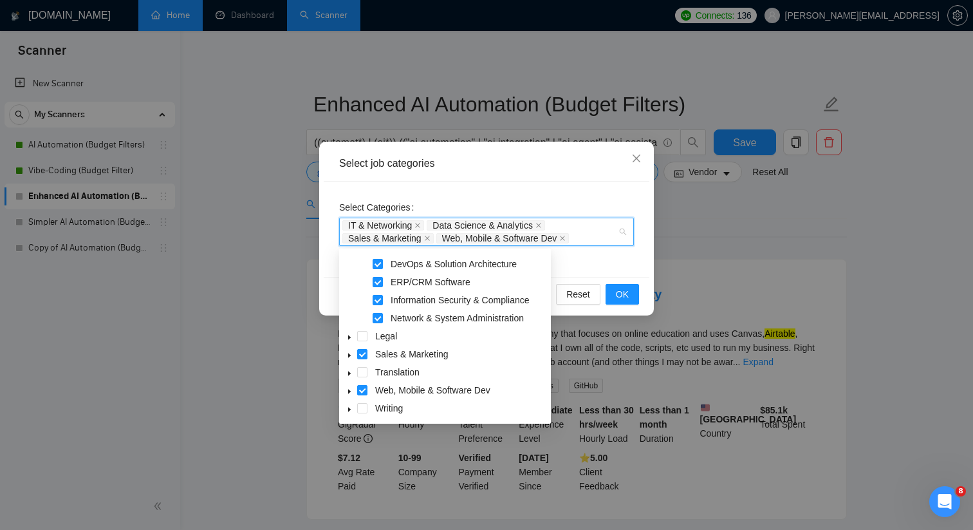
click at [586, 265] on div "Select Categories IT & Networking Data Science & Analytics Sales & Marketing We…" at bounding box center [487, 228] width 326 height 95
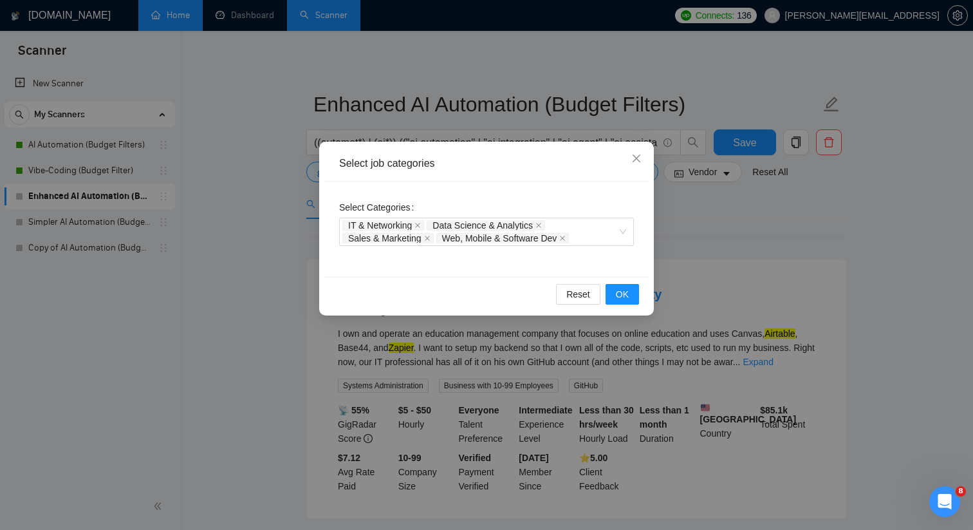
click at [614, 283] on div "Reset OK" at bounding box center [487, 294] width 326 height 34
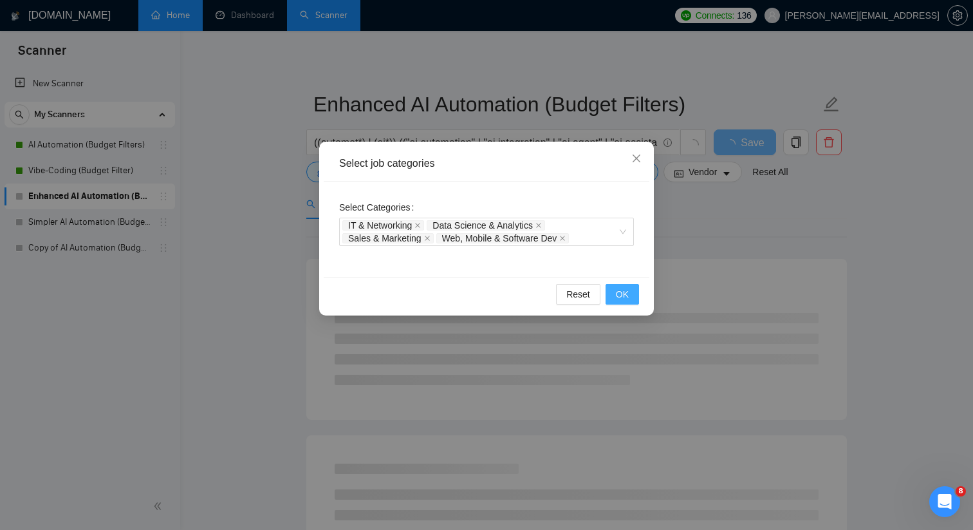
click at [614, 292] on button "OK" at bounding box center [622, 294] width 33 height 21
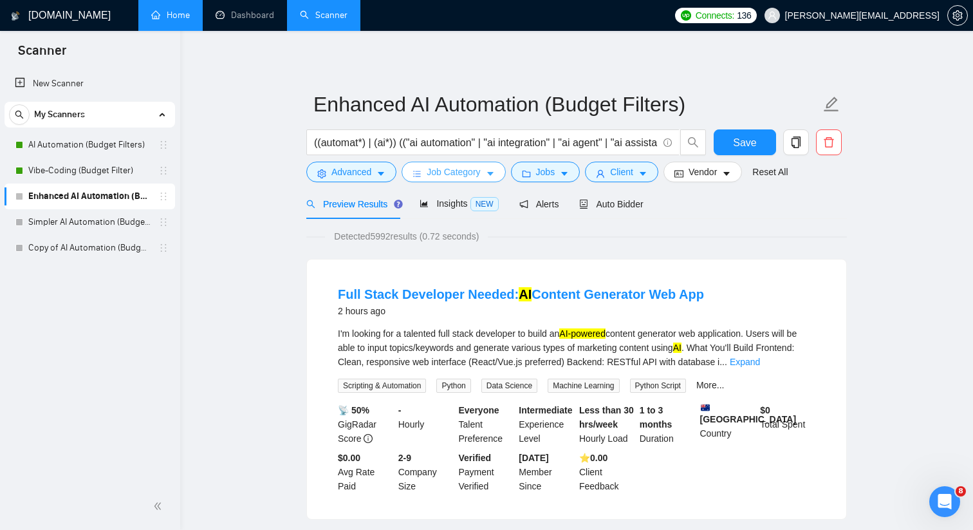
click at [480, 172] on span "Job Category" at bounding box center [453, 172] width 53 height 14
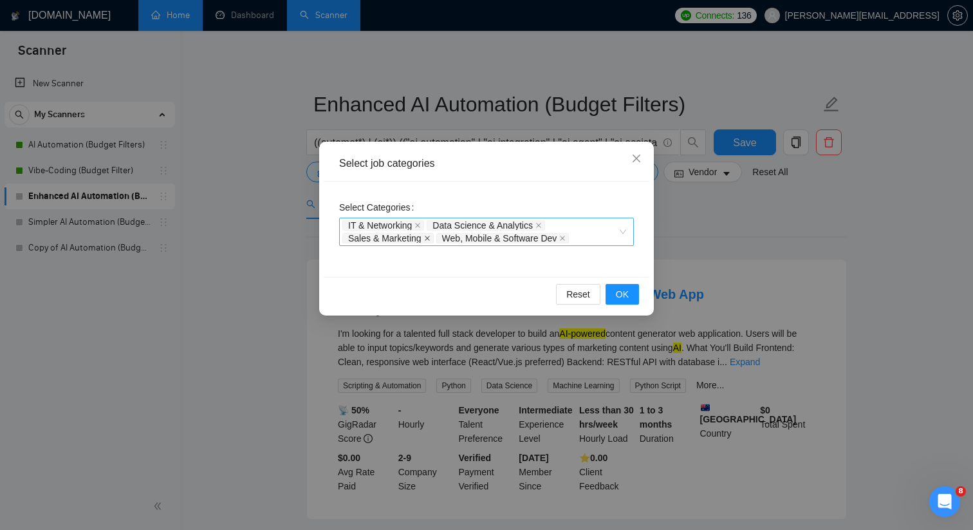
click at [429, 237] on icon "close" at bounding box center [427, 238] width 5 height 5
click at [635, 162] on icon "close" at bounding box center [636, 158] width 10 height 10
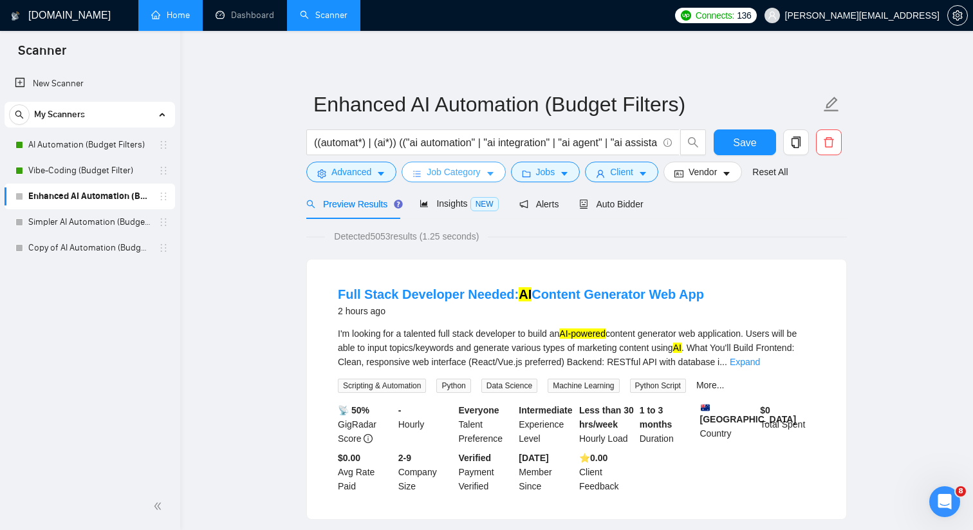
click at [492, 174] on icon "caret-down" at bounding box center [490, 174] width 6 height 4
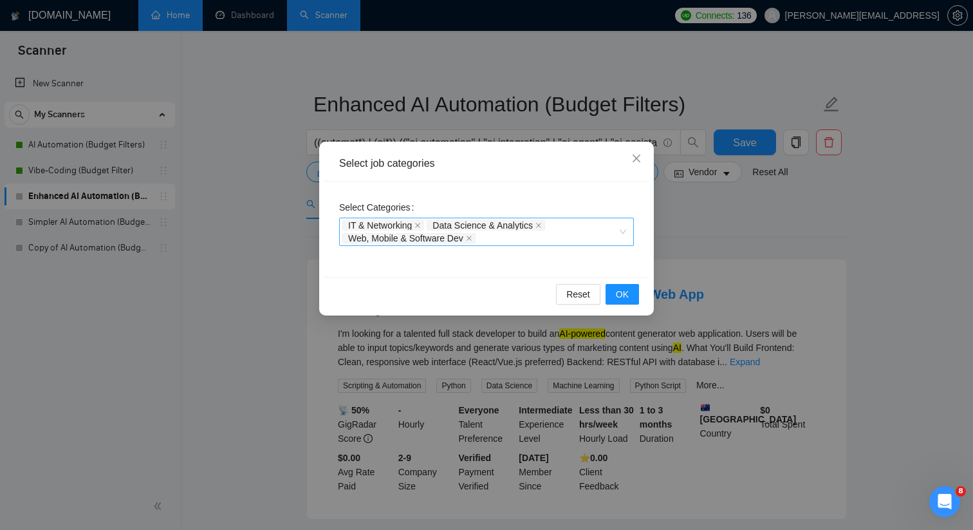
click at [420, 225] on icon "close" at bounding box center [417, 225] width 6 height 6
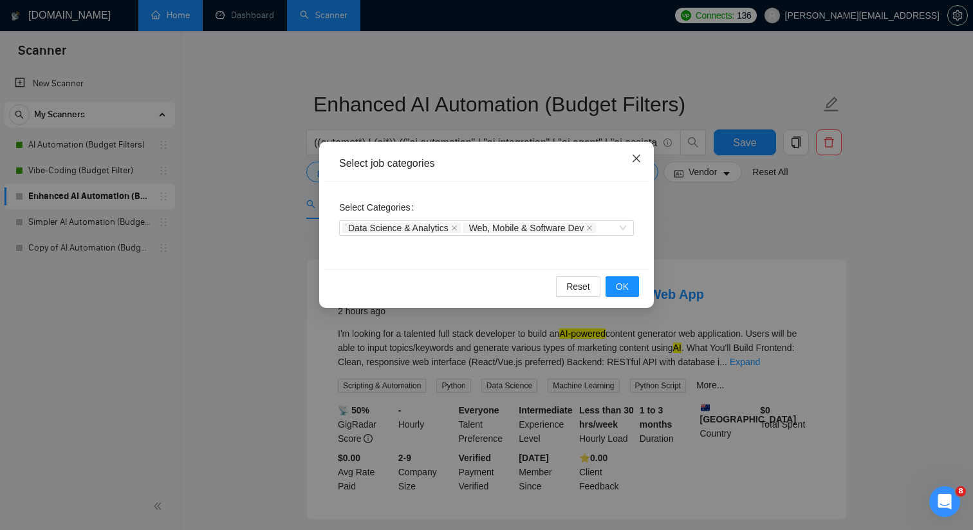
click at [645, 158] on span "Close" at bounding box center [636, 159] width 35 height 35
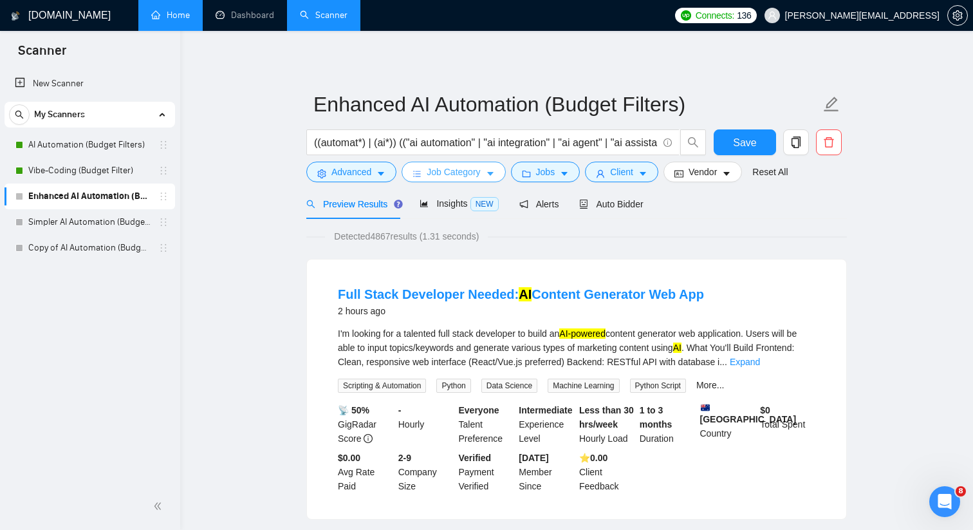
click at [478, 169] on span "Job Category" at bounding box center [453, 172] width 53 height 14
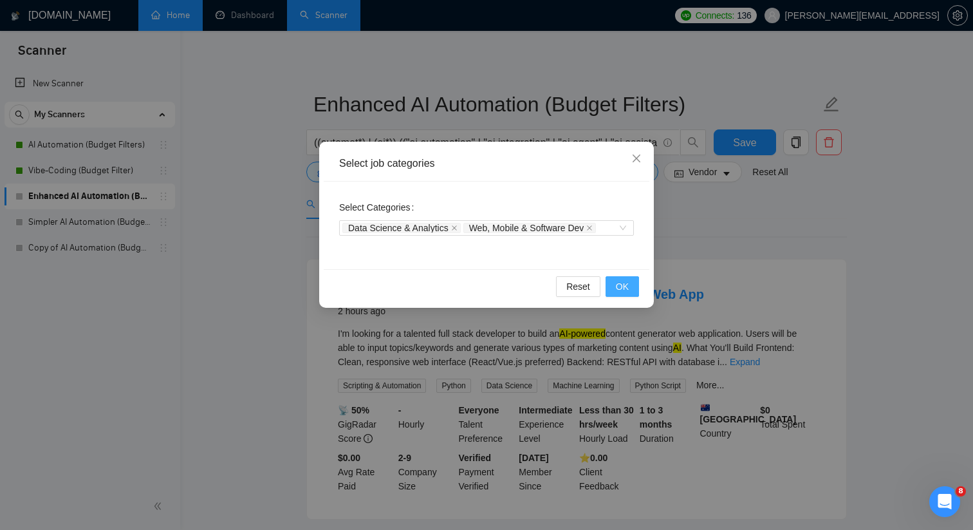
click at [628, 286] on span "OK" at bounding box center [622, 286] width 13 height 14
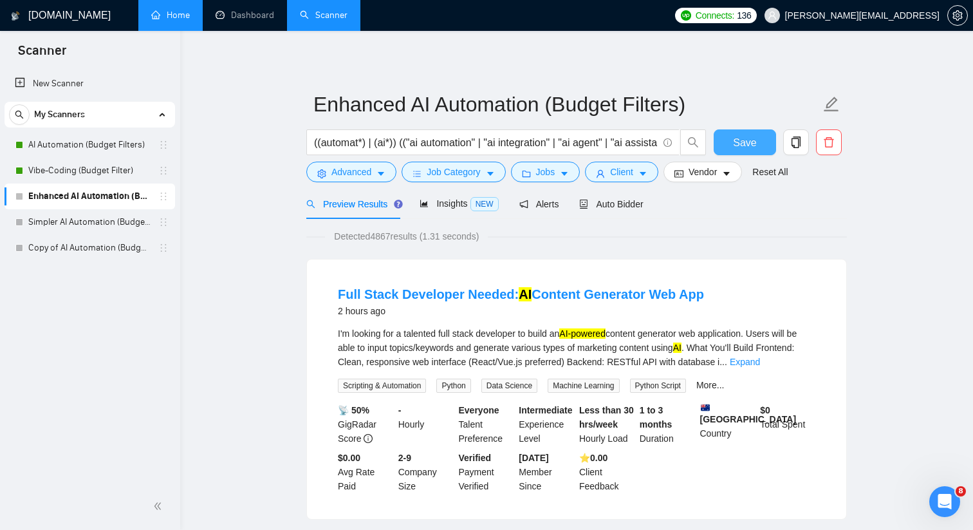
click at [739, 147] on span "Save" at bounding box center [744, 143] width 23 height 16
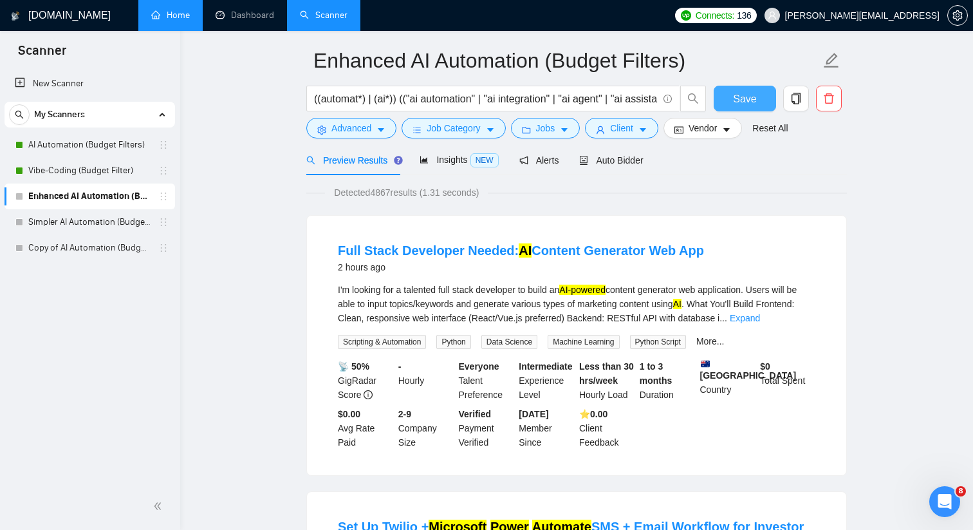
scroll to position [0, 0]
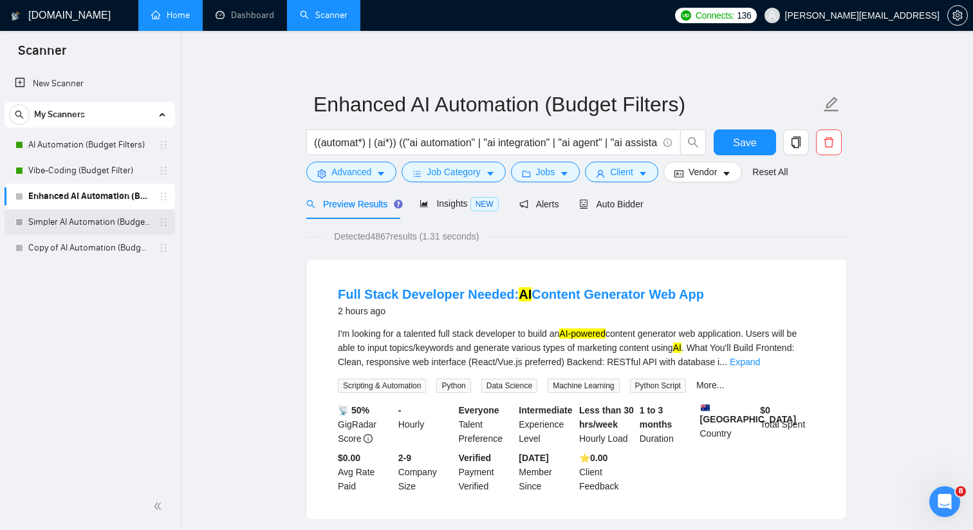
click at [129, 216] on link "Simpler AI Automation (Budget Filters)" at bounding box center [89, 222] width 122 height 26
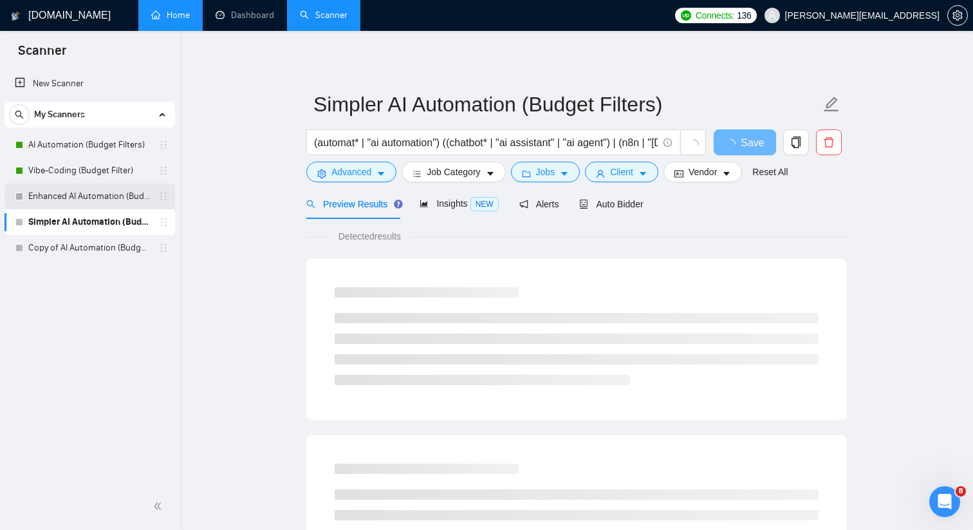
click at [124, 200] on link "Enhanced AI Automation (Budget Filters)" at bounding box center [89, 196] width 122 height 26
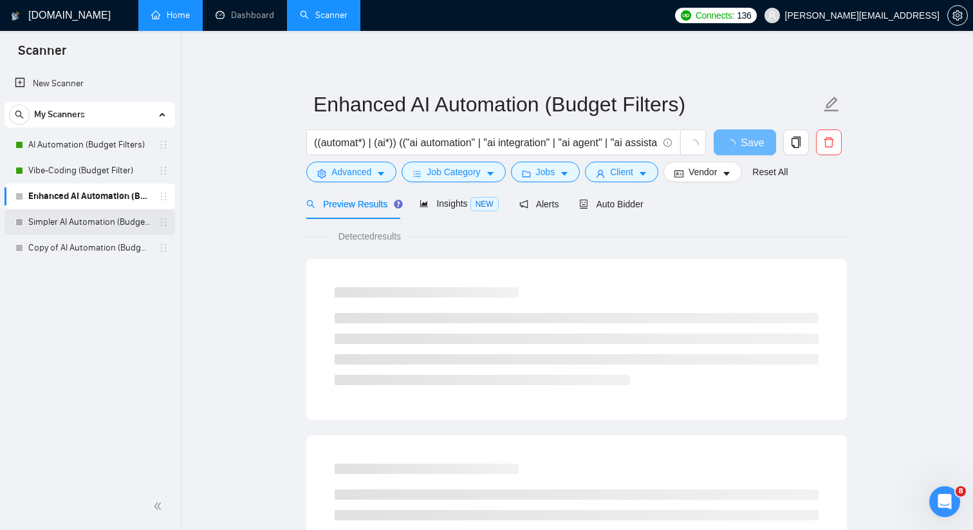
click at [122, 219] on link "Simpler AI Automation (Budget Filters)" at bounding box center [89, 222] width 122 height 26
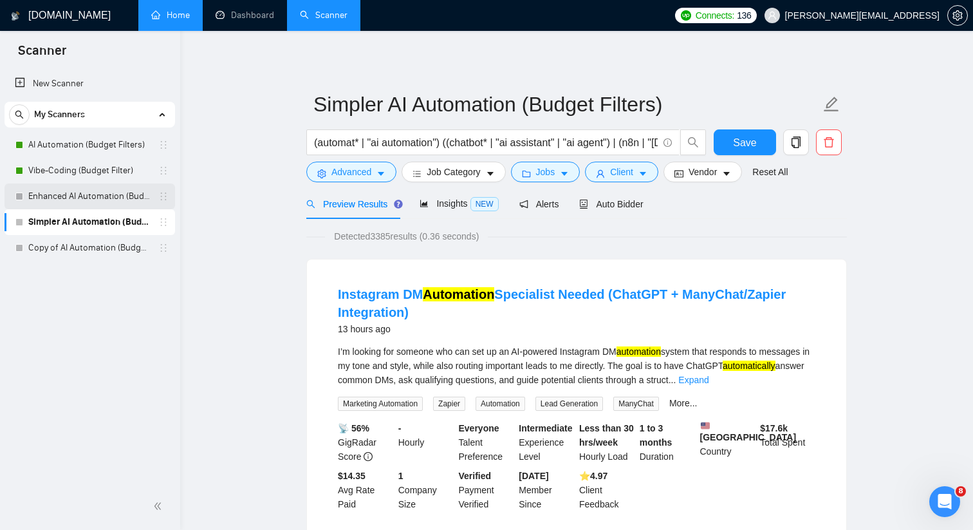
click at [133, 192] on link "Enhanced AI Automation (Budget Filters)" at bounding box center [89, 196] width 122 height 26
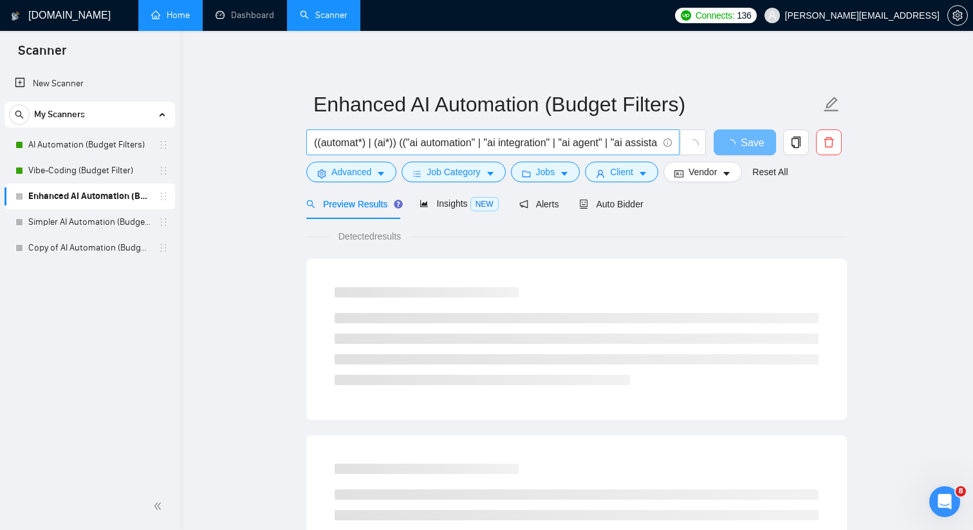
click at [434, 142] on input "((automat*) | (ai*)) (("ai automation" | "ai integration" | "ai agent" | "ai as…" at bounding box center [486, 143] width 344 height 16
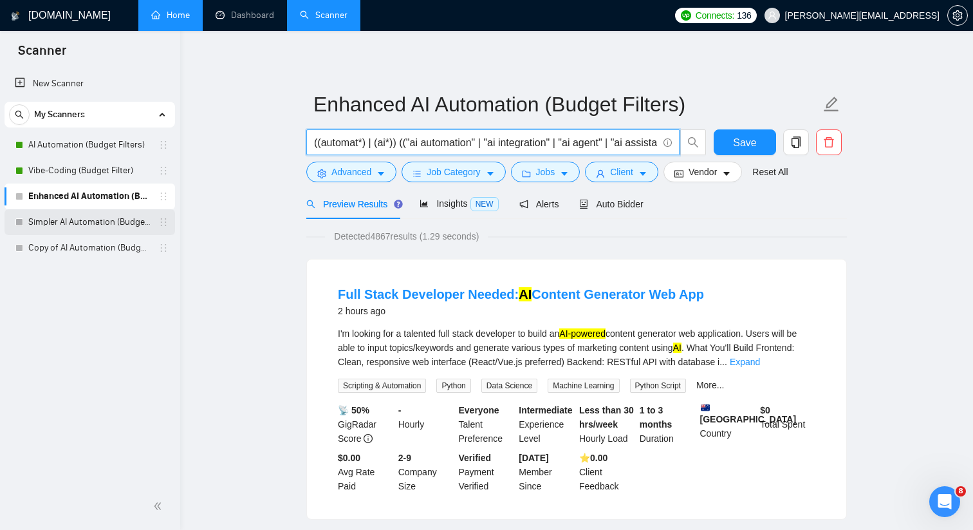
click at [124, 226] on link "Simpler AI Automation (Budget Filters)" at bounding box center [89, 222] width 122 height 26
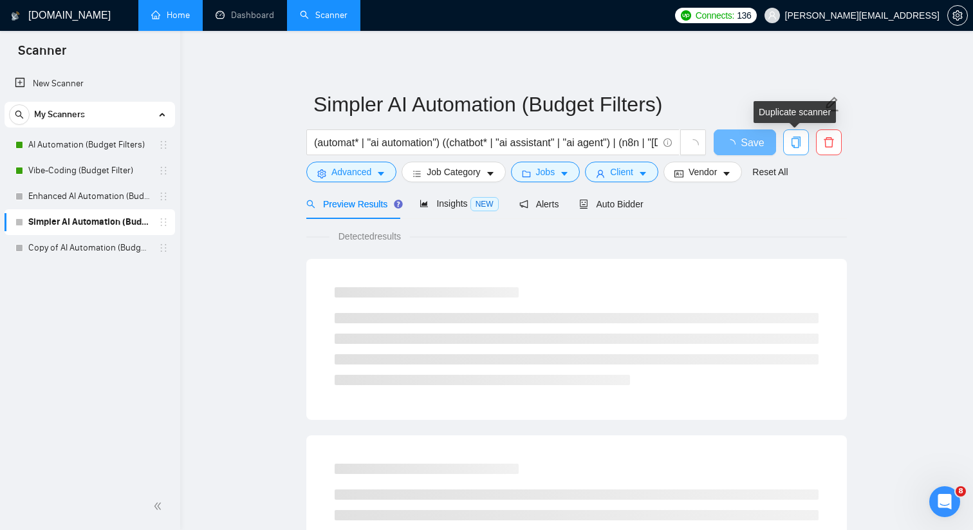
click at [802, 138] on span "copy" at bounding box center [796, 142] width 24 height 12
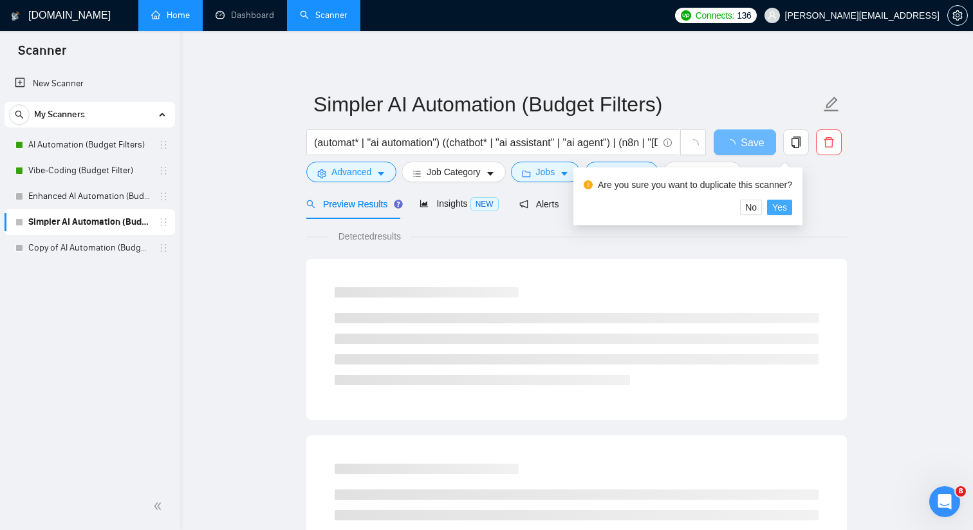
click at [792, 207] on button "Yes" at bounding box center [779, 207] width 25 height 15
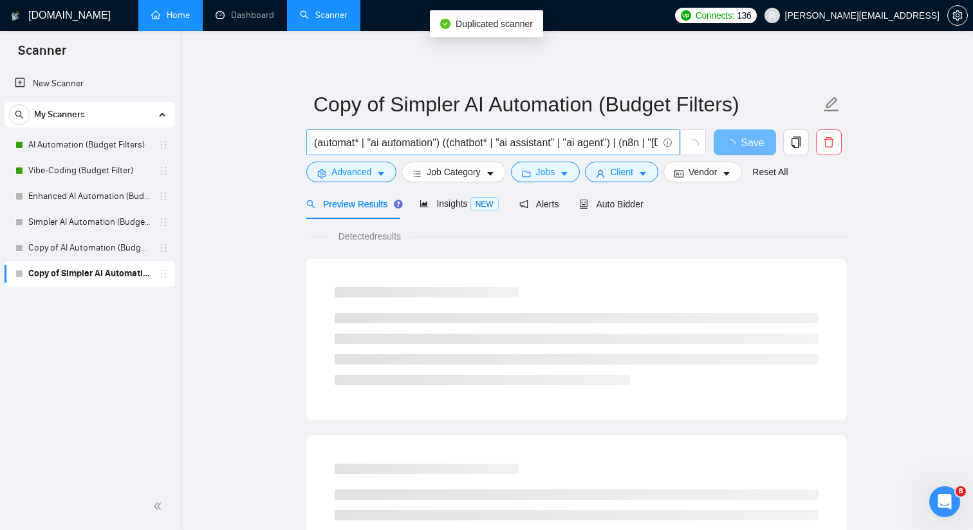
click at [458, 141] on input "(automat* | "ai automation") ((chatbot* | "ai assistant" | "ai agent") | (n8n |…" at bounding box center [486, 143] width 344 height 16
paste input "ai*) (chatbot* | n8n | "make.com" | zapier"
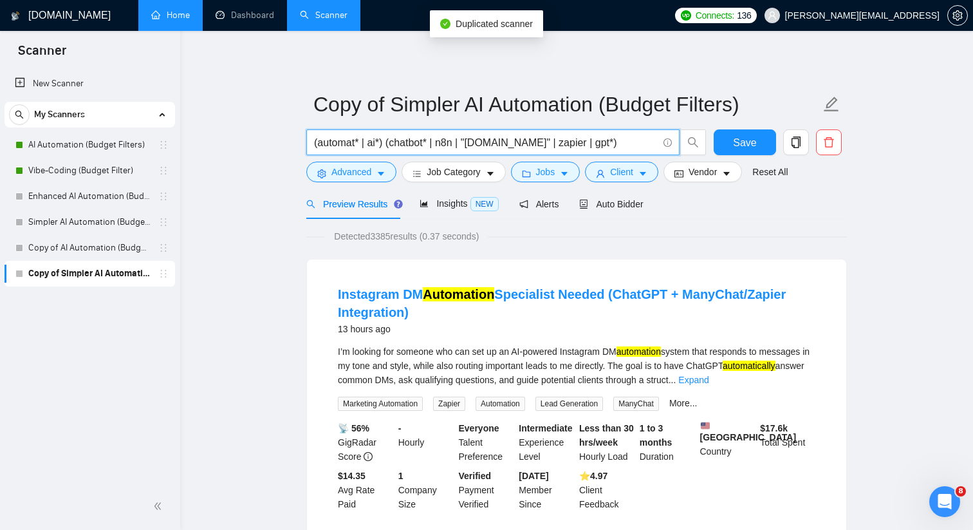
type input "(automat* | ai*) (chatbot* | n8n | "make.com" | zapier | gpt*)"
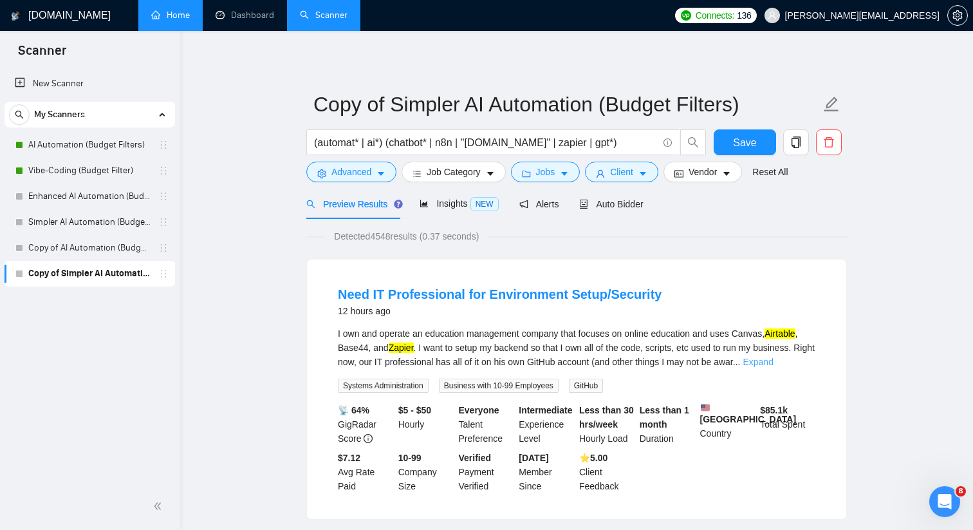
click at [773, 361] on link "Expand" at bounding box center [758, 362] width 30 height 10
